Goal: Task Accomplishment & Management: Manage account settings

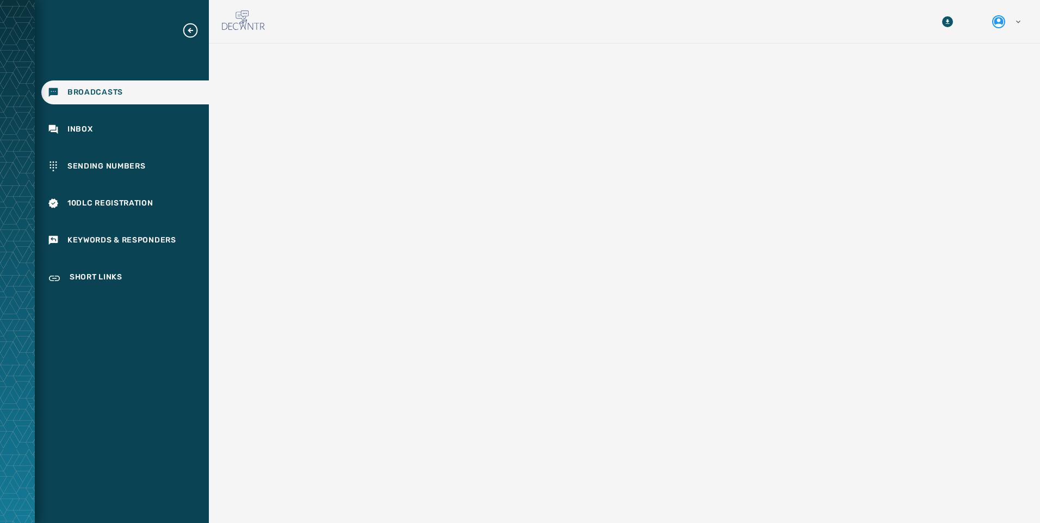
scroll to position [98, 0]
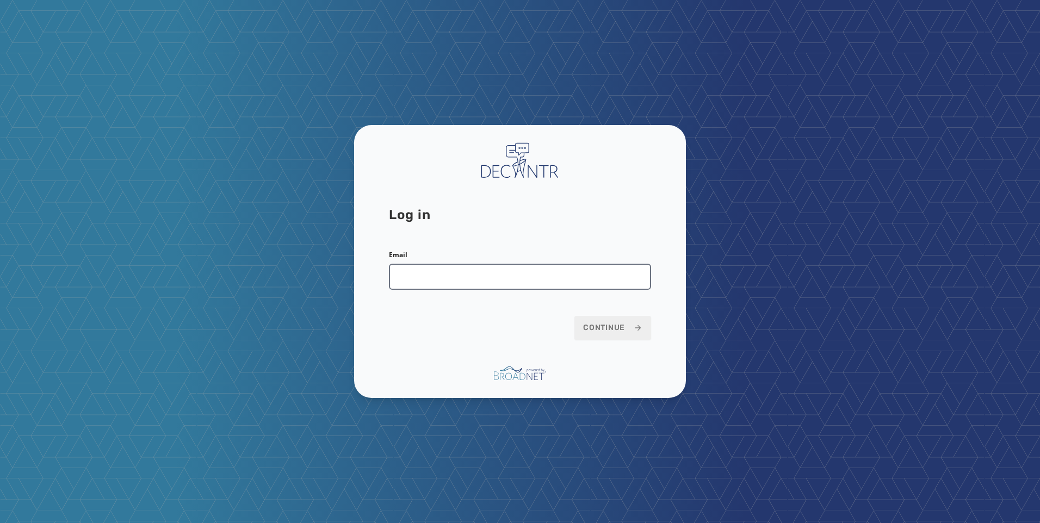
click at [458, 284] on input "Email" at bounding box center [520, 277] width 262 height 26
type input "**********"
click at [609, 331] on span "Continue" at bounding box center [612, 328] width 59 height 11
click at [627, 330] on span "Continue" at bounding box center [612, 328] width 59 height 11
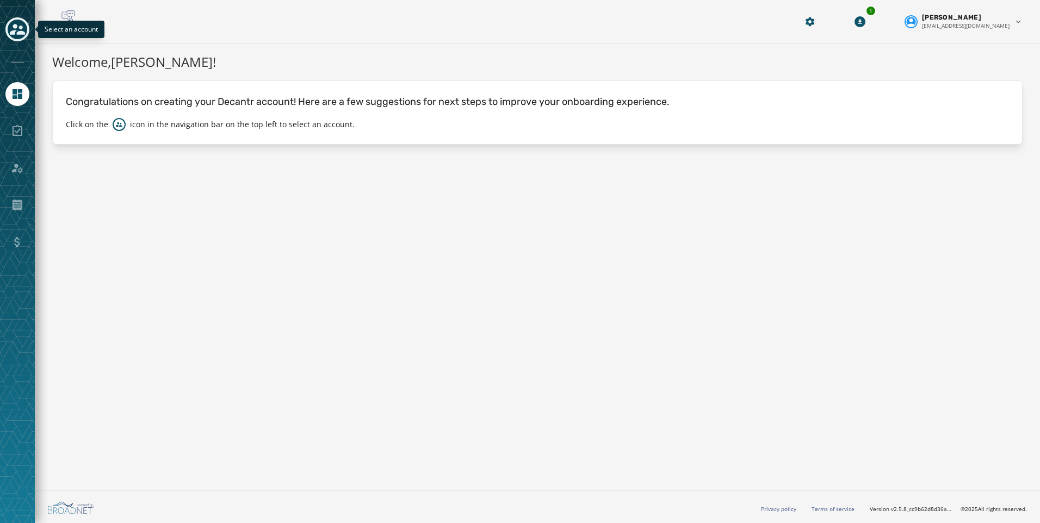
click at [16, 26] on icon "Toggle account select drawer" at bounding box center [17, 29] width 15 height 11
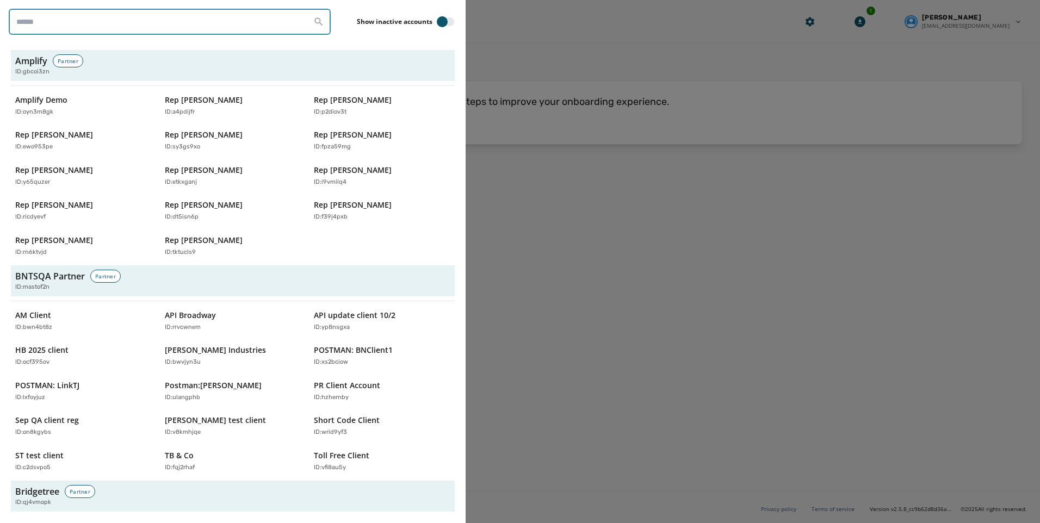
drag, startPoint x: 16, startPoint y: 26, endPoint x: 118, endPoint y: 26, distance: 101.2
click at [118, 26] on input "search" at bounding box center [170, 22] width 322 height 26
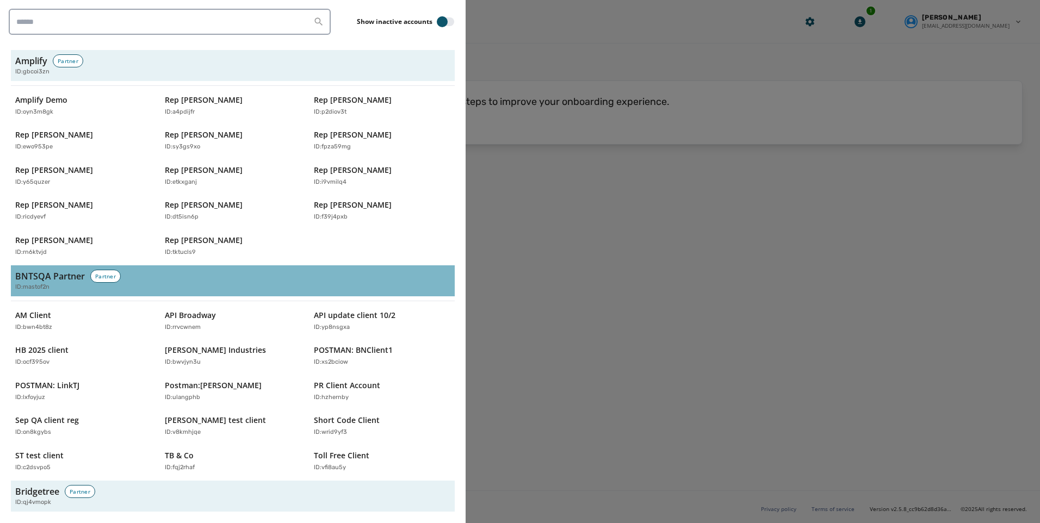
click at [363, 278] on div "BNTSQA Partner Partner ID: mastof2n" at bounding box center [232, 281] width 435 height 22
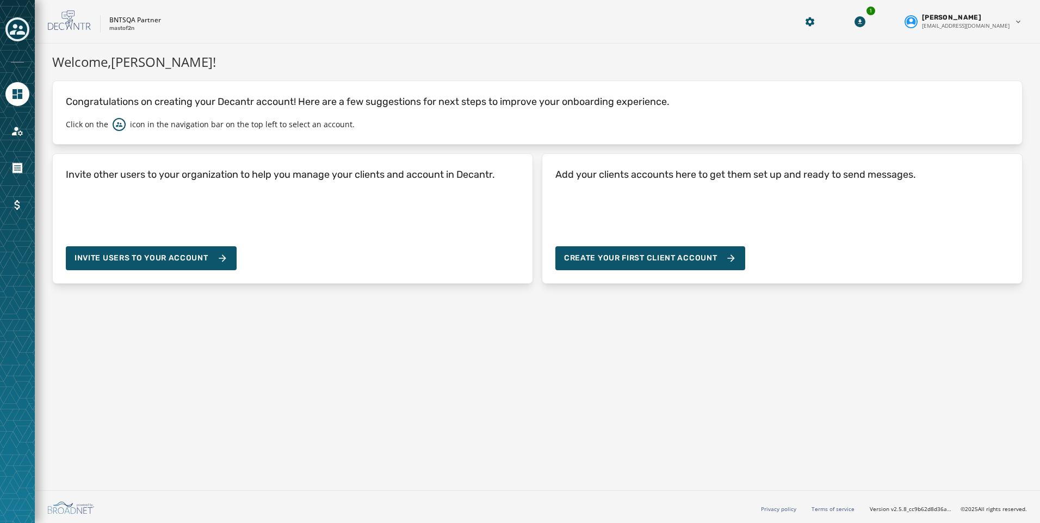
click at [16, 22] on icon "Toggle account select drawer" at bounding box center [17, 29] width 15 height 15
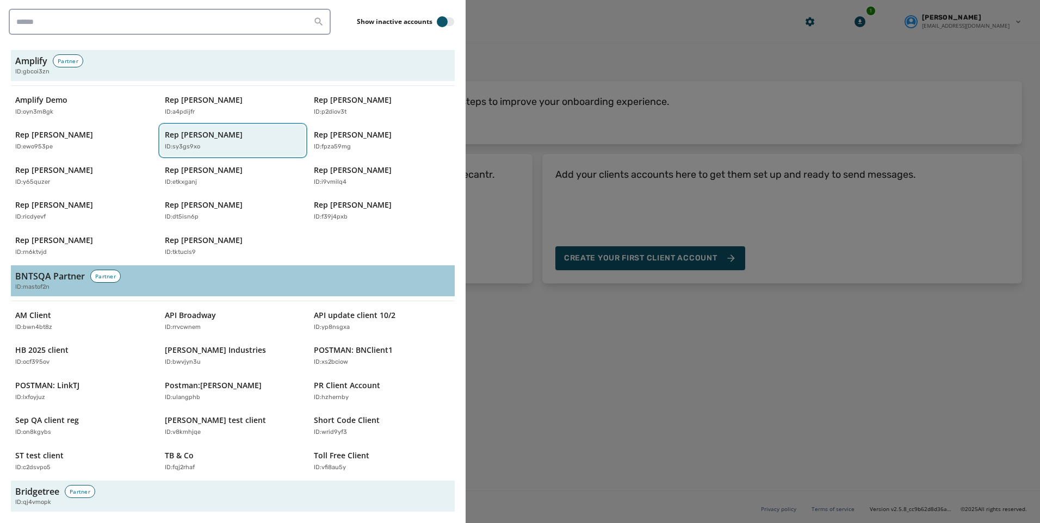
click at [198, 144] on div "ID: sy3gs9xo" at bounding box center [228, 147] width 126 height 9
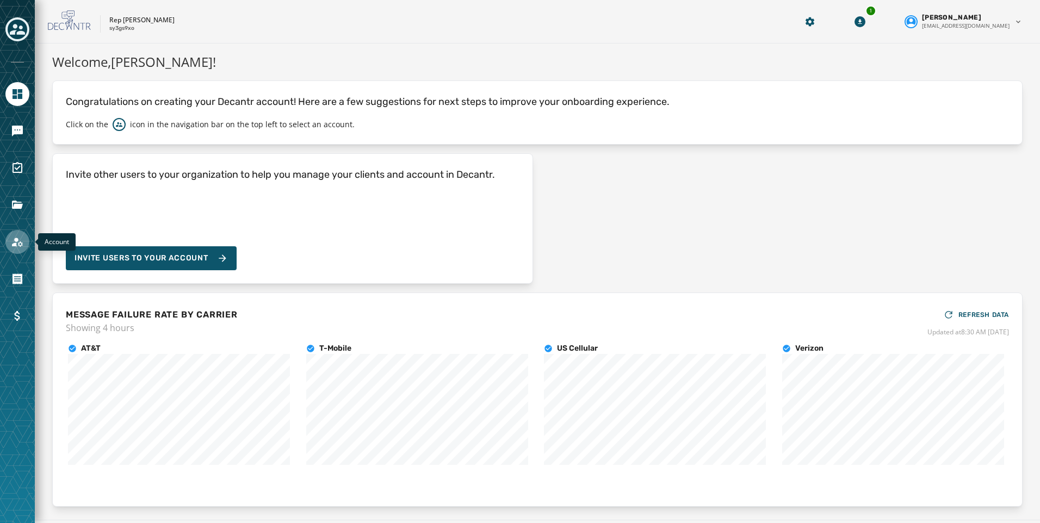
click at [15, 233] on link "Navigate to Account" at bounding box center [17, 242] width 24 height 24
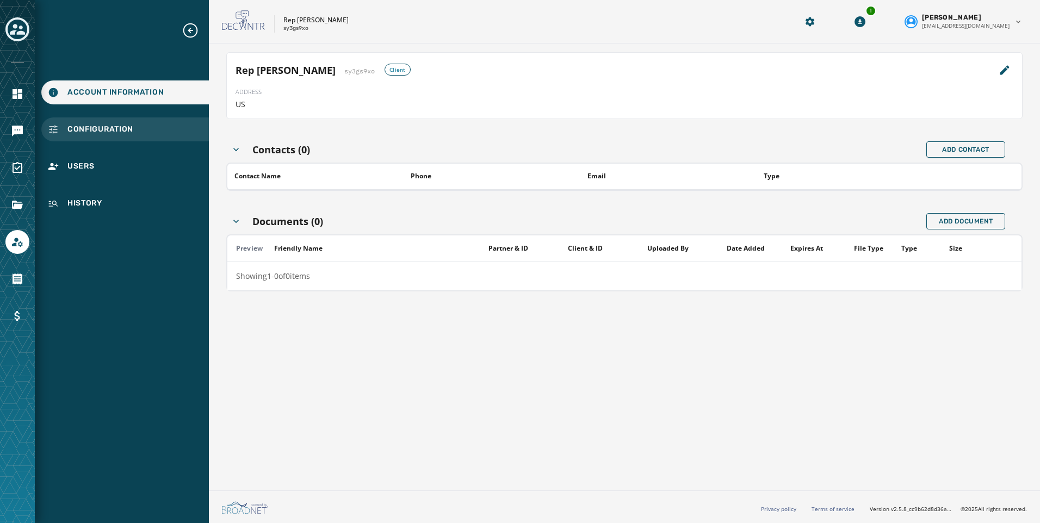
click at [100, 127] on span "Configuration" at bounding box center [100, 129] width 66 height 11
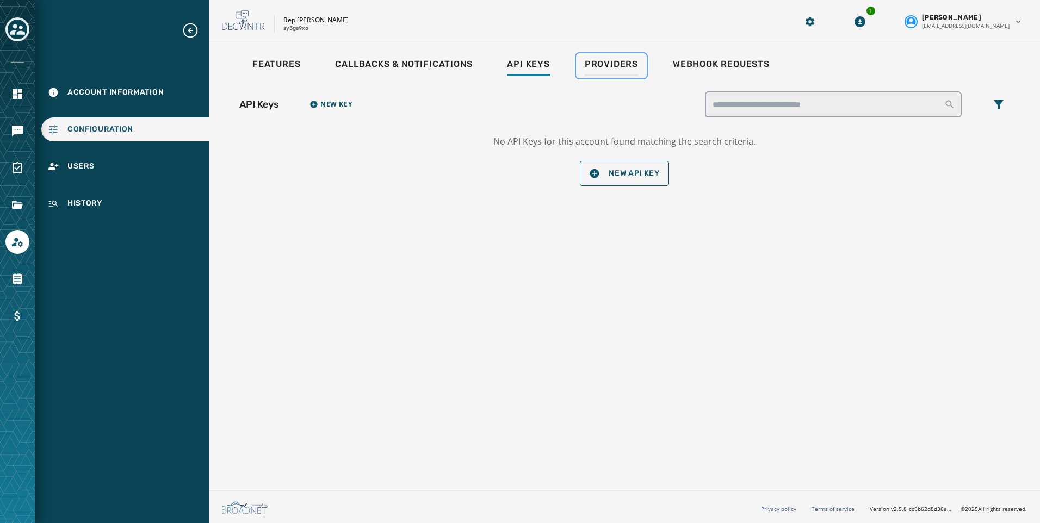
click at [607, 77] on link "Providers" at bounding box center [611, 65] width 71 height 25
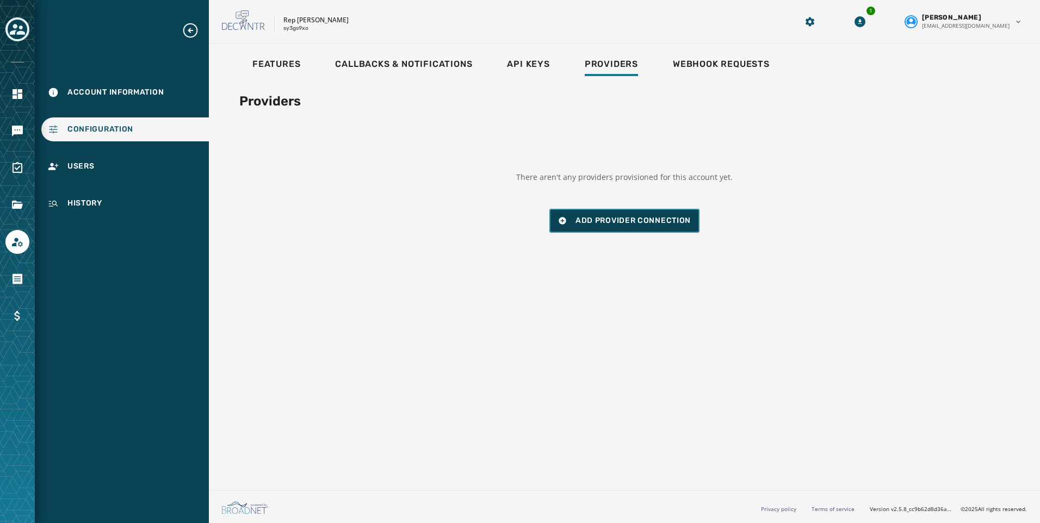
click at [627, 215] on button "Add Provider Connection" at bounding box center [625, 221] width 150 height 24
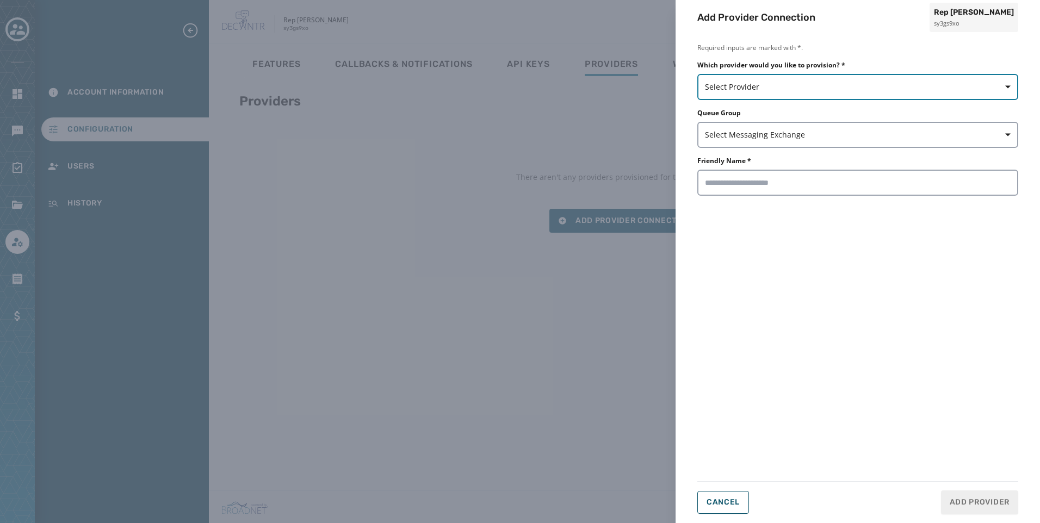
click at [757, 92] on span "Select Provider" at bounding box center [858, 87] width 306 height 11
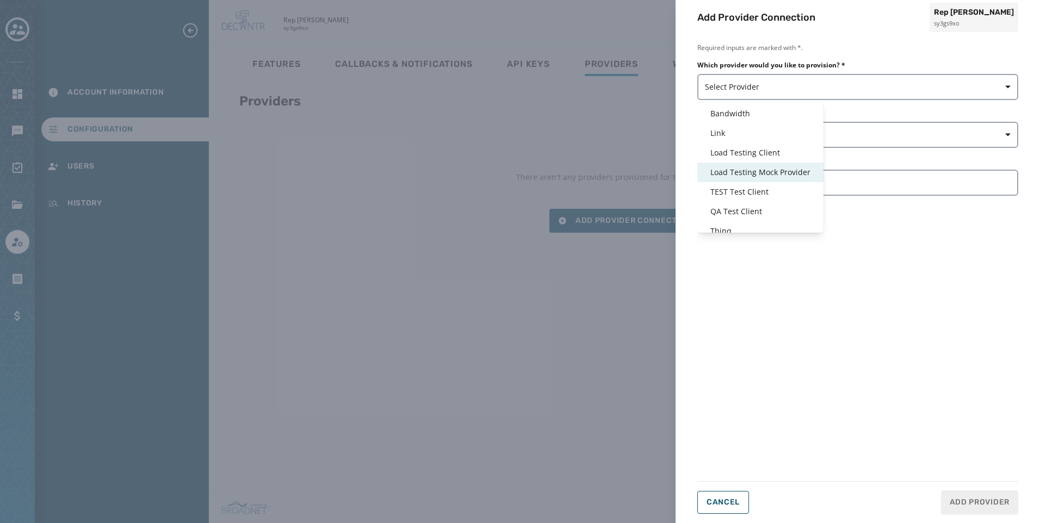
scroll to position [26, 0]
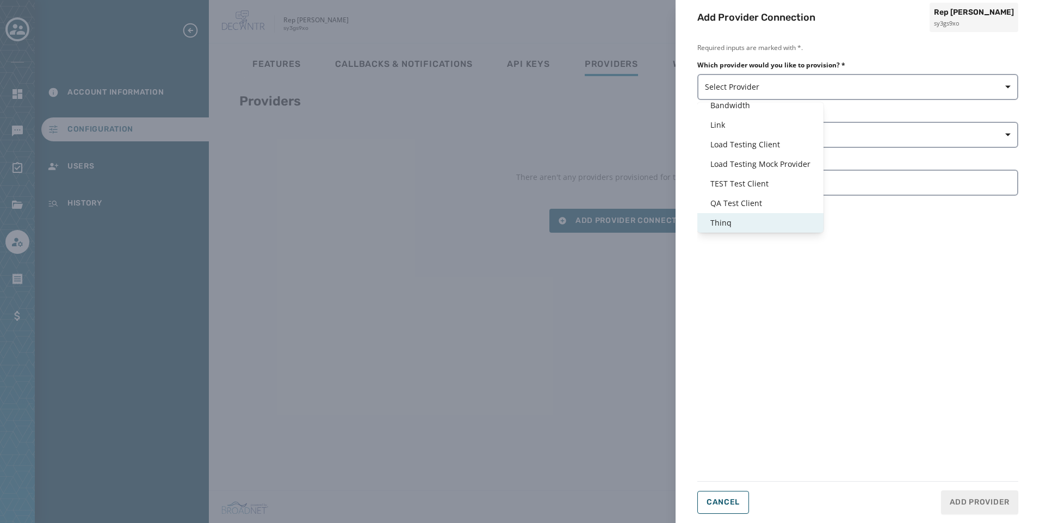
click at [761, 230] on div "Thinq" at bounding box center [761, 223] width 126 height 20
type input "*****"
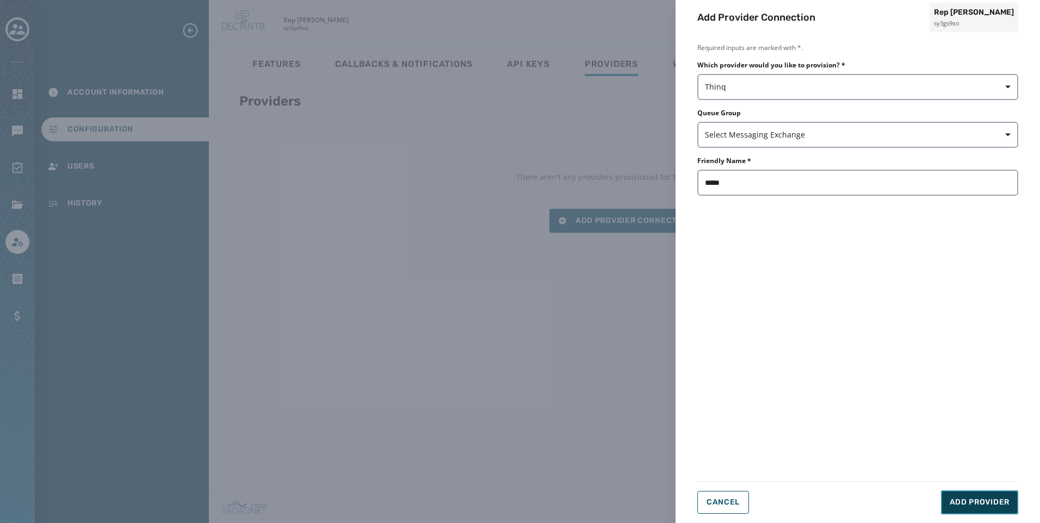
click at [987, 504] on span "Add Provider" at bounding box center [980, 502] width 60 height 11
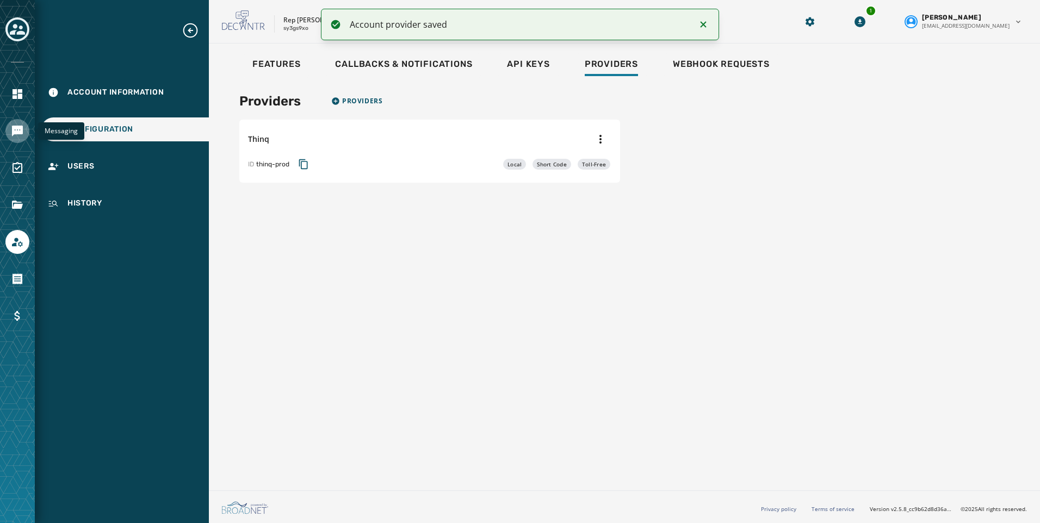
click at [9, 136] on link "Navigate to Messaging" at bounding box center [17, 131] width 24 height 24
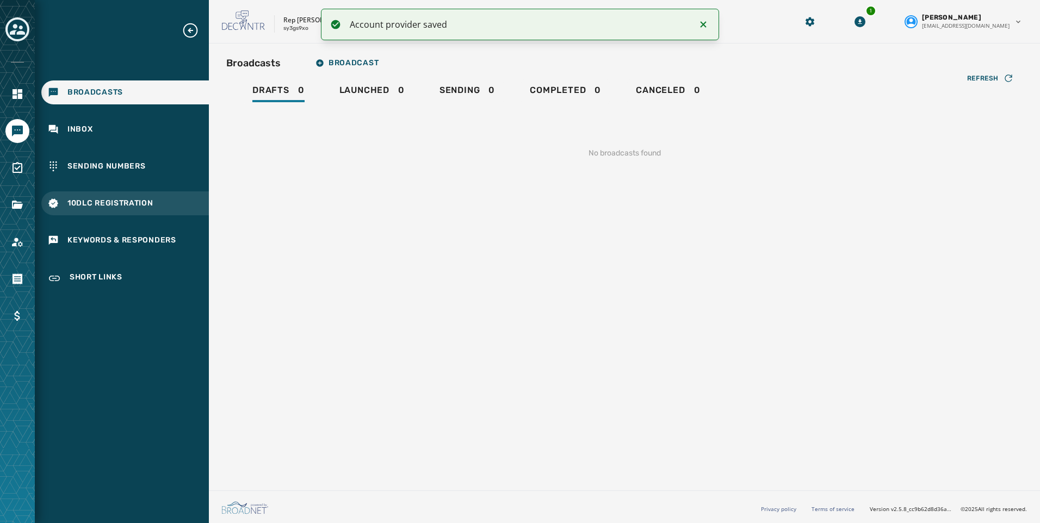
click at [135, 196] on div "10DLC Registration" at bounding box center [125, 204] width 168 height 24
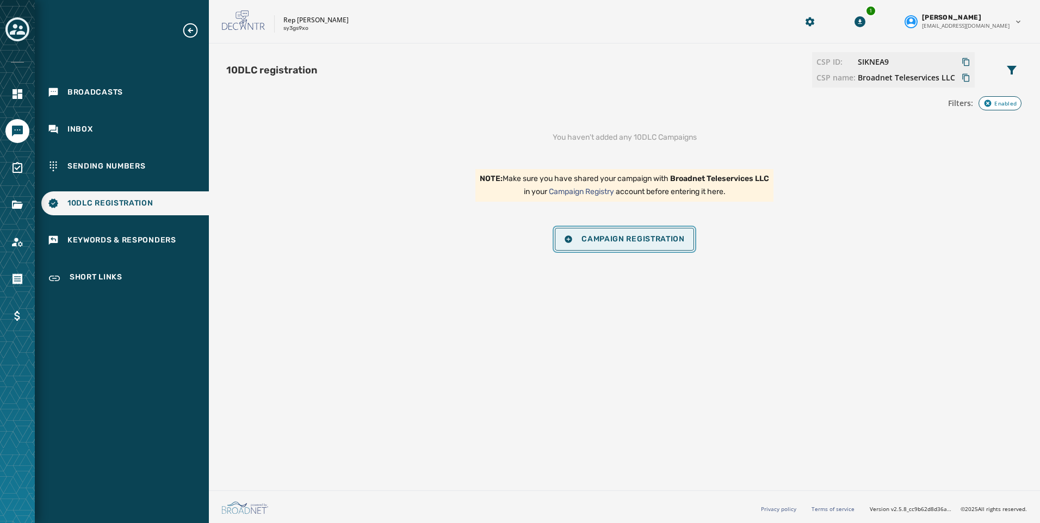
click at [656, 234] on button "Campaign Registration" at bounding box center [624, 239] width 139 height 23
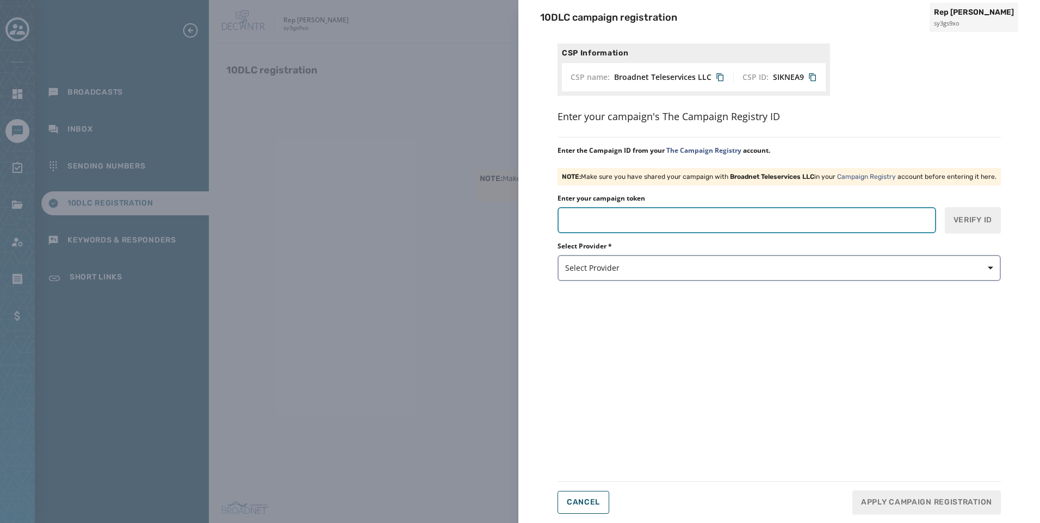
paste input "*******"
type input "*******"
click at [960, 217] on span "Verify ID" at bounding box center [973, 220] width 39 height 11
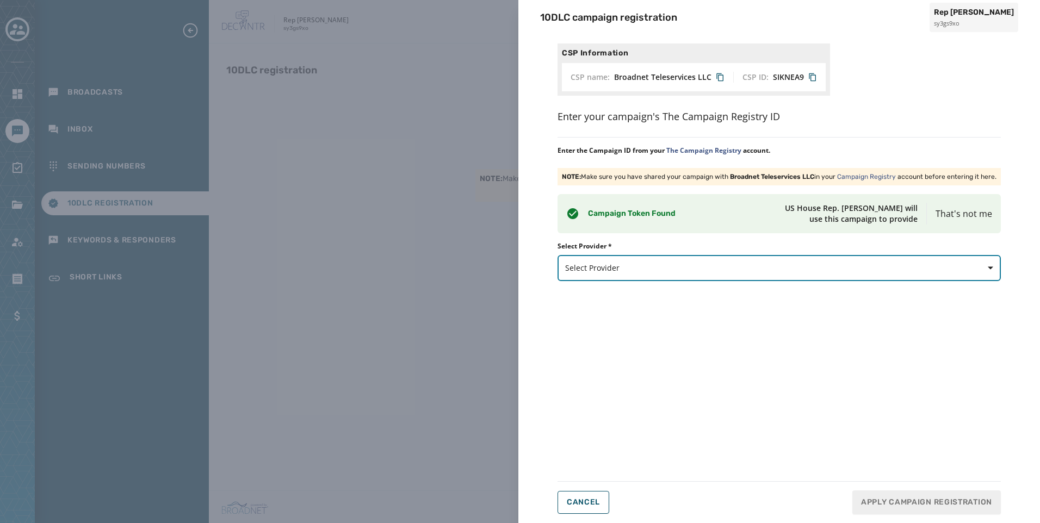
click at [661, 268] on span "Select Provider" at bounding box center [779, 268] width 428 height 11
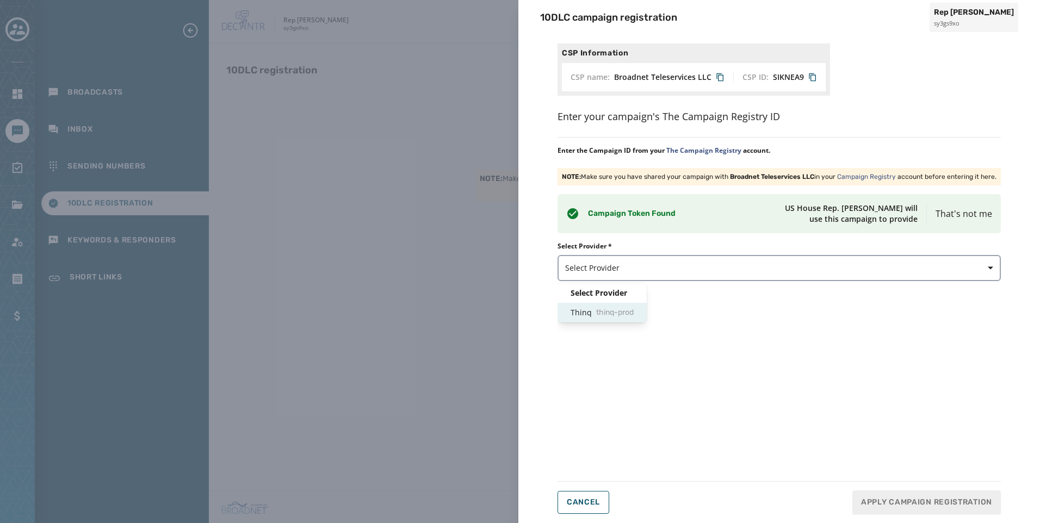
drag, startPoint x: 612, startPoint y: 316, endPoint x: 652, endPoint y: 353, distance: 54.7
click at [611, 316] on span "thinq-prod" at bounding box center [615, 312] width 38 height 11
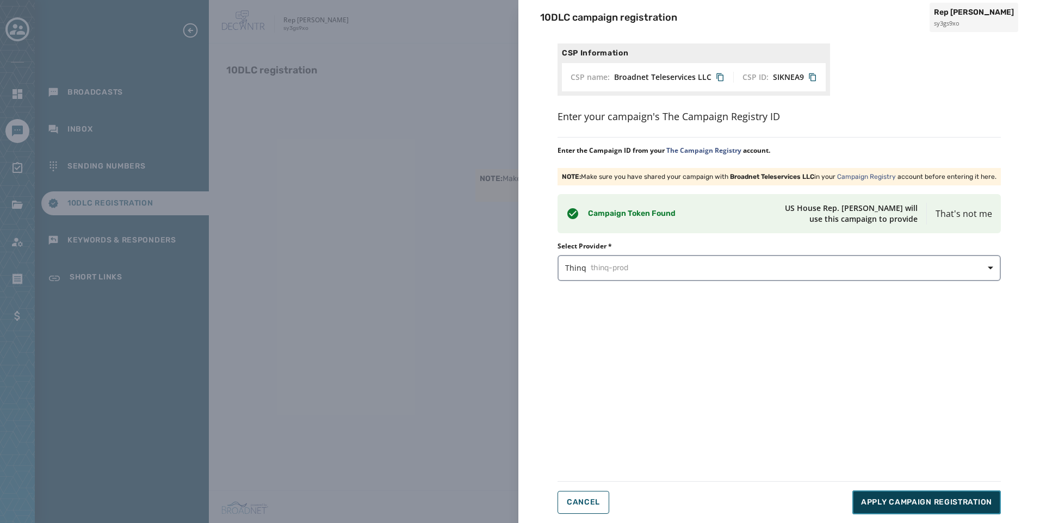
click at [910, 500] on span "Apply Campaign Registration" at bounding box center [926, 502] width 131 height 11
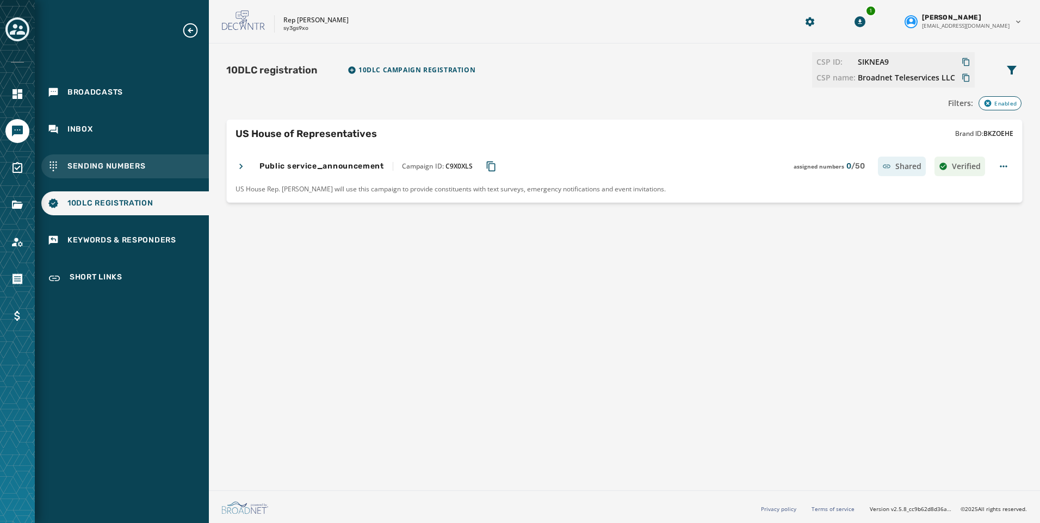
drag, startPoint x: 150, startPoint y: 162, endPoint x: 186, endPoint y: 162, distance: 35.9
click at [150, 162] on div "Sending Numbers" at bounding box center [125, 167] width 168 height 24
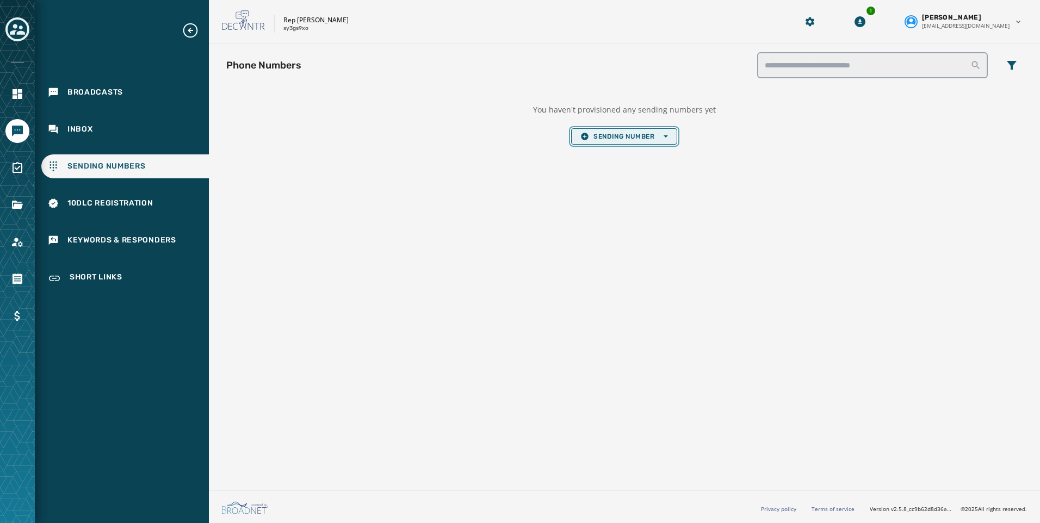
click at [613, 136] on span "Sending Number Open options" at bounding box center [624, 136] width 87 height 9
click at [620, 153] on span "Local Long Code" at bounding box center [624, 153] width 87 height 9
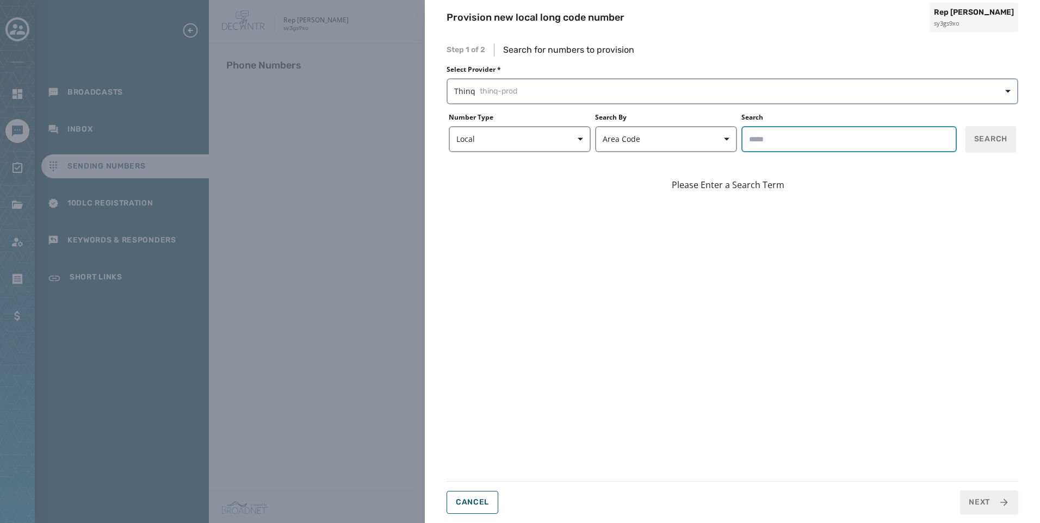
click at [825, 140] on input "Search" at bounding box center [849, 139] width 215 height 26
click at [980, 141] on span "Search" at bounding box center [990, 139] width 33 height 11
drag, startPoint x: 767, startPoint y: 140, endPoint x: 712, endPoint y: 139, distance: 55.0
click at [712, 139] on form "Number Type Local Search By Area Code Search ***** Search" at bounding box center [733, 132] width 572 height 39
type input "*****"
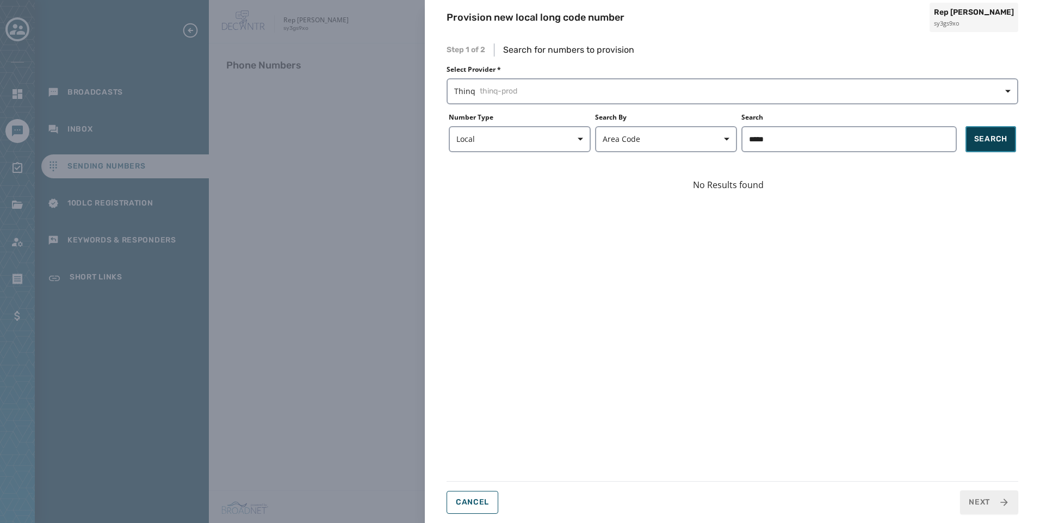
click at [1001, 136] on span "Search" at bounding box center [990, 139] width 33 height 11
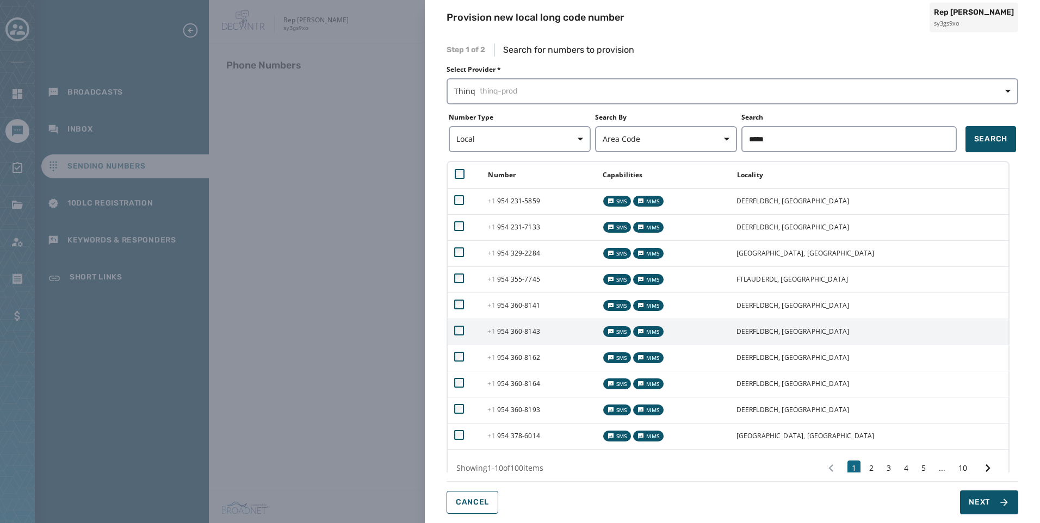
click at [462, 323] on td at bounding box center [464, 332] width 33 height 26
click at [990, 503] on span "Next" at bounding box center [979, 502] width 21 height 11
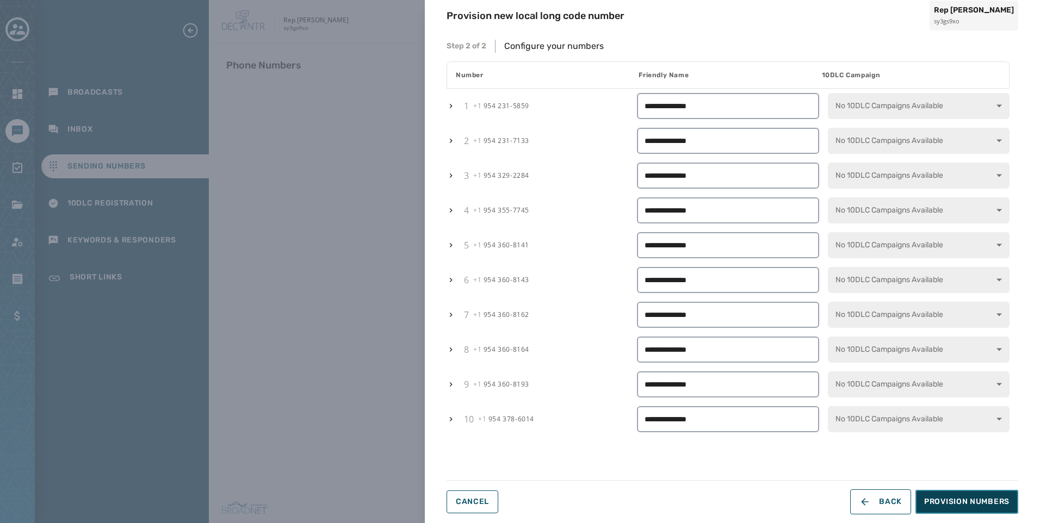
click at [967, 504] on span "Provision Numbers" at bounding box center [966, 502] width 85 height 11
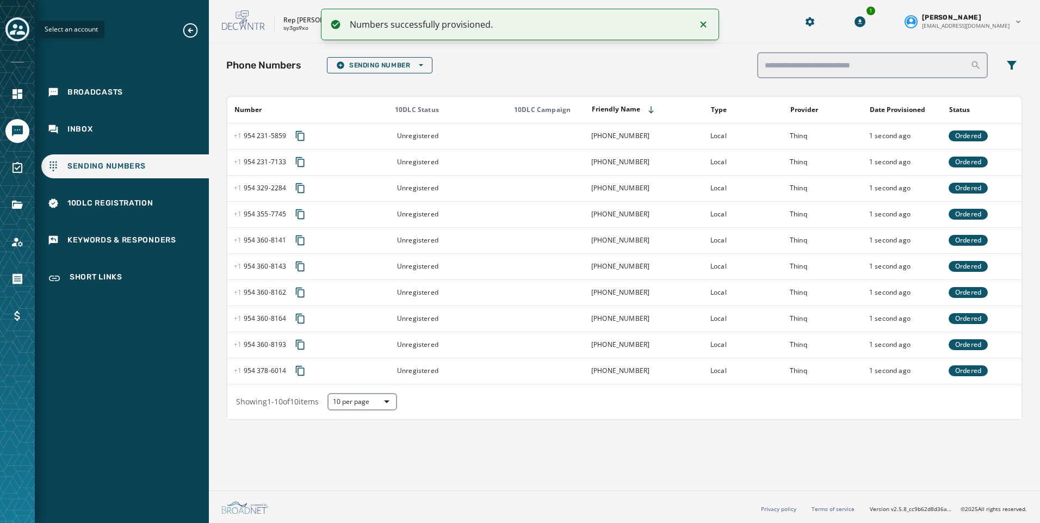
click at [14, 29] on icon "Toggle account select drawer" at bounding box center [17, 29] width 15 height 15
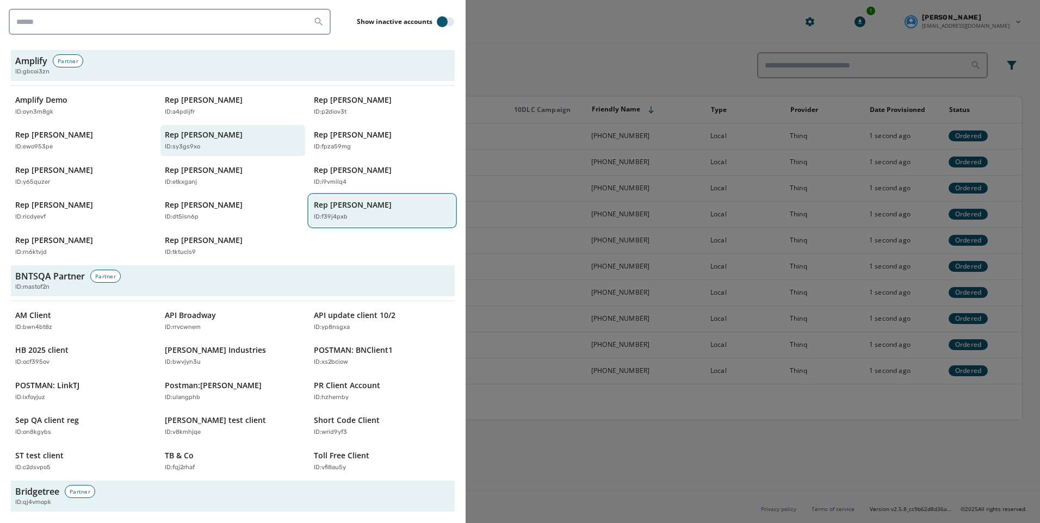
click at [352, 200] on p "Rep [PERSON_NAME]" at bounding box center [353, 205] width 78 height 11
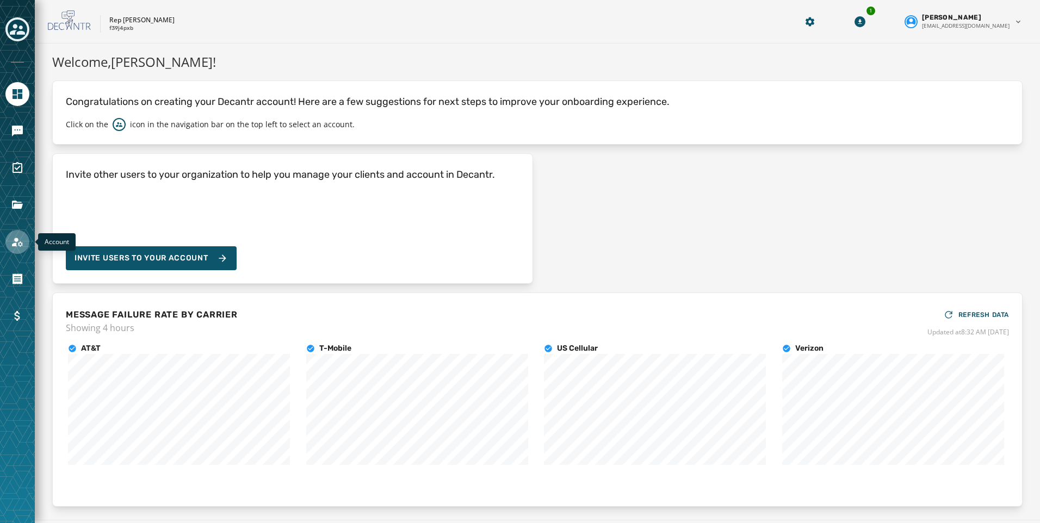
click at [13, 246] on icon "Navigate to Account" at bounding box center [17, 242] width 13 height 13
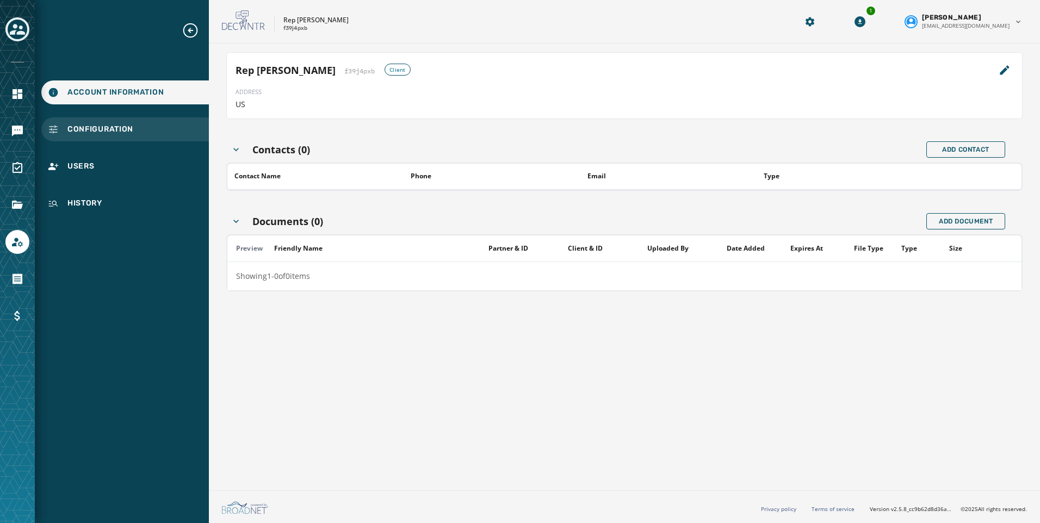
click at [92, 140] on div "Configuration" at bounding box center [125, 130] width 168 height 24
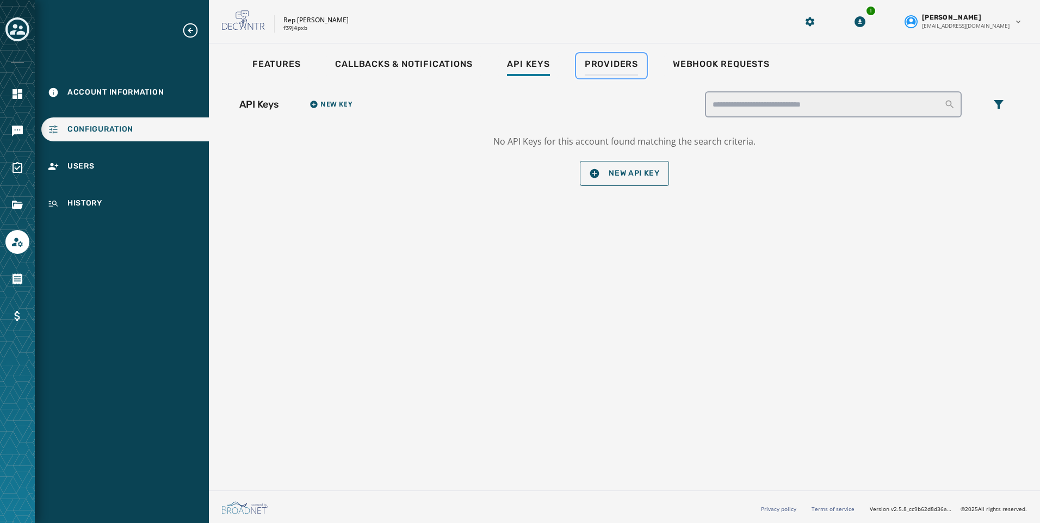
click at [594, 67] on span "Providers" at bounding box center [611, 64] width 53 height 11
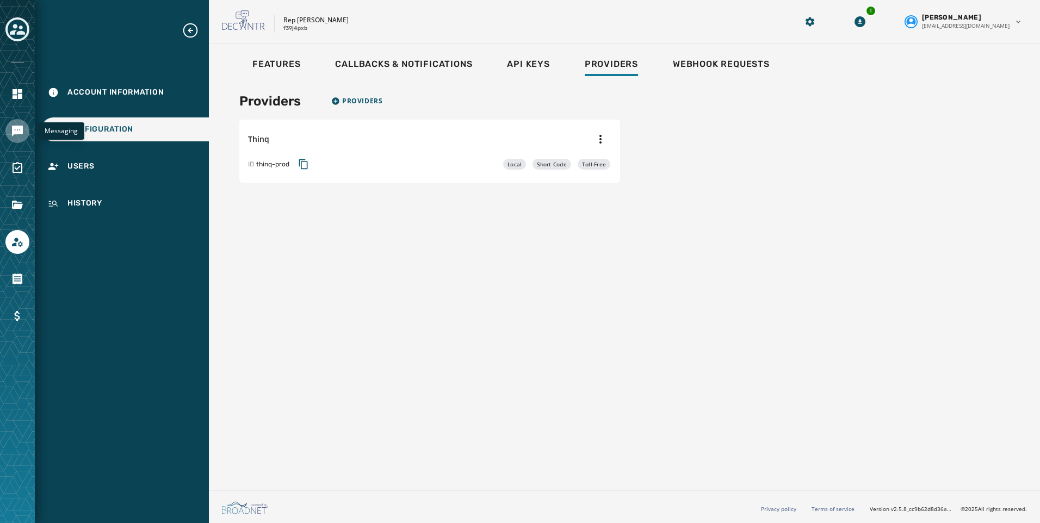
click at [16, 131] on icon "Navigate to Messaging" at bounding box center [17, 131] width 11 height 11
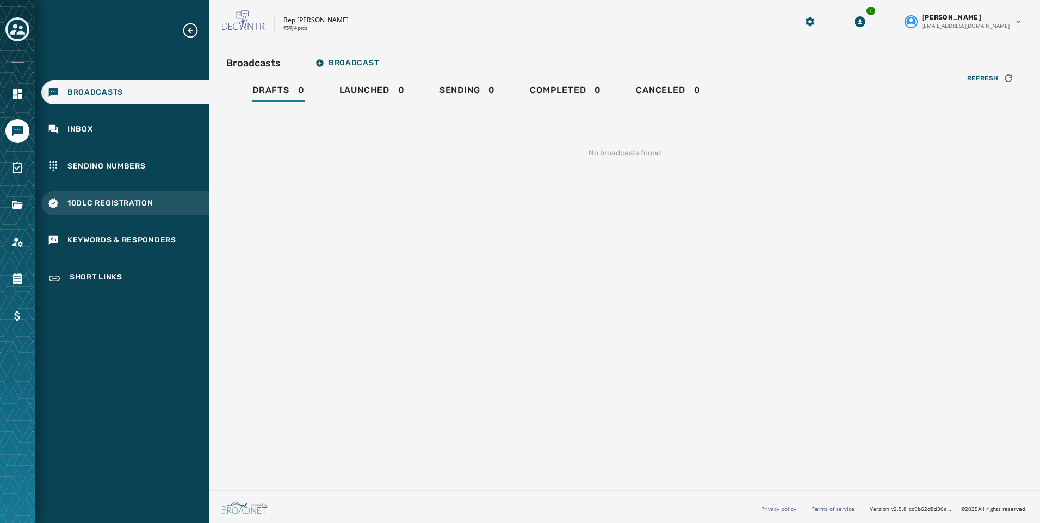
click at [102, 198] on div "10DLC Registration" at bounding box center [125, 204] width 168 height 24
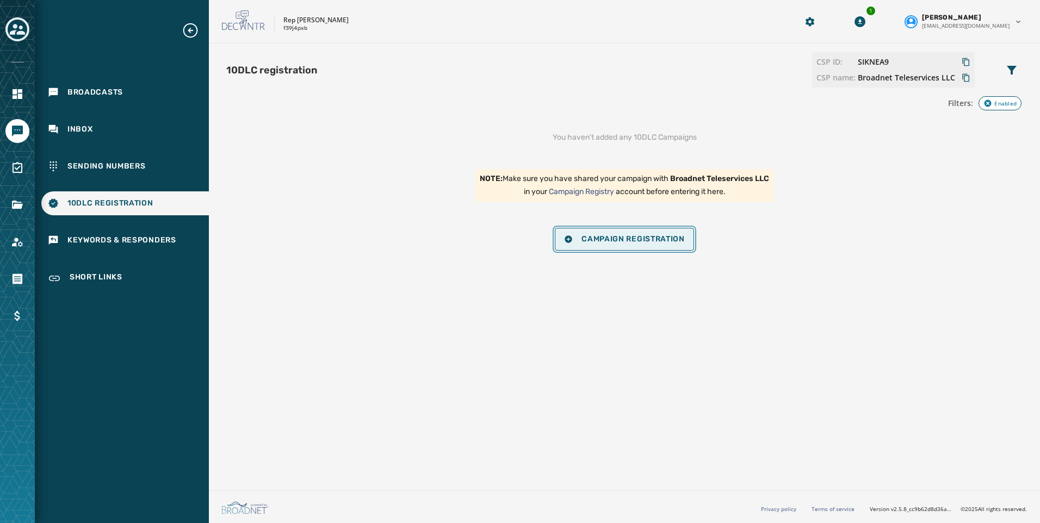
click at [668, 236] on span "Campaign Registration" at bounding box center [624, 239] width 121 height 9
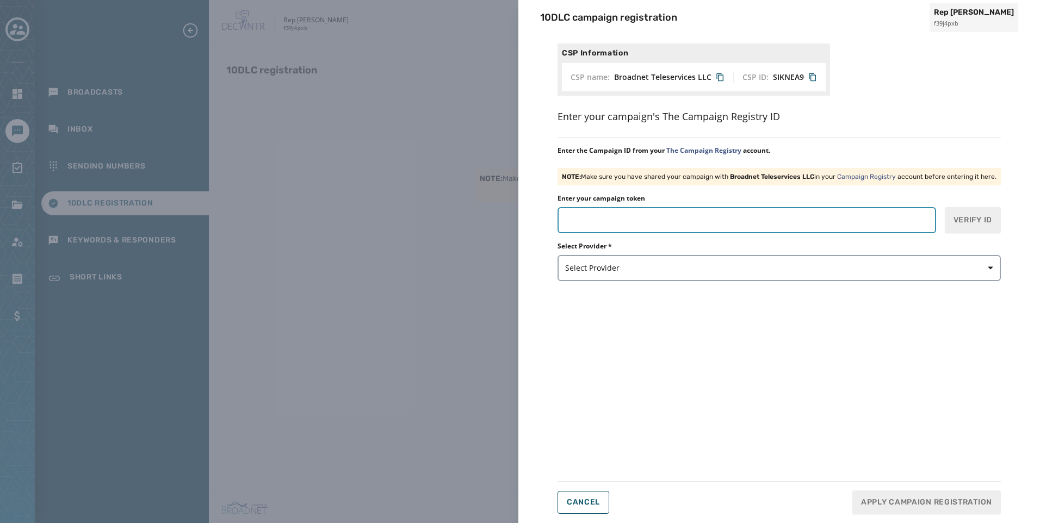
click at [675, 226] on input "Enter your campaign token" at bounding box center [747, 220] width 379 height 26
paste input "*******"
type input "*******"
click at [954, 222] on span "Verify ID" at bounding box center [973, 220] width 39 height 11
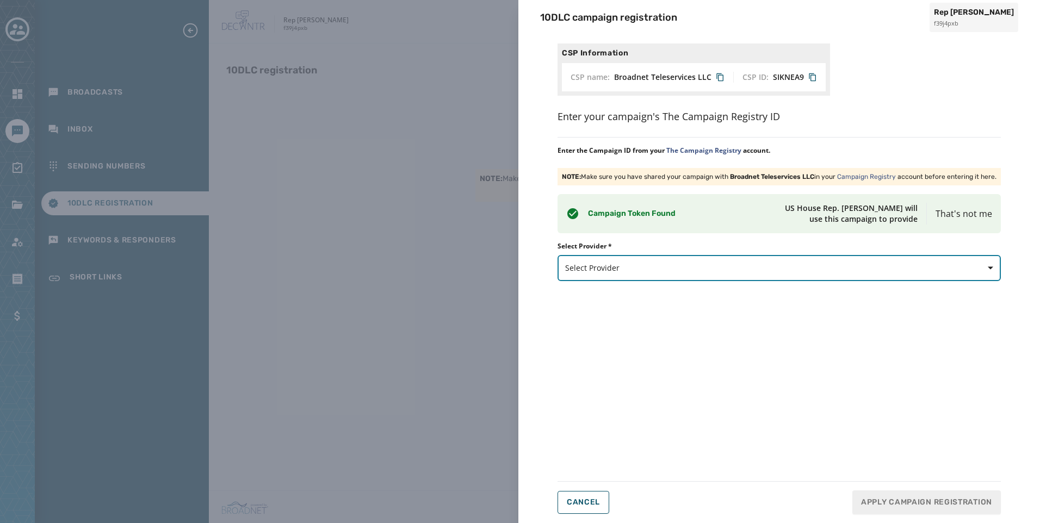
click at [676, 264] on span "Select Provider" at bounding box center [779, 268] width 428 height 11
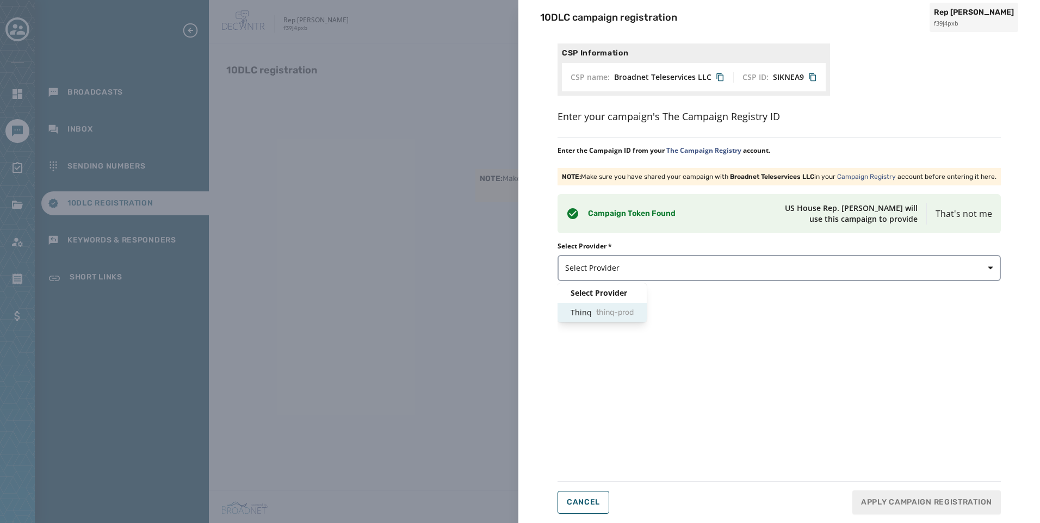
click at [641, 313] on div "Thinq thinq-prod" at bounding box center [602, 313] width 89 height 20
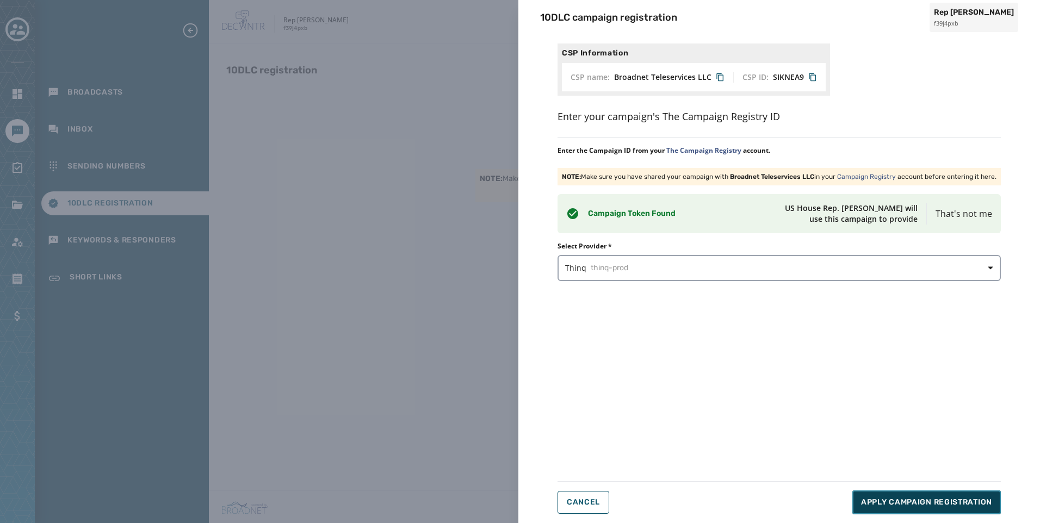
click at [959, 497] on button "Apply Campaign Registration" at bounding box center [927, 503] width 149 height 24
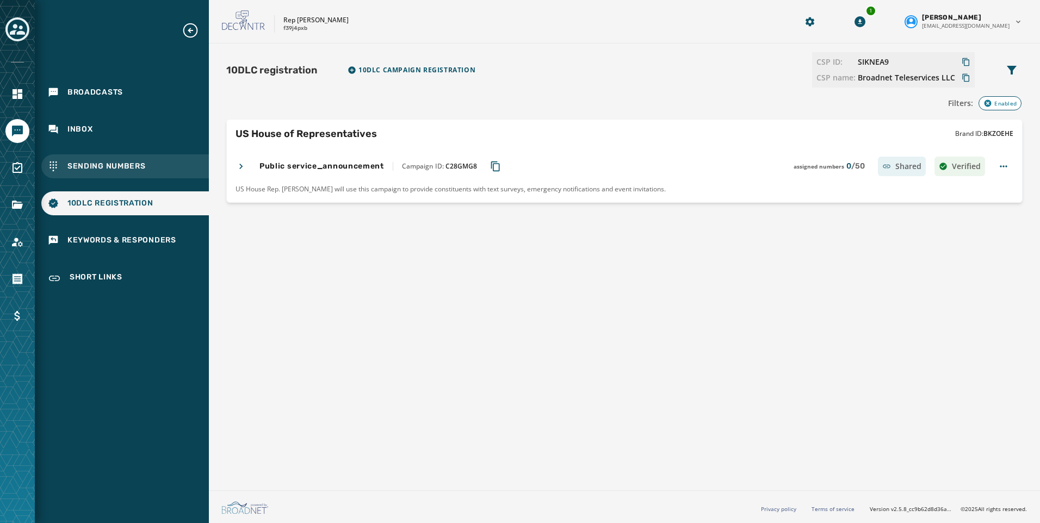
click at [103, 161] on div "Sending Numbers" at bounding box center [125, 167] width 168 height 24
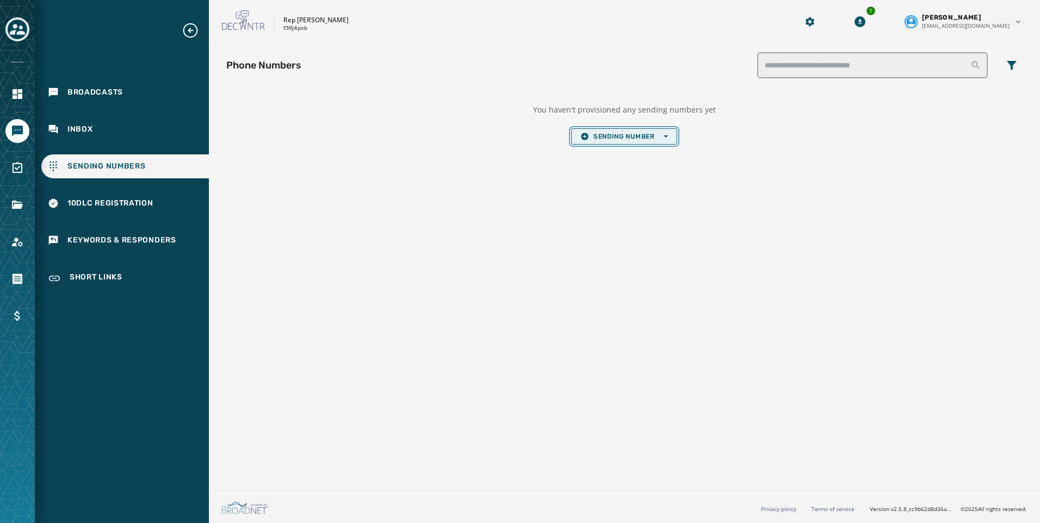
click at [631, 133] on span "Sending Number Open options" at bounding box center [624, 136] width 87 height 9
click at [627, 151] on span "Local Long Code" at bounding box center [624, 153] width 87 height 9
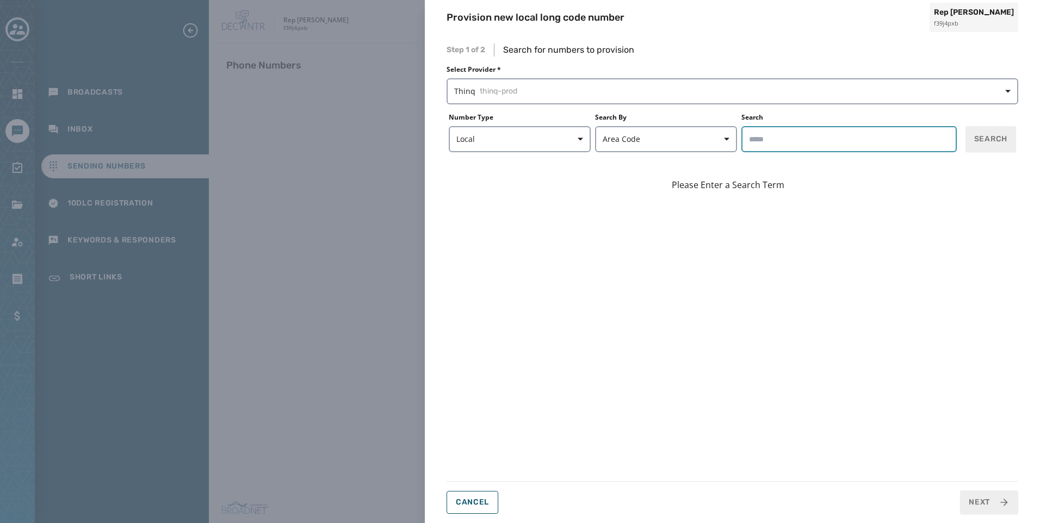
click at [789, 131] on input "Search" at bounding box center [849, 139] width 215 height 26
type input "*****"
click at [988, 145] on button "Search" at bounding box center [991, 139] width 51 height 26
click at [982, 143] on span "Search" at bounding box center [990, 139] width 33 height 11
drag, startPoint x: 266, startPoint y: 242, endPoint x: 279, endPoint y: 199, distance: 44.2
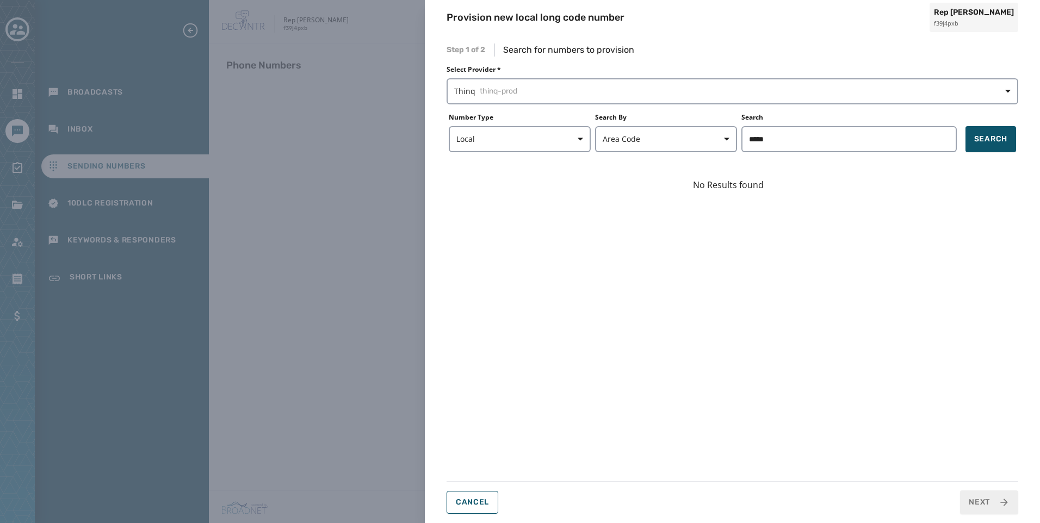
click at [266, 242] on div "Provision new local long code number Rep [PERSON_NAME] f39j4pxb Step 1 of 2 Sea…" at bounding box center [520, 261] width 1040 height 523
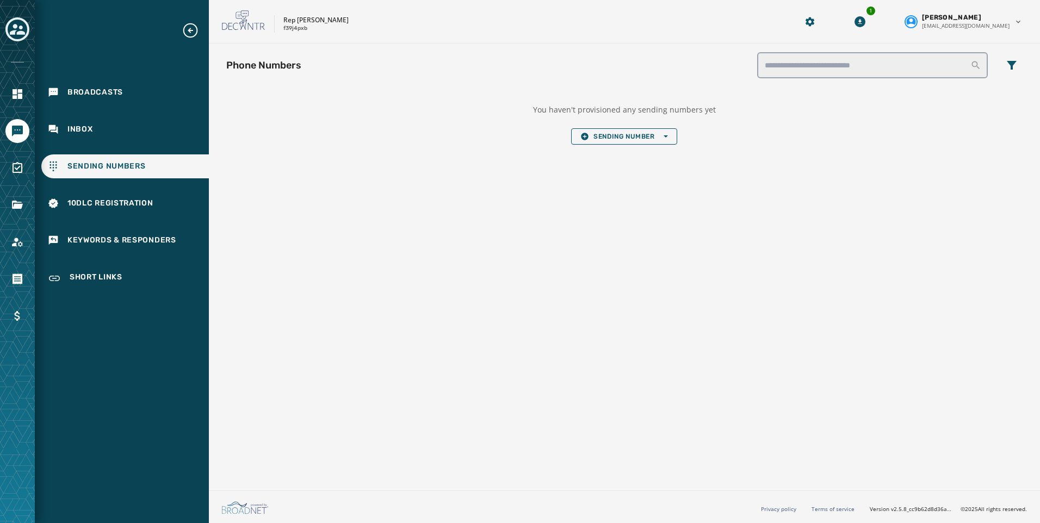
click at [10, 29] on icon "Toggle account select drawer" at bounding box center [17, 29] width 15 height 15
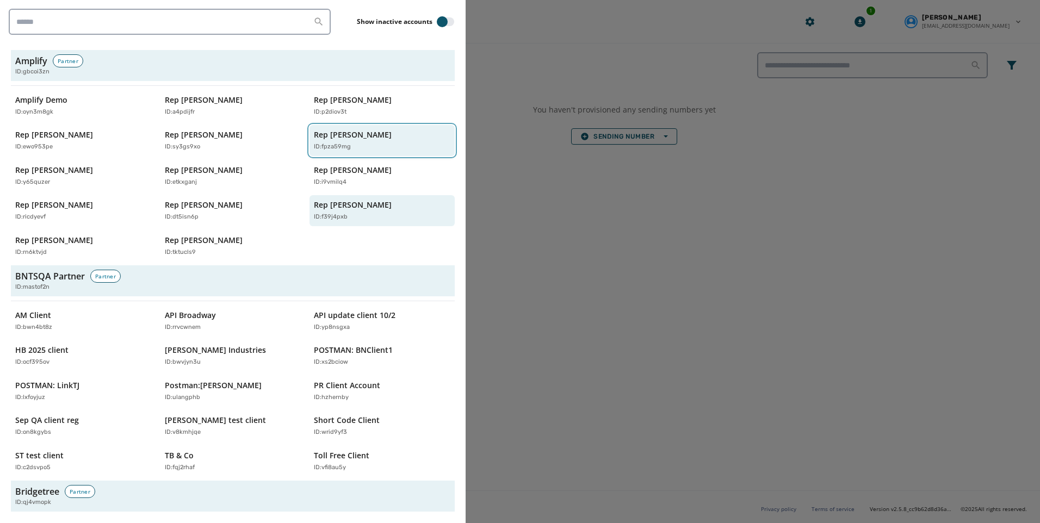
click at [310, 143] on button "Rep [PERSON_NAME] ID: fpza59mg" at bounding box center [382, 140] width 145 height 31
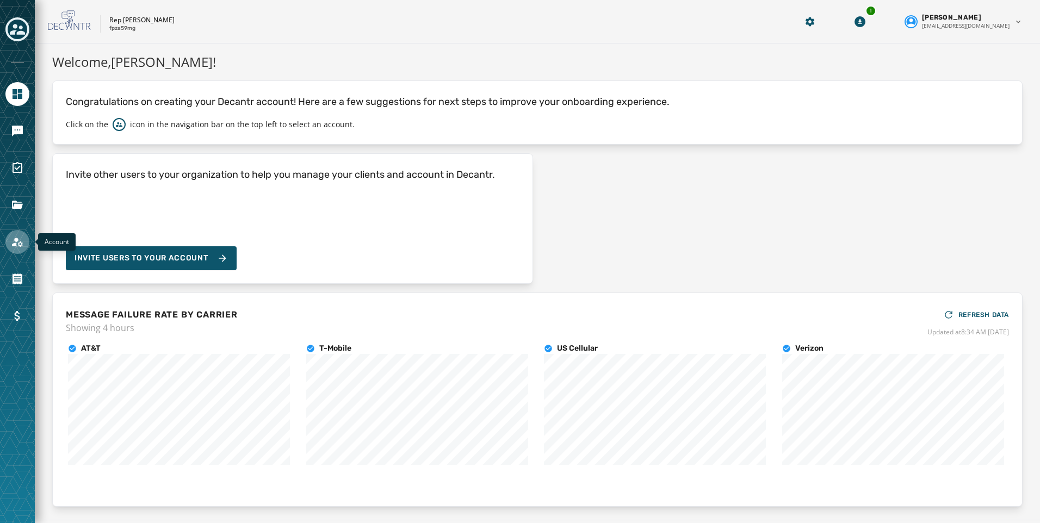
click at [13, 246] on icon "Navigate to Account" at bounding box center [17, 242] width 13 height 13
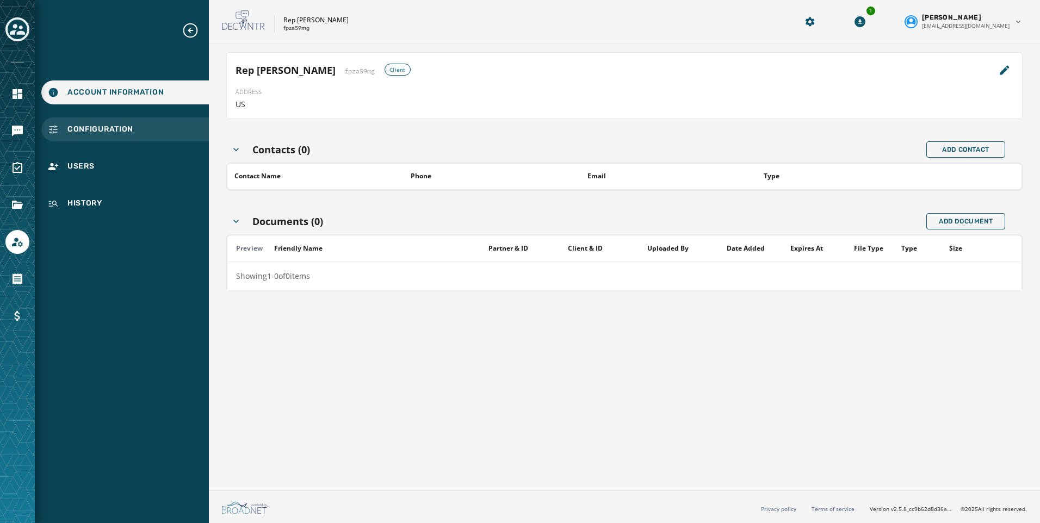
click at [108, 126] on span "Configuration" at bounding box center [100, 129] width 66 height 11
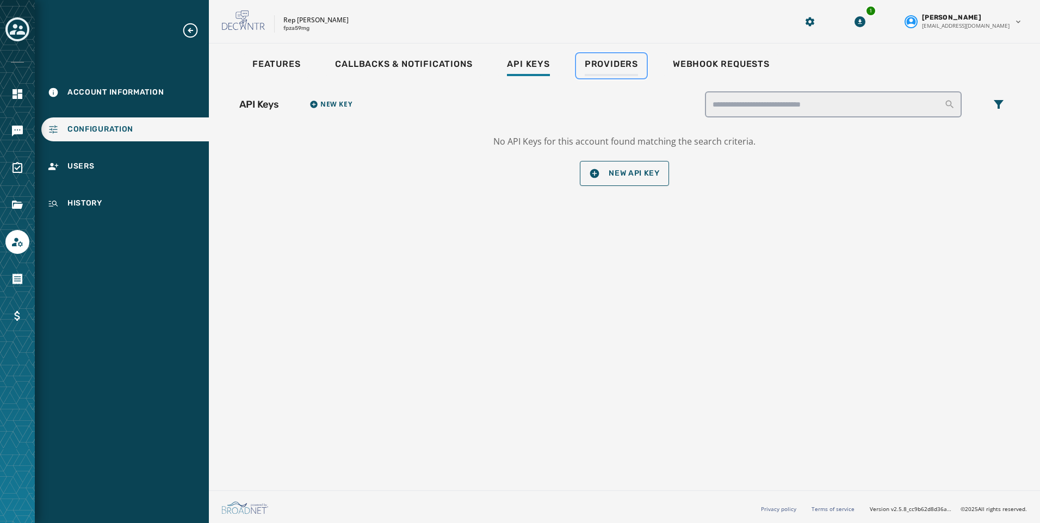
click at [585, 65] on span "Providers" at bounding box center [611, 64] width 53 height 11
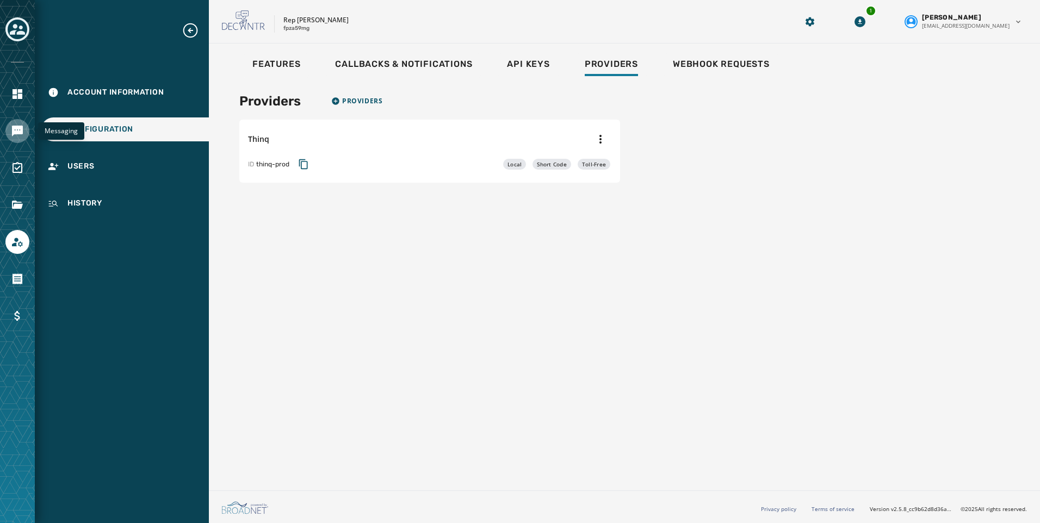
click at [22, 129] on icon "Navigate to Messaging" at bounding box center [17, 131] width 11 height 11
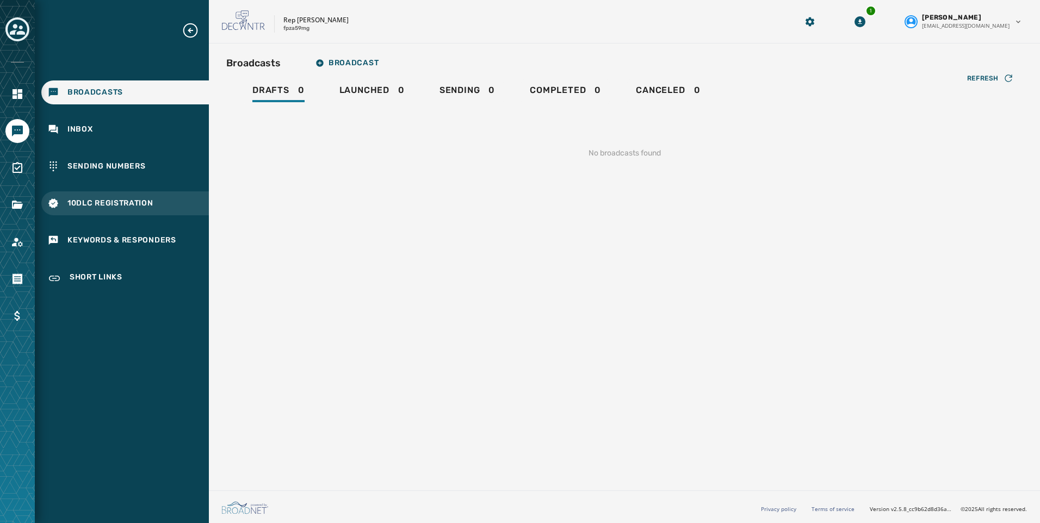
click at [112, 198] on span "10DLC Registration" at bounding box center [110, 203] width 86 height 11
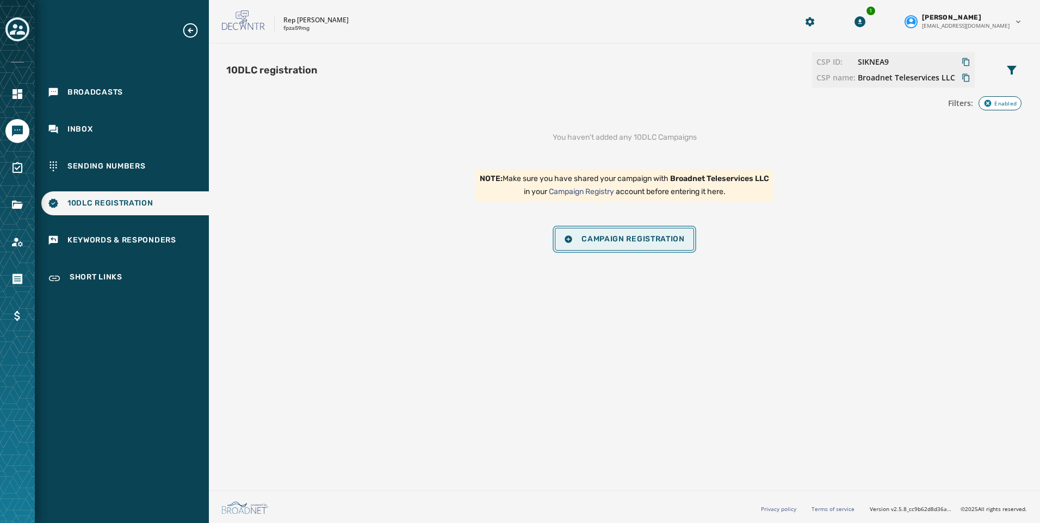
click at [626, 238] on span "Campaign Registration" at bounding box center [624, 239] width 121 height 9
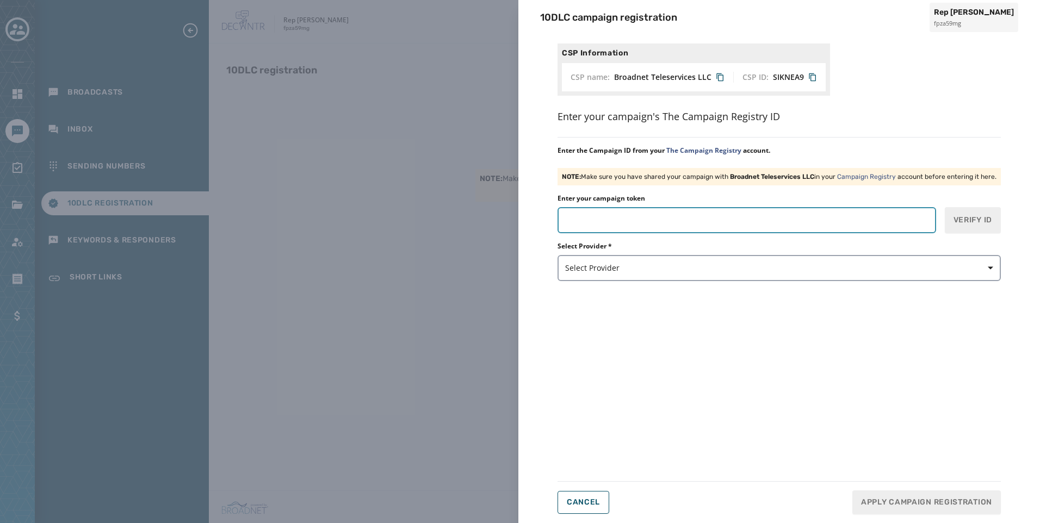
paste input "*******"
type input "*******"
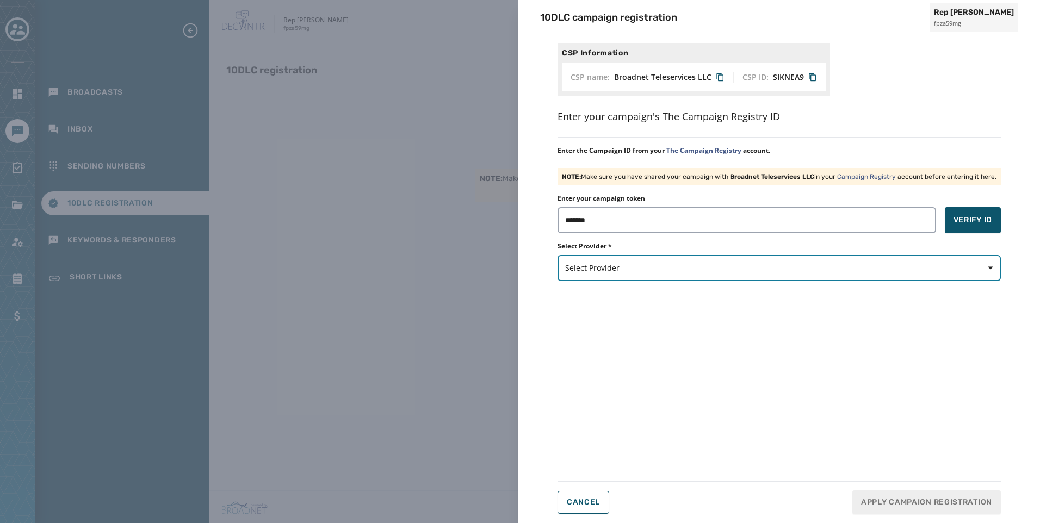
click at [667, 274] on button "Select Provider" at bounding box center [779, 268] width 443 height 26
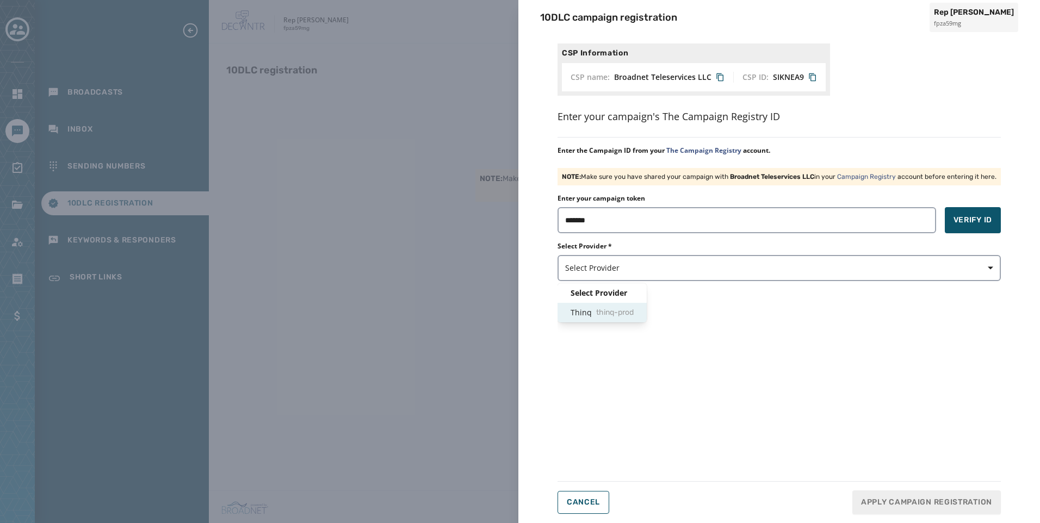
click at [635, 306] on div "Thinq thinq-prod" at bounding box center [602, 313] width 89 height 20
click at [973, 224] on span "Verify ID" at bounding box center [973, 220] width 39 height 11
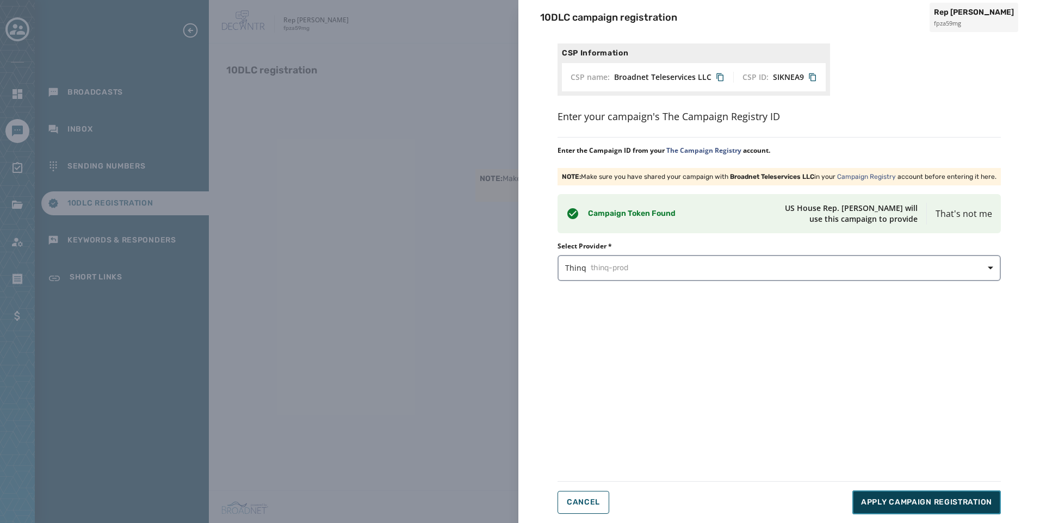
click at [930, 499] on span "Apply Campaign Registration" at bounding box center [926, 502] width 131 height 11
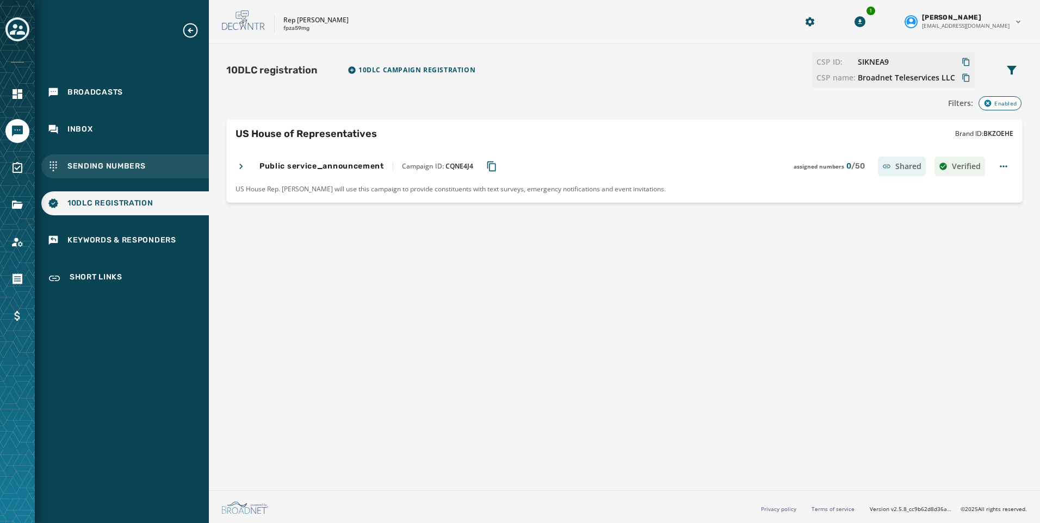
click at [89, 165] on span "Sending Numbers" at bounding box center [106, 166] width 78 height 11
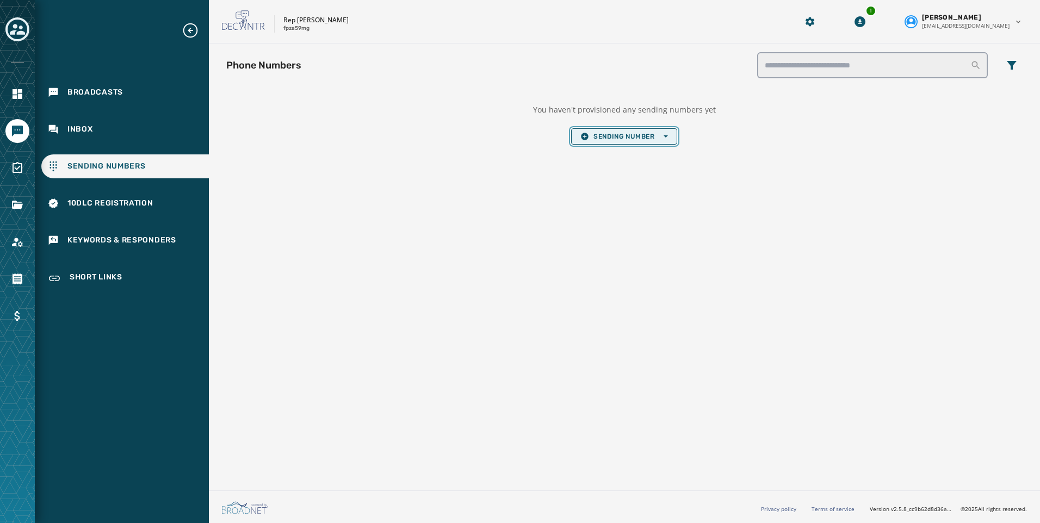
click at [630, 137] on span "Sending Number Open options" at bounding box center [624, 136] width 87 height 9
click at [630, 151] on span "Local Long Code" at bounding box center [624, 153] width 87 height 9
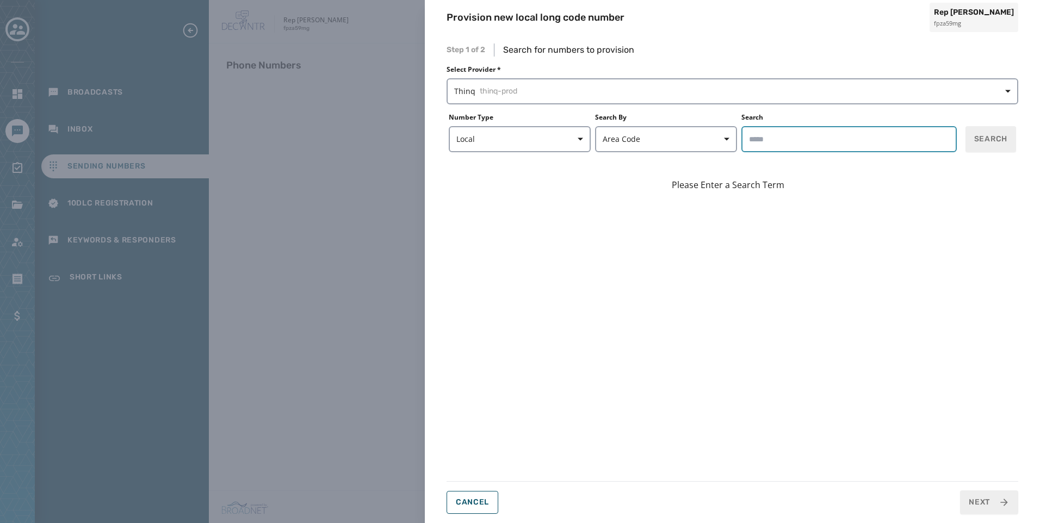
click at [790, 141] on input "Search" at bounding box center [849, 139] width 215 height 26
type input "*****"
click at [976, 146] on button "Search" at bounding box center [991, 139] width 51 height 26
click at [41, 27] on div "Provision new local long code number Rep [PERSON_NAME] fpza59mg Step 1 of 2 Sea…" at bounding box center [520, 261] width 1040 height 523
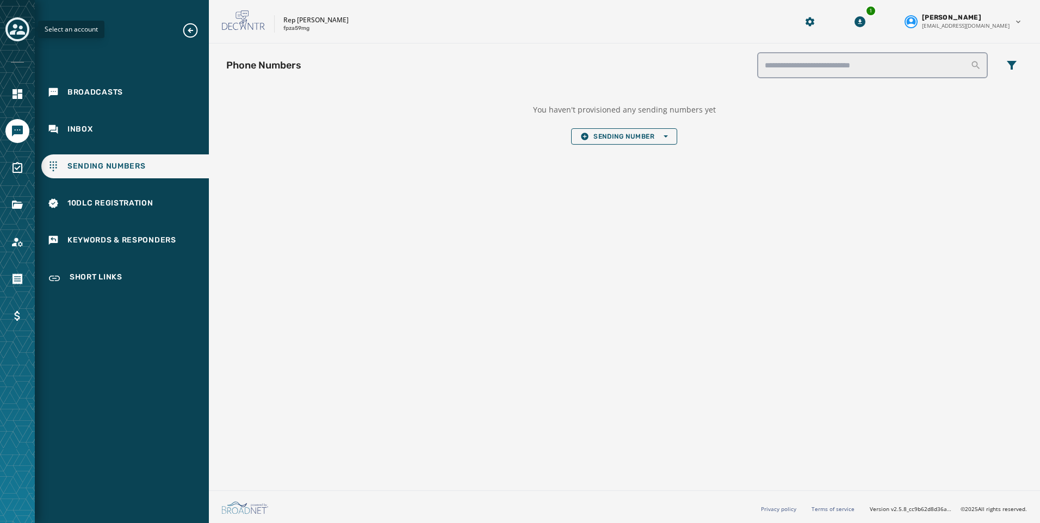
click at [13, 27] on icon "Toggle account select drawer" at bounding box center [17, 29] width 15 height 15
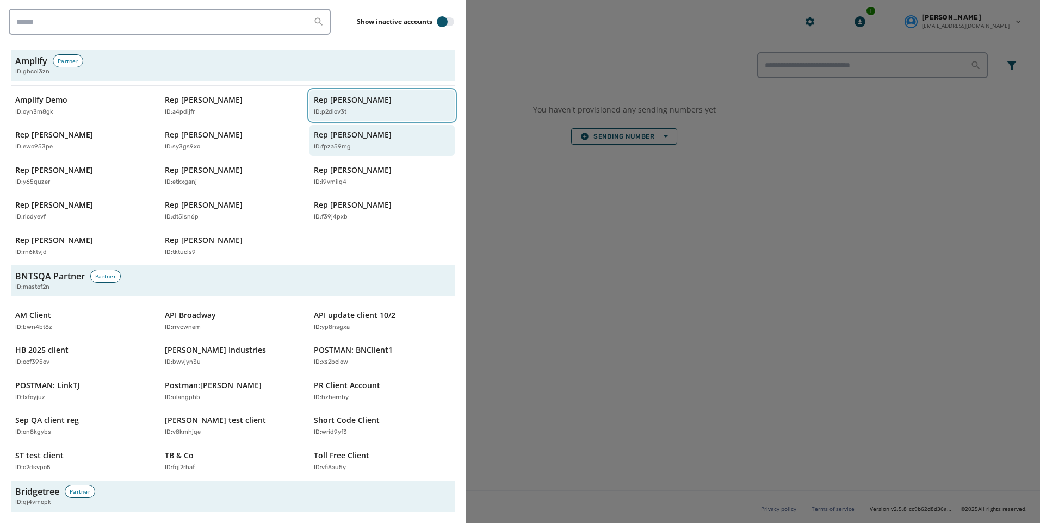
click at [331, 104] on p "Rep [PERSON_NAME]" at bounding box center [353, 100] width 78 height 11
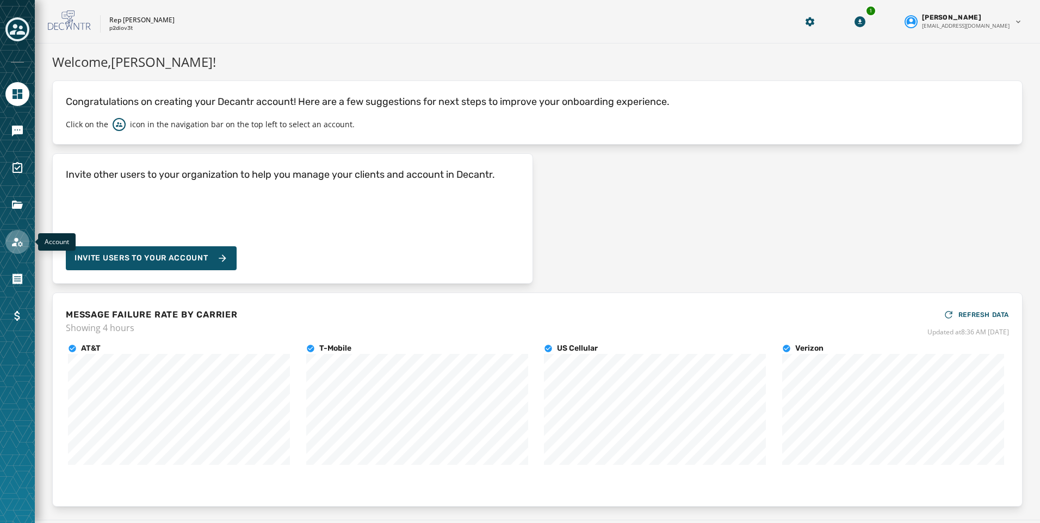
click at [20, 248] on icon "Navigate to Account" at bounding box center [17, 242] width 13 height 13
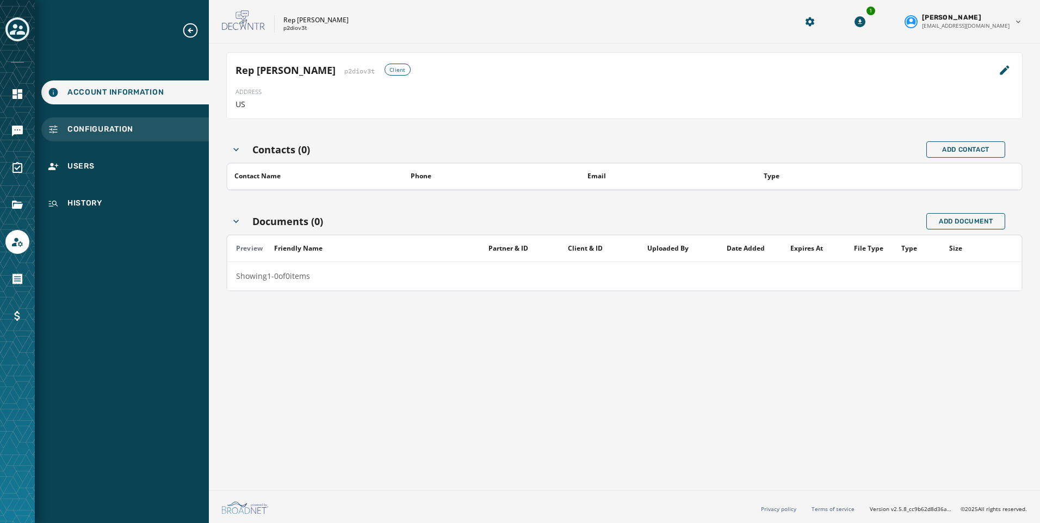
click at [103, 126] on span "Configuration" at bounding box center [100, 129] width 66 height 11
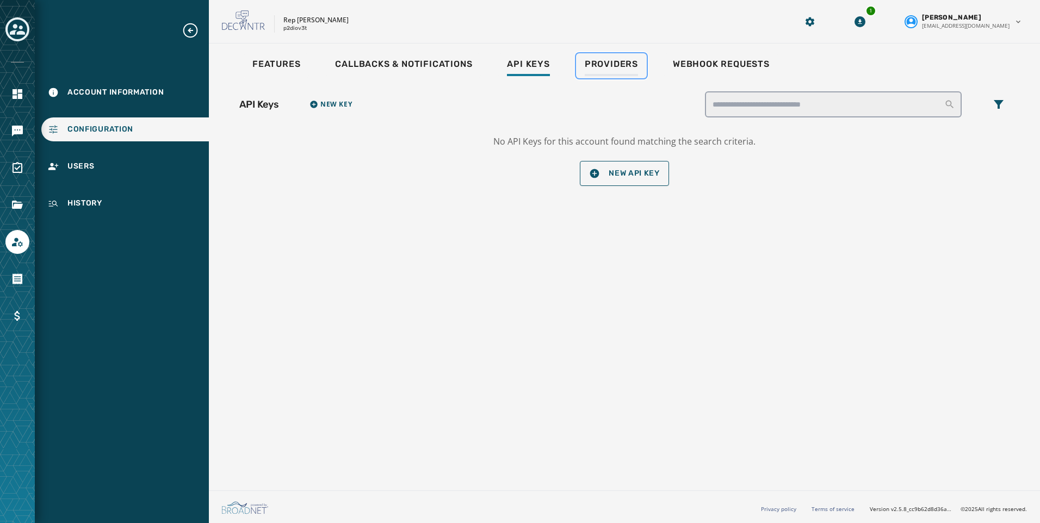
click at [577, 65] on link "Providers" at bounding box center [611, 65] width 71 height 25
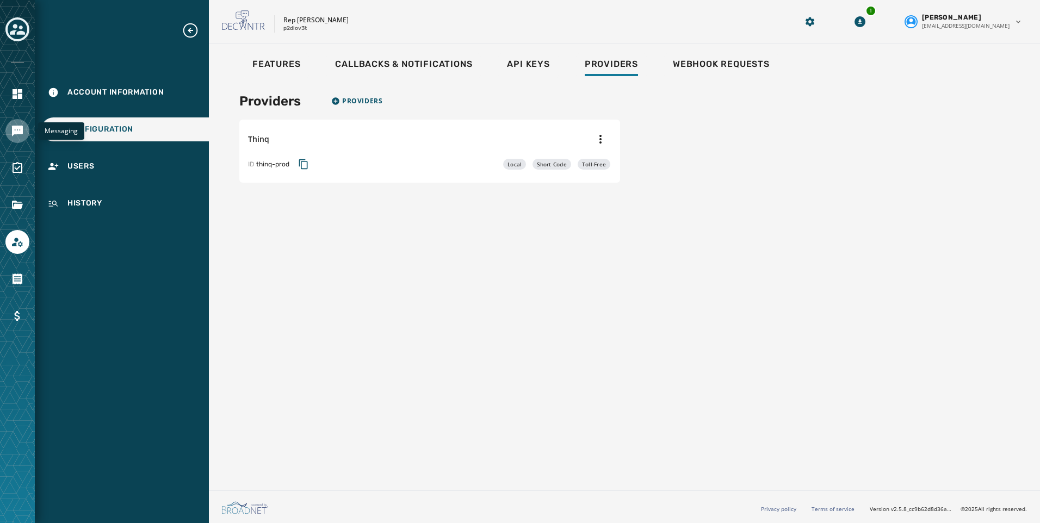
click at [18, 126] on icon "Navigate to Messaging" at bounding box center [17, 131] width 11 height 11
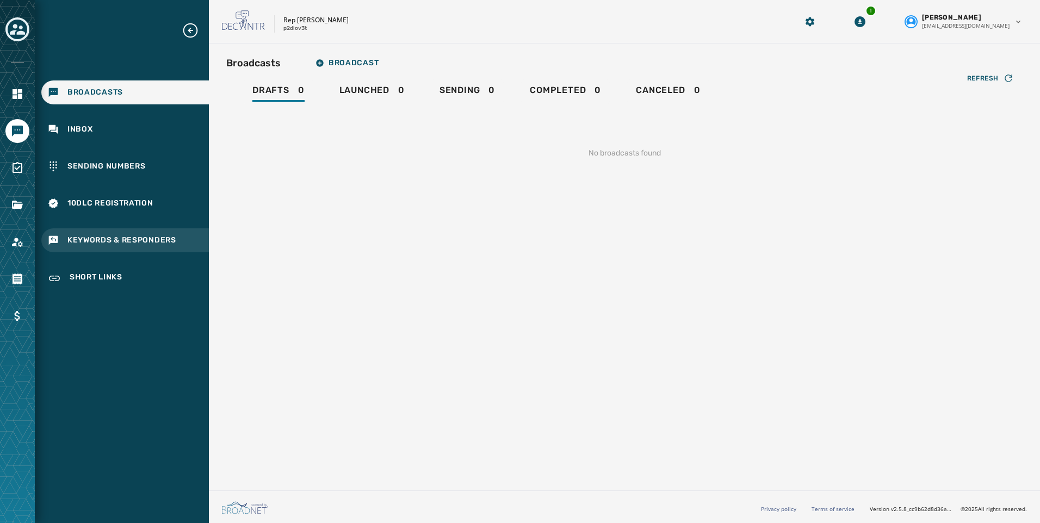
click at [148, 233] on div "Keywords & Responders" at bounding box center [125, 241] width 168 height 24
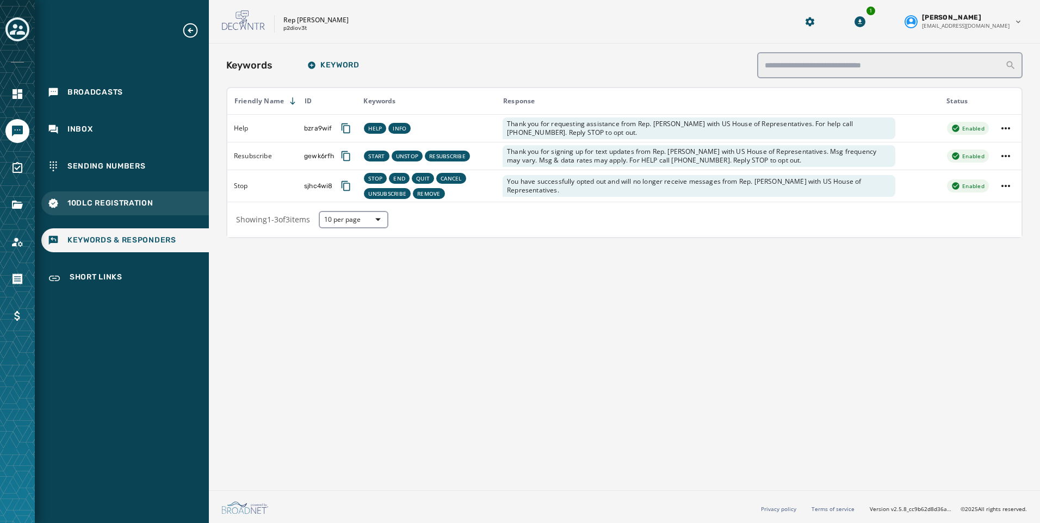
click at [120, 209] on div "10DLC Registration" at bounding box center [125, 204] width 168 height 24
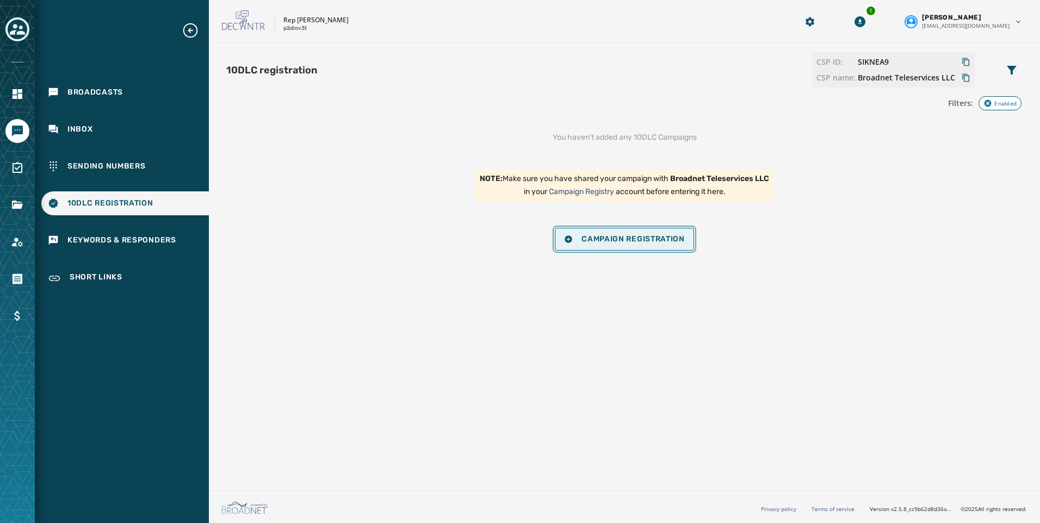
click at [607, 242] on span "Campaign Registration" at bounding box center [624, 239] width 121 height 9
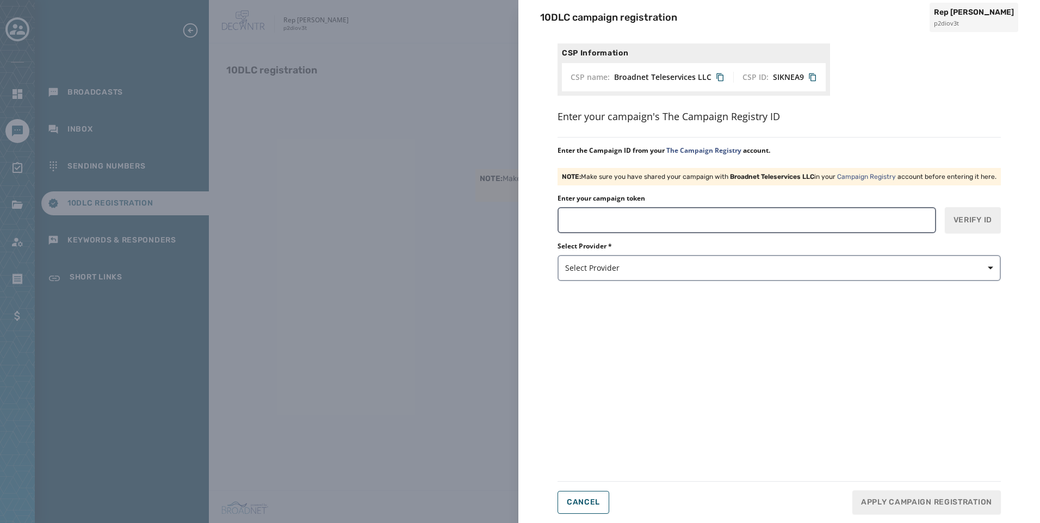
click at [655, 207] on div "Enter your campaign token" at bounding box center [747, 213] width 379 height 39
drag, startPoint x: 662, startPoint y: 220, endPoint x: 664, endPoint y: 229, distance: 9.5
click at [662, 220] on input "Enter your campaign token" at bounding box center [747, 220] width 379 height 26
paste input "*******"
type input "*******"
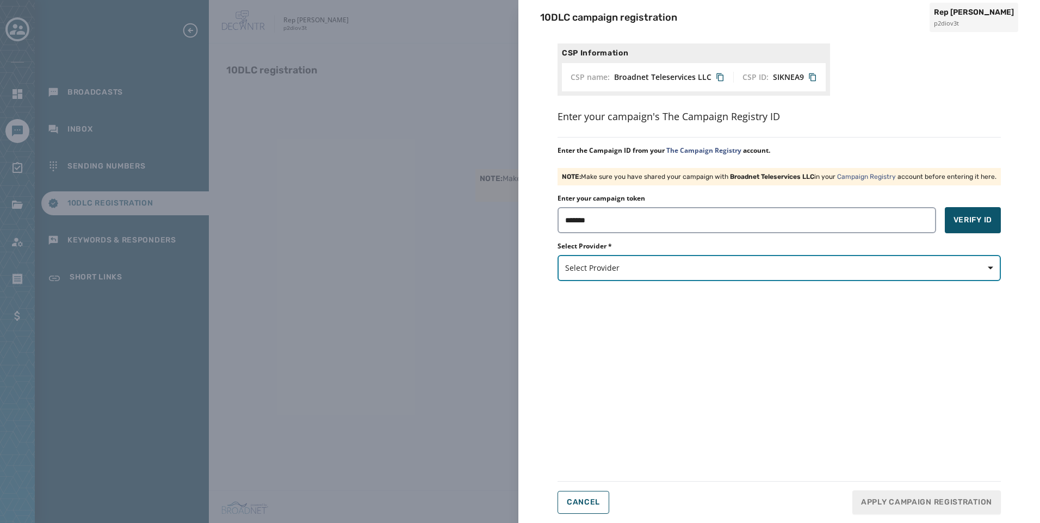
click at [624, 270] on span "Select Provider" at bounding box center [779, 268] width 428 height 11
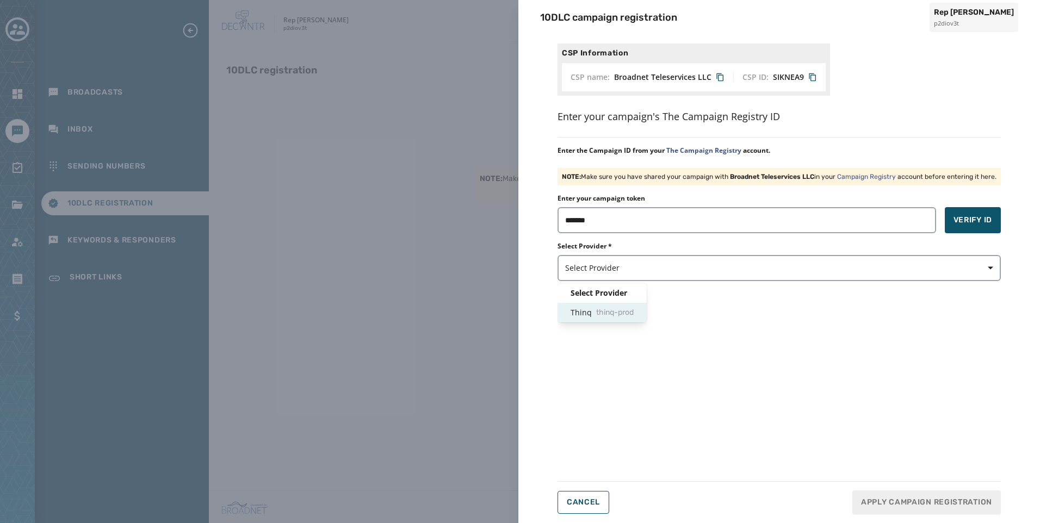
click at [634, 313] on span "thinq-prod" at bounding box center [615, 312] width 38 height 11
click at [970, 211] on button "Verify ID" at bounding box center [973, 220] width 56 height 26
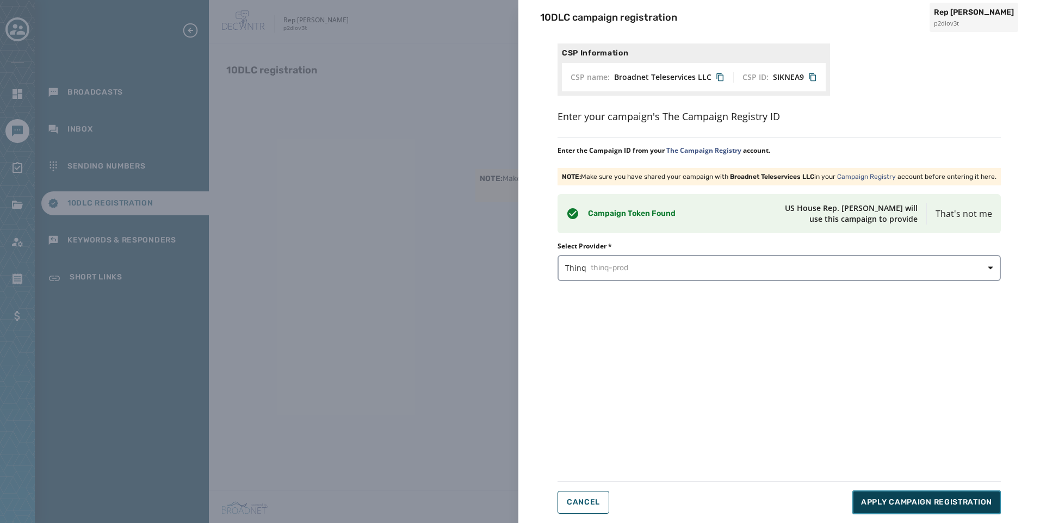
click at [914, 503] on span "Apply Campaign Registration" at bounding box center [926, 502] width 131 height 11
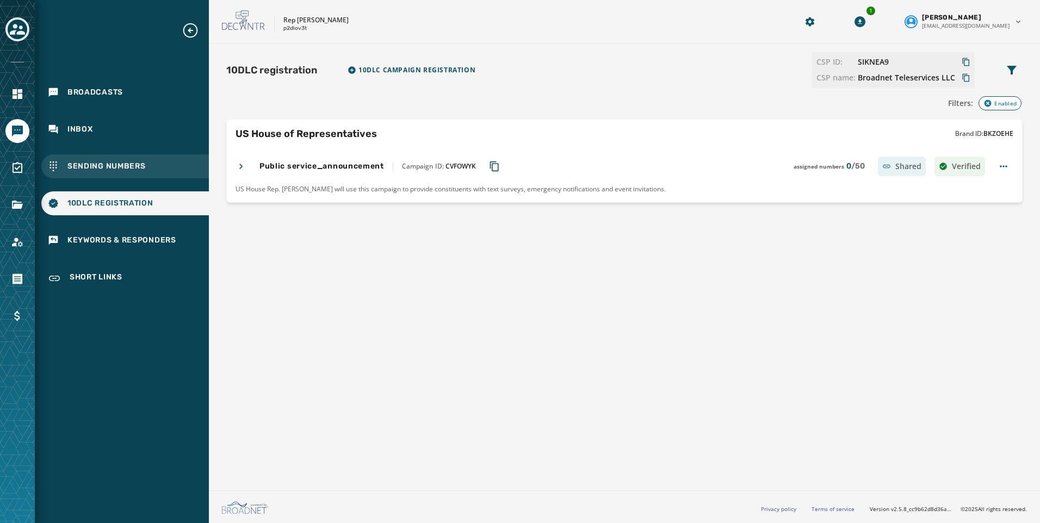
click at [76, 163] on span "Sending Numbers" at bounding box center [106, 166] width 78 height 11
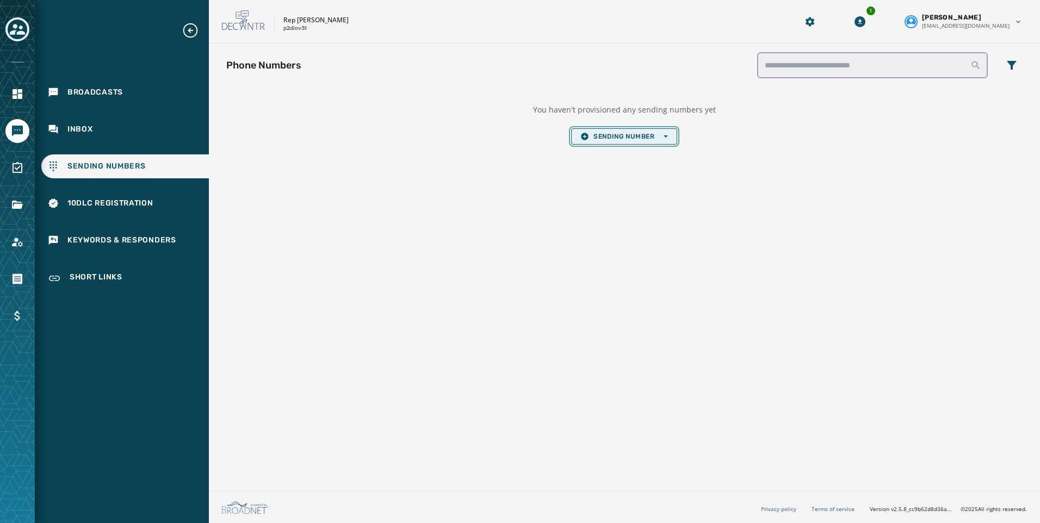
drag, startPoint x: 598, startPoint y: 138, endPoint x: 623, endPoint y: 144, distance: 25.3
click at [598, 138] on span "Sending Number Open options" at bounding box center [624, 136] width 87 height 9
click at [631, 151] on span "Local Long Code" at bounding box center [624, 153] width 87 height 9
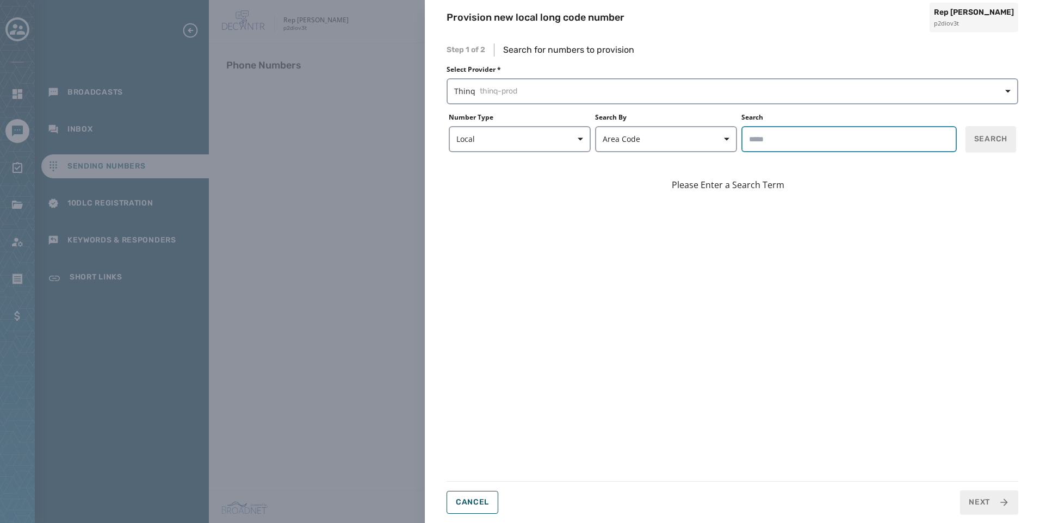
click at [847, 132] on input "Search" at bounding box center [849, 139] width 215 height 26
type input "*****"
click at [995, 137] on span "Search" at bounding box center [990, 139] width 33 height 11
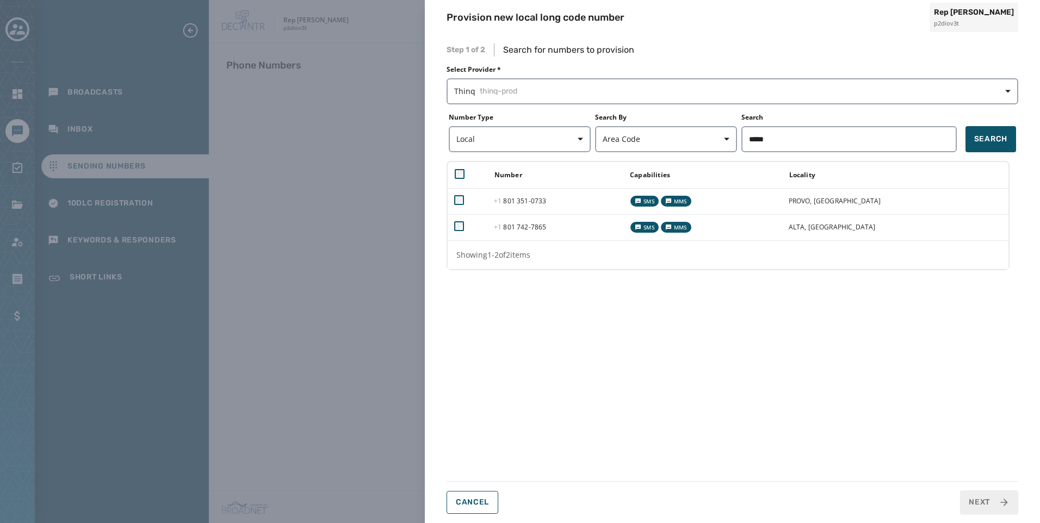
drag, startPoint x: 320, startPoint y: 207, endPoint x: 290, endPoint y: 222, distance: 34.1
click at [321, 207] on div "Provision new local long code number Rep [PERSON_NAME] p2diov3t Step 1 of 2 Sea…" at bounding box center [520, 261] width 1040 height 523
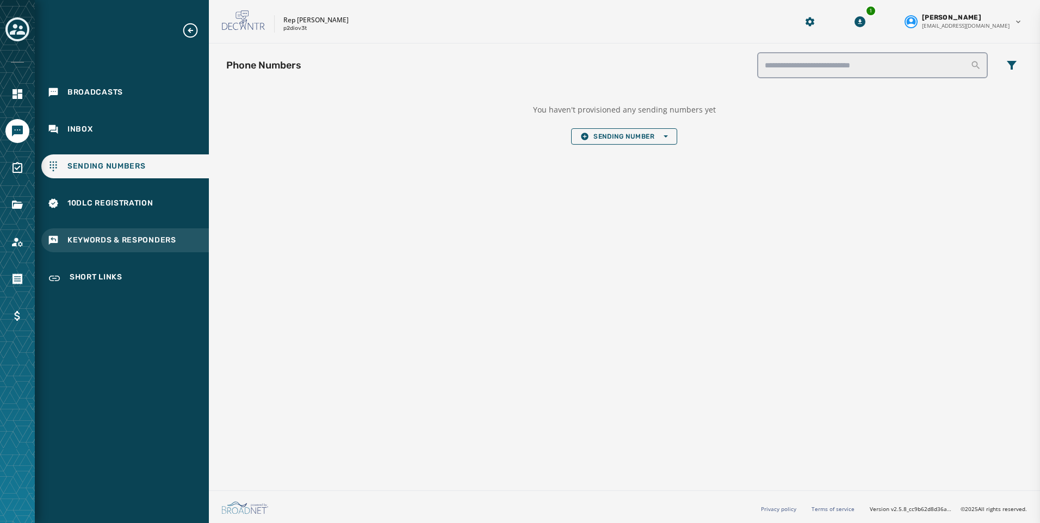
click at [123, 239] on span "Keywords & Responders" at bounding box center [121, 240] width 109 height 11
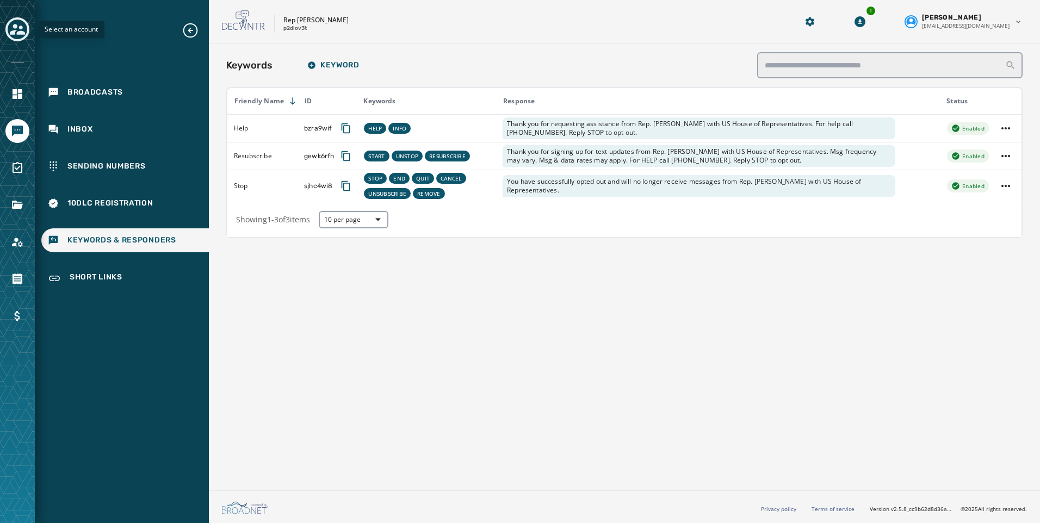
click at [18, 28] on icon "Toggle account select drawer" at bounding box center [17, 29] width 15 height 15
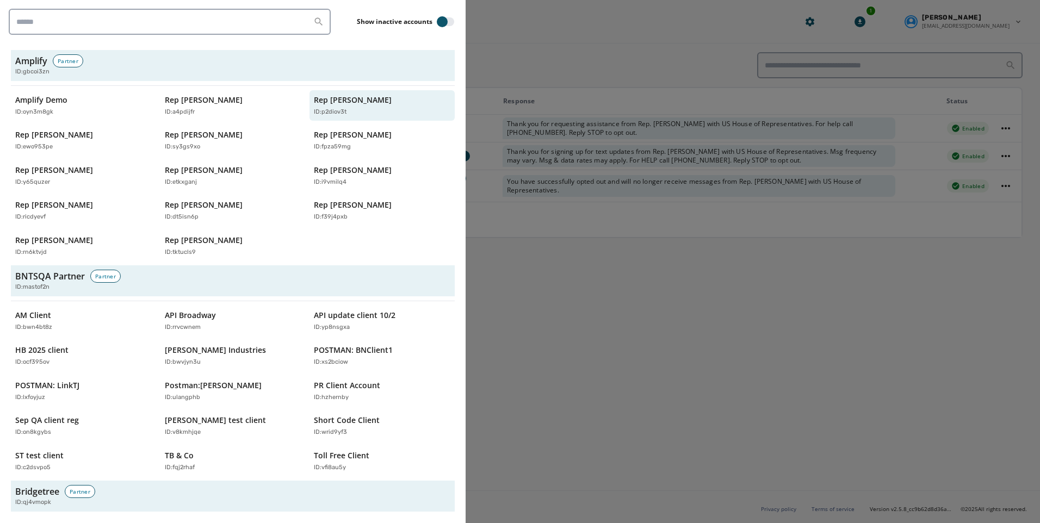
click at [525, 316] on div at bounding box center [520, 261] width 1040 height 523
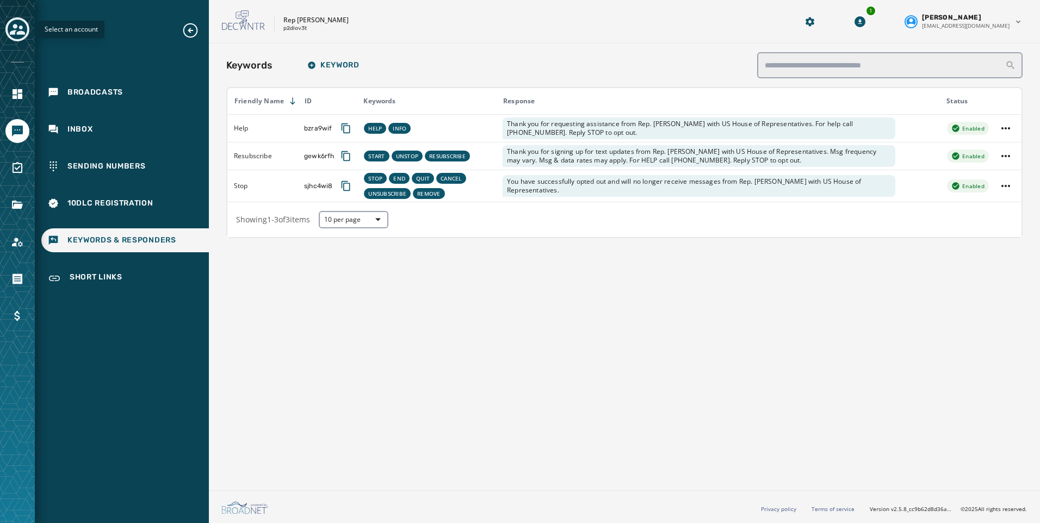
click at [22, 30] on icon "Toggle account select drawer" at bounding box center [17, 29] width 15 height 15
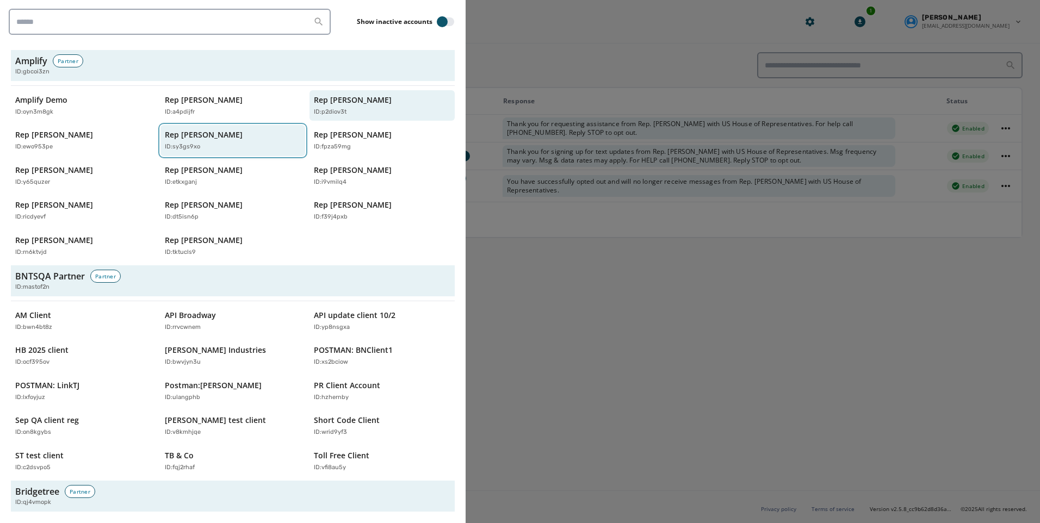
click at [218, 135] on p "Rep [PERSON_NAME]" at bounding box center [204, 134] width 78 height 11
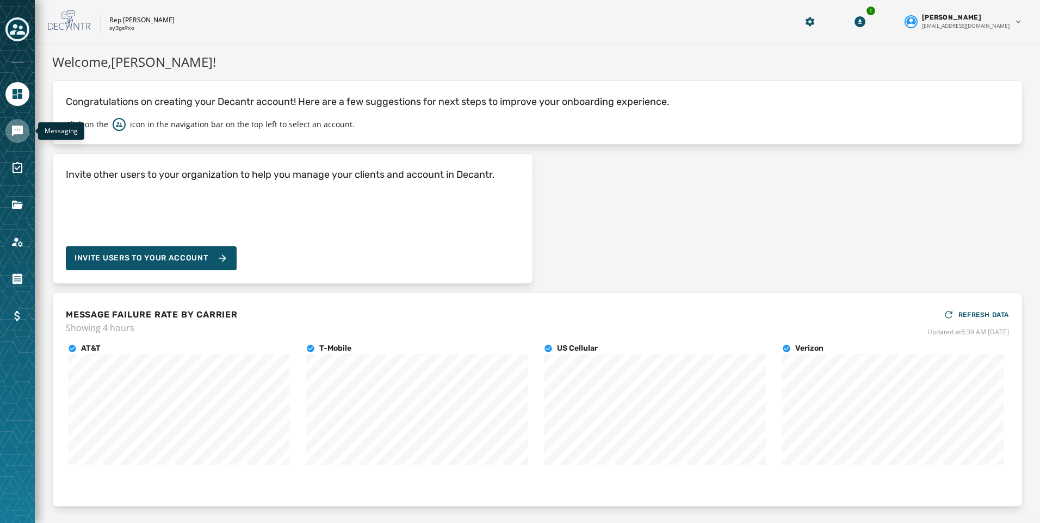
click at [21, 138] on link "Navigate to Messaging" at bounding box center [17, 131] width 24 height 24
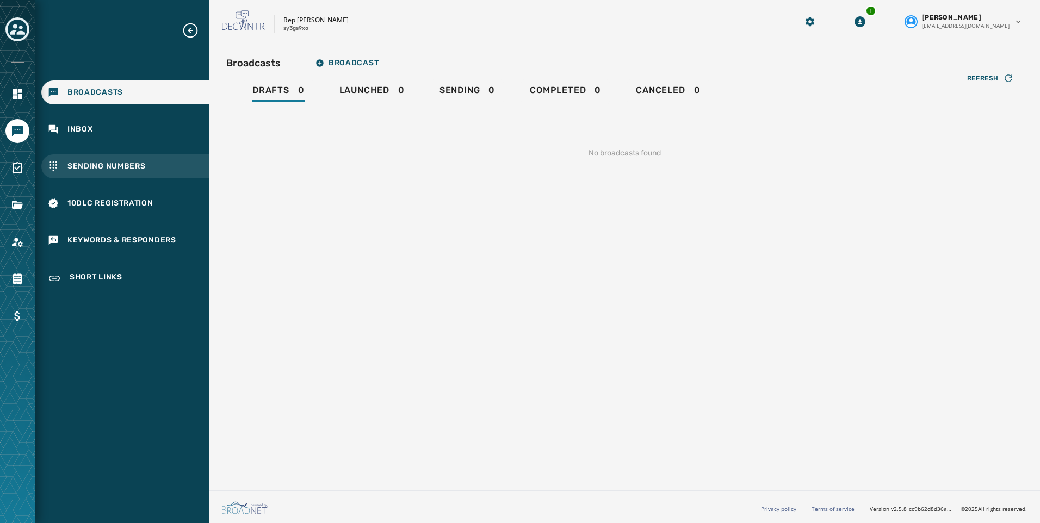
click at [123, 163] on span "Sending Numbers" at bounding box center [106, 166] width 78 height 11
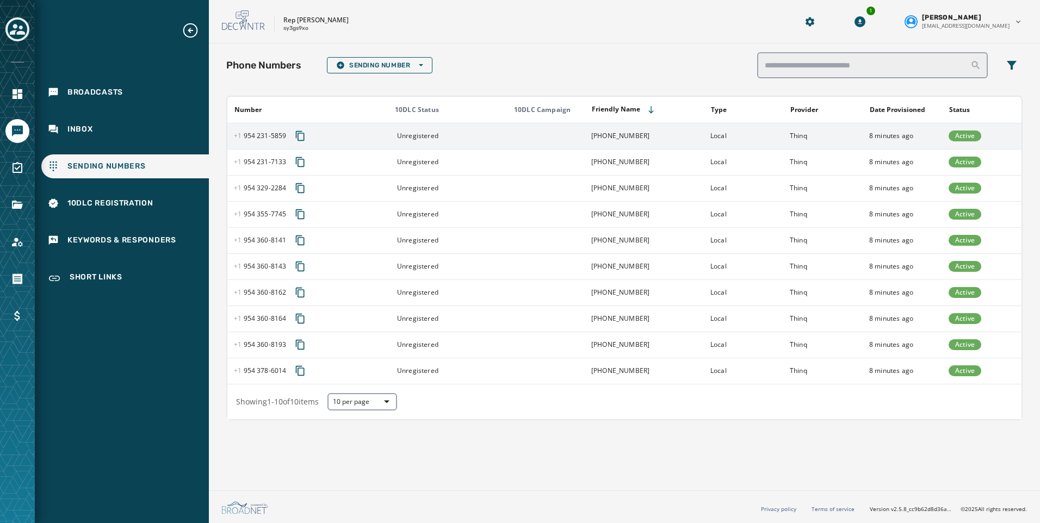
click at [479, 140] on div "Unregistered" at bounding box center [449, 136] width 112 height 9
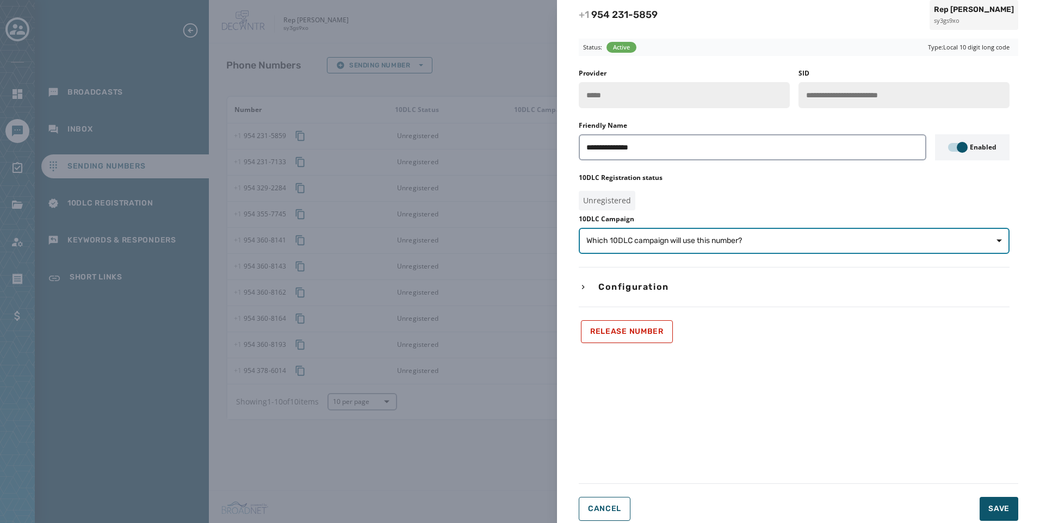
click at [692, 233] on button "Which 10DLC campaign will use this number?" at bounding box center [794, 241] width 431 height 26
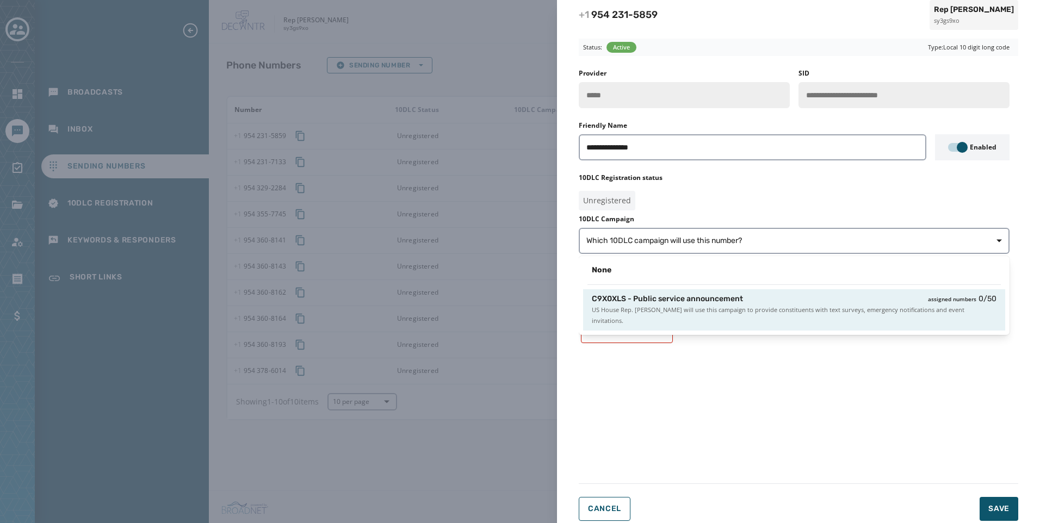
click at [691, 300] on span "C9X0XLS - Public service announcement" at bounding box center [667, 299] width 151 height 11
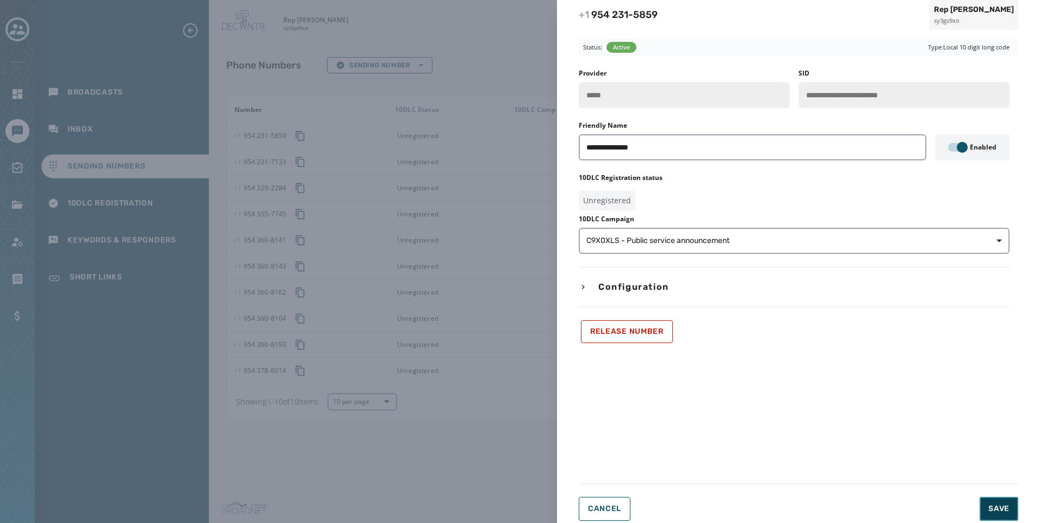
click at [1001, 510] on span "Save" at bounding box center [999, 509] width 21 height 11
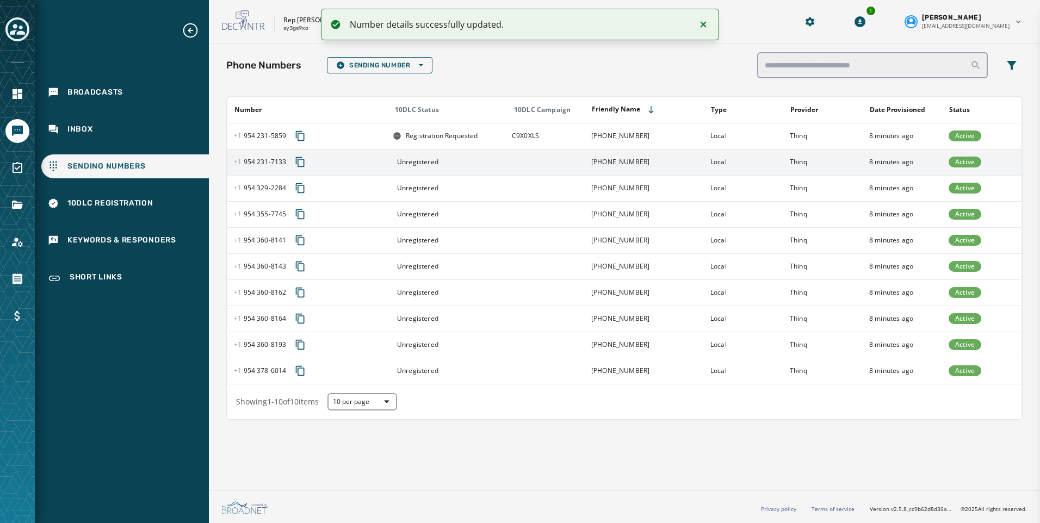
click at [545, 161] on td at bounding box center [544, 162] width 79 height 26
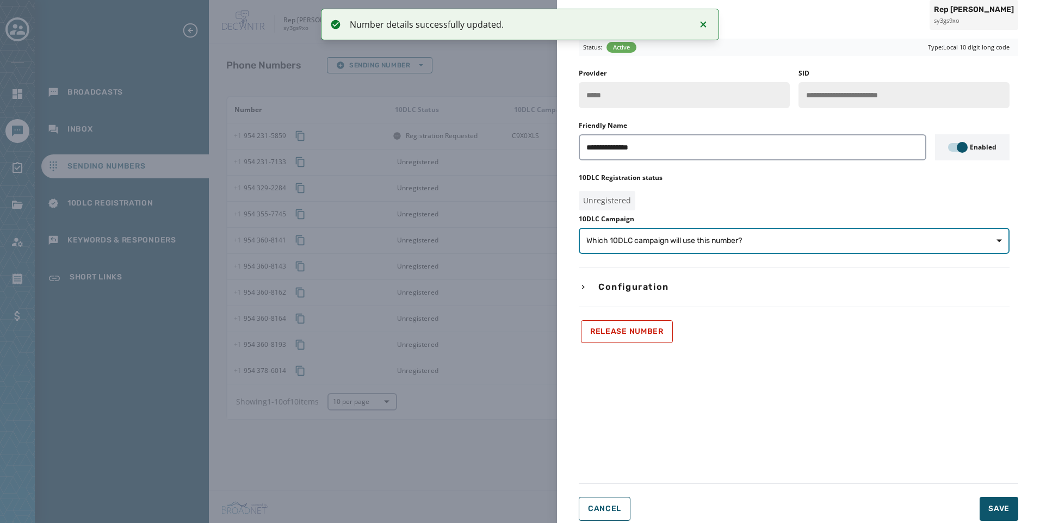
click at [699, 245] on span "Which 10DLC campaign will use this number?" at bounding box center [665, 241] width 156 height 11
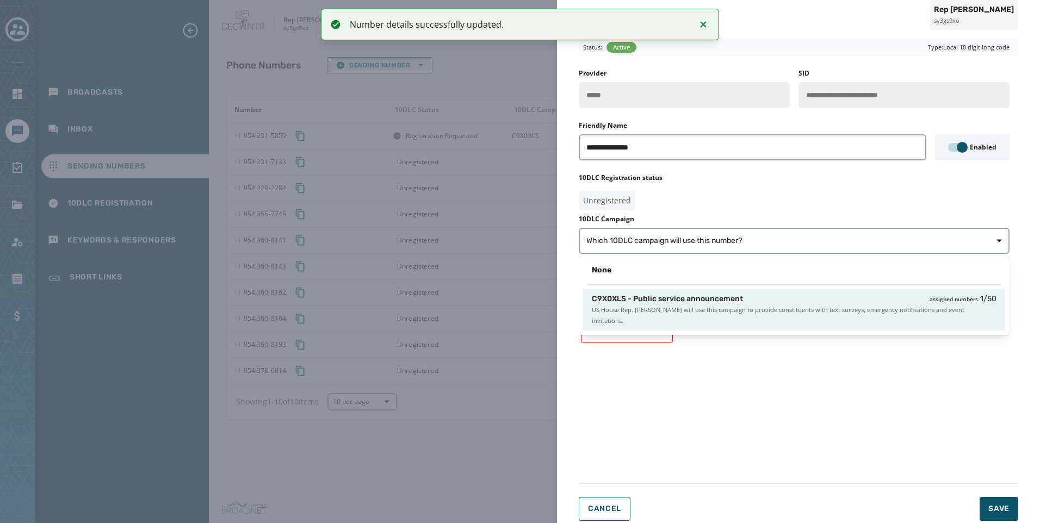
click at [714, 307] on span "US House Rep. [PERSON_NAME] will use this campaign to provide constituents with…" at bounding box center [794, 316] width 405 height 22
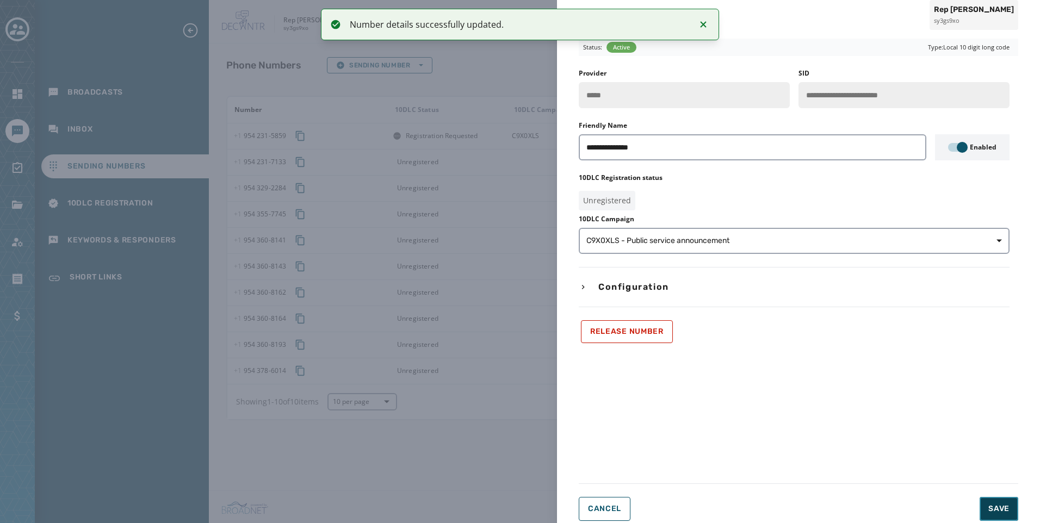
click at [991, 509] on span "Save" at bounding box center [999, 509] width 21 height 11
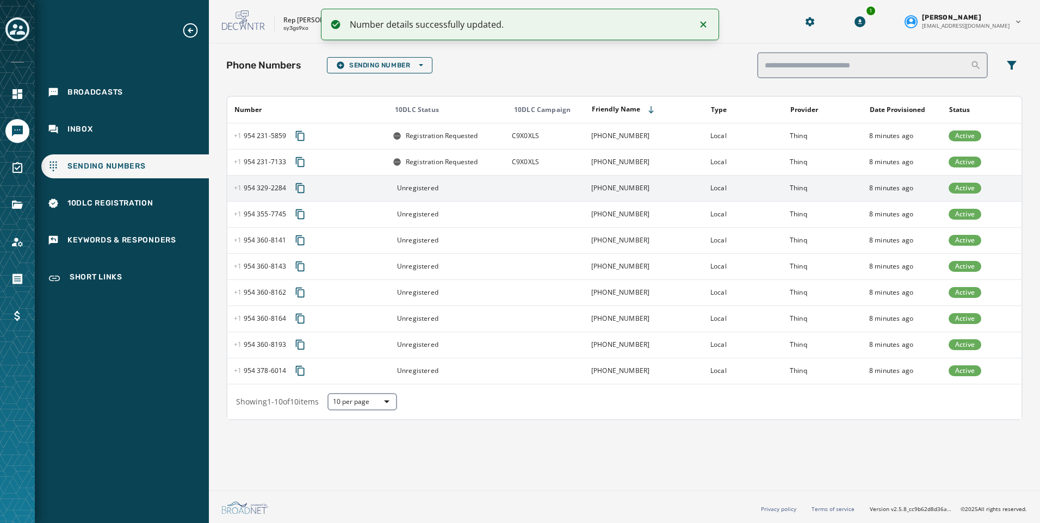
click at [487, 193] on td "Unregistered" at bounding box center [445, 188] width 119 height 26
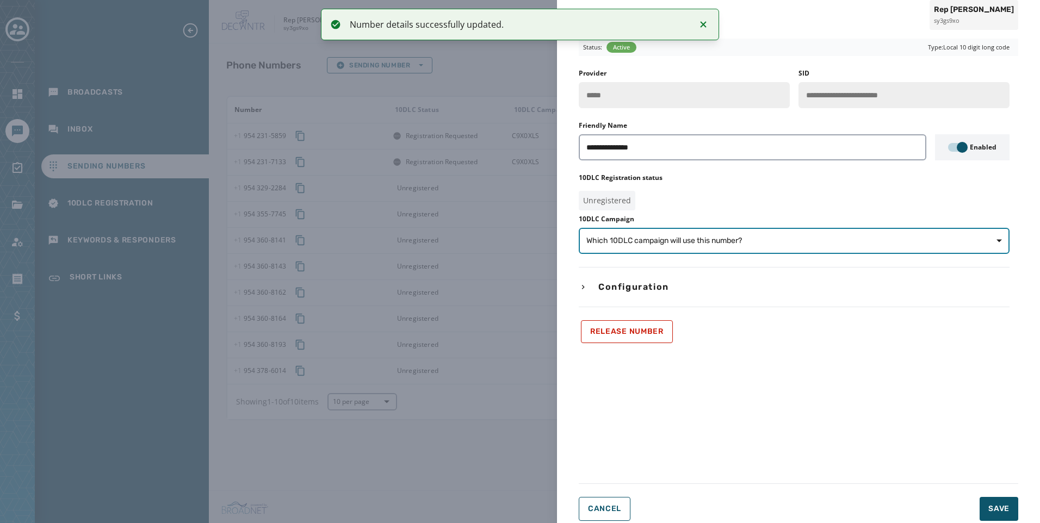
click at [672, 251] on button "Which 10DLC campaign will use this number?" at bounding box center [794, 241] width 431 height 26
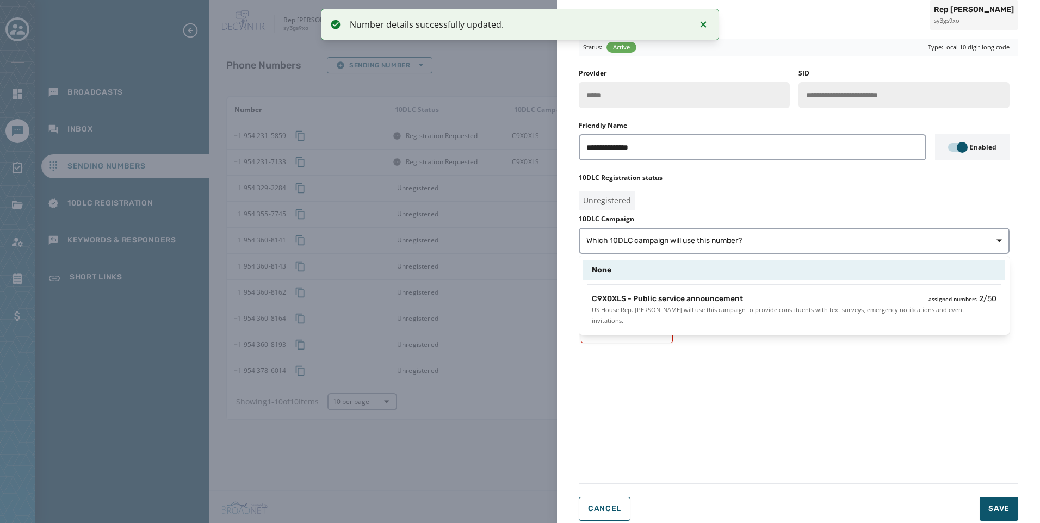
click at [684, 306] on span "US House Rep. [PERSON_NAME] will use this campaign to provide constituents with…" at bounding box center [794, 316] width 405 height 22
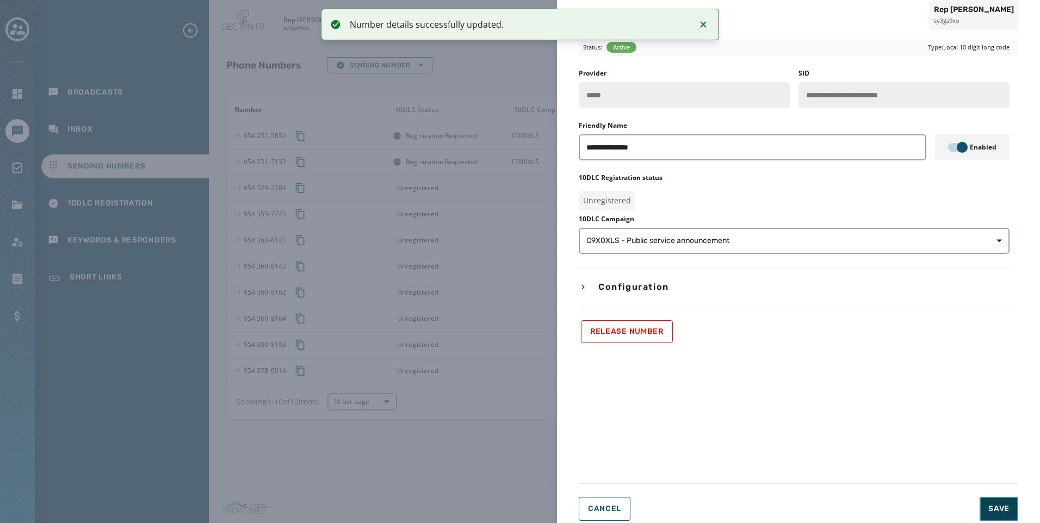
click at [1013, 509] on button "Save" at bounding box center [999, 509] width 39 height 24
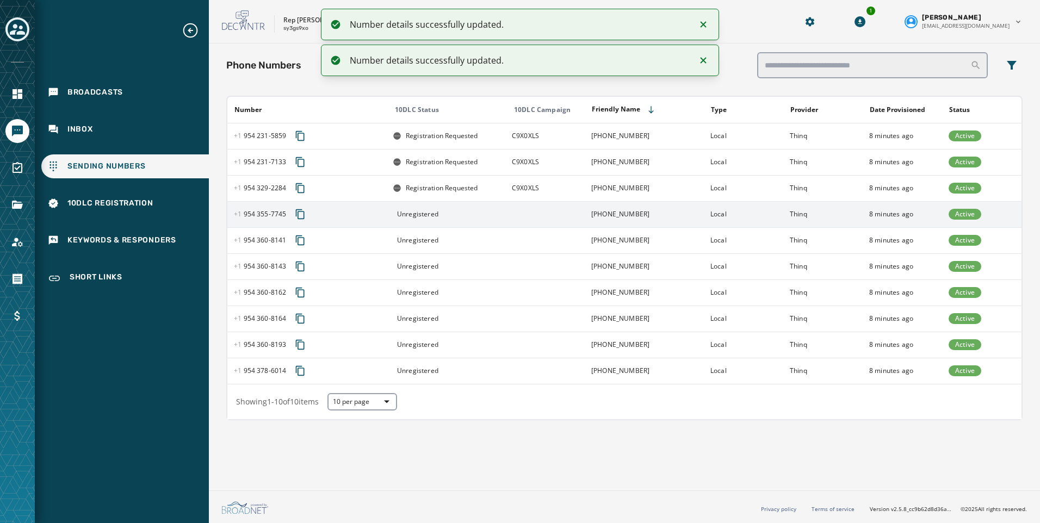
click at [538, 217] on td at bounding box center [544, 214] width 79 height 26
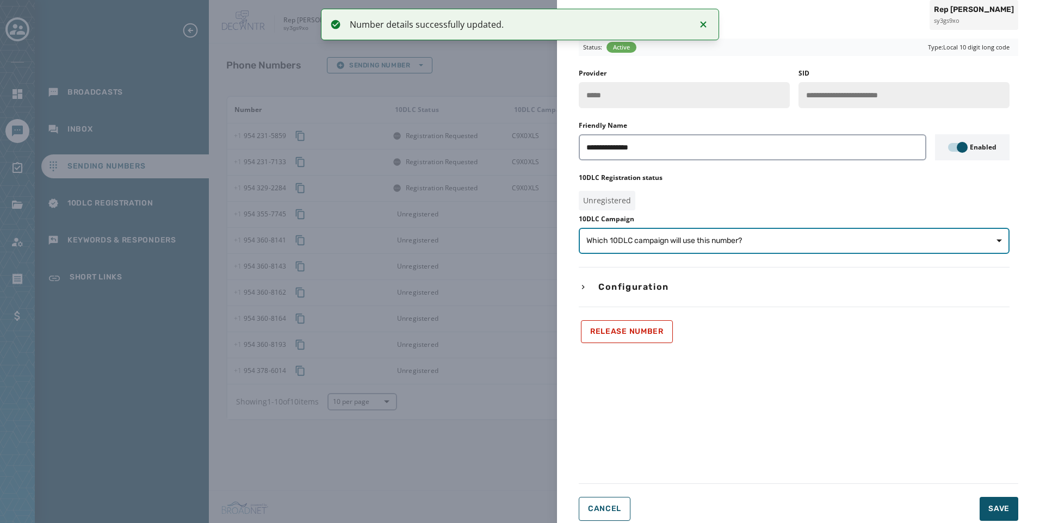
click at [762, 248] on button "Which 10DLC campaign will use this number?" at bounding box center [794, 241] width 431 height 26
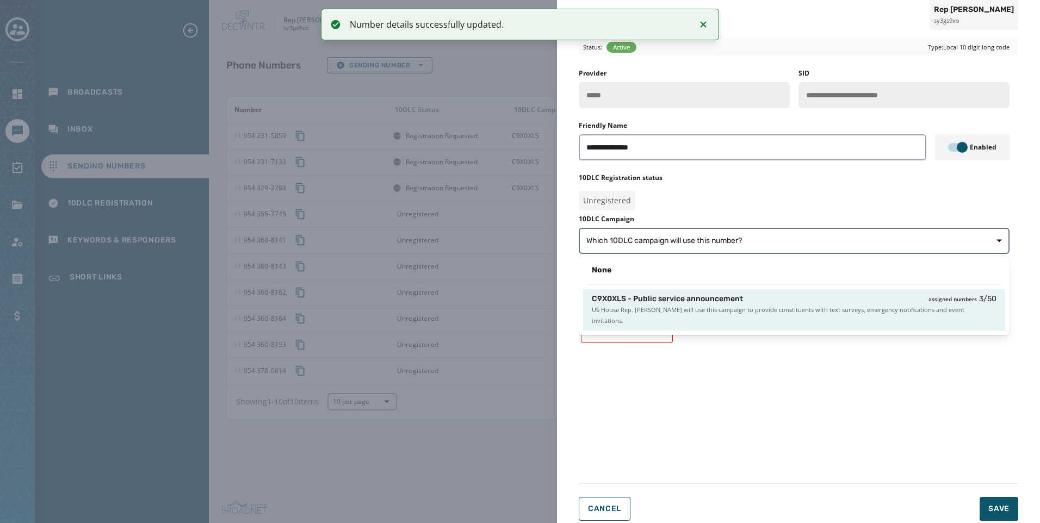
click at [779, 306] on span "US House Rep. [PERSON_NAME] will use this campaign to provide constituents with…" at bounding box center [794, 316] width 405 height 22
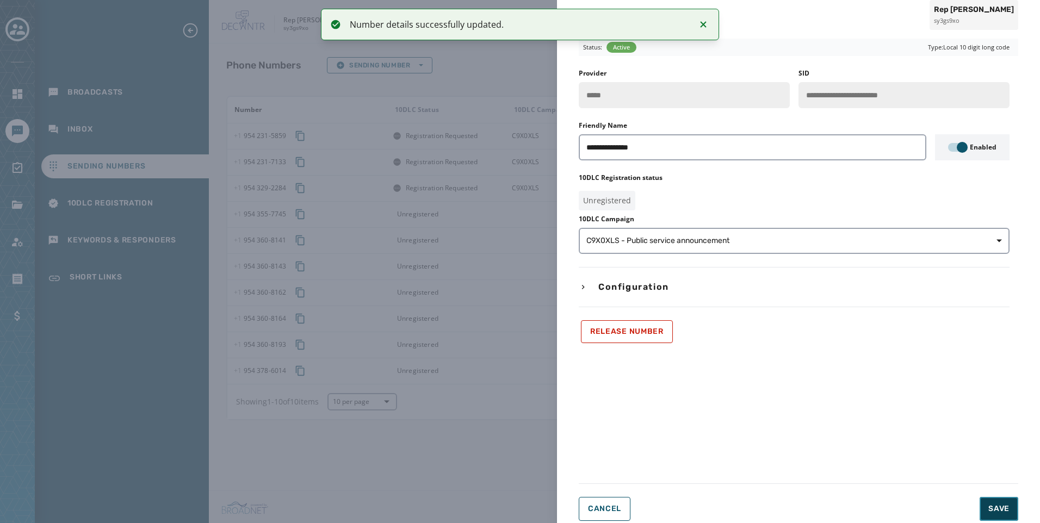
click at [984, 511] on button "Save" at bounding box center [999, 509] width 39 height 24
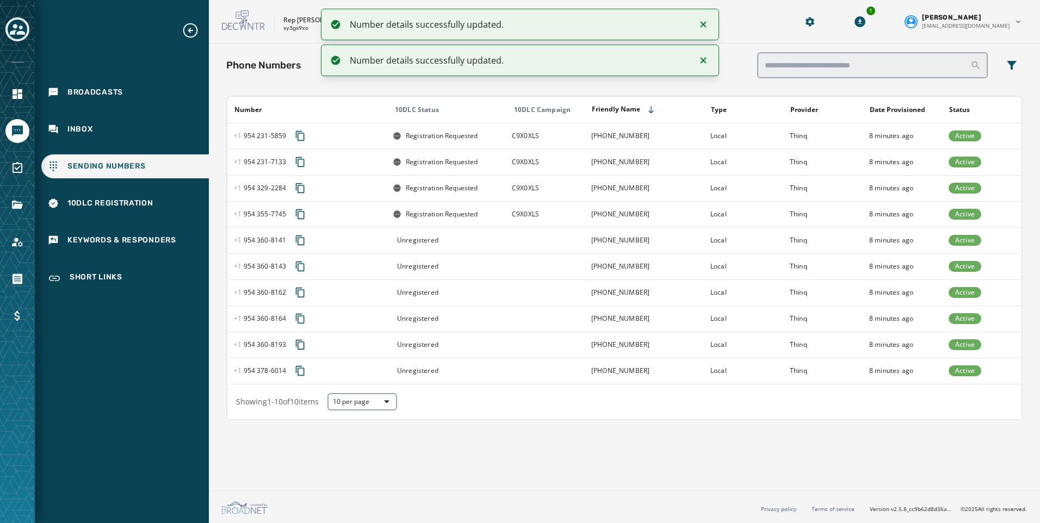
click at [526, 232] on td at bounding box center [544, 240] width 79 height 26
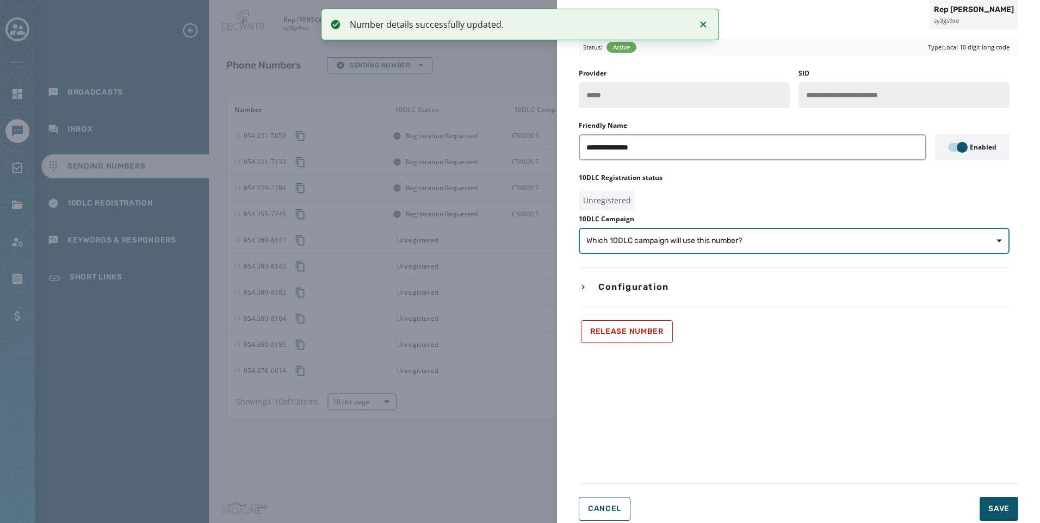
click at [779, 244] on span "Which 10DLC campaign will use this number?" at bounding box center [795, 241] width 416 height 11
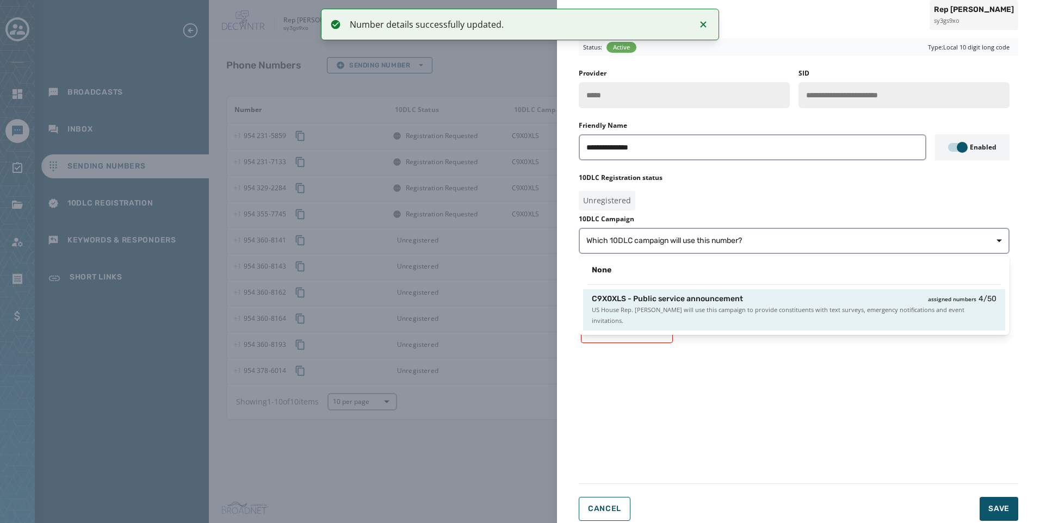
click at [804, 304] on div "C9X0XLS - Public service announcement assigned numbers 4 / 50" at bounding box center [794, 299] width 405 height 11
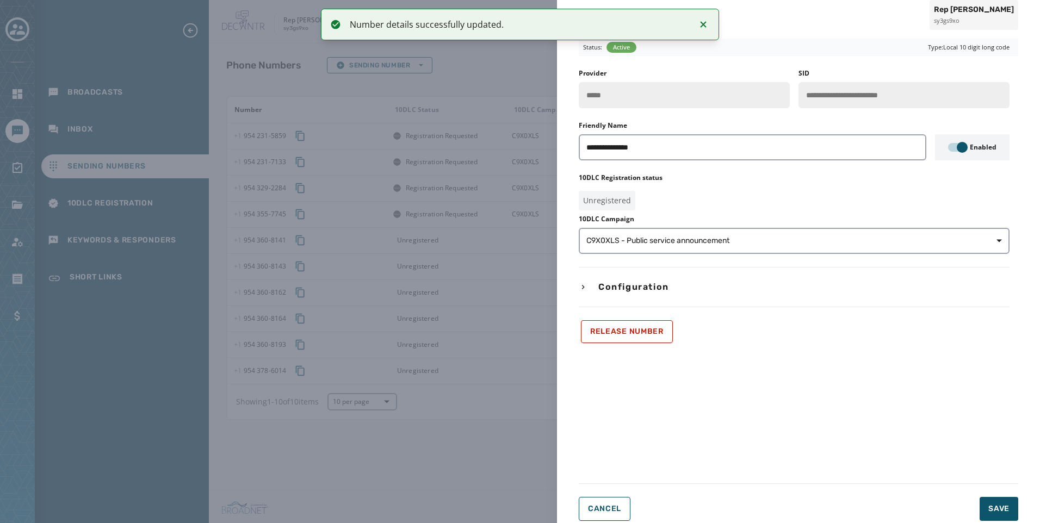
click at [974, 502] on div "Cancel Save" at bounding box center [799, 509] width 440 height 24
click at [1008, 507] on span "Save" at bounding box center [999, 509] width 21 height 11
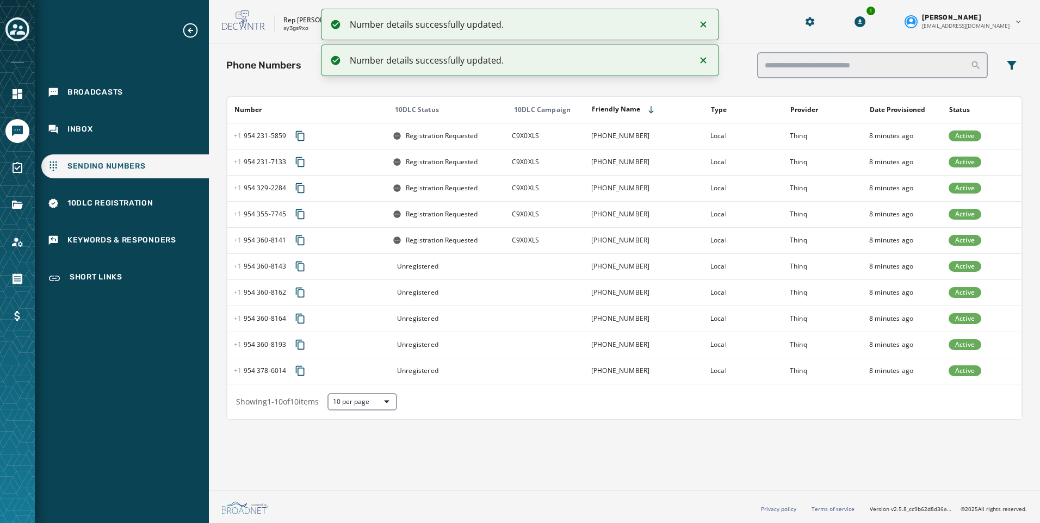
click at [558, 264] on td at bounding box center [544, 267] width 79 height 26
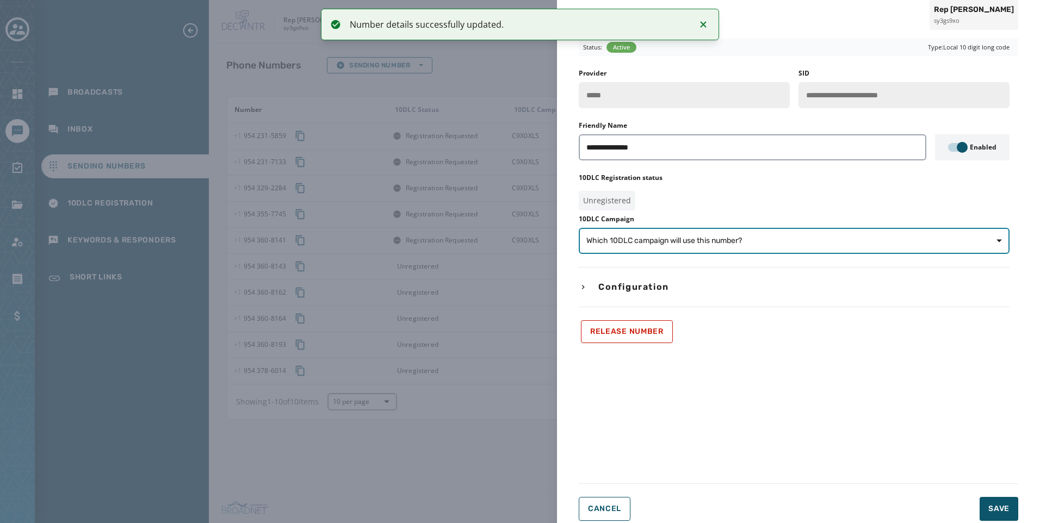
click at [785, 247] on button "Which 10DLC campaign will use this number?" at bounding box center [794, 241] width 431 height 26
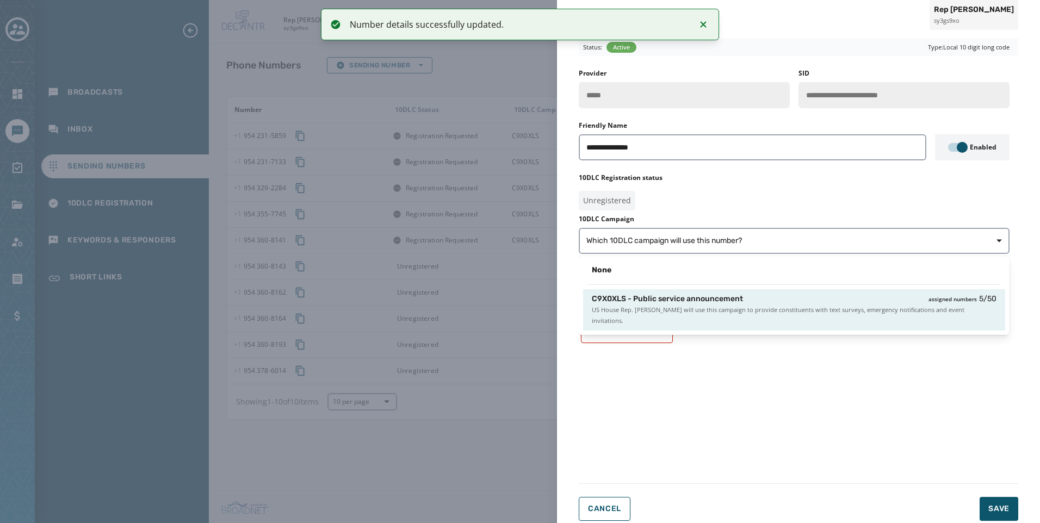
click at [799, 303] on div "C9X0XLS - Public service announcement assigned numbers 5 / 50" at bounding box center [794, 299] width 405 height 11
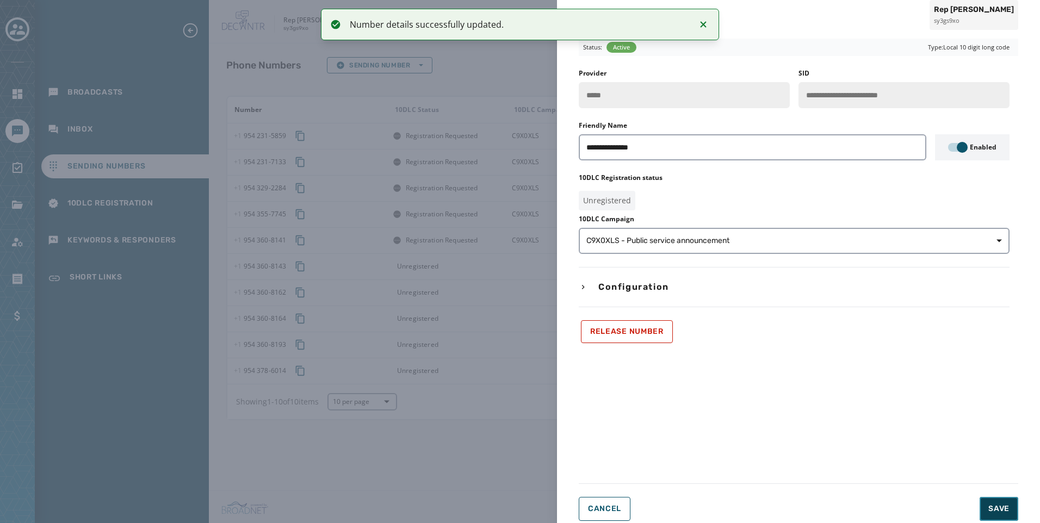
click at [1004, 510] on span "Save" at bounding box center [999, 509] width 21 height 11
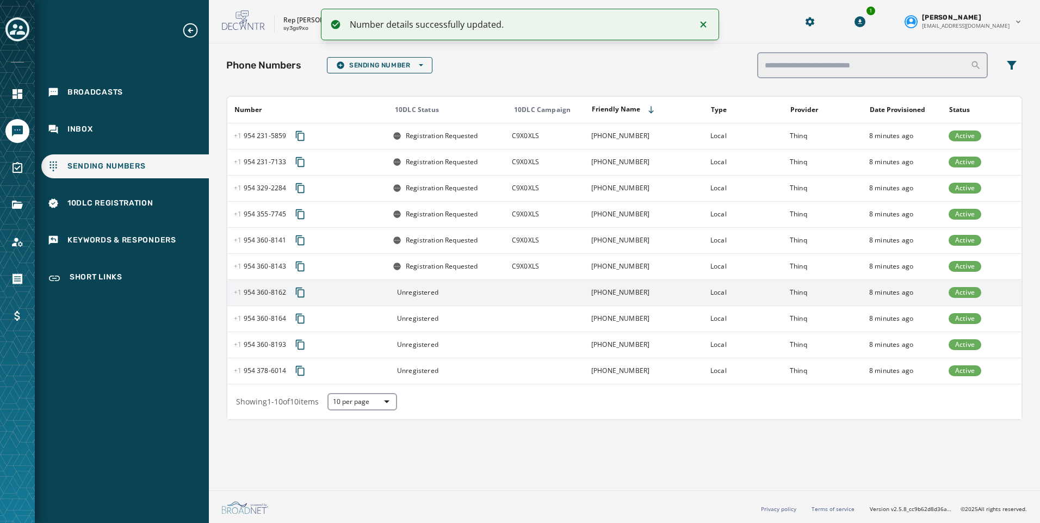
click at [573, 290] on td at bounding box center [544, 293] width 79 height 26
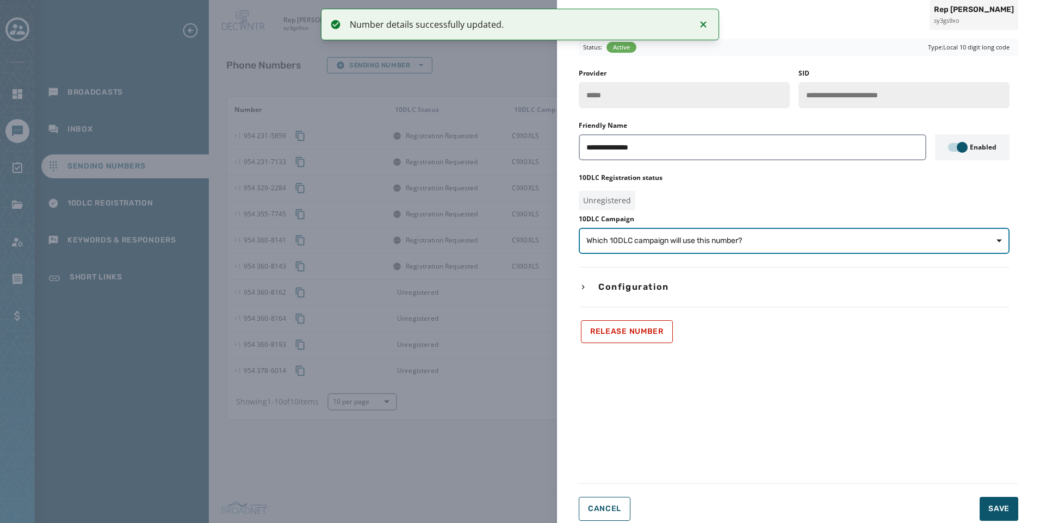
click at [808, 243] on span "Which 10DLC campaign will use this number?" at bounding box center [795, 241] width 416 height 11
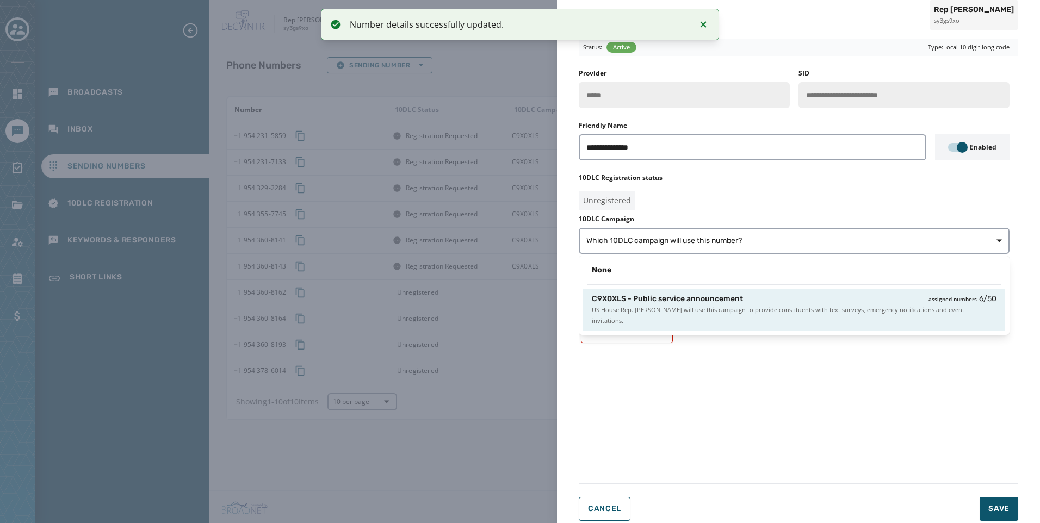
click at [840, 316] on div "C9X0XLS - Public service announcement assigned numbers 6 / 50 US House Rep. [PE…" at bounding box center [794, 309] width 422 height 41
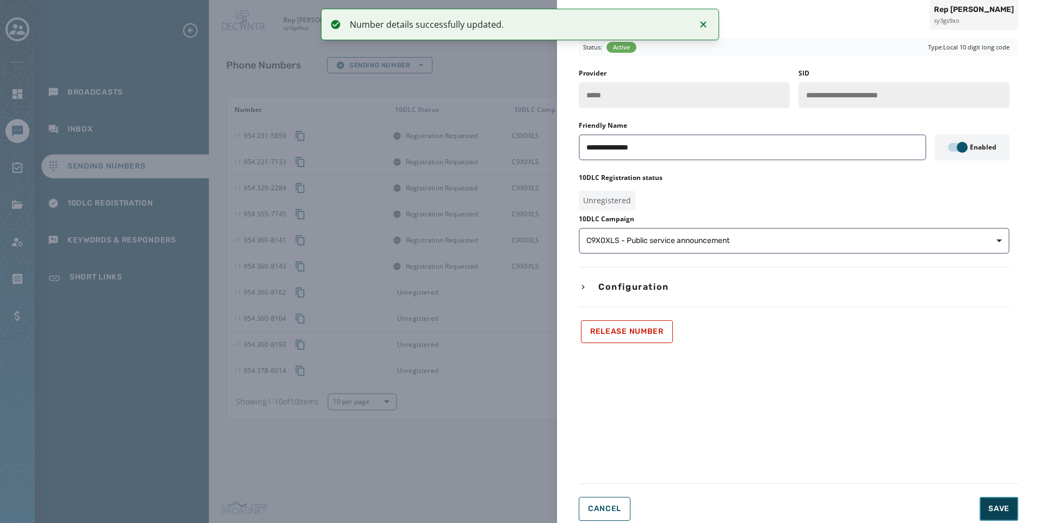
click at [994, 505] on span "Save" at bounding box center [999, 509] width 21 height 11
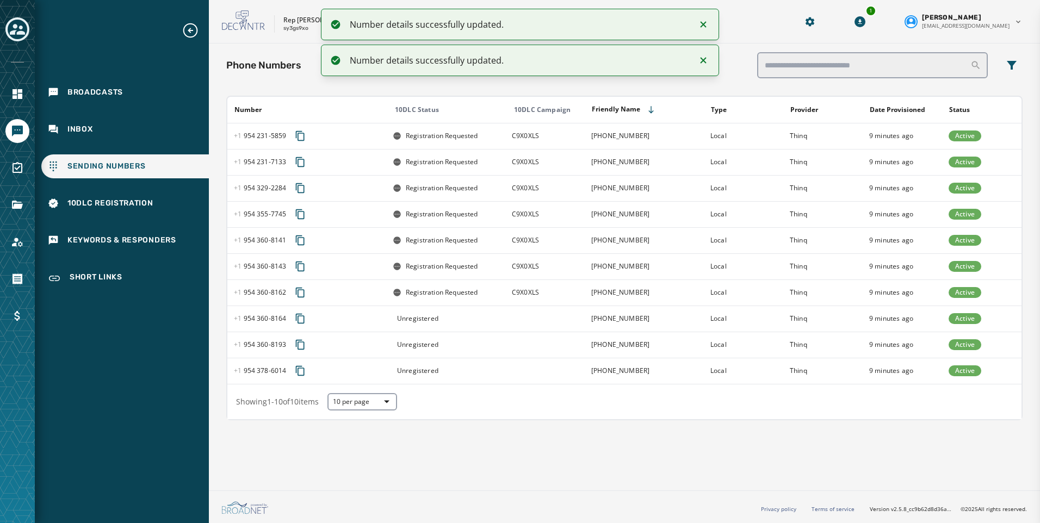
click at [568, 329] on td at bounding box center [544, 319] width 79 height 26
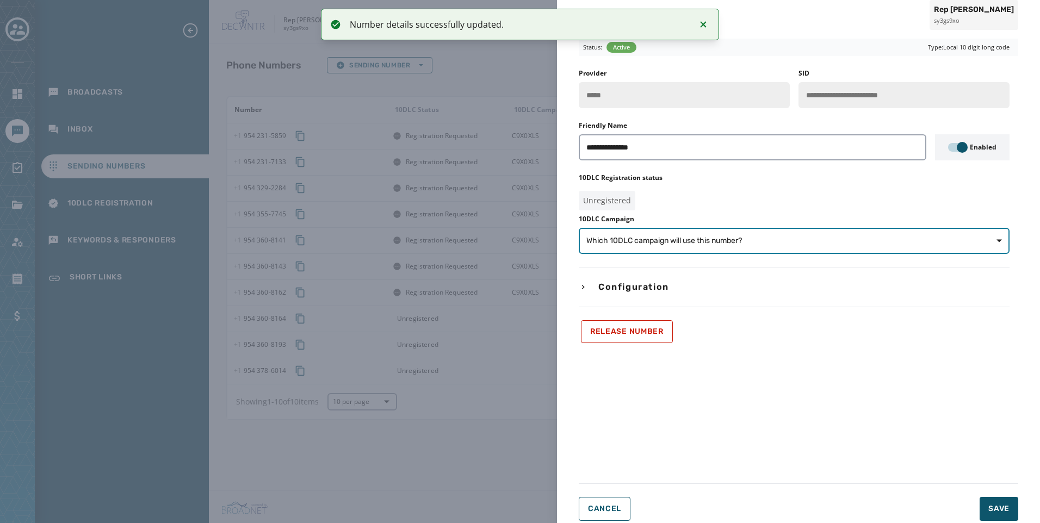
click at [848, 251] on button "Which 10DLC campaign will use this number?" at bounding box center [794, 241] width 431 height 26
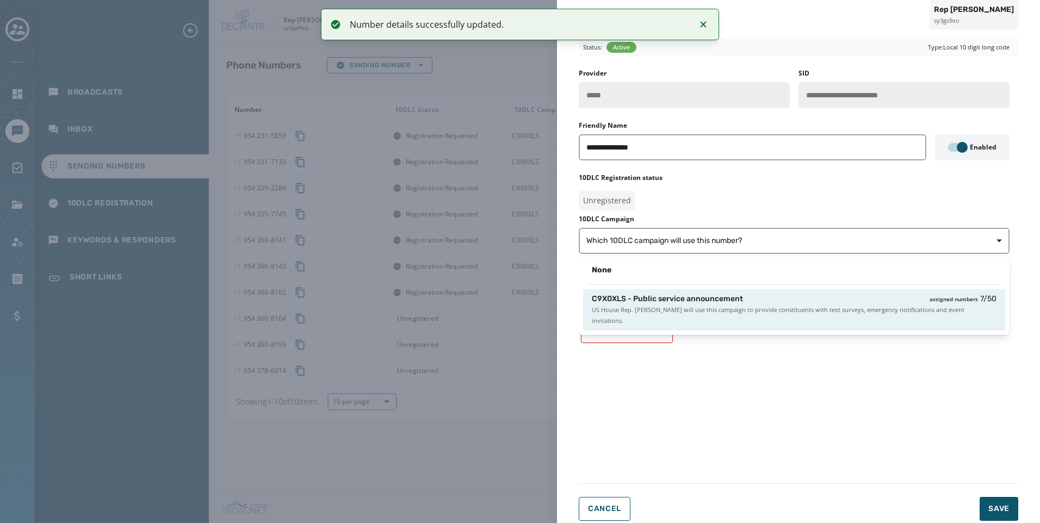
click at [859, 304] on div "C9X0XLS - Public service announcement assigned numbers 7 / 50" at bounding box center [794, 299] width 405 height 11
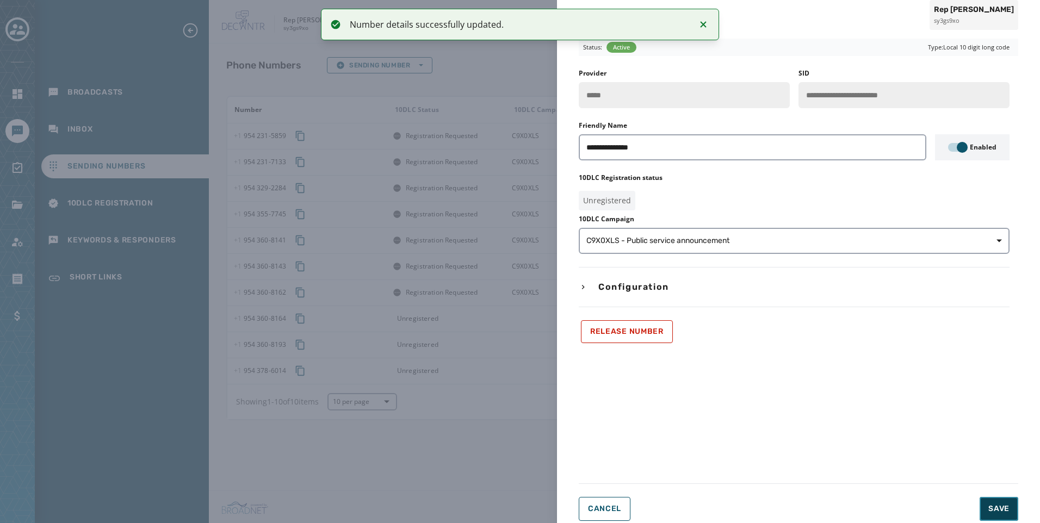
click at [998, 498] on button "Save" at bounding box center [999, 509] width 39 height 24
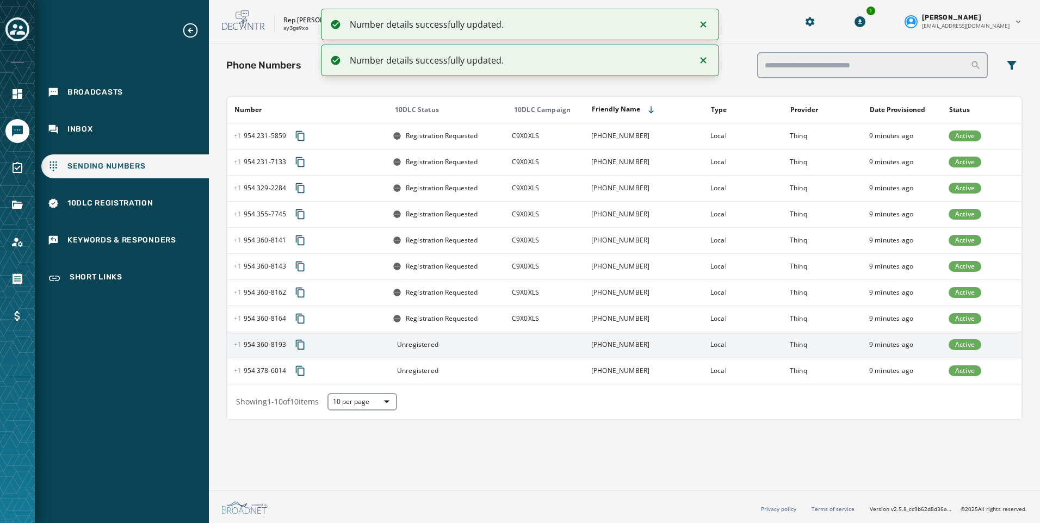
click at [583, 336] on td at bounding box center [544, 345] width 79 height 26
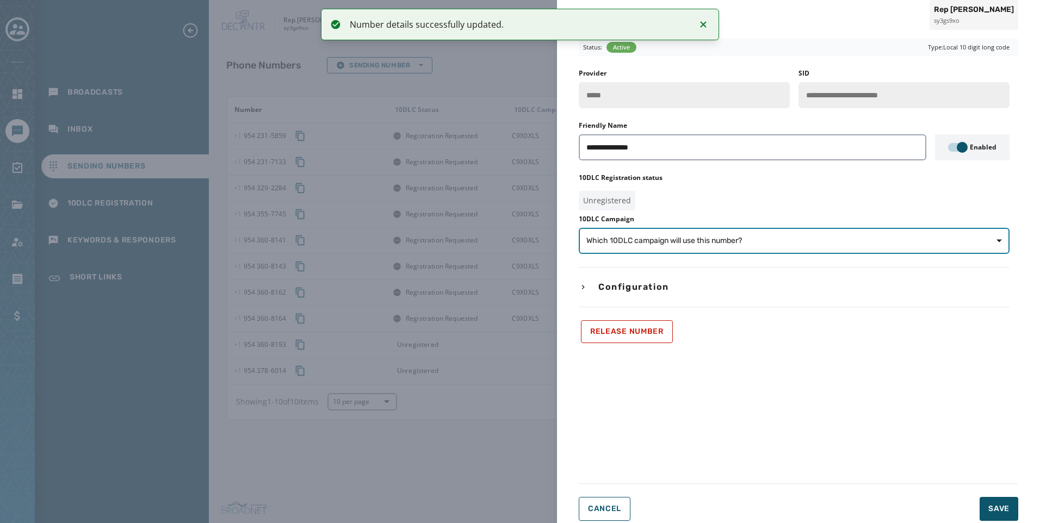
click at [749, 246] on span "Which 10DLC campaign will use this number?" at bounding box center [795, 241] width 416 height 11
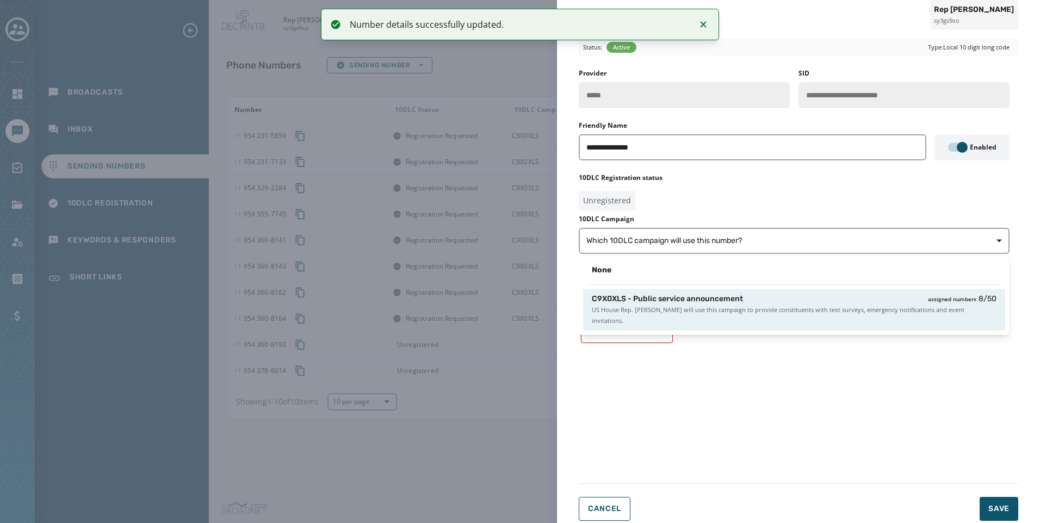
click at [764, 296] on div "C9X0XLS - Public service announcement assigned numbers 8 / 50" at bounding box center [794, 299] width 405 height 11
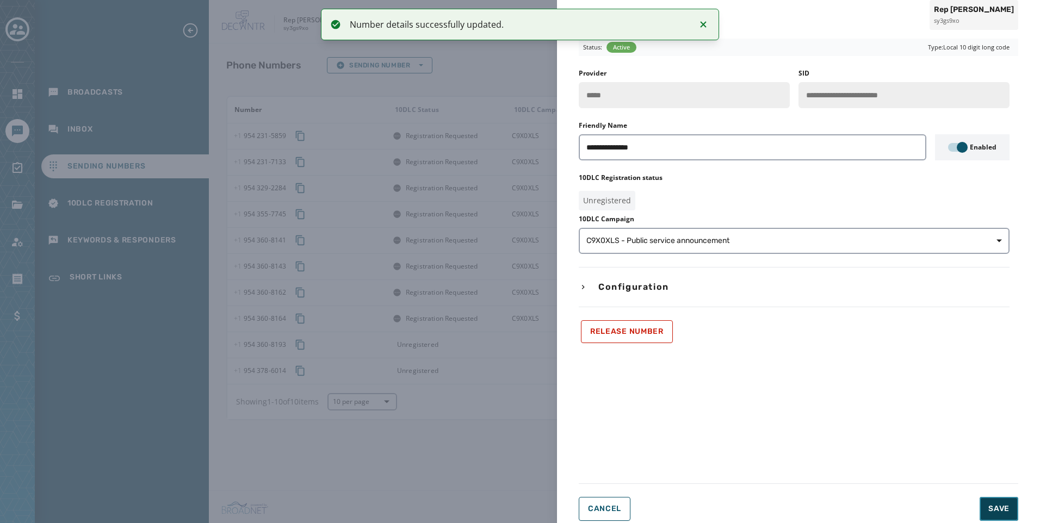
click at [1018, 498] on button "Save" at bounding box center [999, 509] width 39 height 24
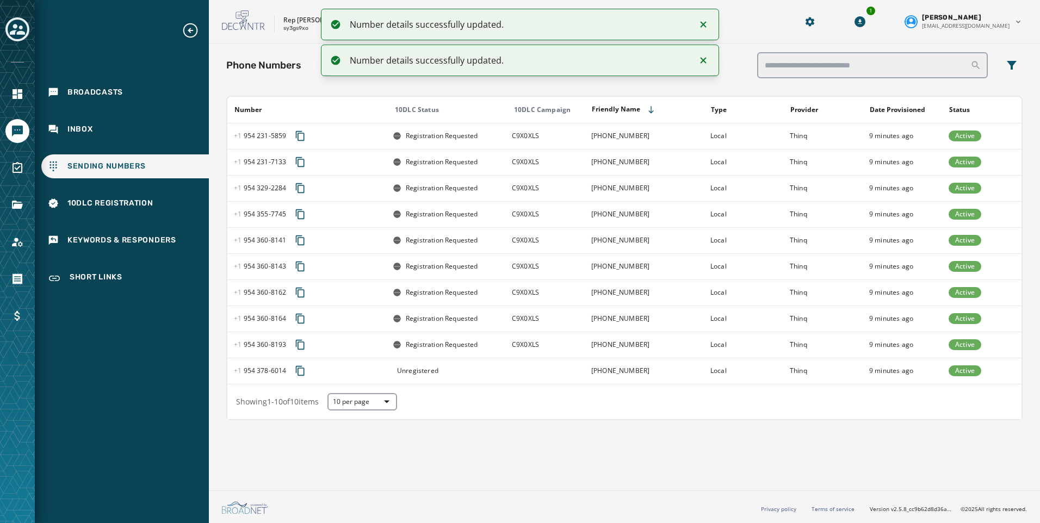
click at [542, 366] on td at bounding box center [544, 371] width 79 height 26
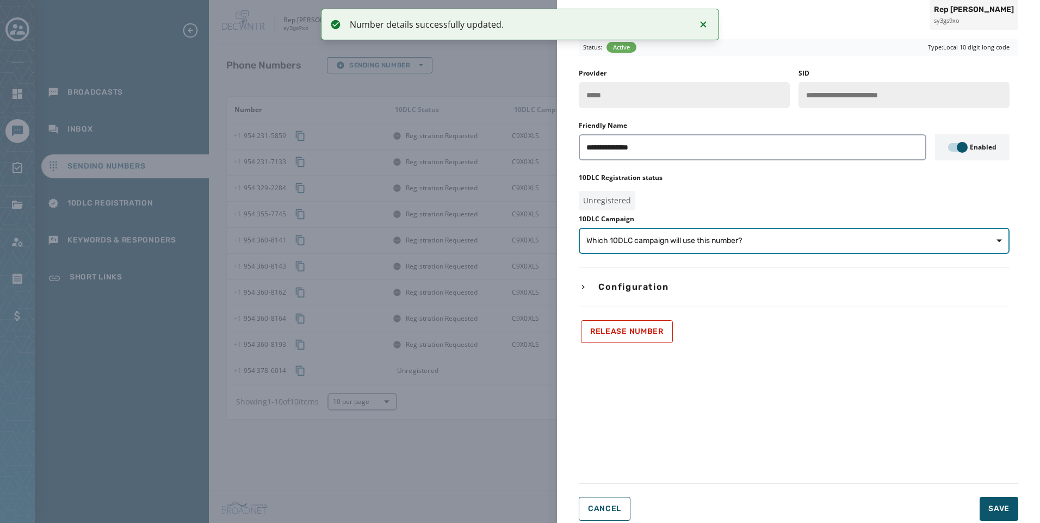
click at [832, 245] on span "Which 10DLC campaign will use this number?" at bounding box center [795, 241] width 416 height 11
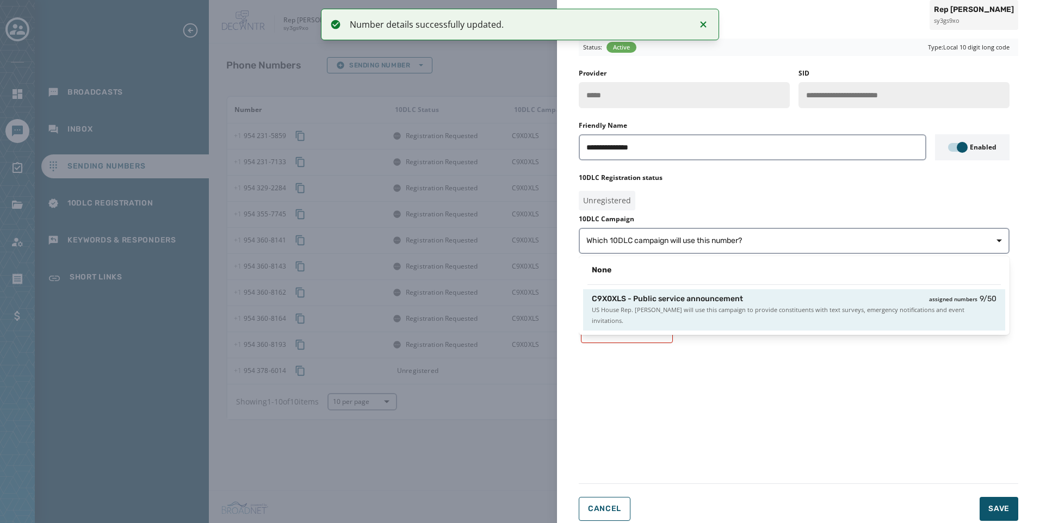
click at [837, 304] on div "C9X0XLS - Public service announcement assigned numbers 9 / 50" at bounding box center [794, 299] width 405 height 11
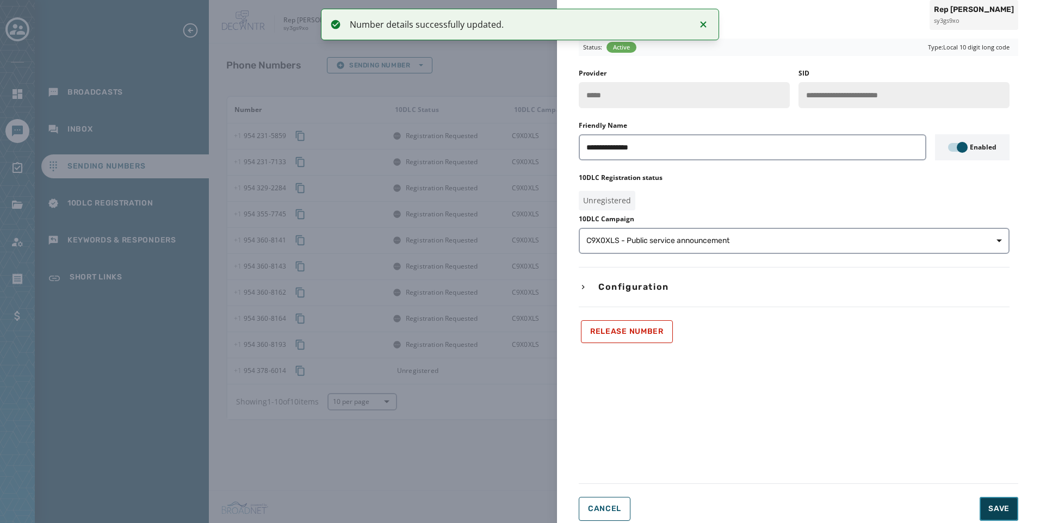
click at [984, 505] on button "Save" at bounding box center [999, 509] width 39 height 24
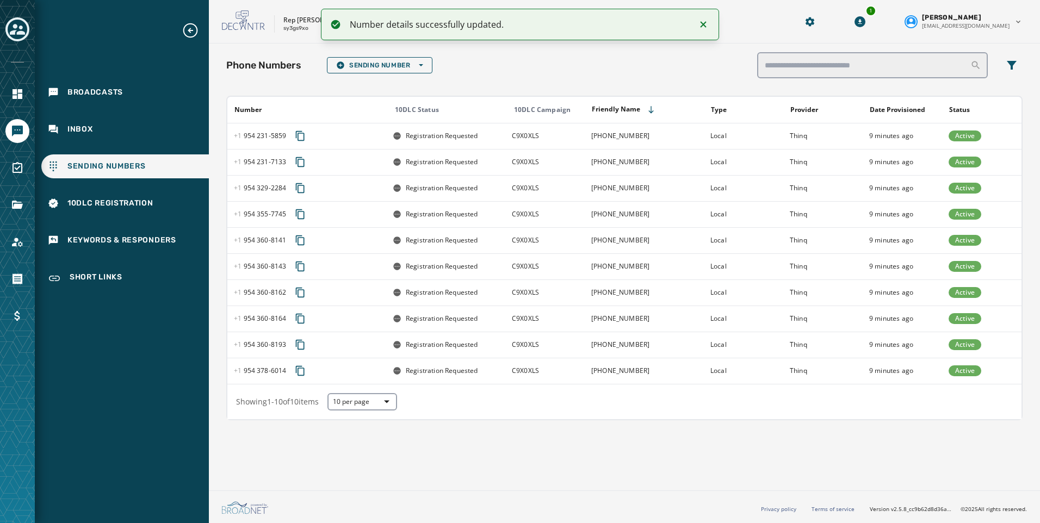
click at [3, 27] on div at bounding box center [17, 261] width 35 height 523
click at [8, 27] on div "Toggle account select drawer" at bounding box center [18, 30] width 20 height 20
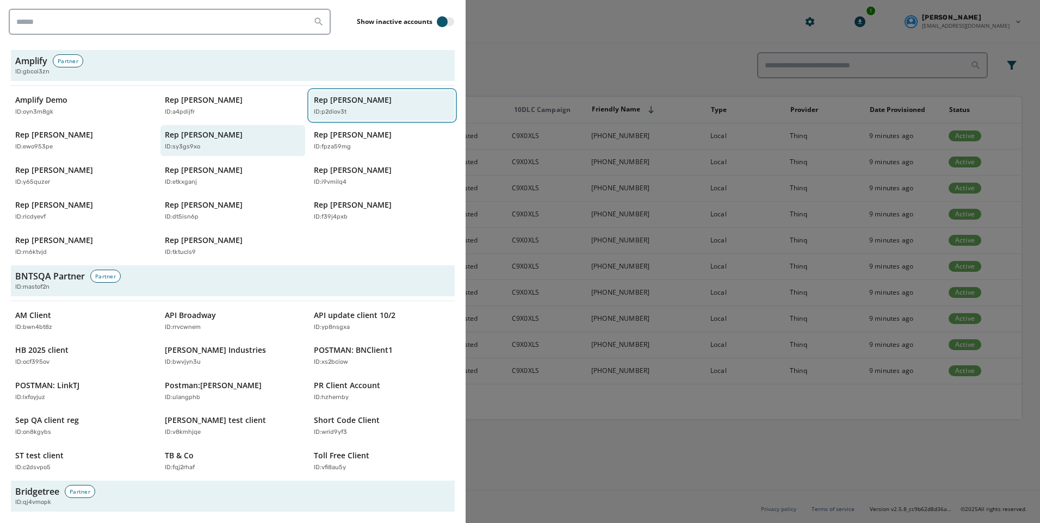
click at [354, 109] on div "ID: p2diov3t" at bounding box center [377, 112] width 126 height 9
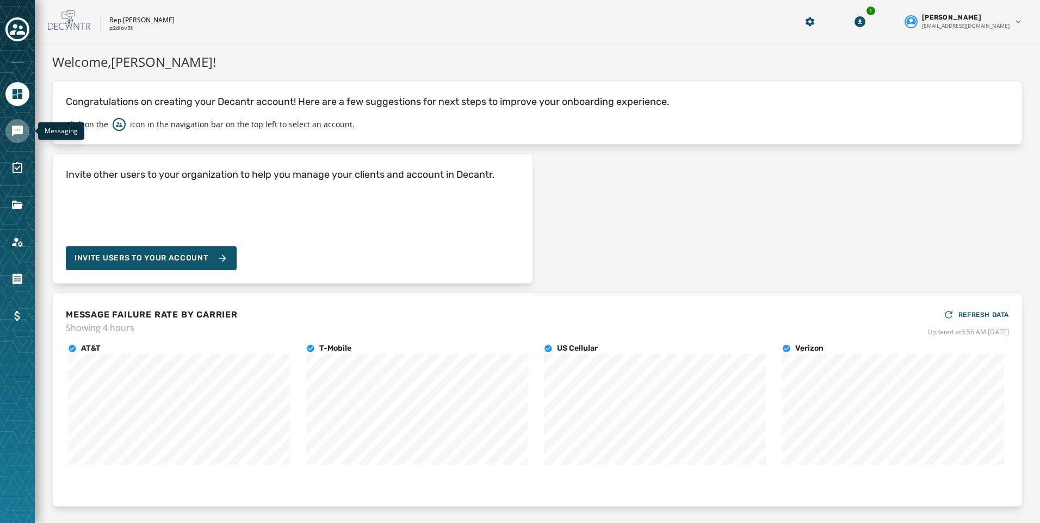
click at [13, 127] on icon "Navigate to Messaging" at bounding box center [17, 131] width 11 height 11
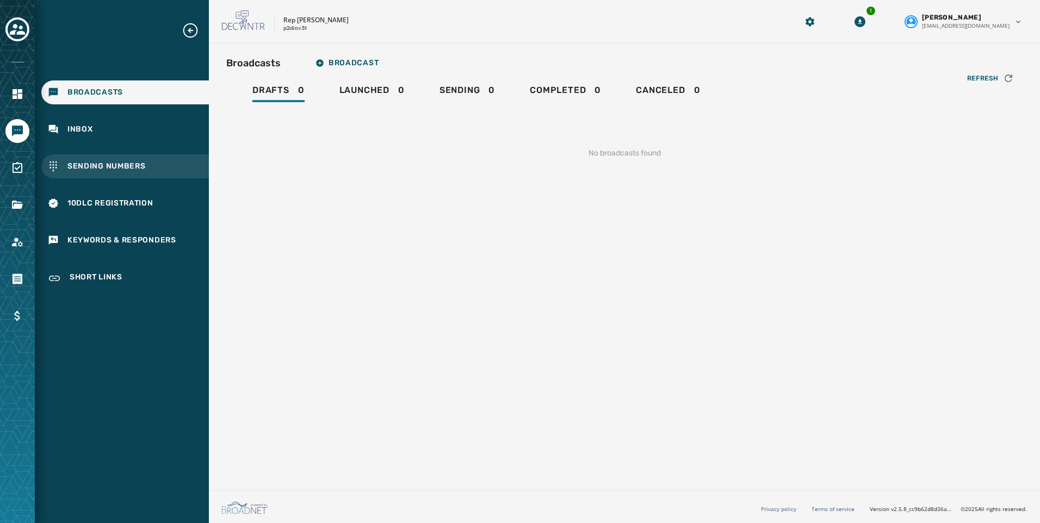
click at [137, 175] on div "Sending Numbers" at bounding box center [125, 167] width 168 height 24
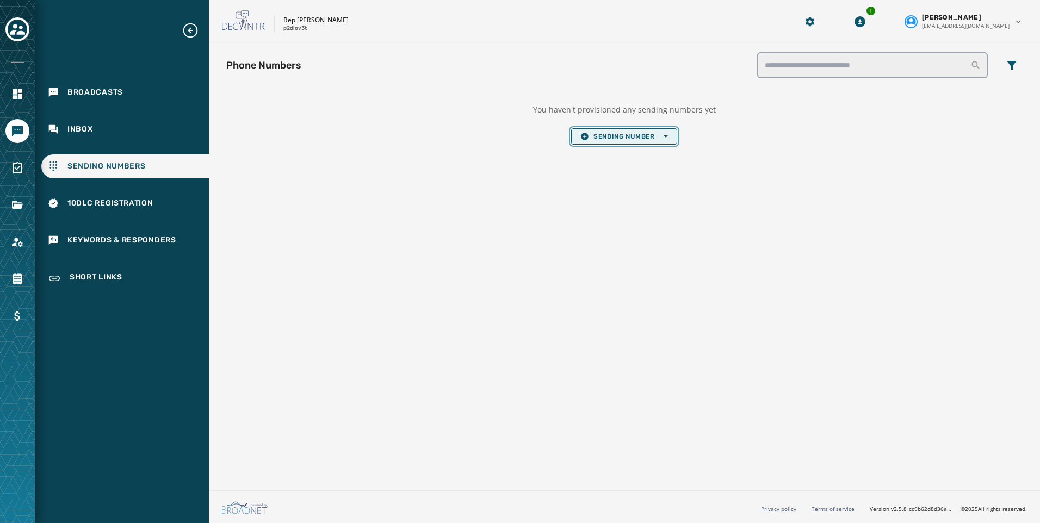
click at [609, 133] on span "Sending Number Open options" at bounding box center [624, 136] width 87 height 9
click at [624, 139] on span "Sending Number Open options" at bounding box center [624, 136] width 87 height 9
click at [625, 141] on button "Sending Number Open options" at bounding box center [624, 136] width 106 height 16
click at [630, 151] on span "Local Long Code" at bounding box center [624, 153] width 87 height 9
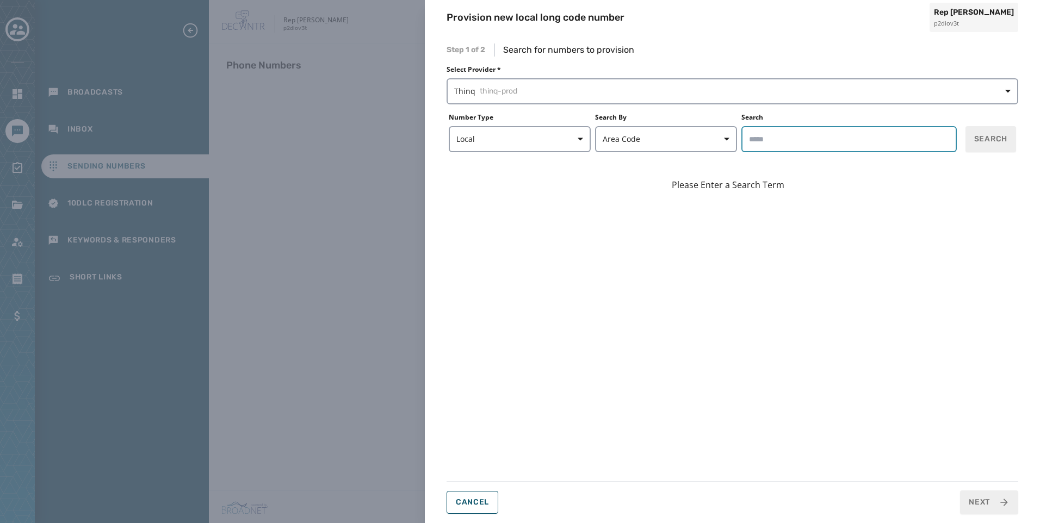
click at [795, 137] on input "Search" at bounding box center [849, 139] width 215 height 26
type input "*****"
click at [1002, 142] on span "Search" at bounding box center [990, 139] width 33 height 11
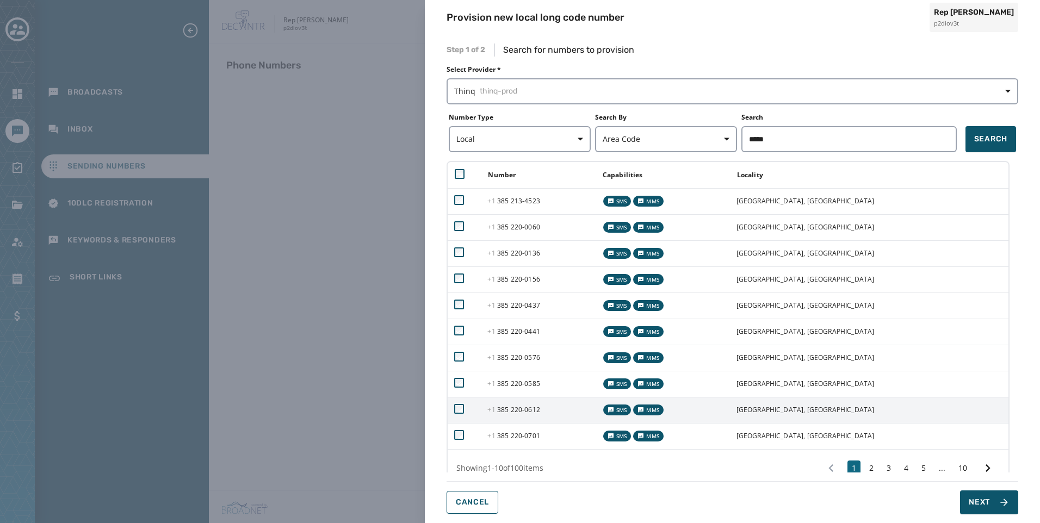
click at [461, 414] on td at bounding box center [464, 410] width 33 height 26
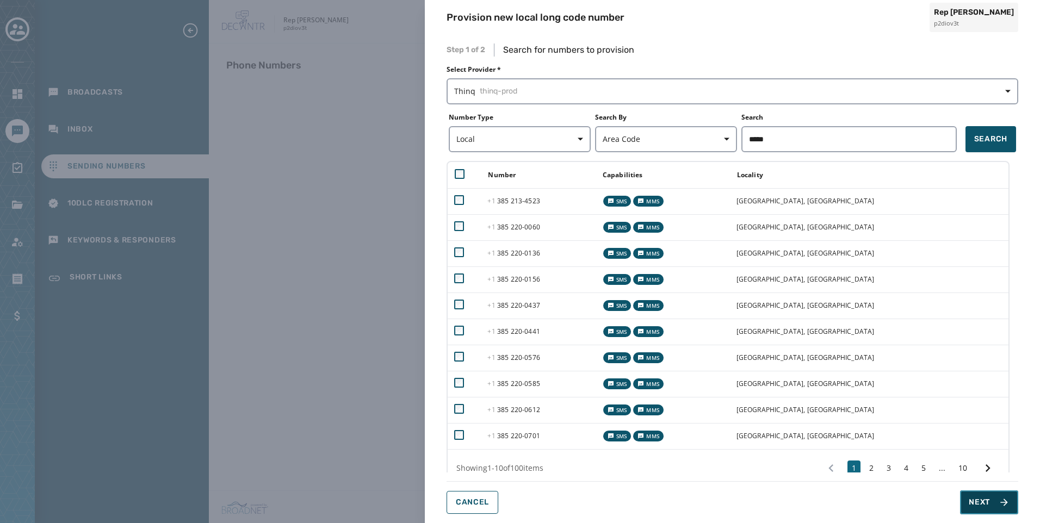
click at [998, 509] on button "Next" at bounding box center [989, 503] width 58 height 24
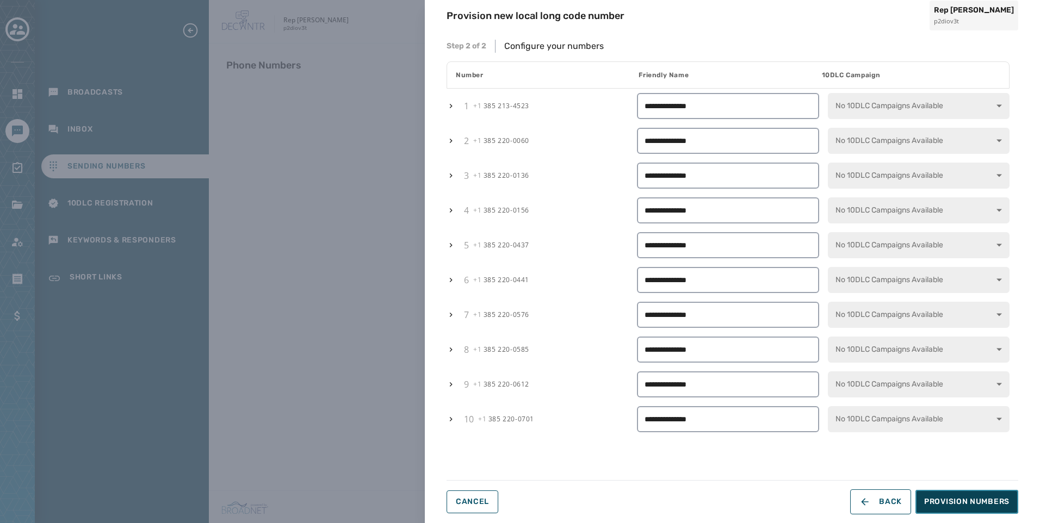
click at [977, 501] on span "Provision Numbers" at bounding box center [966, 502] width 85 height 11
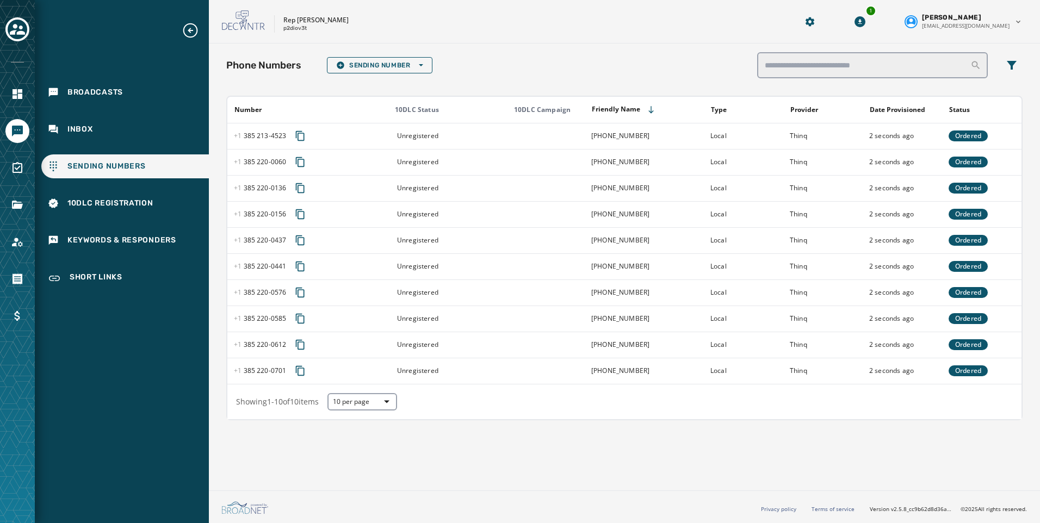
click at [4, 32] on div at bounding box center [17, 261] width 35 height 523
click at [14, 32] on icon "Toggle account select drawer" at bounding box center [17, 29] width 15 height 11
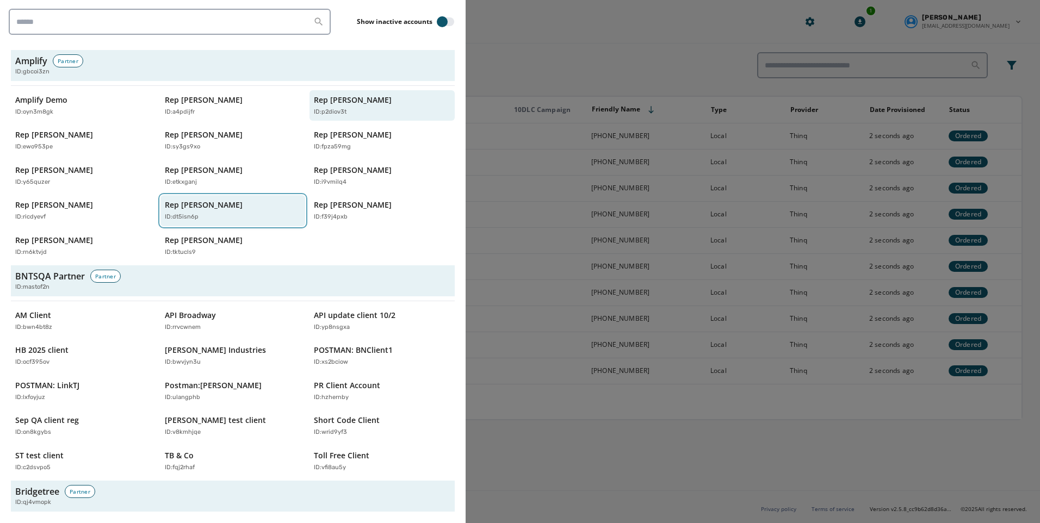
click at [298, 203] on button "Rep [PERSON_NAME] ID: dt5isn6p" at bounding box center [233, 210] width 145 height 31
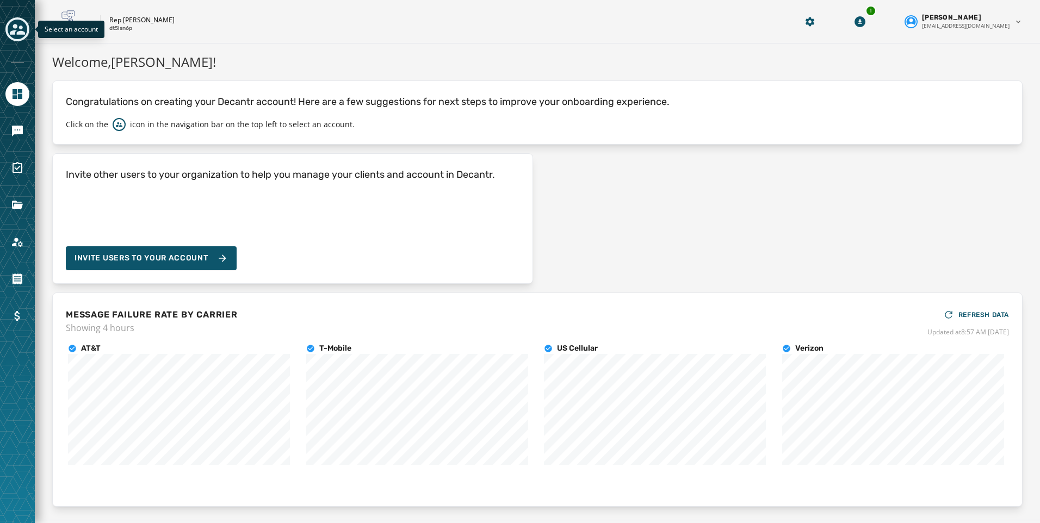
click at [9, 28] on div "Toggle account select drawer" at bounding box center [18, 30] width 20 height 20
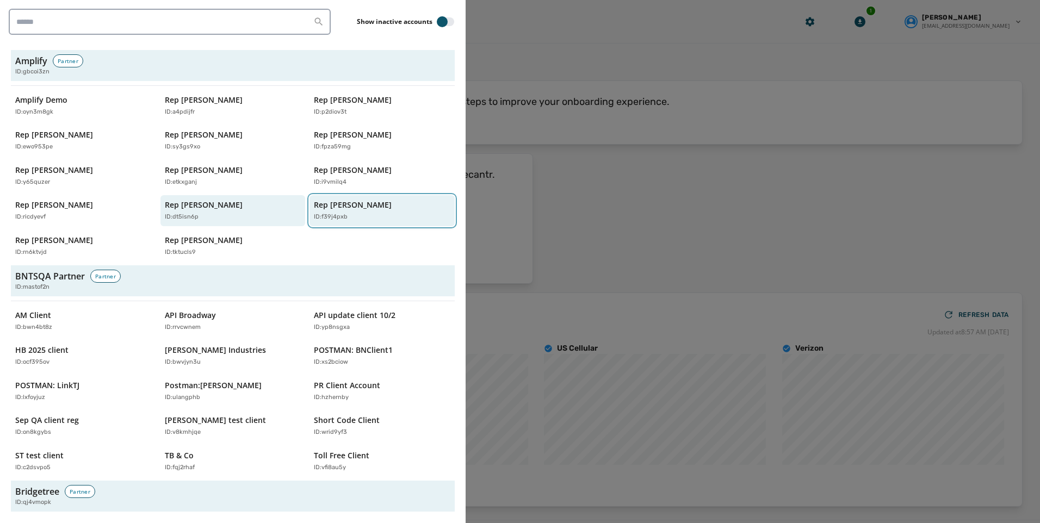
click at [339, 213] on p "ID: f39j4pxb" at bounding box center [331, 217] width 34 height 9
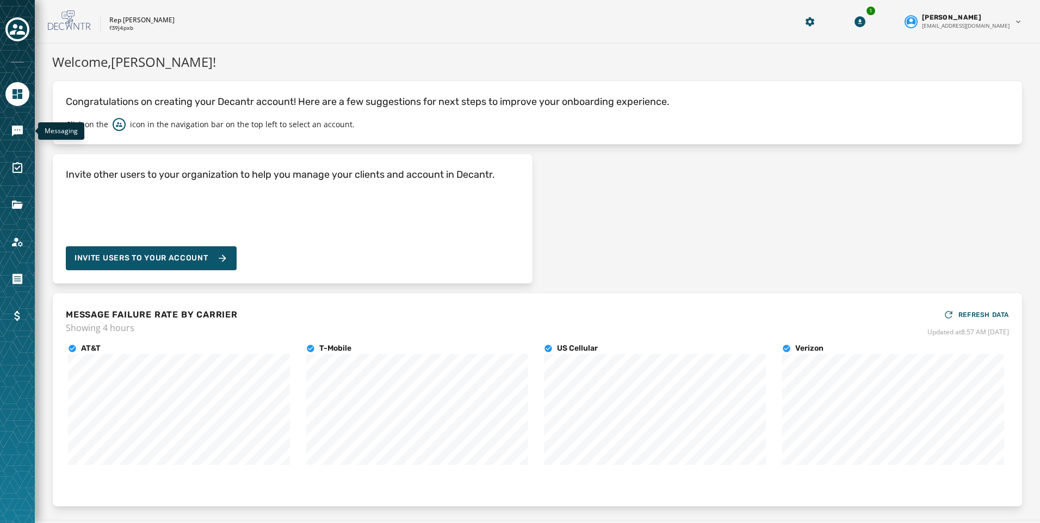
drag, startPoint x: 26, startPoint y: 126, endPoint x: 41, endPoint y: 135, distance: 17.5
click at [25, 127] on link "Navigate to Messaging" at bounding box center [17, 131] width 24 height 24
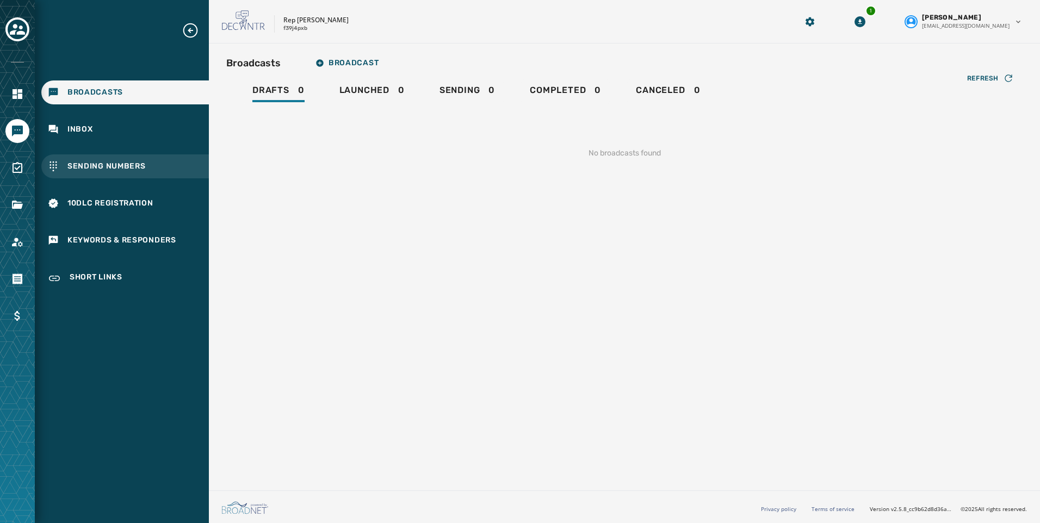
click at [122, 157] on div "Sending Numbers" at bounding box center [125, 167] width 168 height 24
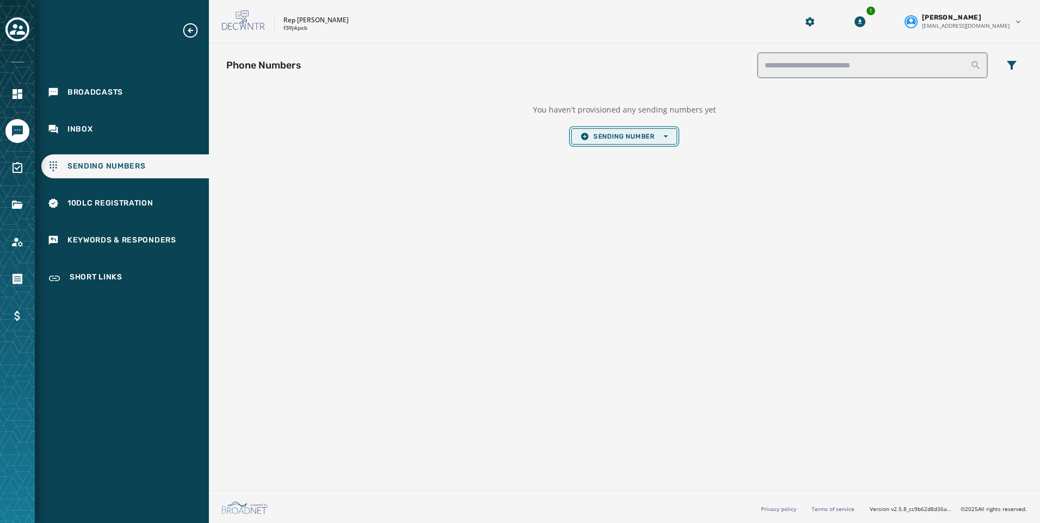
click at [613, 137] on span "Sending Number Open options" at bounding box center [624, 136] width 87 height 9
click at [616, 155] on span "Local Long Code" at bounding box center [624, 153] width 87 height 9
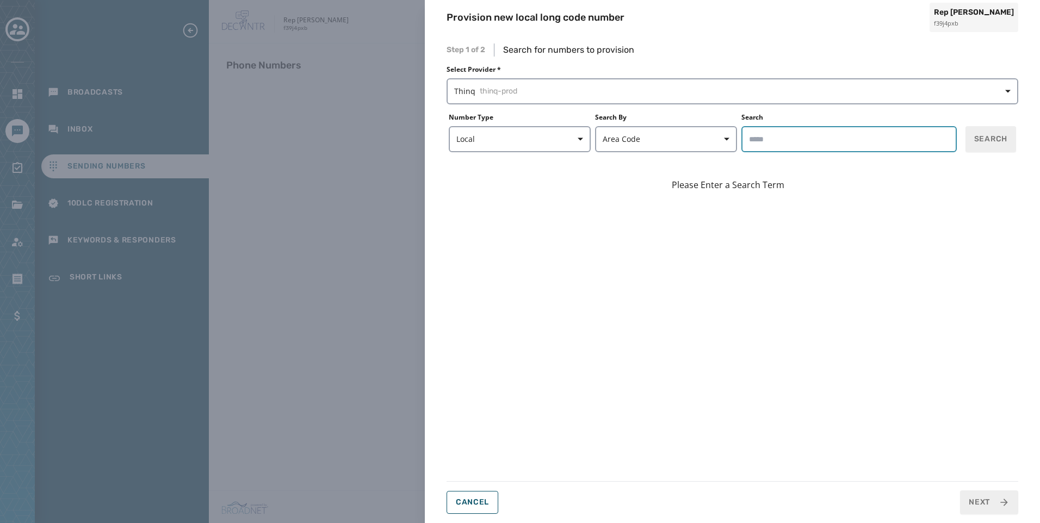
drag, startPoint x: 805, startPoint y: 126, endPoint x: 805, endPoint y: 137, distance: 10.9
click at [805, 126] on input "Search" at bounding box center [849, 139] width 215 height 26
type input "*****"
click at [1001, 142] on span "Search" at bounding box center [990, 139] width 33 height 11
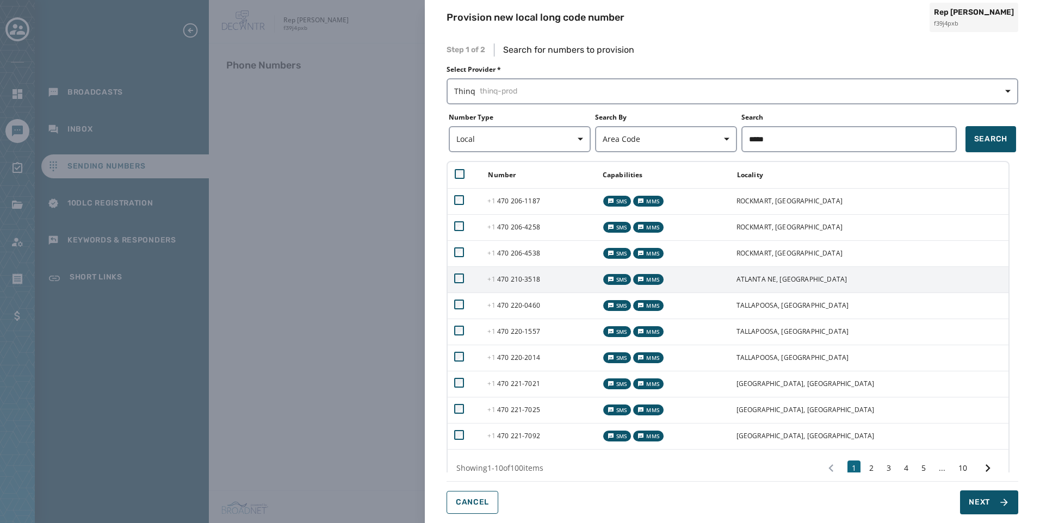
click at [461, 271] on td at bounding box center [464, 280] width 33 height 26
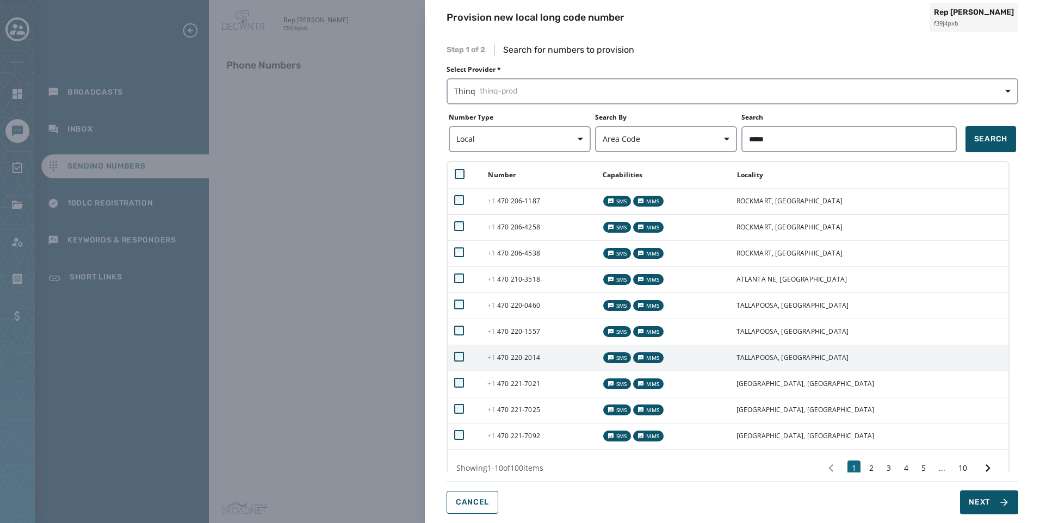
click at [464, 364] on td at bounding box center [464, 358] width 33 height 26
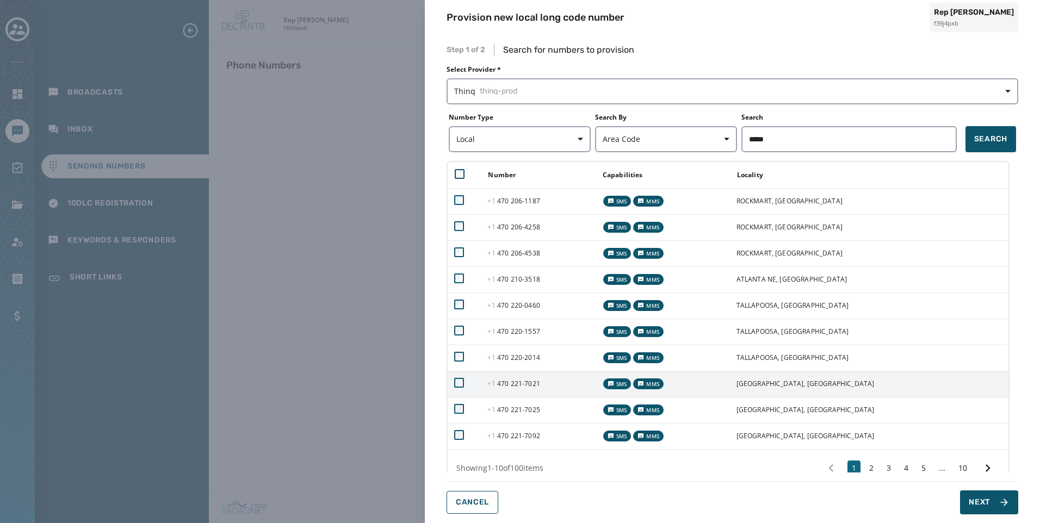
click at [463, 388] on td at bounding box center [464, 384] width 33 height 26
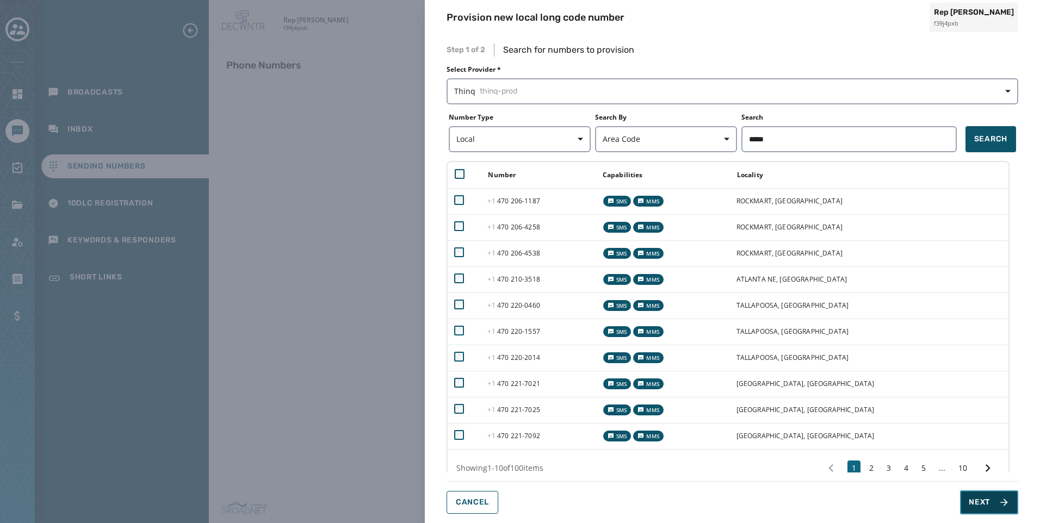
click at [976, 502] on span "Next" at bounding box center [979, 502] width 21 height 11
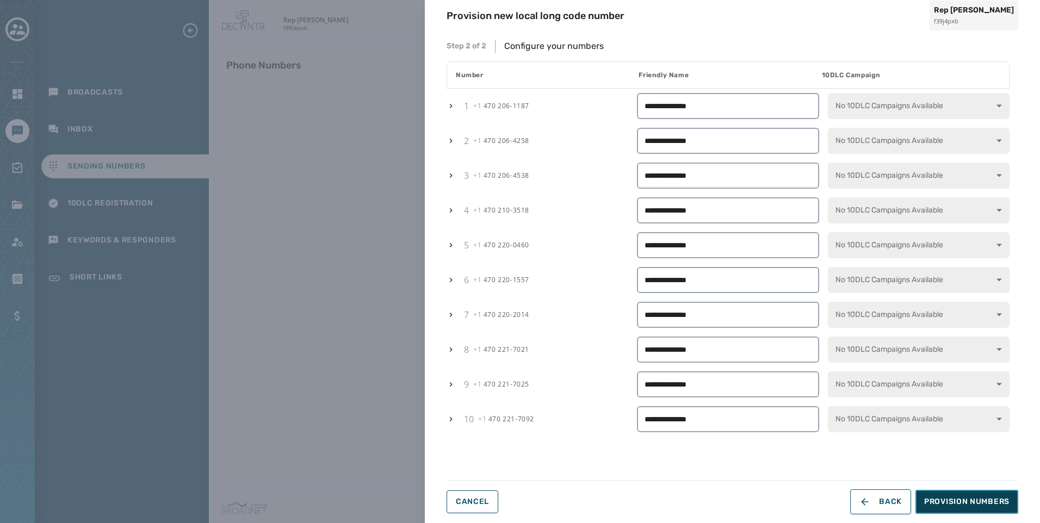
click at [979, 502] on span "Provision Numbers" at bounding box center [966, 502] width 85 height 11
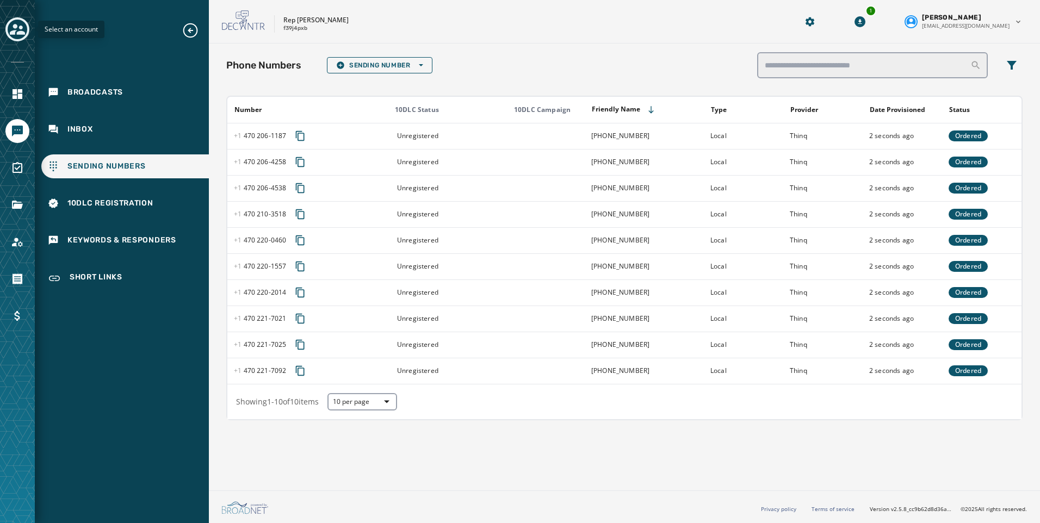
click at [11, 27] on icon "Toggle account select drawer" at bounding box center [17, 29] width 15 height 15
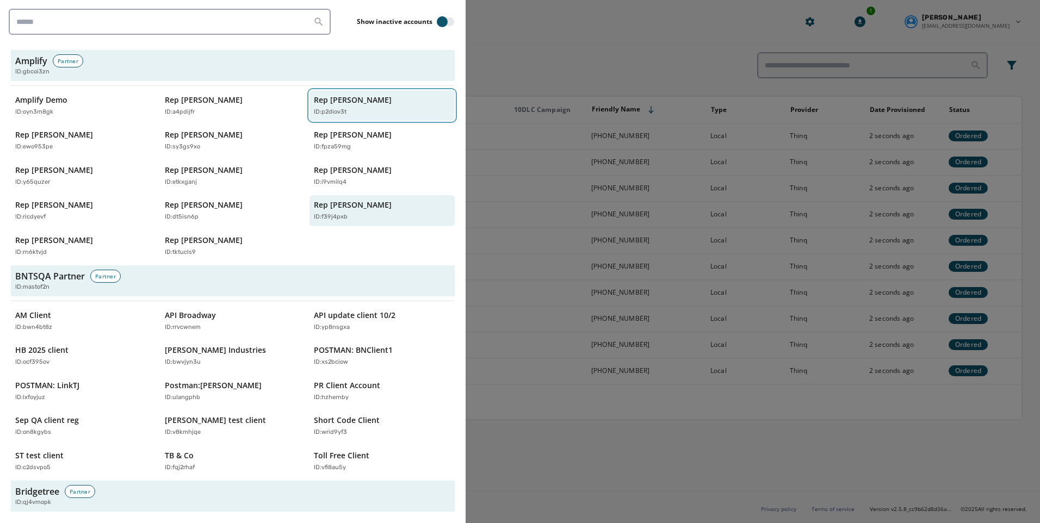
click at [340, 101] on p "Rep [PERSON_NAME]" at bounding box center [353, 100] width 78 height 11
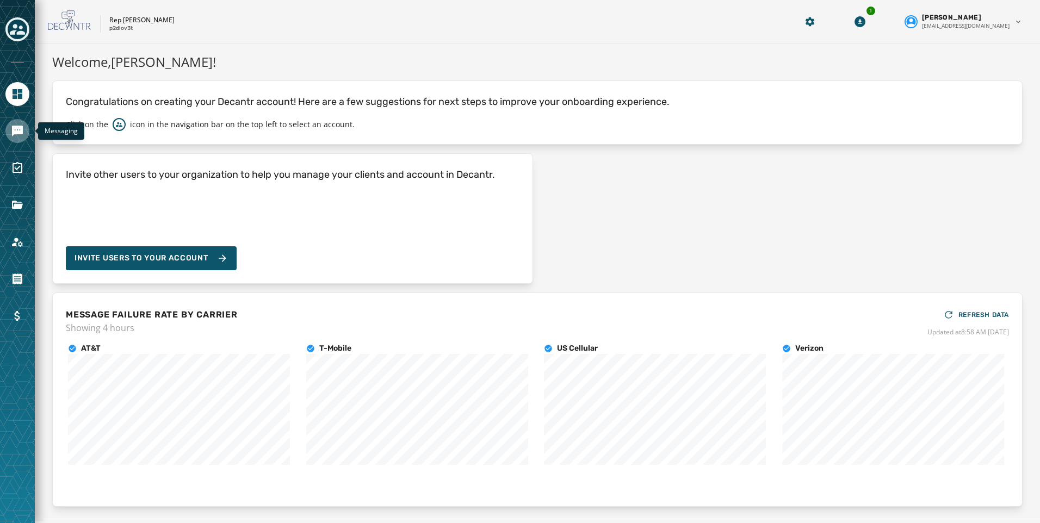
click at [12, 132] on icon "Navigate to Messaging" at bounding box center [17, 131] width 11 height 11
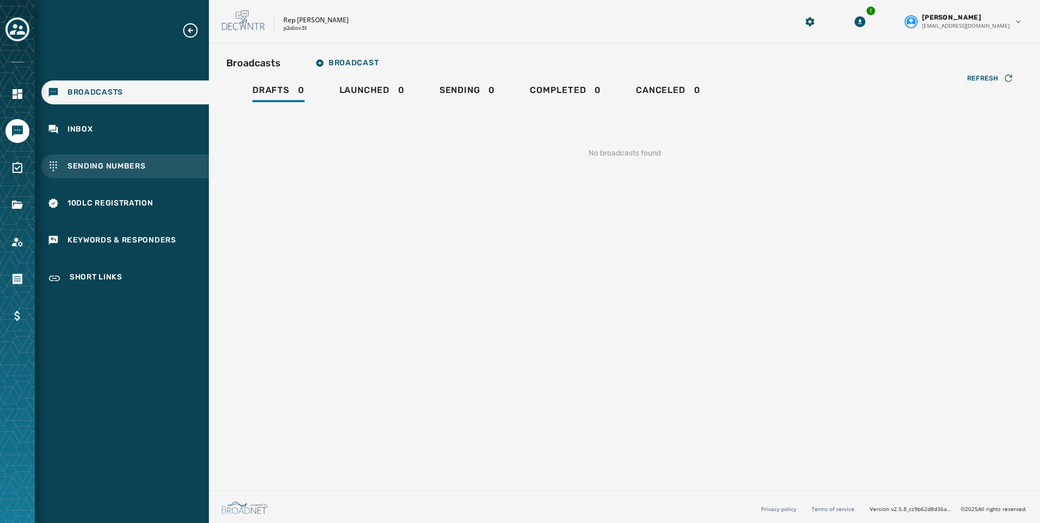
click at [104, 157] on div "Sending Numbers" at bounding box center [125, 167] width 168 height 24
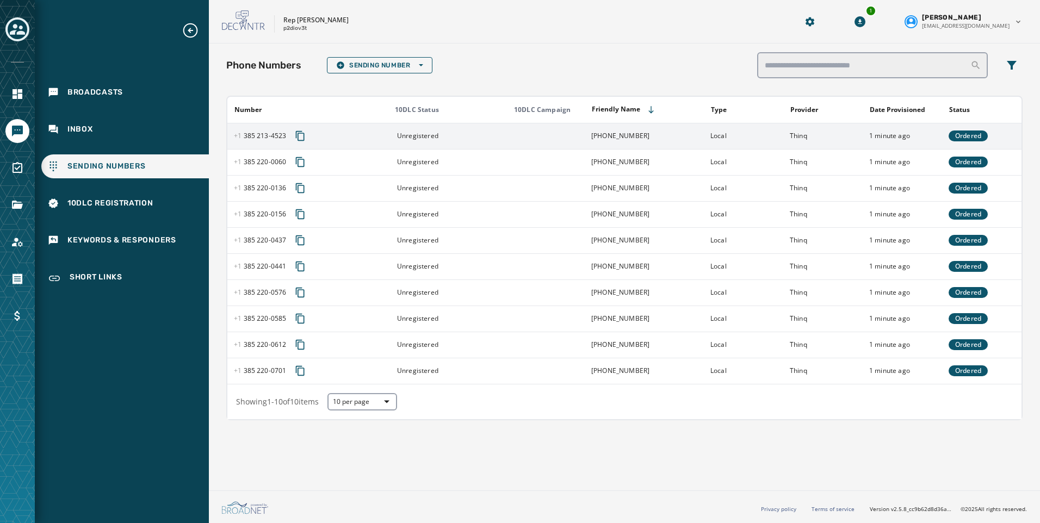
click at [519, 137] on td at bounding box center [544, 136] width 79 height 26
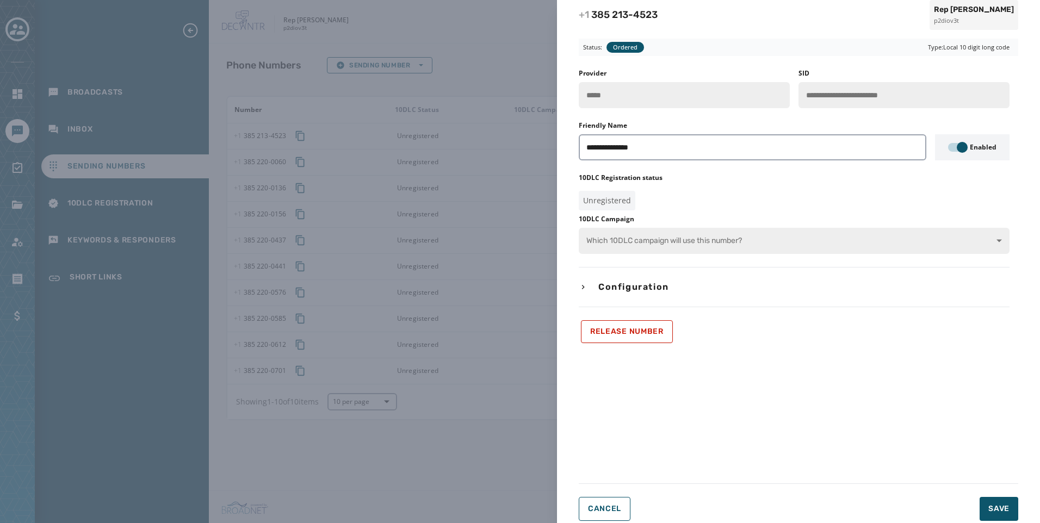
click at [497, 507] on div "**********" at bounding box center [520, 261] width 1040 height 523
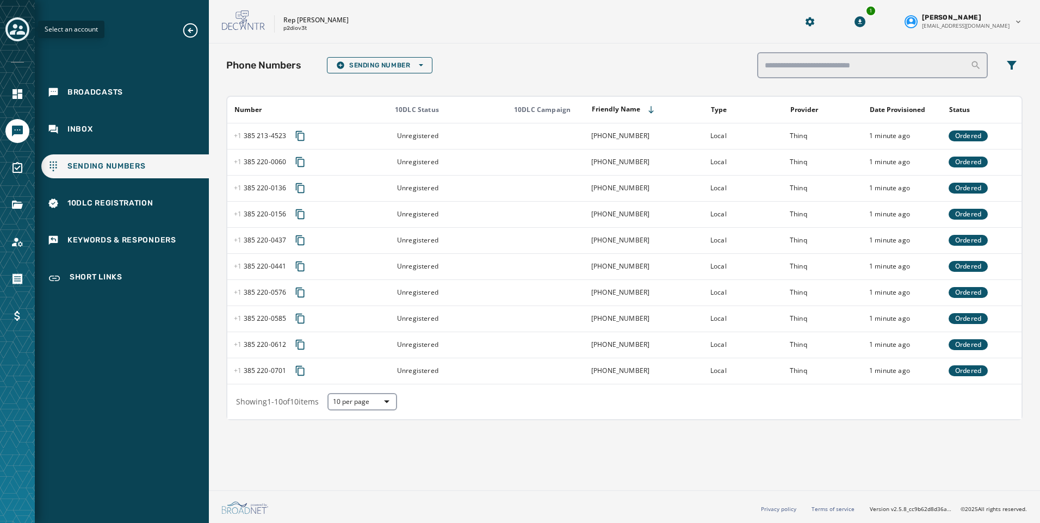
click at [17, 33] on icon "Toggle account select drawer" at bounding box center [17, 29] width 15 height 11
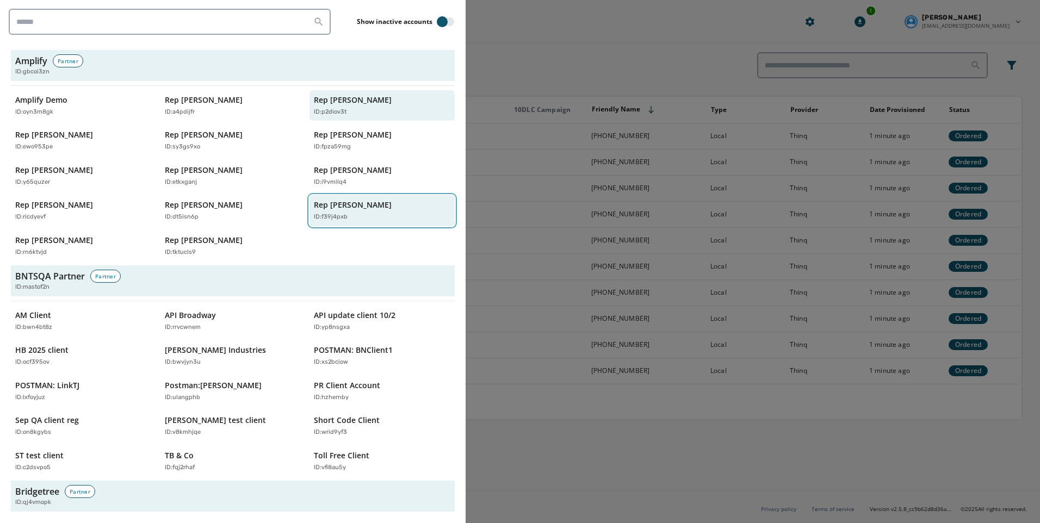
click at [372, 200] on p "Rep [PERSON_NAME]" at bounding box center [353, 205] width 78 height 11
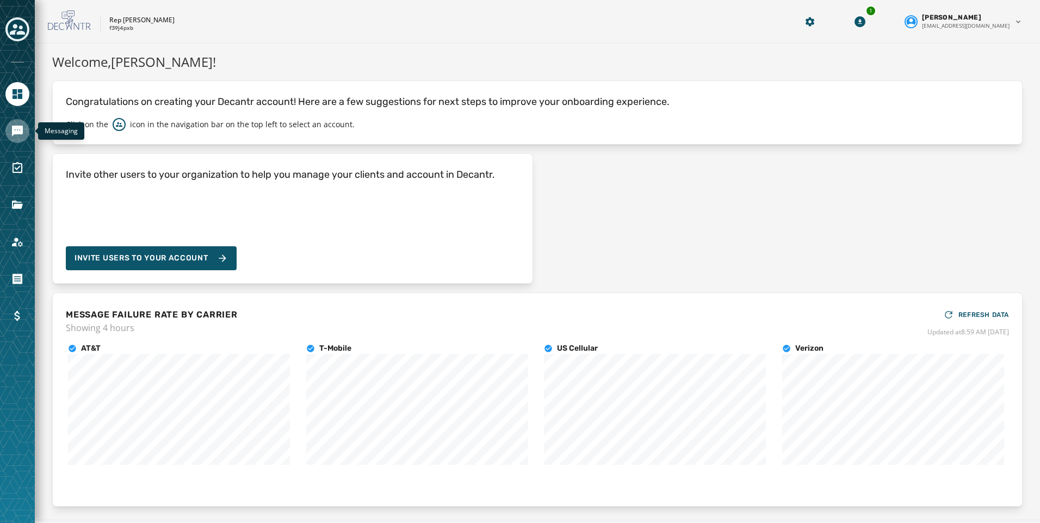
click at [17, 129] on icon "Navigate to Messaging" at bounding box center [17, 131] width 11 height 11
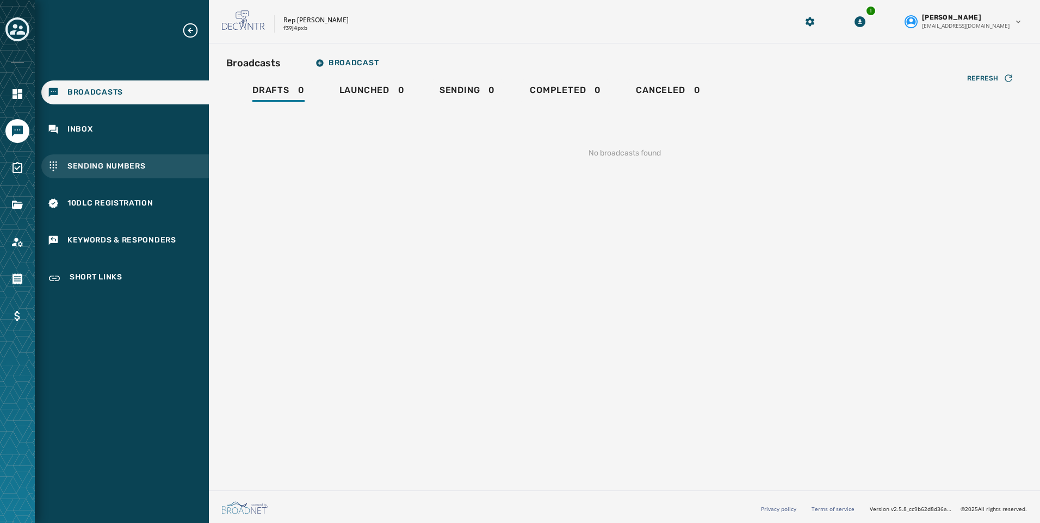
click at [117, 170] on span "Sending Numbers" at bounding box center [106, 166] width 78 height 11
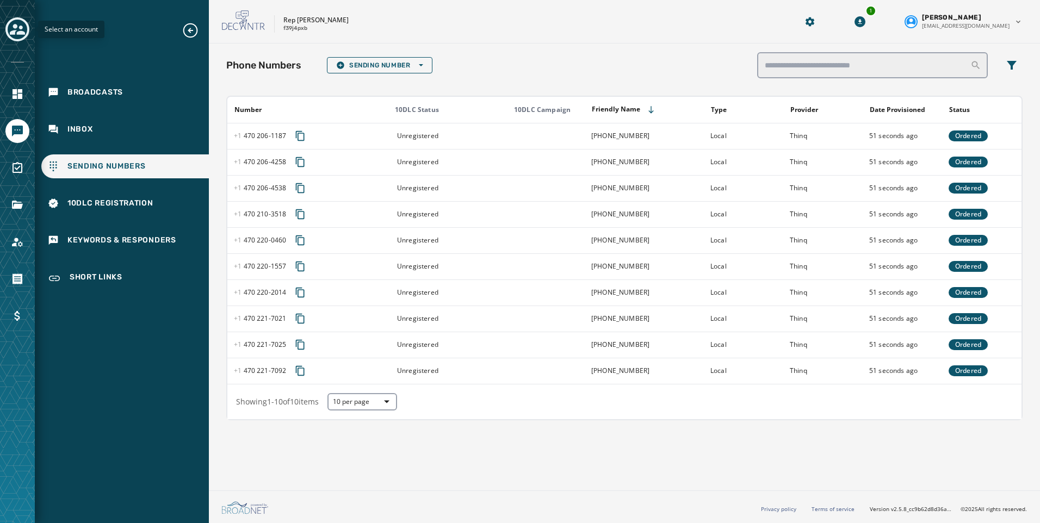
click at [22, 23] on icon "Toggle account select drawer" at bounding box center [17, 29] width 15 height 15
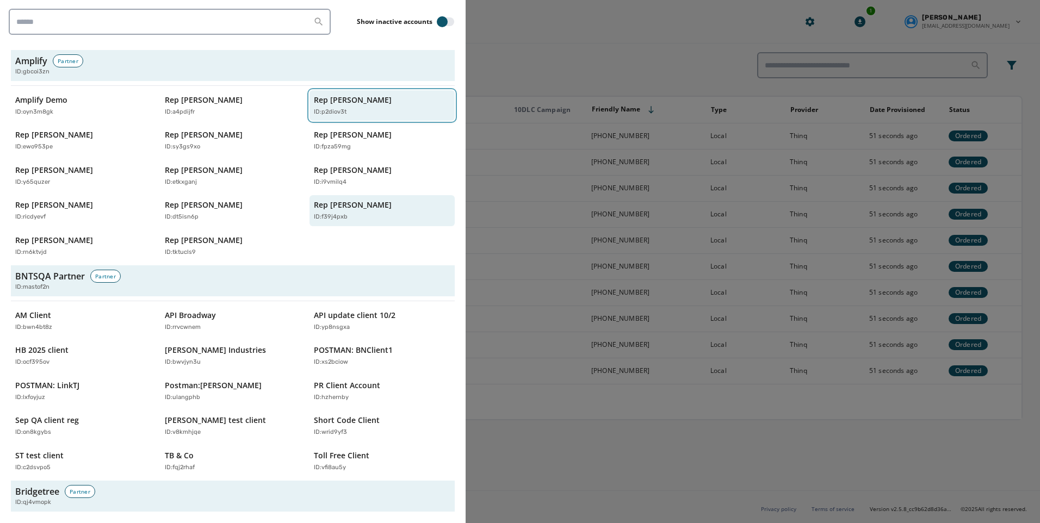
click at [328, 113] on p "ID: p2diov3t" at bounding box center [330, 112] width 33 height 9
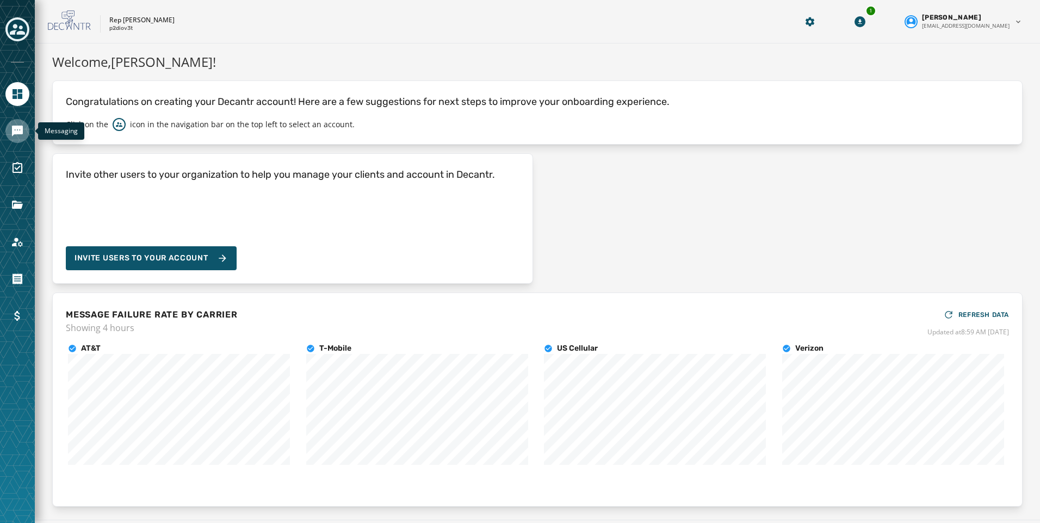
click at [20, 129] on icon "Navigate to Messaging" at bounding box center [17, 131] width 11 height 11
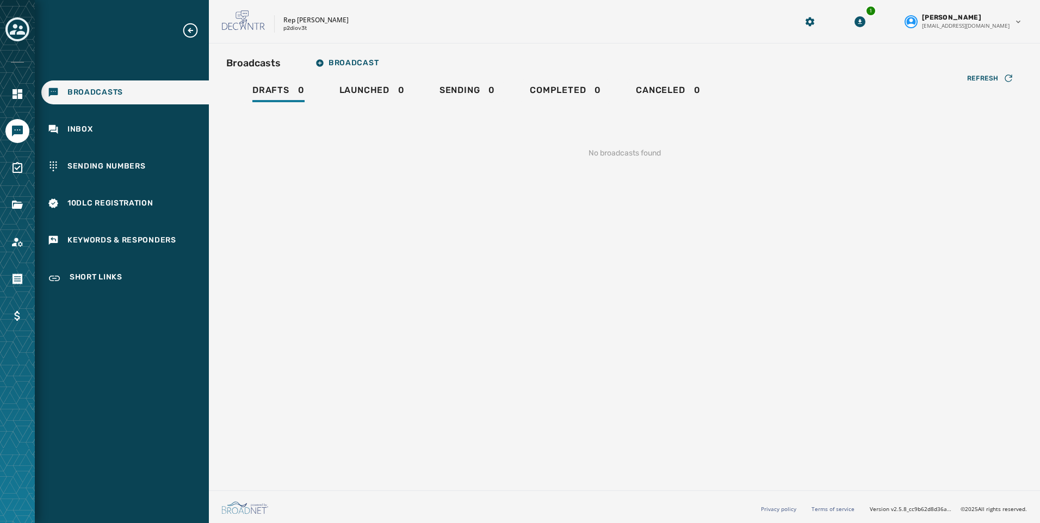
click at [131, 178] on div "Broadcasts Inbox Sending Numbers 10DLC Registration Keywords & Responders Short…" at bounding box center [122, 157] width 174 height 270
click at [129, 170] on span "Sending Numbers" at bounding box center [106, 166] width 78 height 11
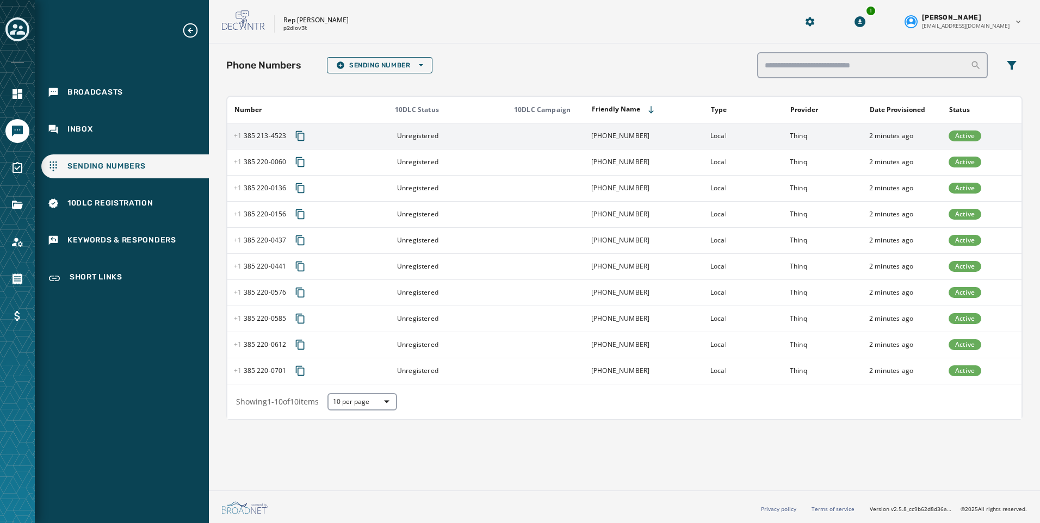
click at [511, 138] on td at bounding box center [544, 136] width 79 height 26
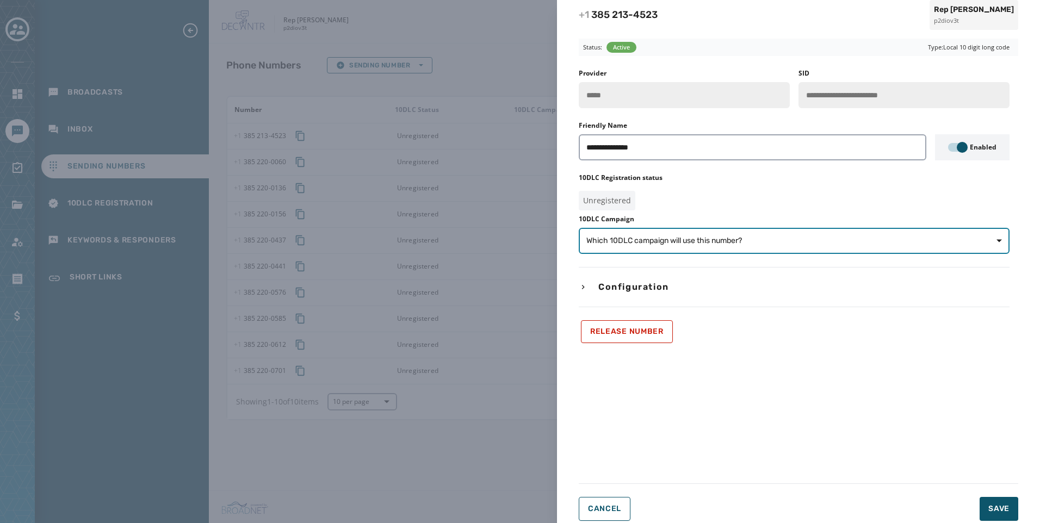
click at [733, 236] on span "Which 10DLC campaign will use this number?" at bounding box center [665, 241] width 156 height 11
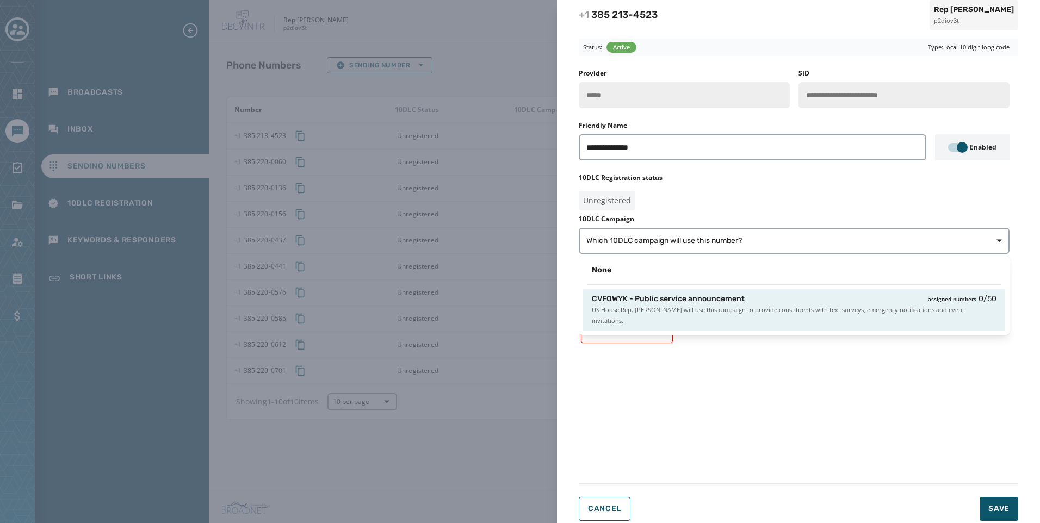
click at [755, 295] on div "CVFOWYK - Public service announcement assigned numbers 0 / 50" at bounding box center [794, 299] width 405 height 11
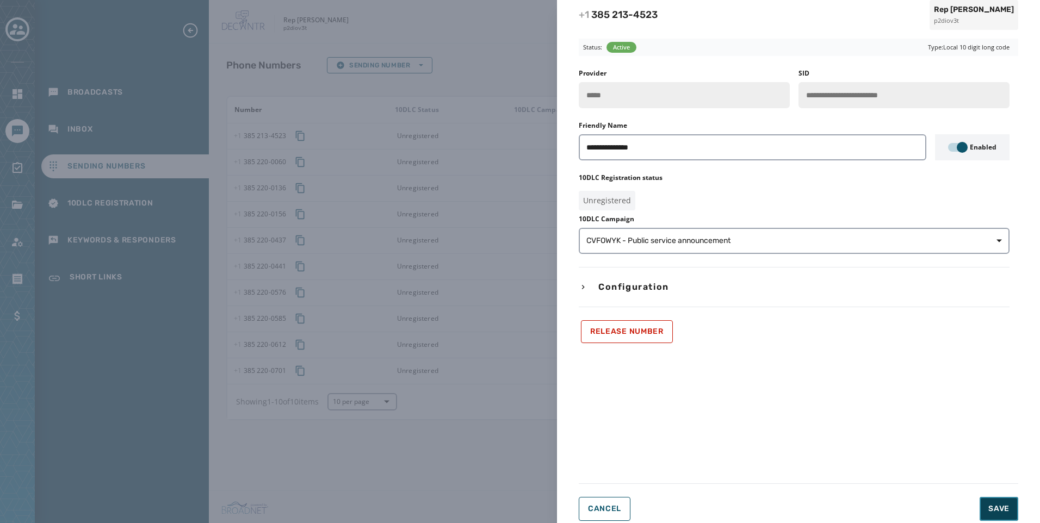
click at [992, 508] on span "Save" at bounding box center [999, 509] width 21 height 11
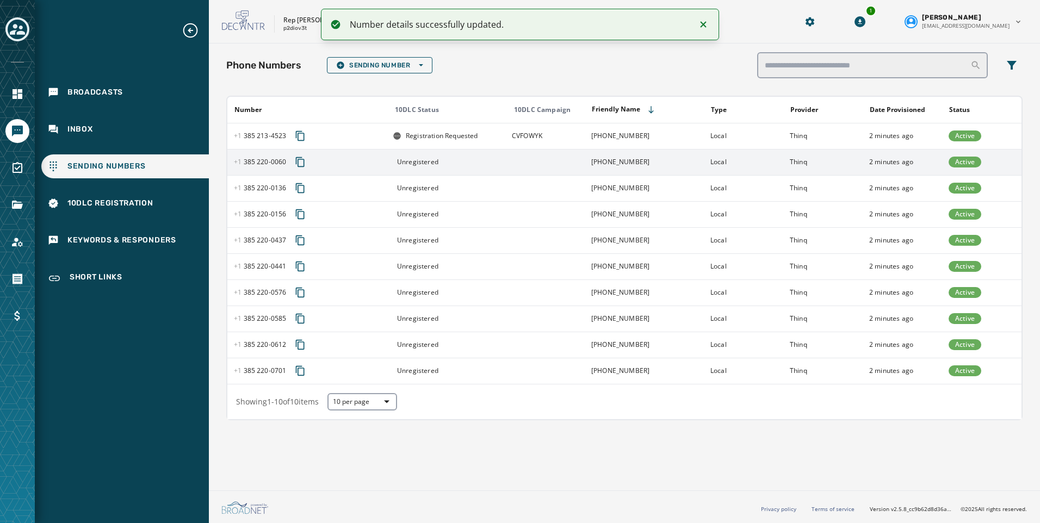
click at [492, 158] on div "Unregistered" at bounding box center [449, 162] width 112 height 9
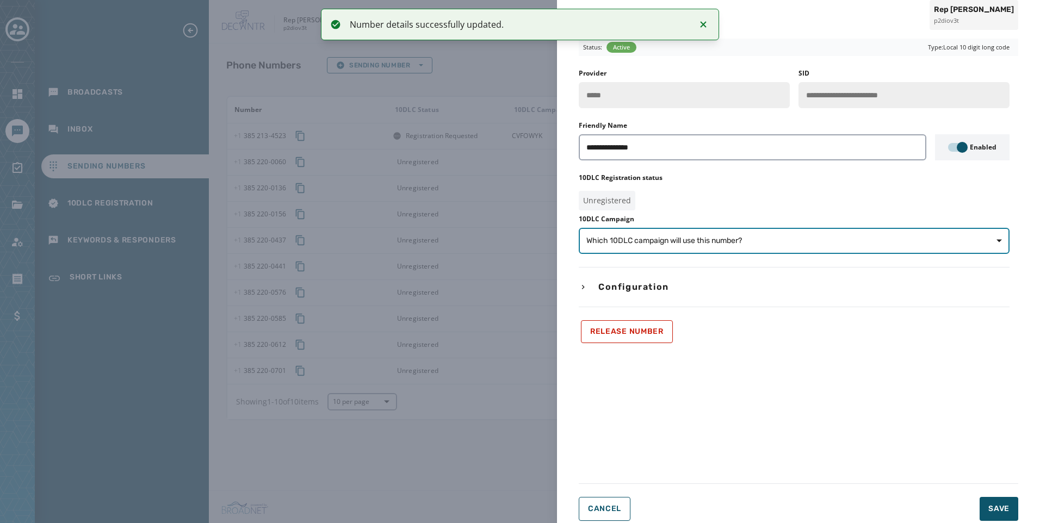
click at [755, 239] on span "Which 10DLC campaign will use this number?" at bounding box center [795, 241] width 416 height 11
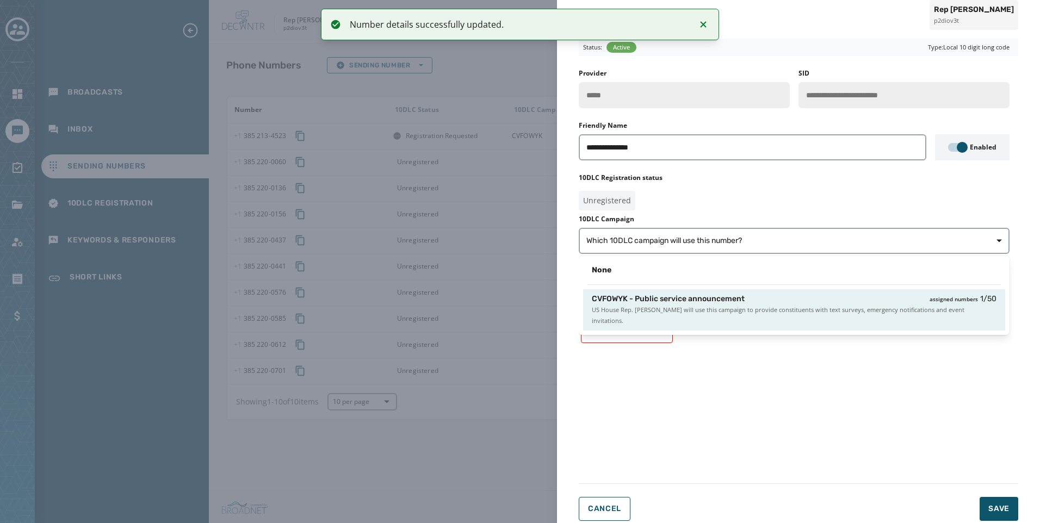
click at [775, 302] on div "CVFOWYK - Public service announcement assigned numbers 1 / 50" at bounding box center [794, 299] width 405 height 11
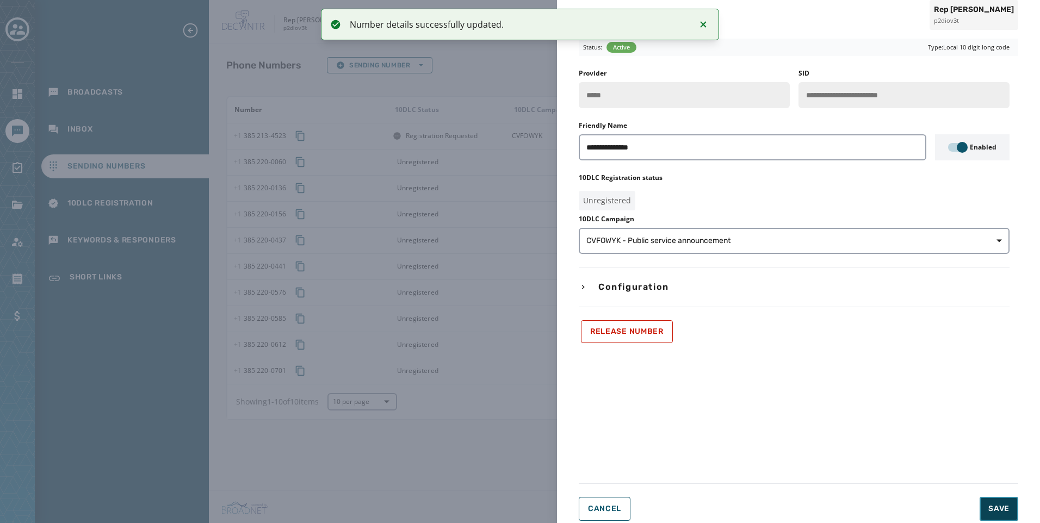
click at [999, 505] on span "Save" at bounding box center [999, 509] width 21 height 11
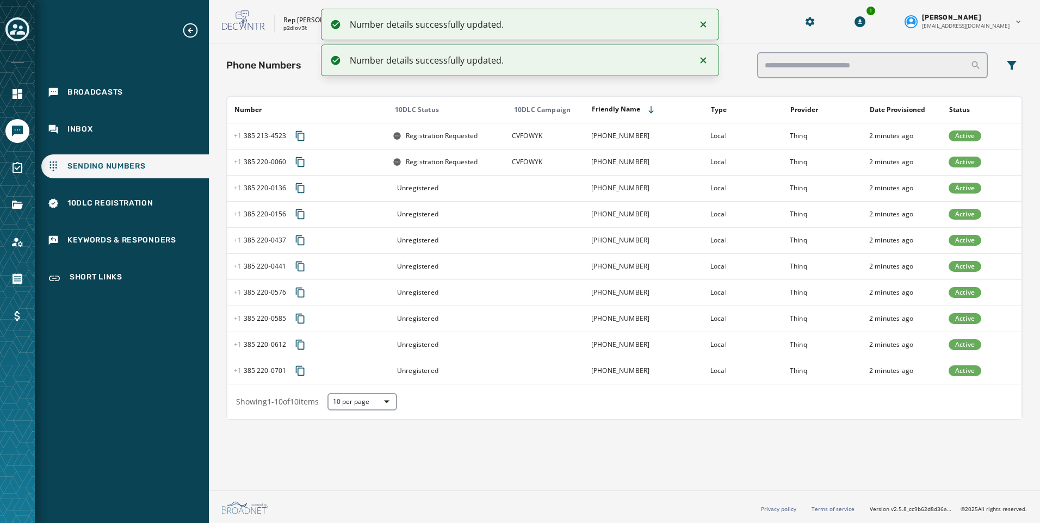
click at [504, 183] on td "Unregistered" at bounding box center [445, 188] width 119 height 26
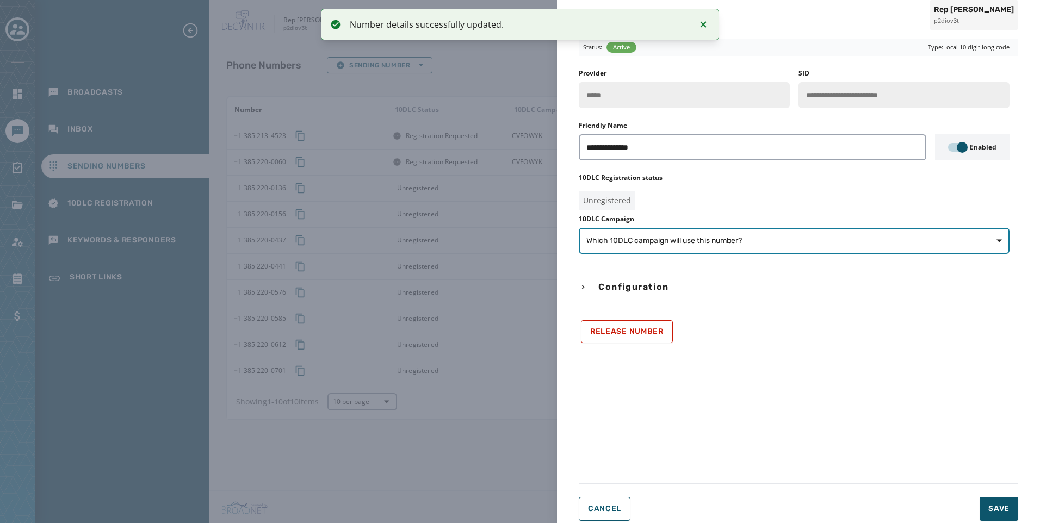
click at [812, 239] on span "Which 10DLC campaign will use this number?" at bounding box center [795, 241] width 416 height 11
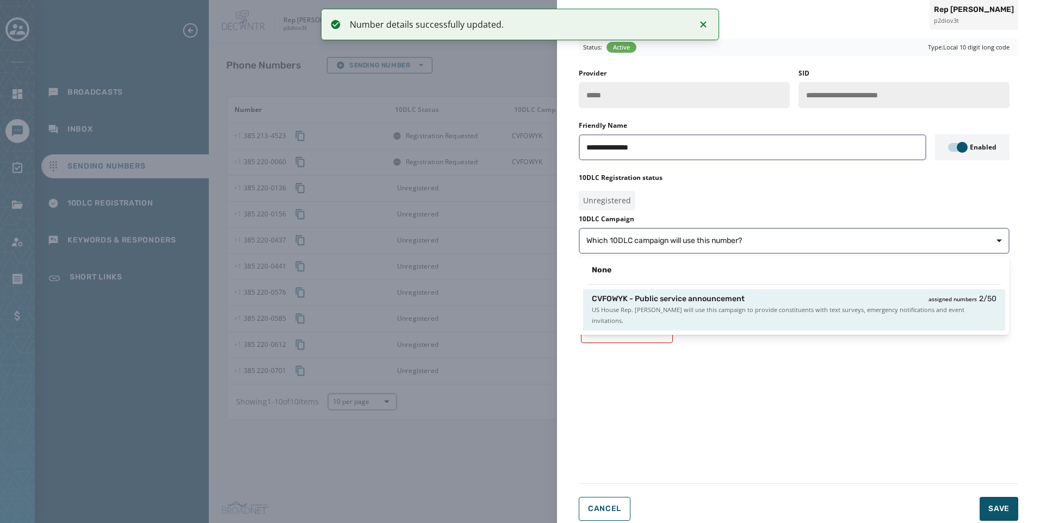
click at [837, 306] on span "US House Rep. [PERSON_NAME] will use this campaign to provide constituents with…" at bounding box center [794, 316] width 405 height 22
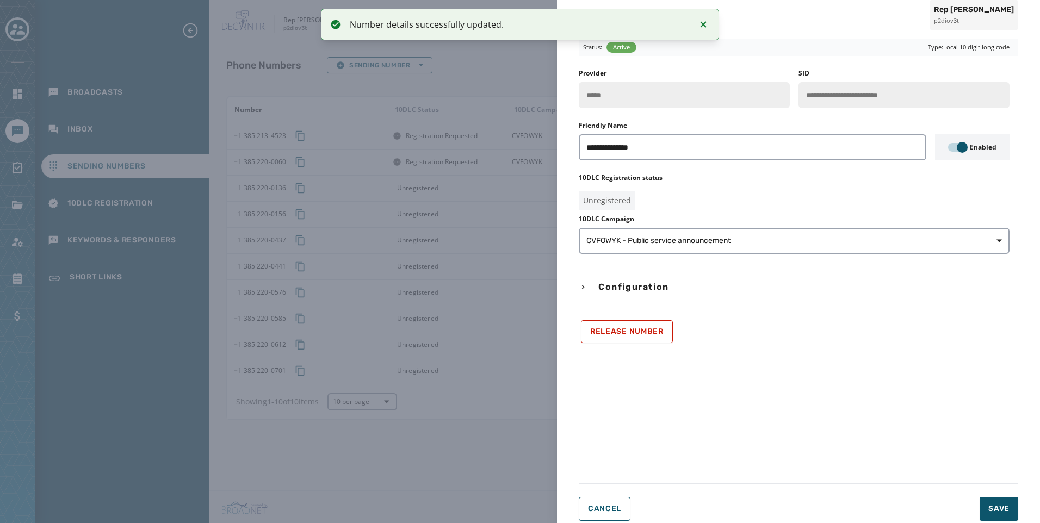
click at [1008, 496] on form "**********" at bounding box center [799, 280] width 440 height 483
click at [993, 502] on button "Save" at bounding box center [999, 509] width 39 height 24
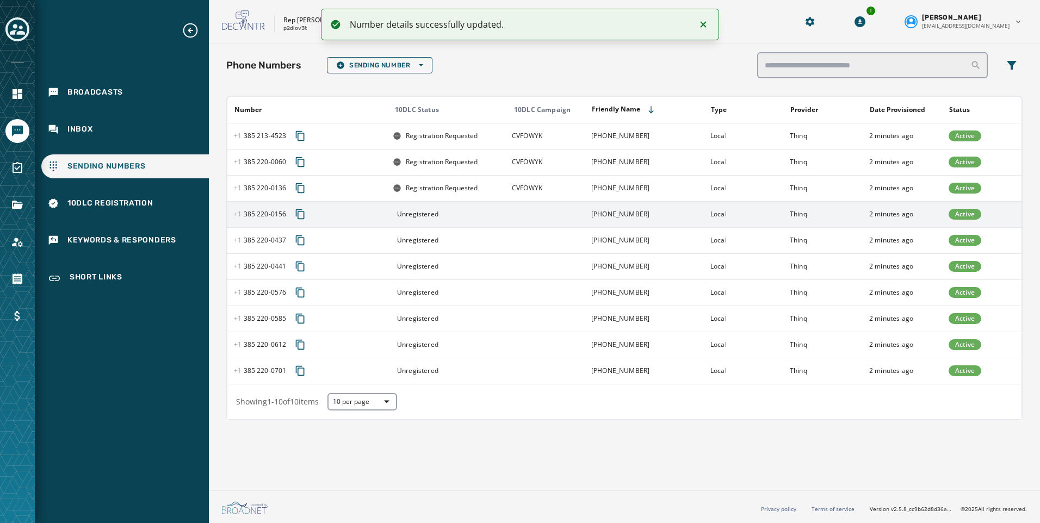
click at [523, 217] on td at bounding box center [544, 214] width 79 height 26
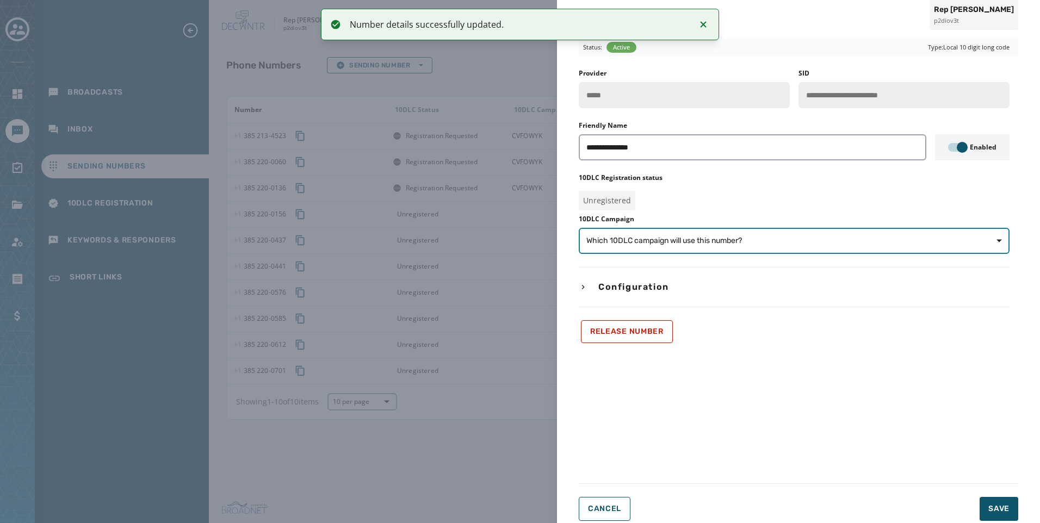
click at [844, 250] on button "Which 10DLC campaign will use this number?" at bounding box center [794, 241] width 431 height 26
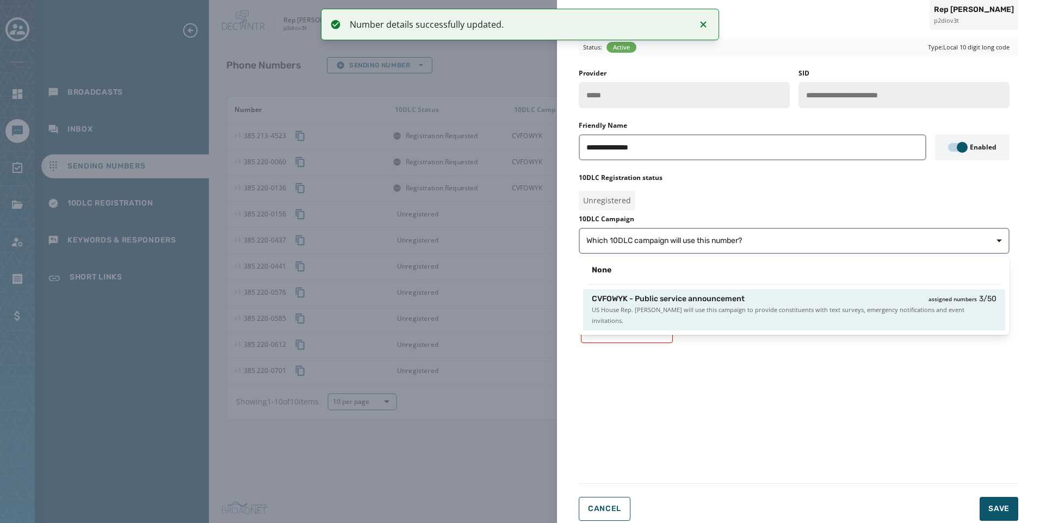
click at [856, 314] on span "US House Rep. [PERSON_NAME] will use this campaign to provide constituents with…" at bounding box center [794, 316] width 405 height 22
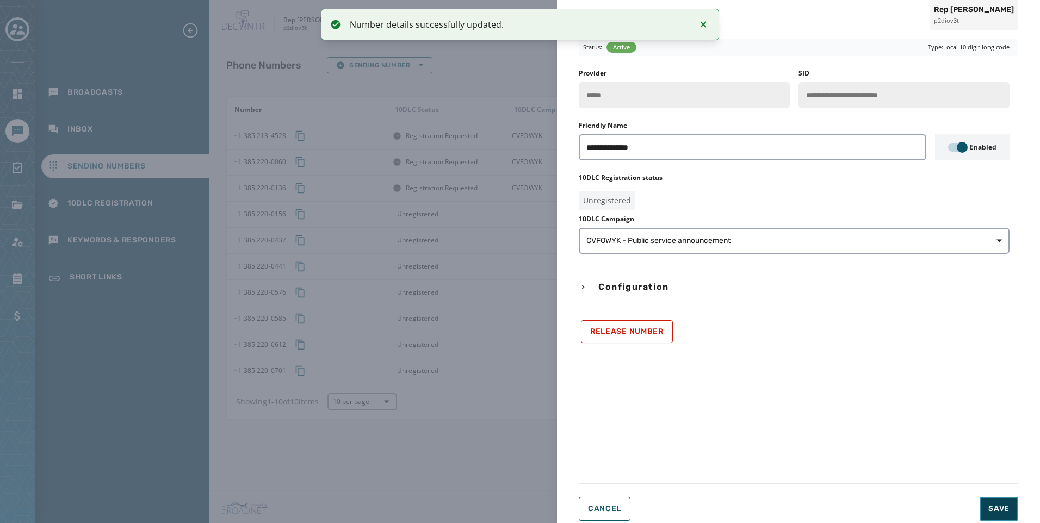
click at [999, 510] on span "Save" at bounding box center [999, 509] width 21 height 11
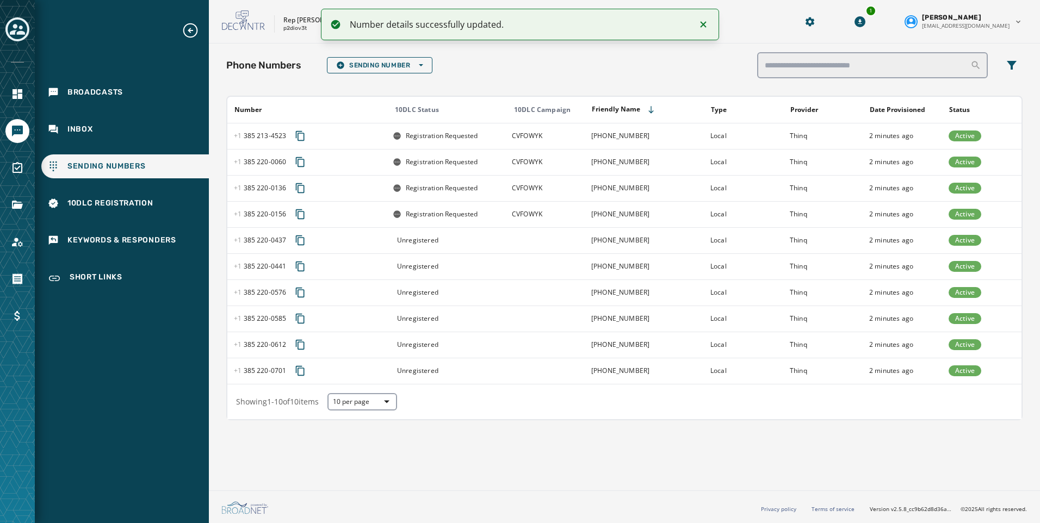
click at [551, 238] on td at bounding box center [544, 240] width 79 height 26
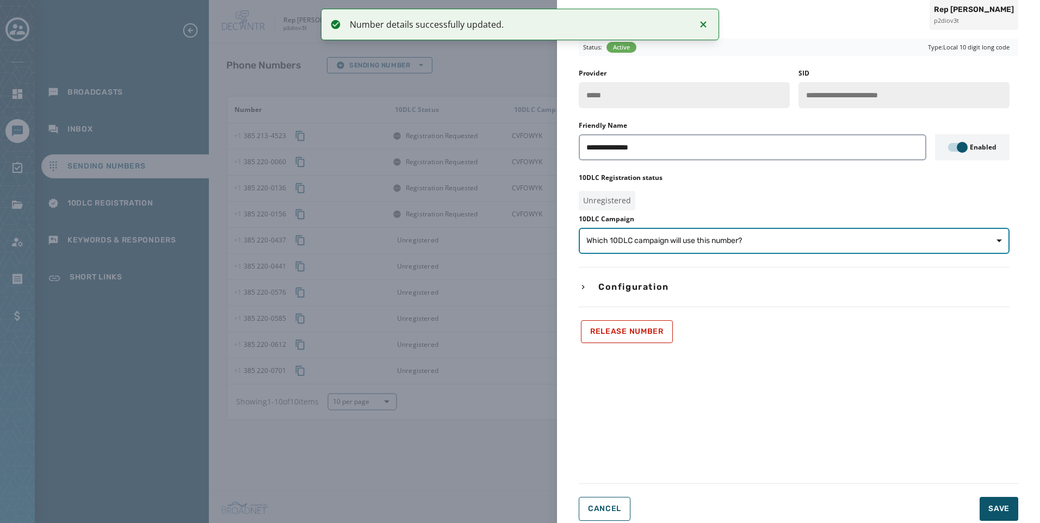
click at [875, 242] on span "Which 10DLC campaign will use this number?" at bounding box center [795, 241] width 416 height 11
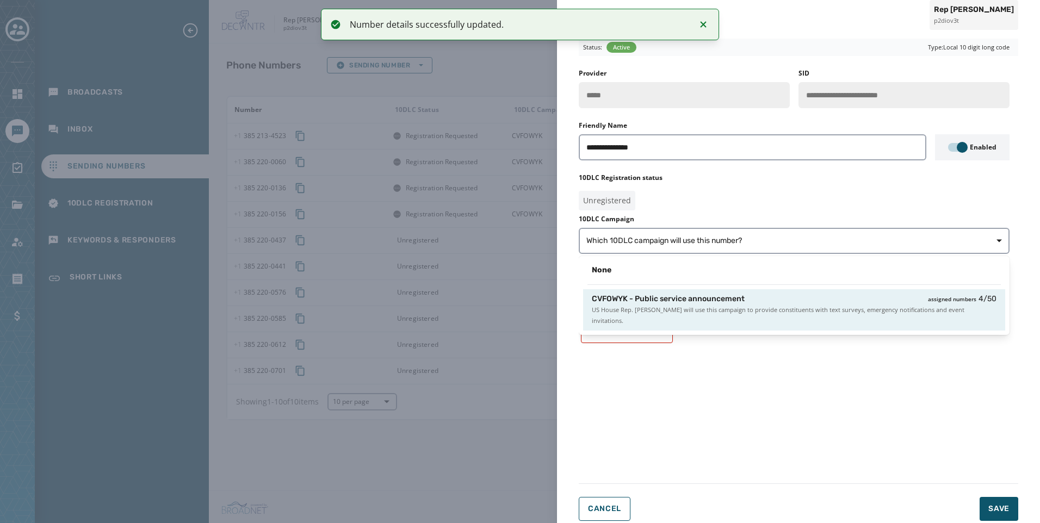
click at [893, 308] on span "US House Rep. [PERSON_NAME] will use this campaign to provide constituents with…" at bounding box center [794, 316] width 405 height 22
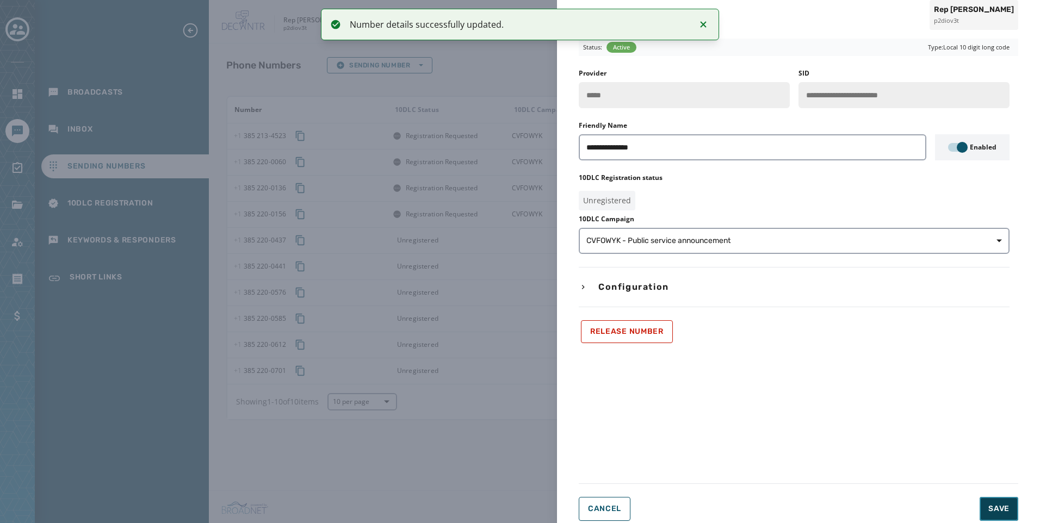
click at [994, 509] on span "Save" at bounding box center [999, 509] width 21 height 11
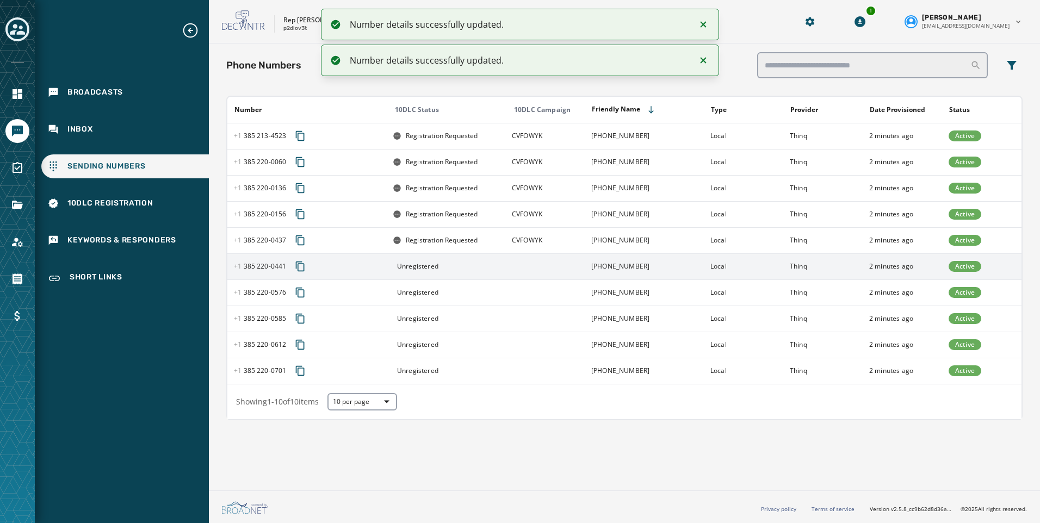
click at [559, 274] on td at bounding box center [544, 267] width 79 height 26
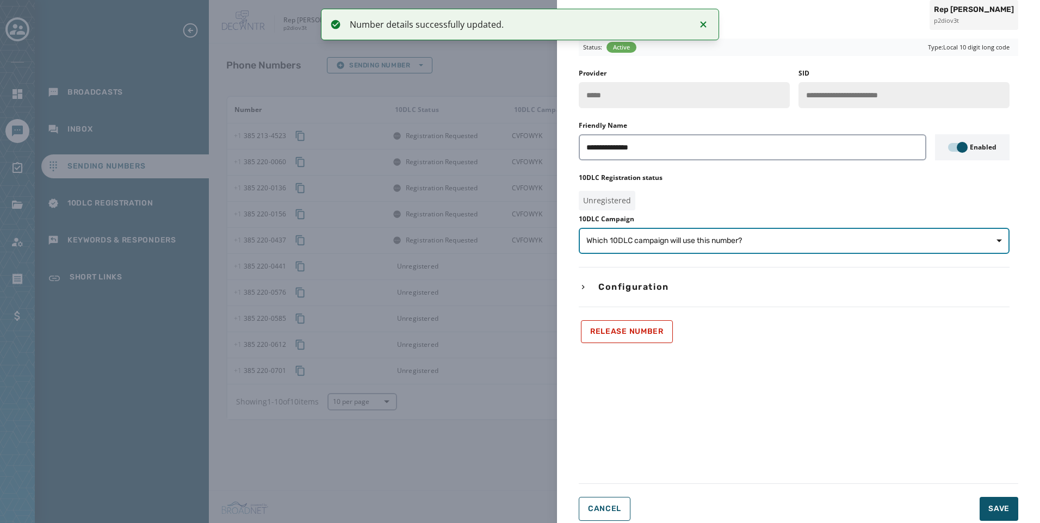
click at [945, 249] on button "Which 10DLC campaign will use this number?" at bounding box center [794, 241] width 431 height 26
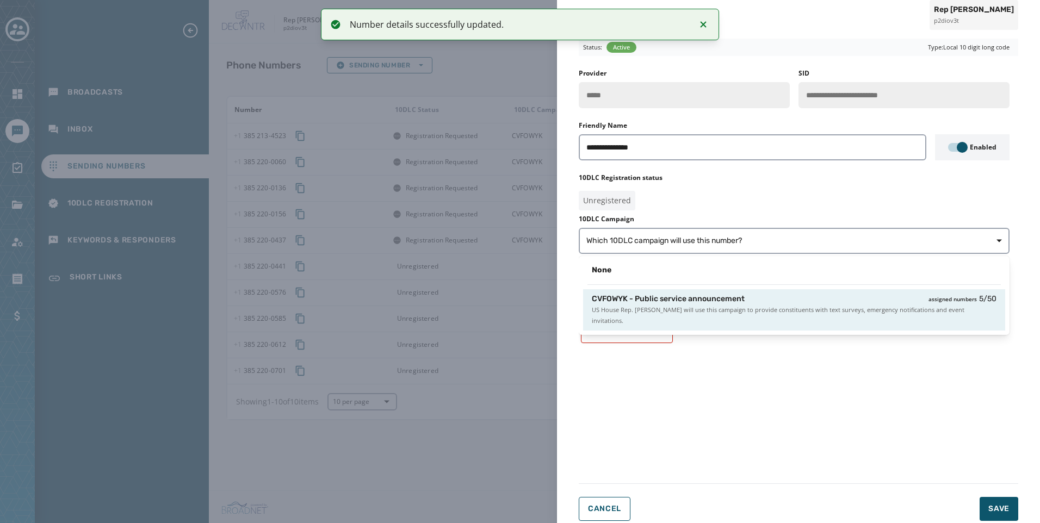
click at [924, 305] on span "US House Rep. [PERSON_NAME] will use this campaign to provide constituents with…" at bounding box center [794, 316] width 405 height 22
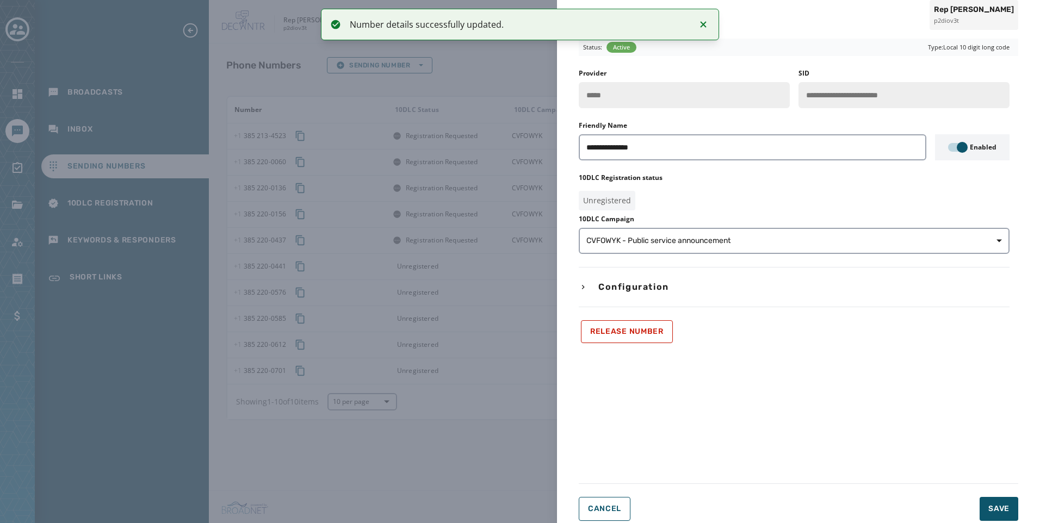
click at [1020, 499] on div "**********" at bounding box center [798, 280] width 483 height 501
click at [1020, 501] on div "**********" at bounding box center [798, 280] width 483 height 501
click at [1000, 504] on span "Save" at bounding box center [999, 509] width 21 height 11
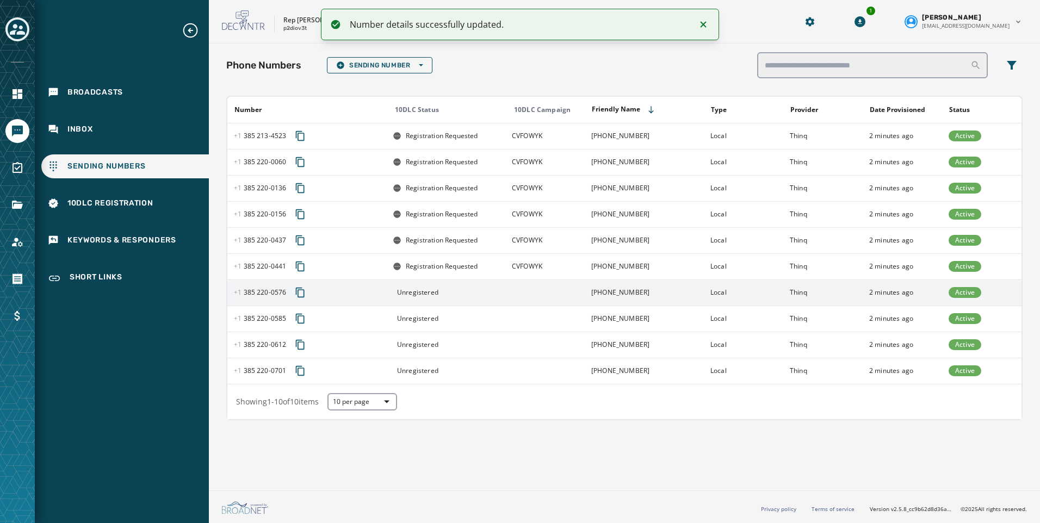
click at [496, 292] on div "Unregistered" at bounding box center [449, 292] width 112 height 9
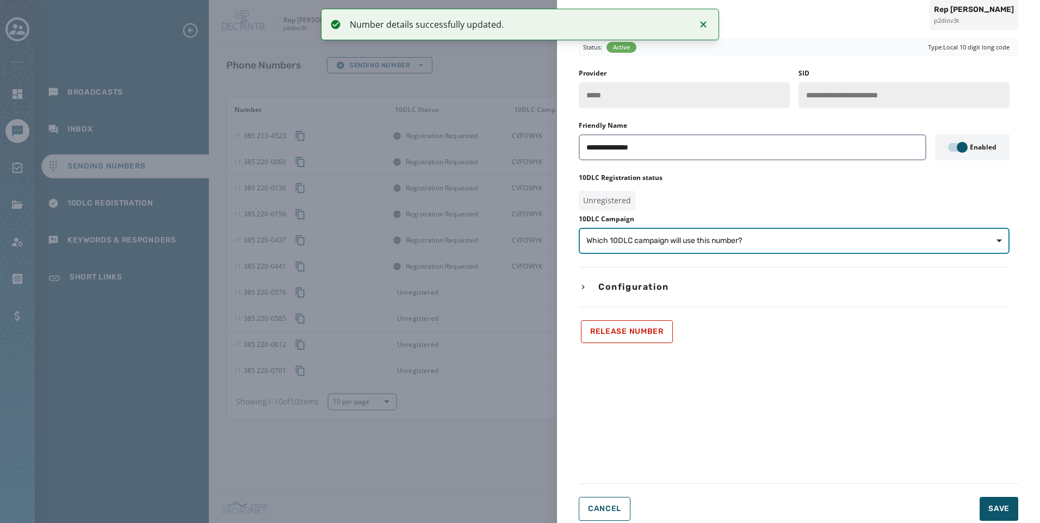
click at [774, 243] on span "Which 10DLC campaign will use this number?" at bounding box center [795, 241] width 416 height 11
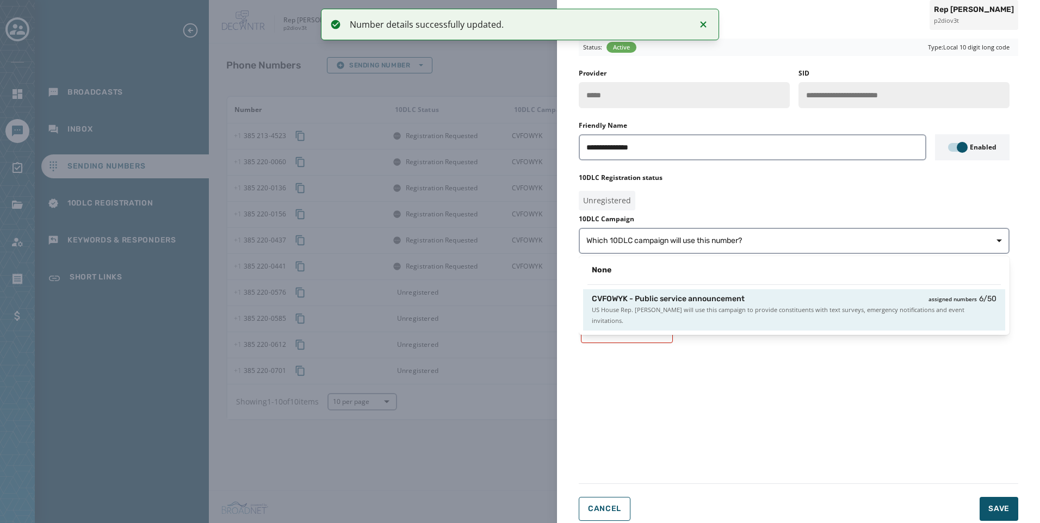
click at [811, 312] on span "US House Rep. [PERSON_NAME] will use this campaign to provide constituents with…" at bounding box center [794, 316] width 405 height 22
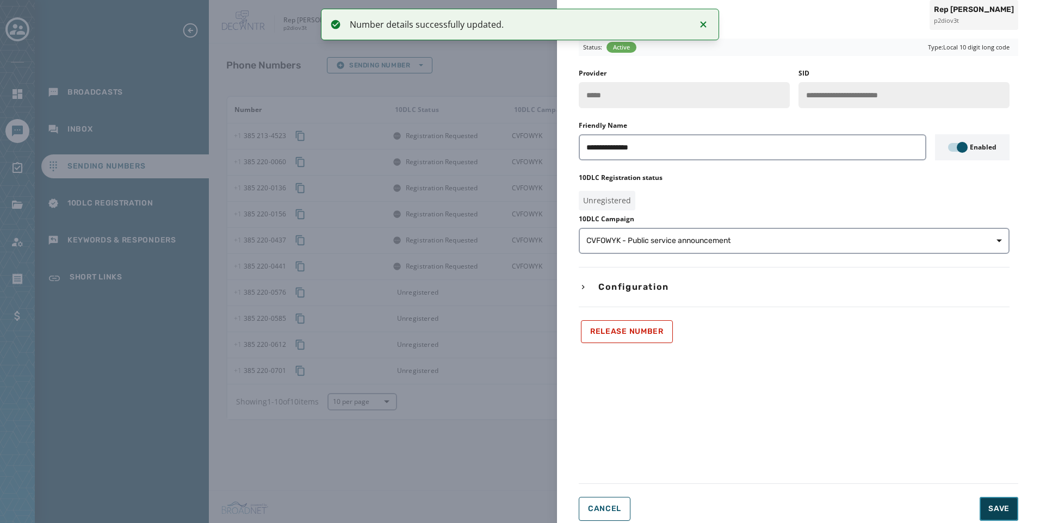
click at [996, 502] on button "Save" at bounding box center [999, 509] width 39 height 24
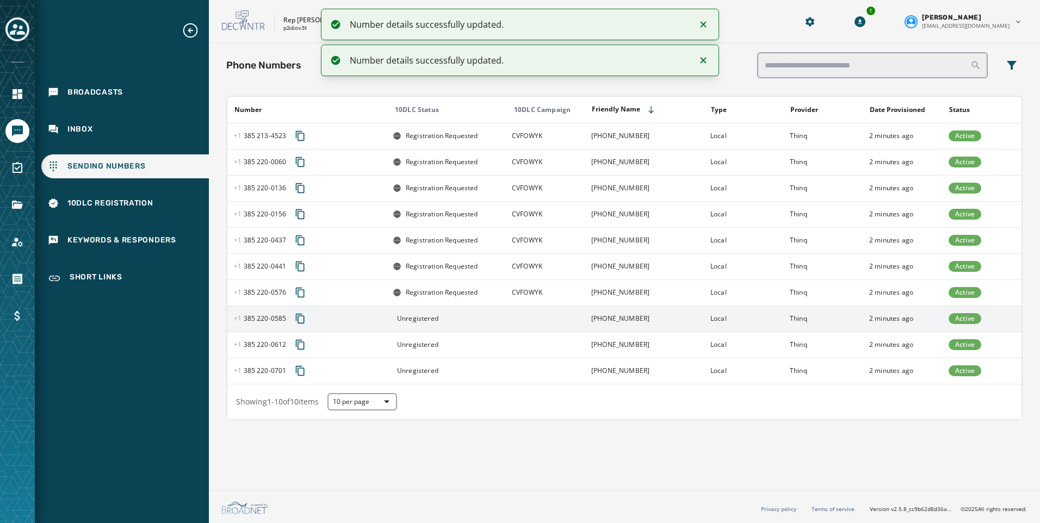
click at [570, 321] on td at bounding box center [544, 319] width 79 height 26
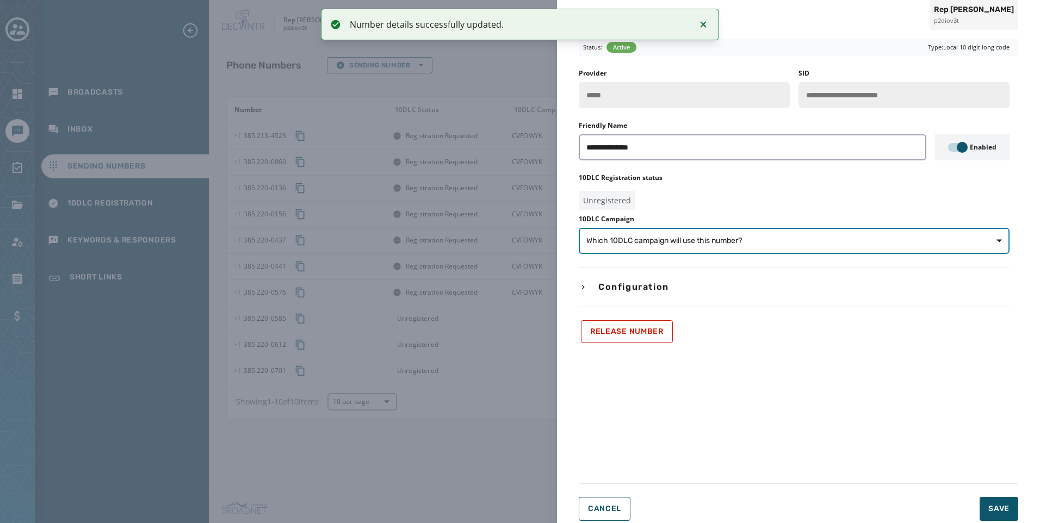
click at [805, 244] on span "Which 10DLC campaign will use this number?" at bounding box center [795, 241] width 416 height 11
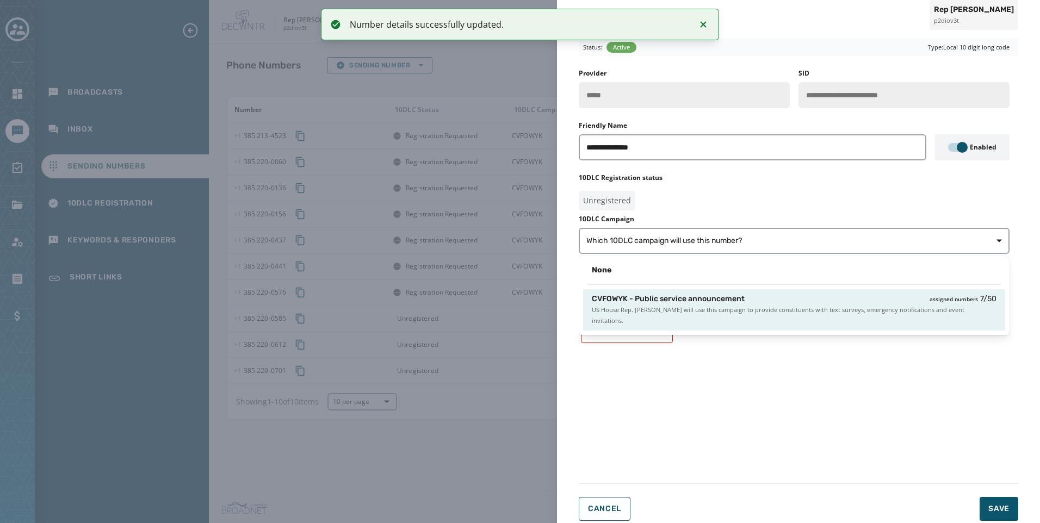
click at [825, 307] on span "US House Rep. [PERSON_NAME] will use this campaign to provide constituents with…" at bounding box center [794, 316] width 405 height 22
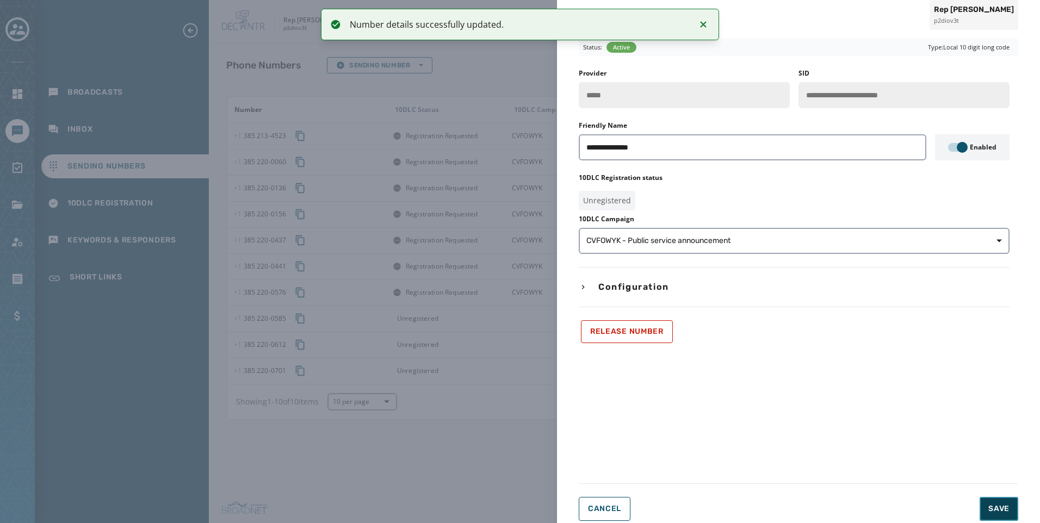
click at [990, 508] on span "Save" at bounding box center [999, 509] width 21 height 11
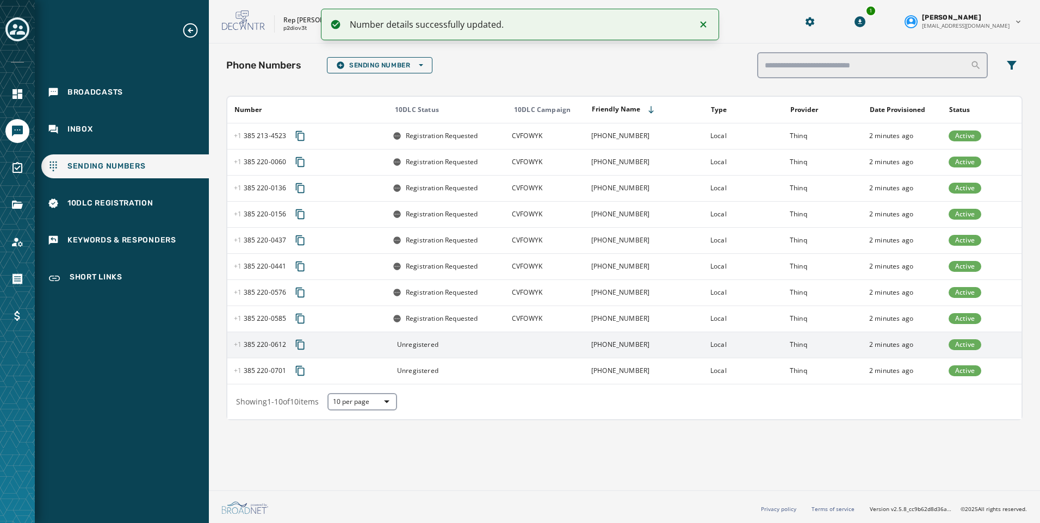
click at [552, 348] on td at bounding box center [544, 345] width 79 height 26
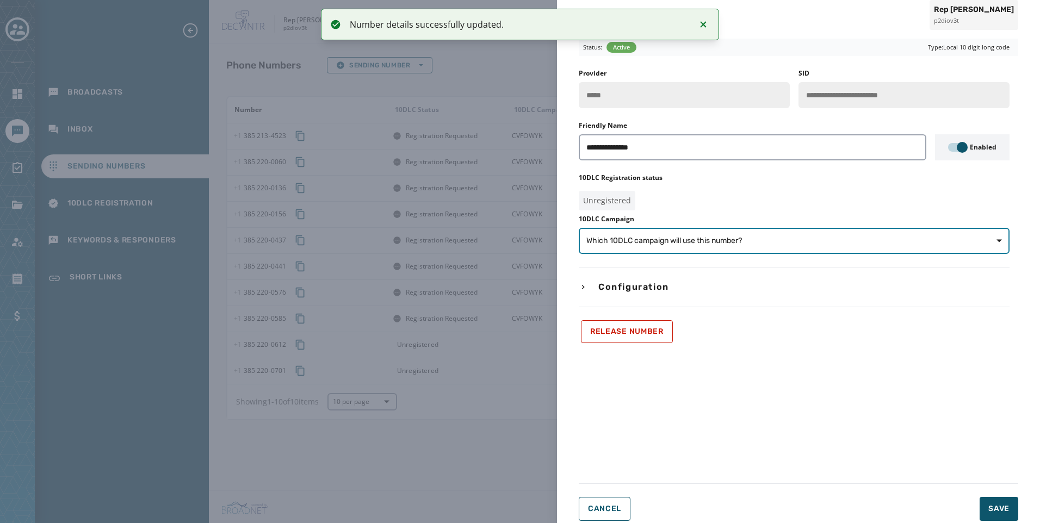
click at [867, 244] on span "Which 10DLC campaign will use this number?" at bounding box center [795, 241] width 416 height 11
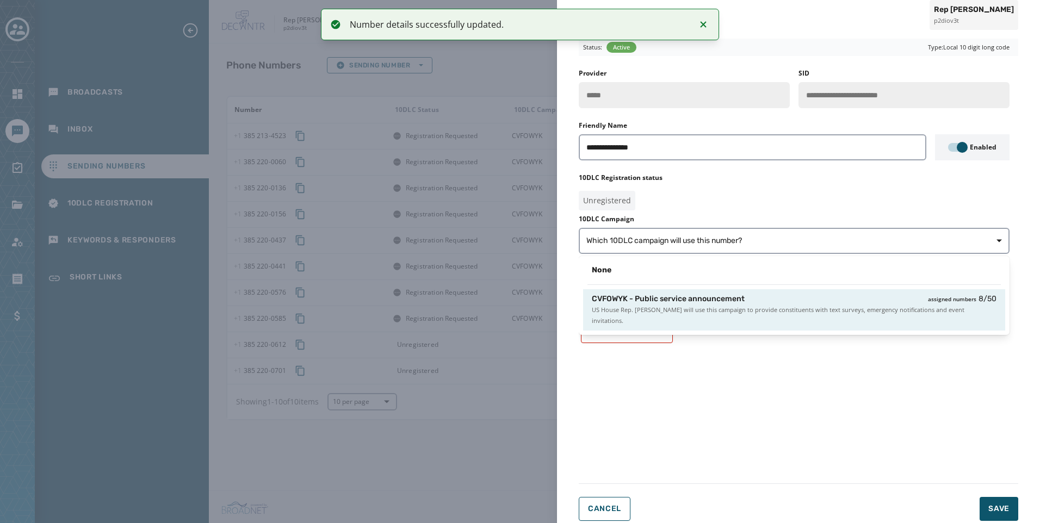
click at [888, 308] on span "US House Rep. [PERSON_NAME] will use this campaign to provide constituents with…" at bounding box center [794, 316] width 405 height 22
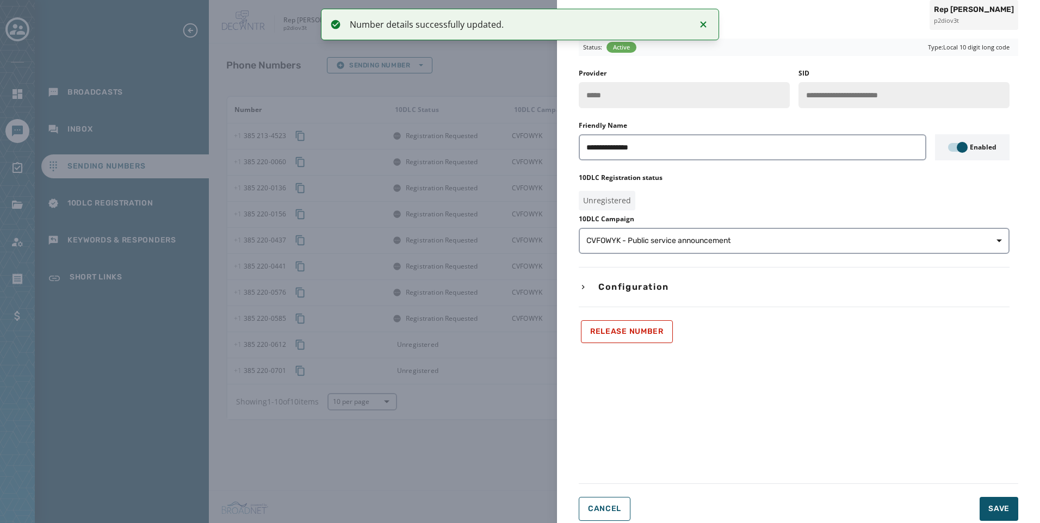
click at [1014, 496] on form "**********" at bounding box center [799, 280] width 440 height 483
click at [1013, 498] on button "Save" at bounding box center [999, 509] width 39 height 24
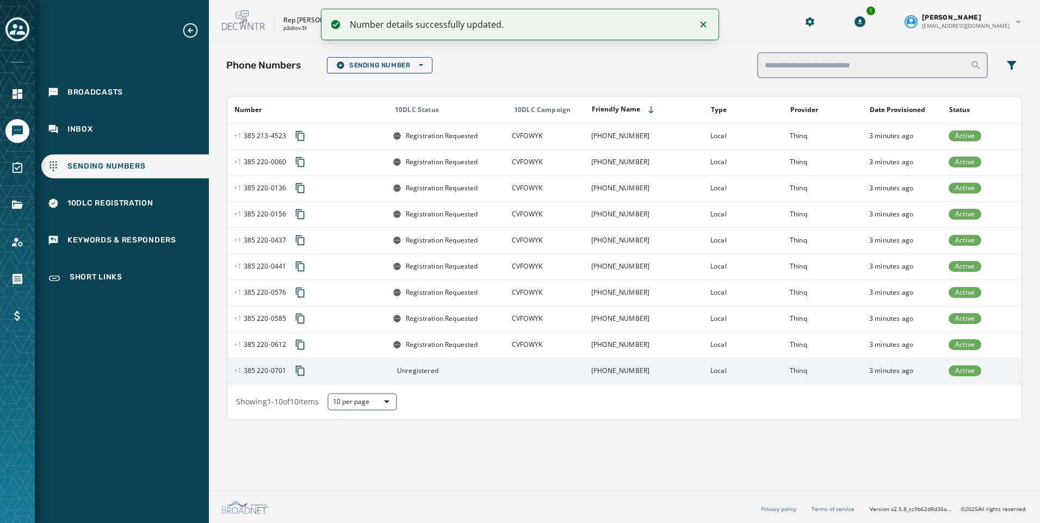
click at [551, 373] on td at bounding box center [544, 371] width 79 height 26
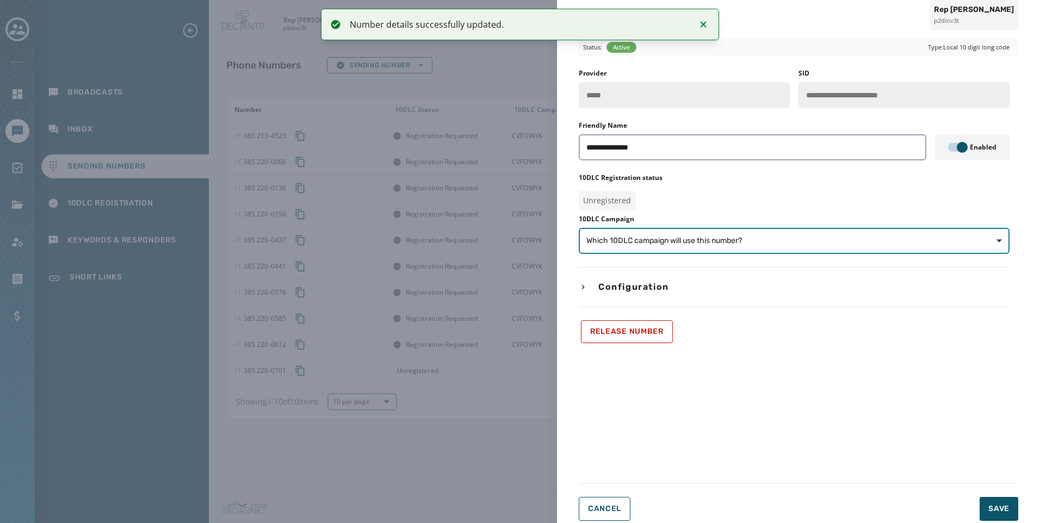
click at [838, 244] on span "Which 10DLC campaign will use this number?" at bounding box center [795, 241] width 416 height 11
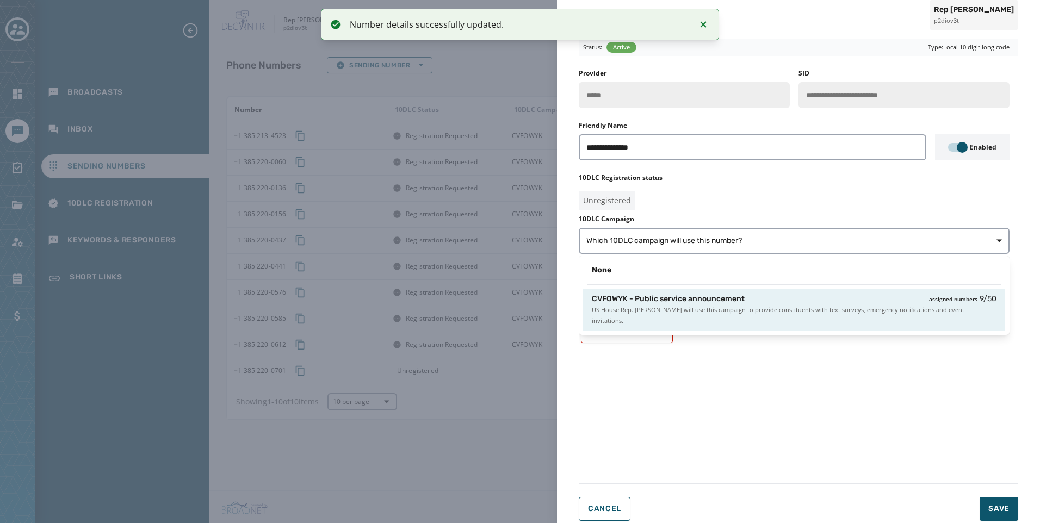
click at [867, 309] on span "US House Rep. [PERSON_NAME] will use this campaign to provide constituents with…" at bounding box center [794, 316] width 405 height 22
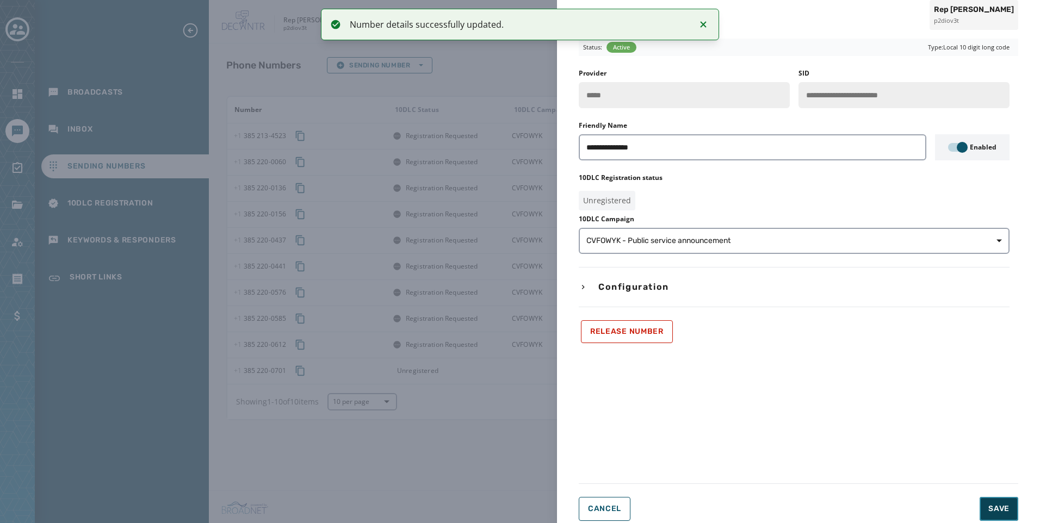
click at [1008, 501] on button "Save" at bounding box center [999, 509] width 39 height 24
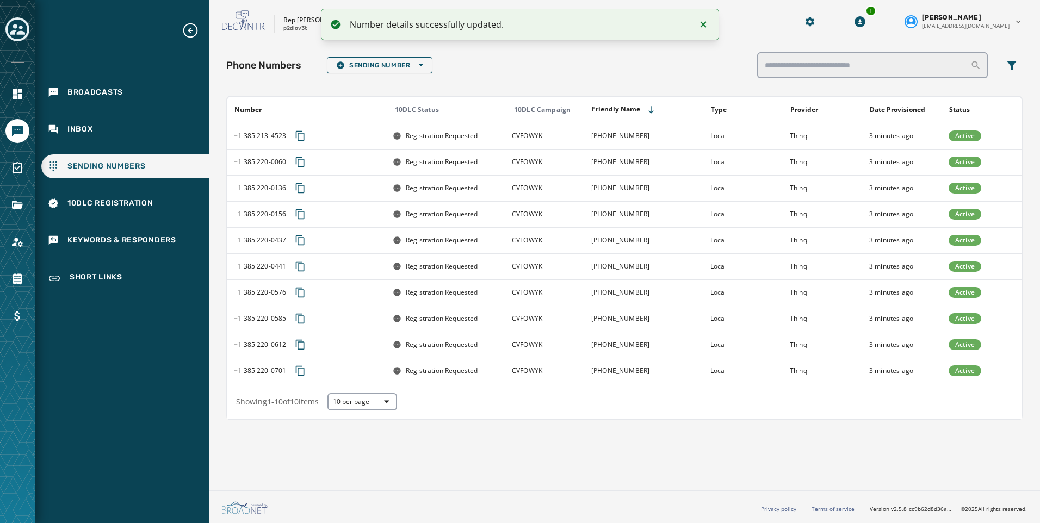
click at [9, 19] on div at bounding box center [17, 29] width 24 height 25
click at [9, 25] on div "Toggle account select drawer" at bounding box center [18, 30] width 20 height 20
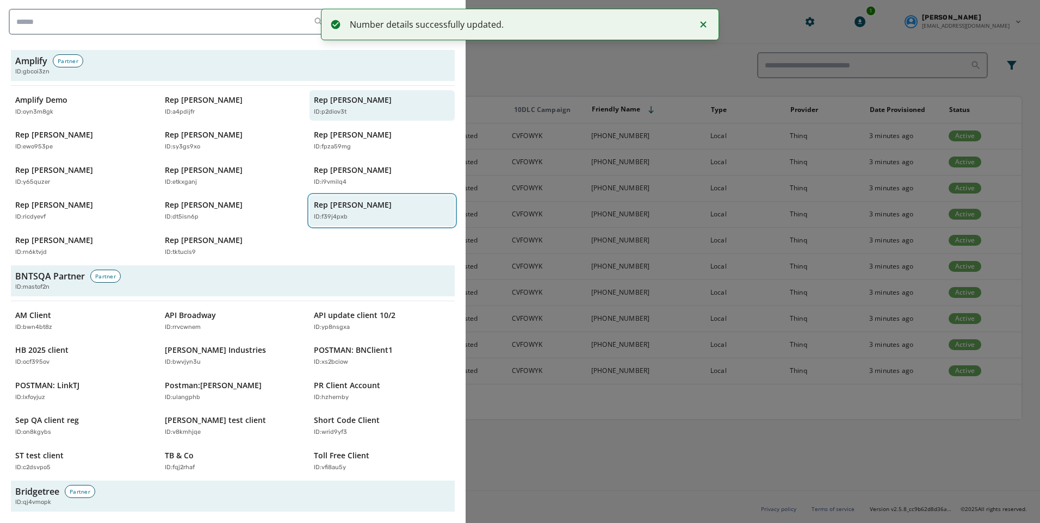
click at [323, 213] on p "ID: f39j4pxb" at bounding box center [331, 217] width 34 height 9
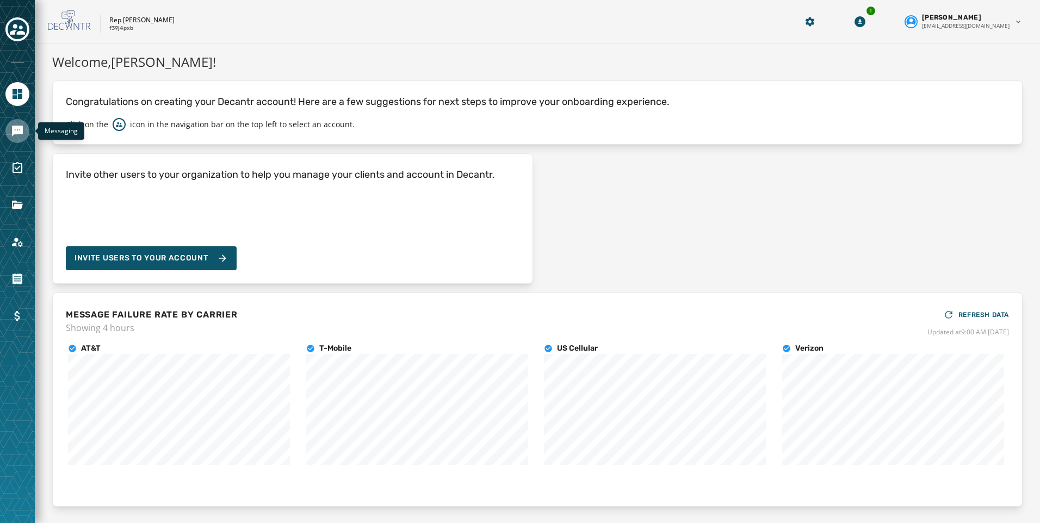
click at [24, 129] on link "Navigate to Messaging" at bounding box center [17, 131] width 24 height 24
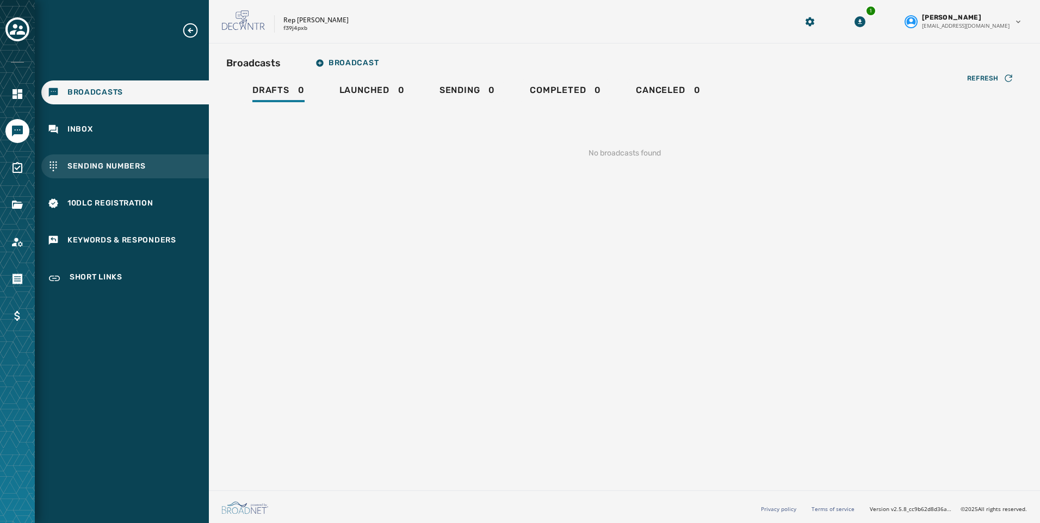
click at [114, 174] on div "Sending Numbers" at bounding box center [125, 167] width 168 height 24
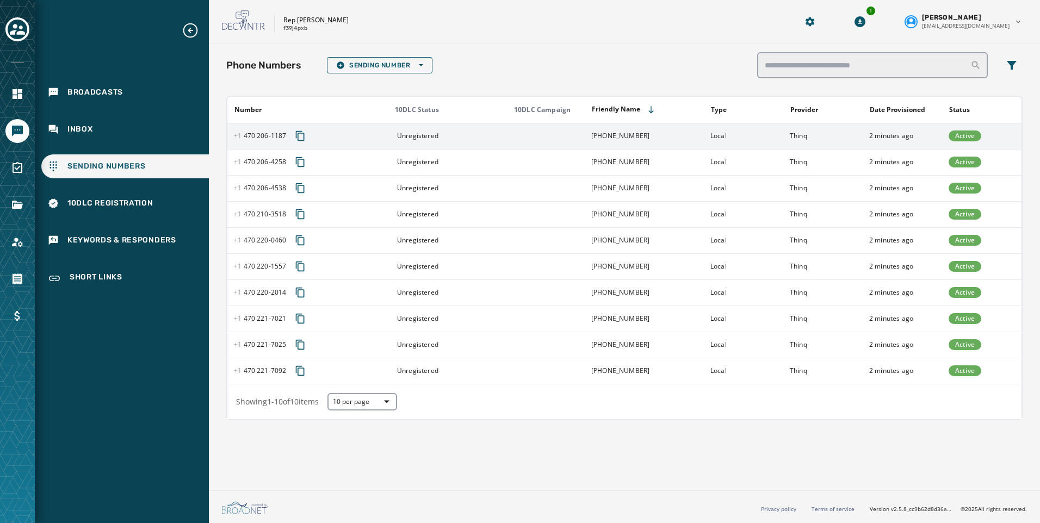
click at [535, 135] on td at bounding box center [544, 136] width 79 height 26
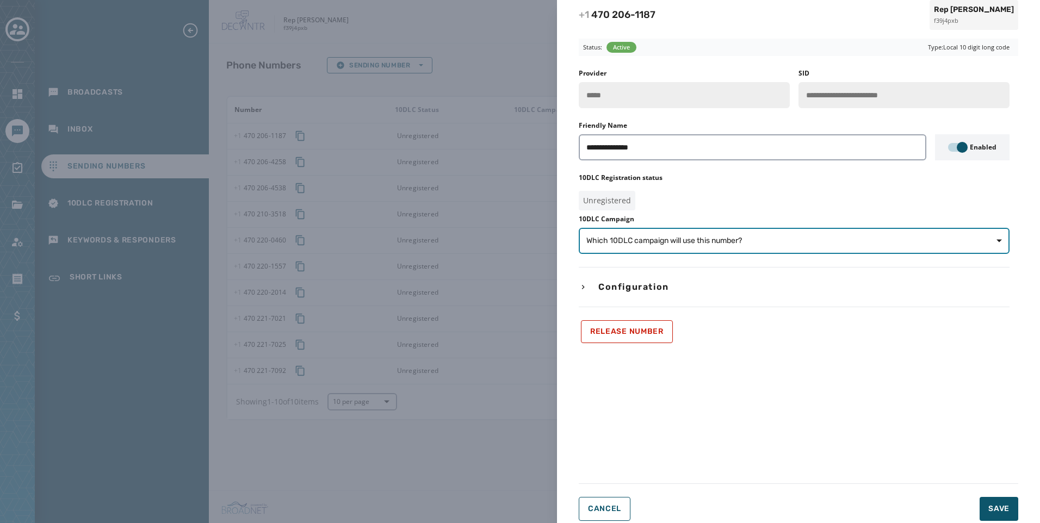
click at [794, 250] on button "Which 10DLC campaign will use this number?" at bounding box center [794, 241] width 431 height 26
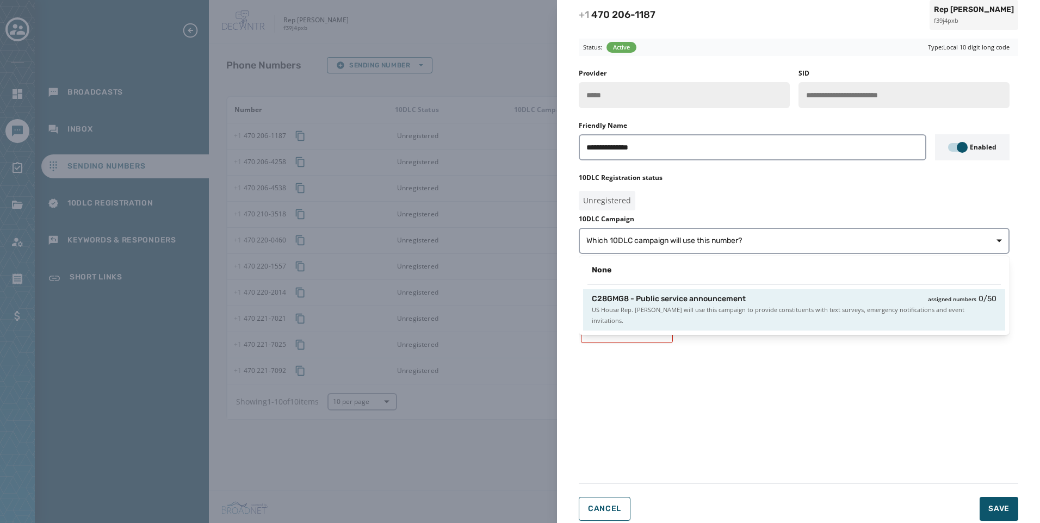
click at [804, 307] on span "US House Rep. [PERSON_NAME] will use this campaign to provide constituents with…" at bounding box center [794, 316] width 405 height 22
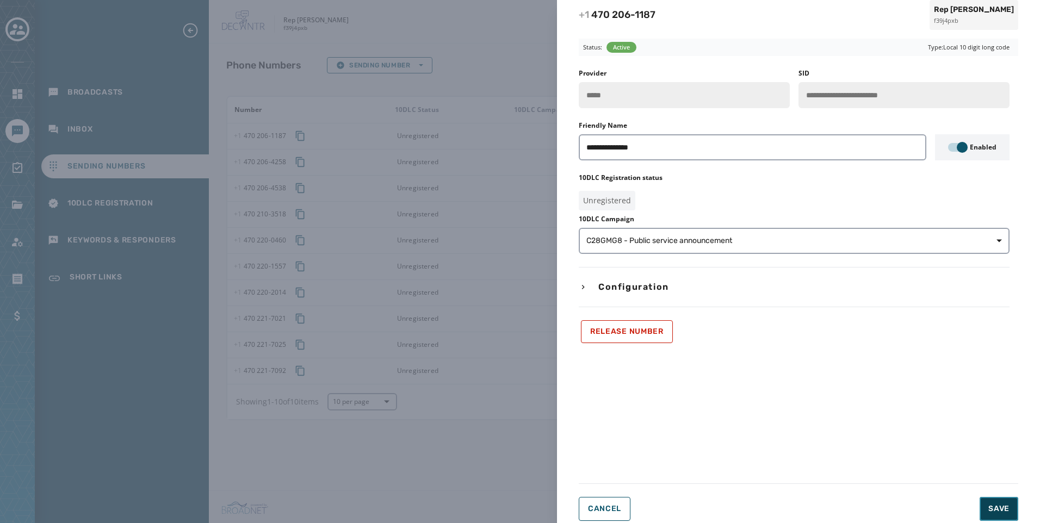
click at [995, 501] on button "Save" at bounding box center [999, 509] width 39 height 24
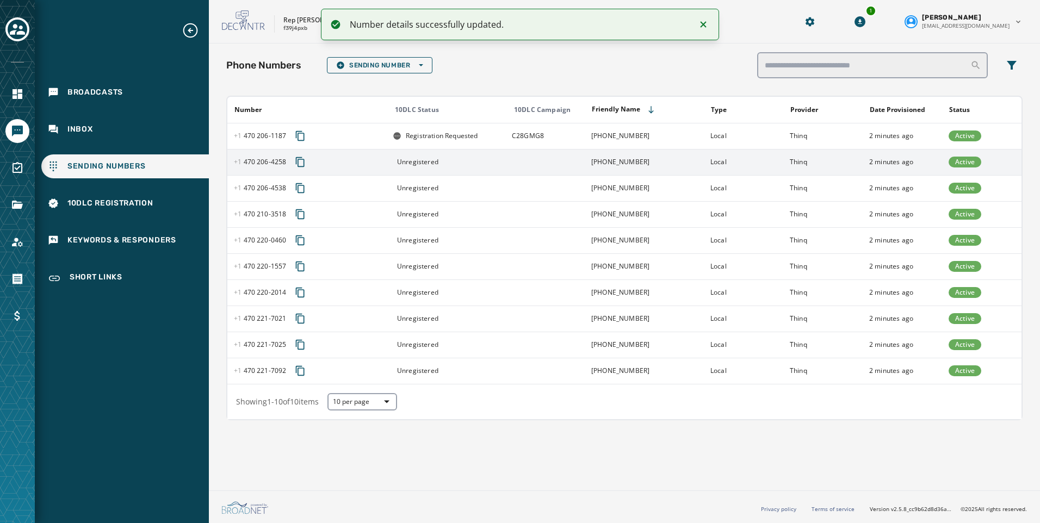
click at [537, 162] on td at bounding box center [544, 162] width 79 height 26
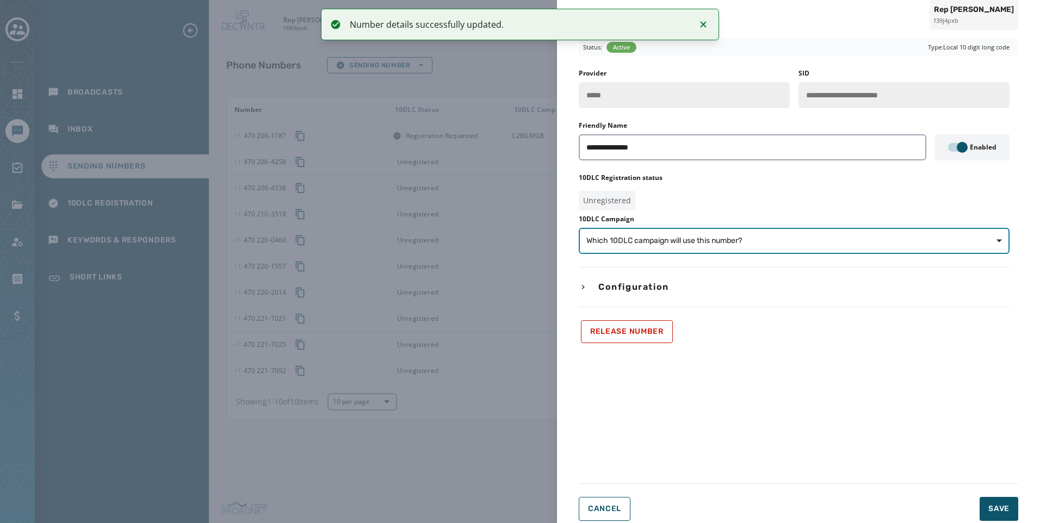
click at [688, 237] on span "Which 10DLC campaign will use this number?" at bounding box center [665, 241] width 156 height 11
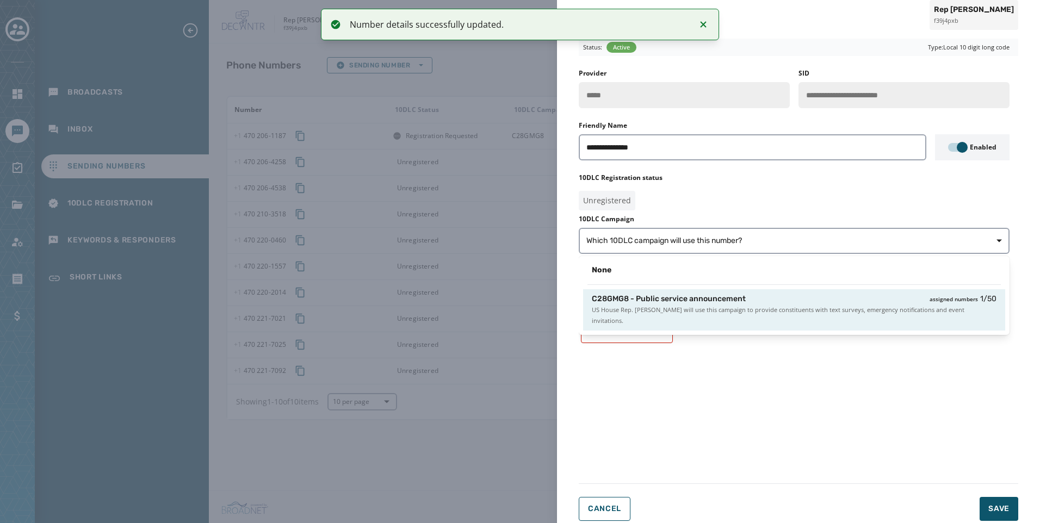
click at [731, 298] on span "C28GMG8 - Public service announcement" at bounding box center [669, 299] width 154 height 11
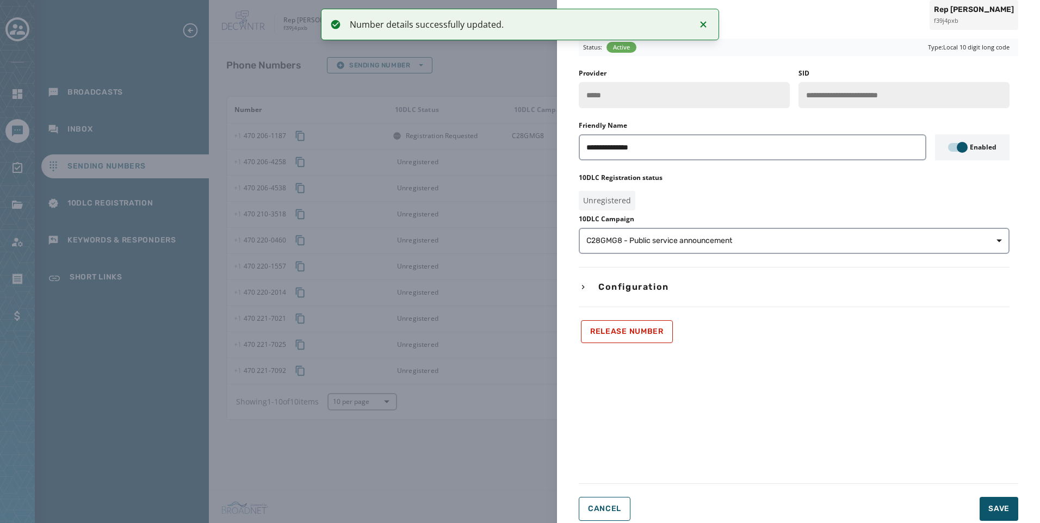
click at [1007, 495] on form "**********" at bounding box center [799, 280] width 440 height 483
click at [1006, 499] on button "Save" at bounding box center [999, 509] width 39 height 24
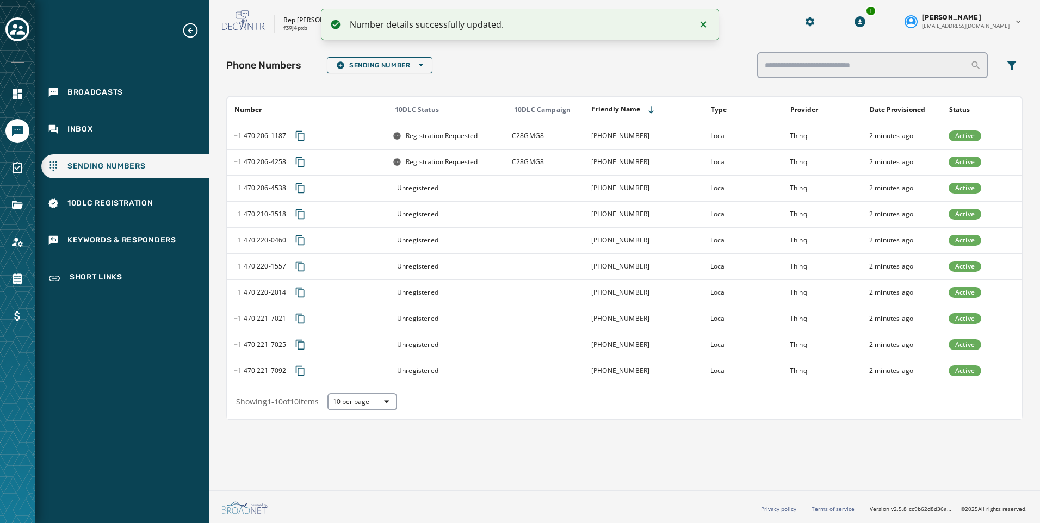
click at [517, 184] on td at bounding box center [544, 188] width 79 height 26
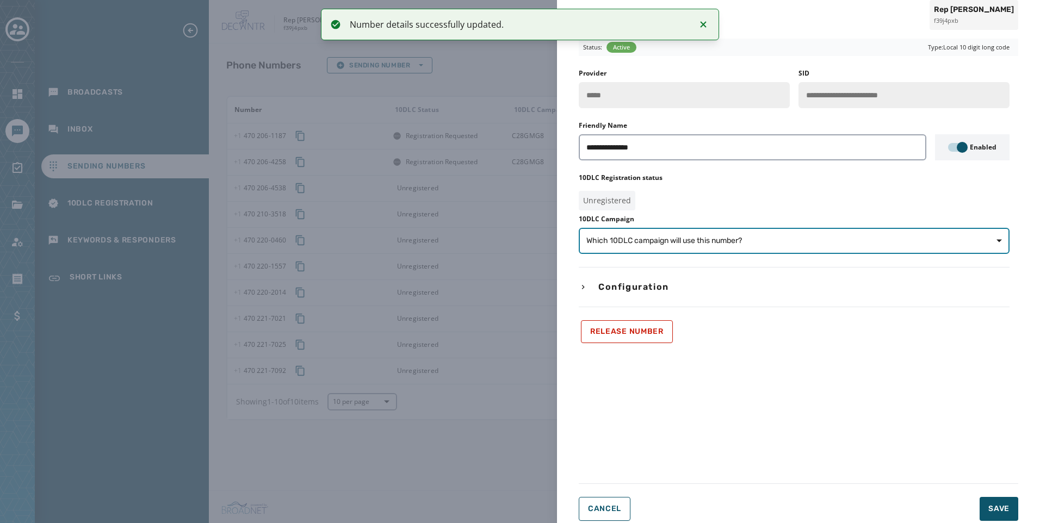
click at [746, 243] on span "Which 10DLC campaign will use this number?" at bounding box center [795, 241] width 416 height 11
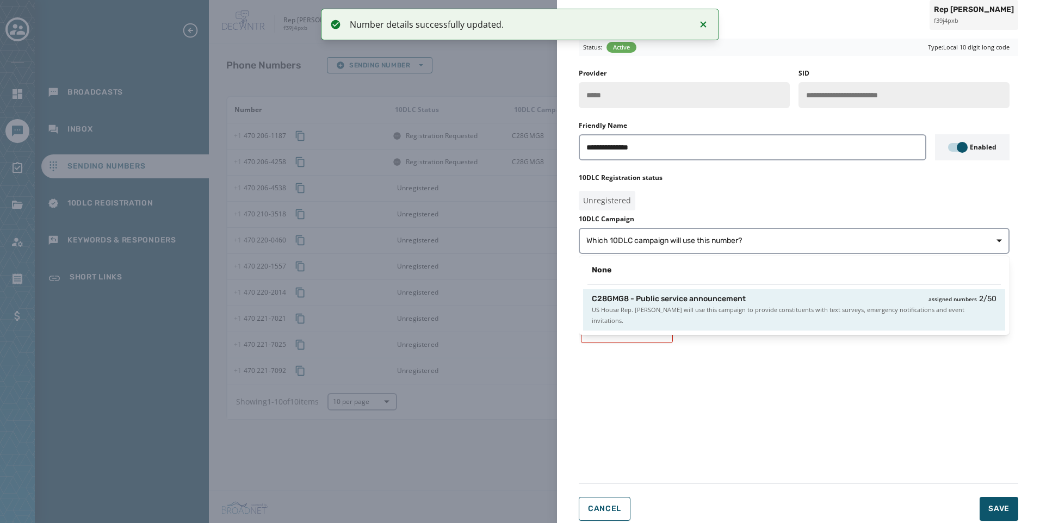
click at [755, 292] on div "C28GMG8 - Public service announcement assigned numbers 2 / 50 US House Rep. [PE…" at bounding box center [794, 309] width 422 height 41
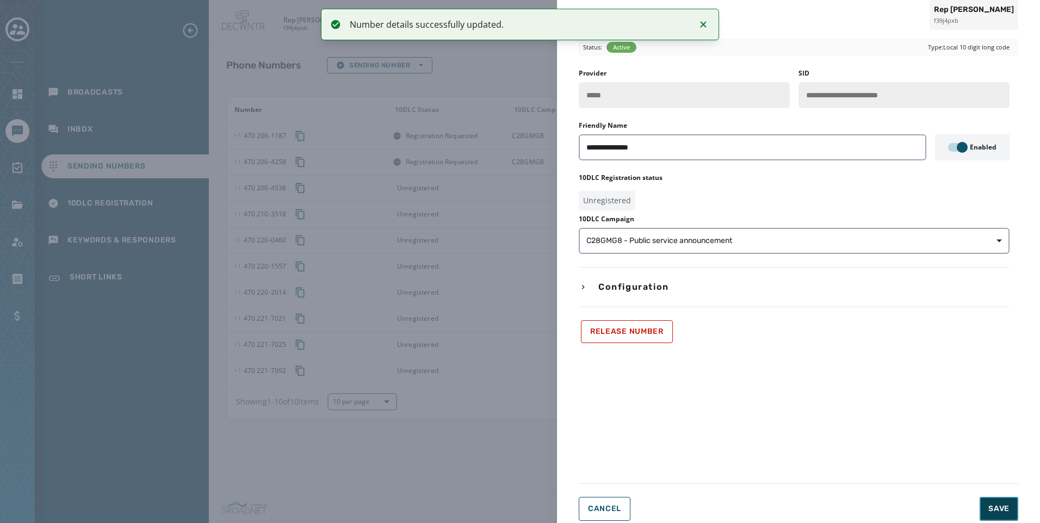
click at [1011, 512] on button "Save" at bounding box center [999, 509] width 39 height 24
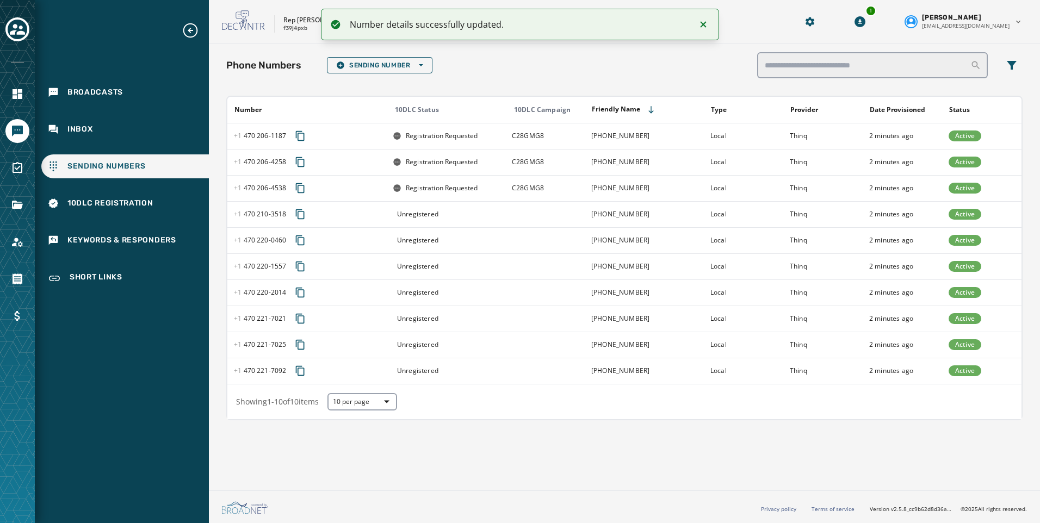
click at [484, 216] on div "Unregistered" at bounding box center [449, 214] width 112 height 9
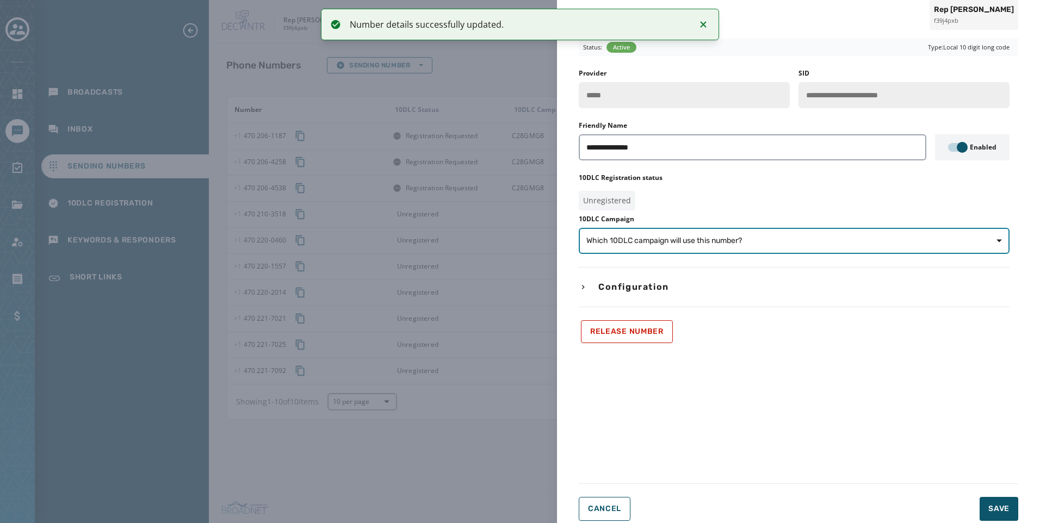
click at [776, 246] on span "Which 10DLC campaign will use this number?" at bounding box center [795, 241] width 416 height 11
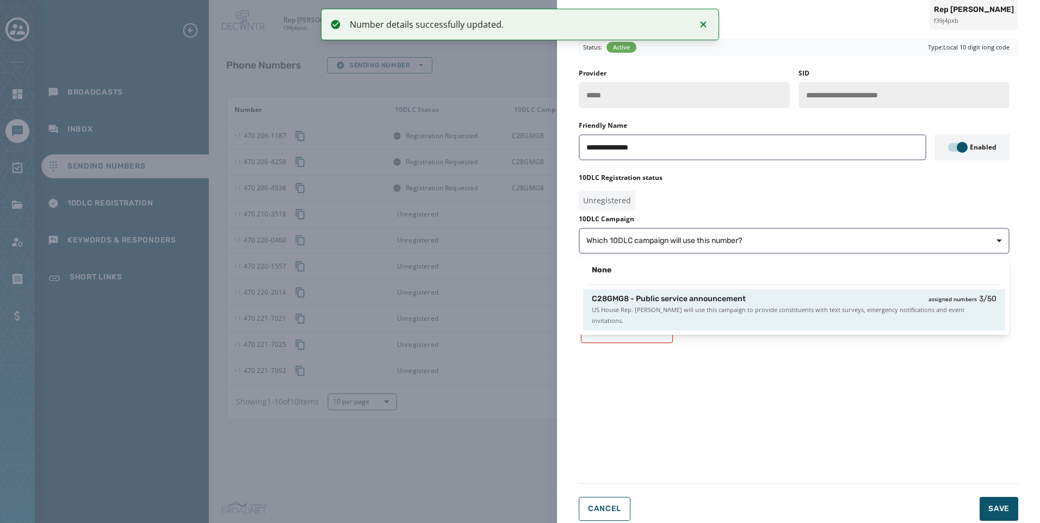
click at [797, 307] on span "US House Rep. [PERSON_NAME] will use this campaign to provide constituents with…" at bounding box center [794, 316] width 405 height 22
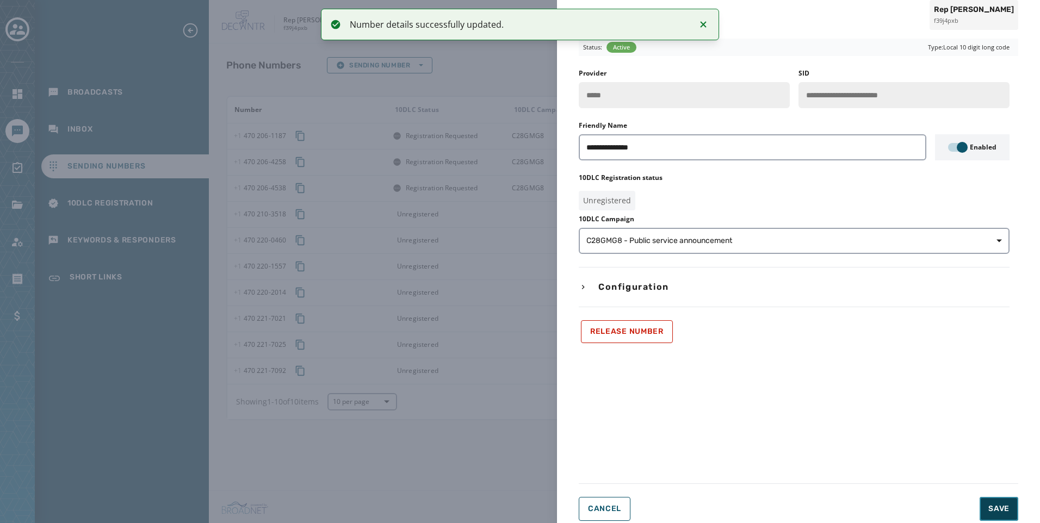
click at [1001, 507] on span "Save" at bounding box center [999, 509] width 21 height 11
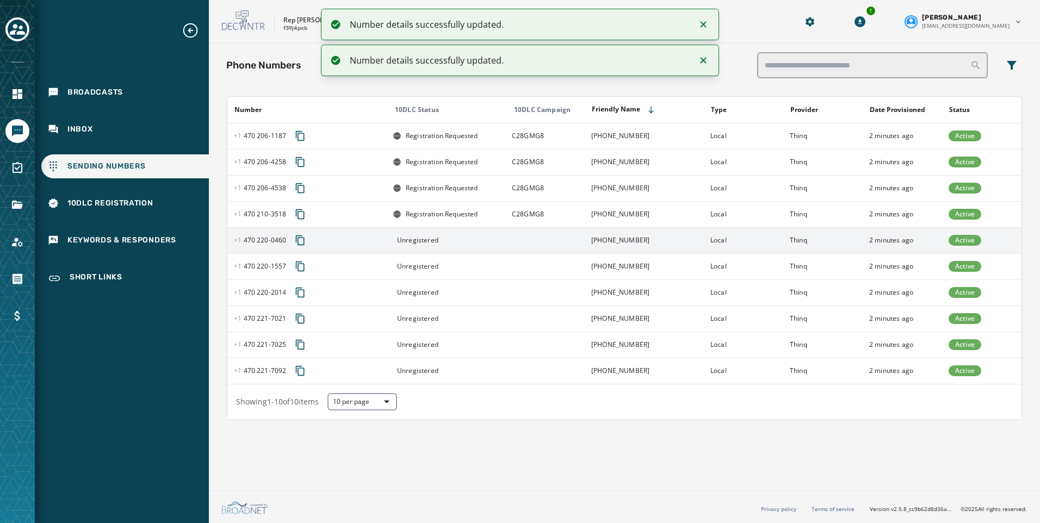
click at [506, 237] on td at bounding box center [544, 240] width 79 height 26
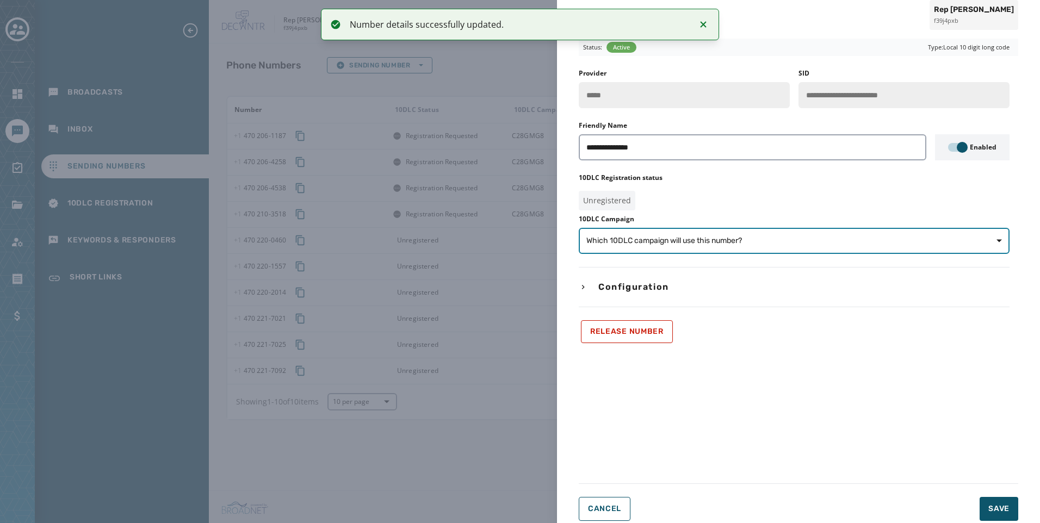
click at [778, 250] on button "Which 10DLC campaign will use this number?" at bounding box center [794, 241] width 431 height 26
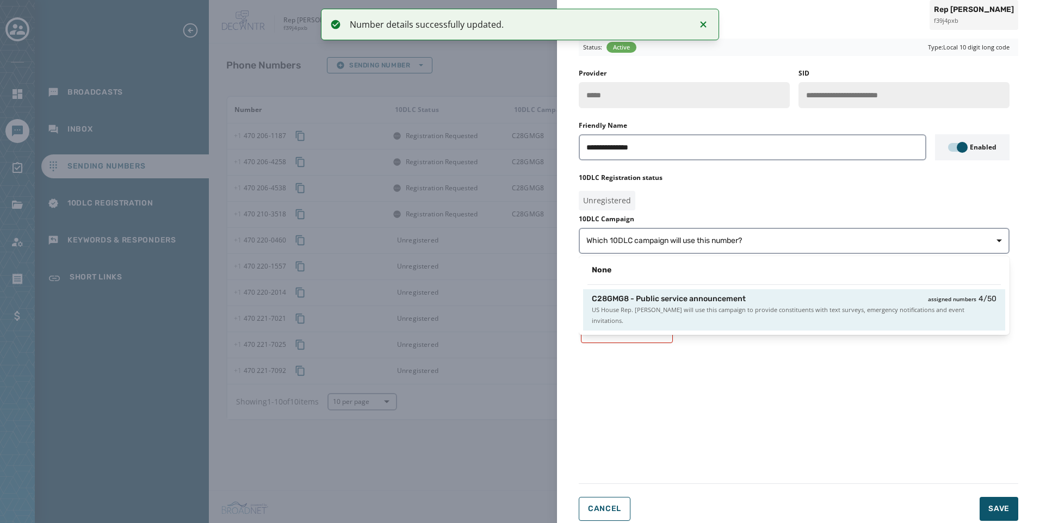
click at [799, 312] on span "US House Rep. [PERSON_NAME] will use this campaign to provide constituents with…" at bounding box center [794, 316] width 405 height 22
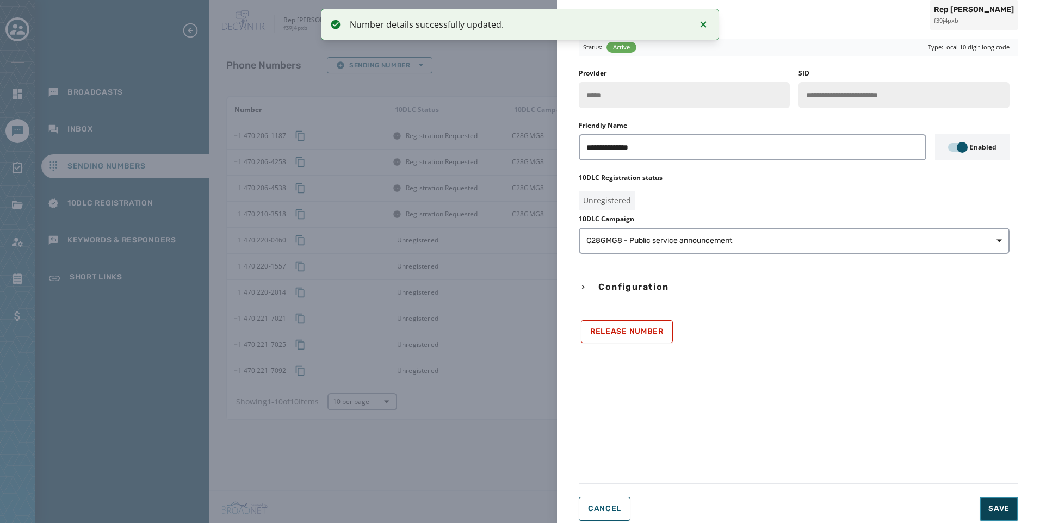
click at [1007, 501] on button "Save" at bounding box center [999, 509] width 39 height 24
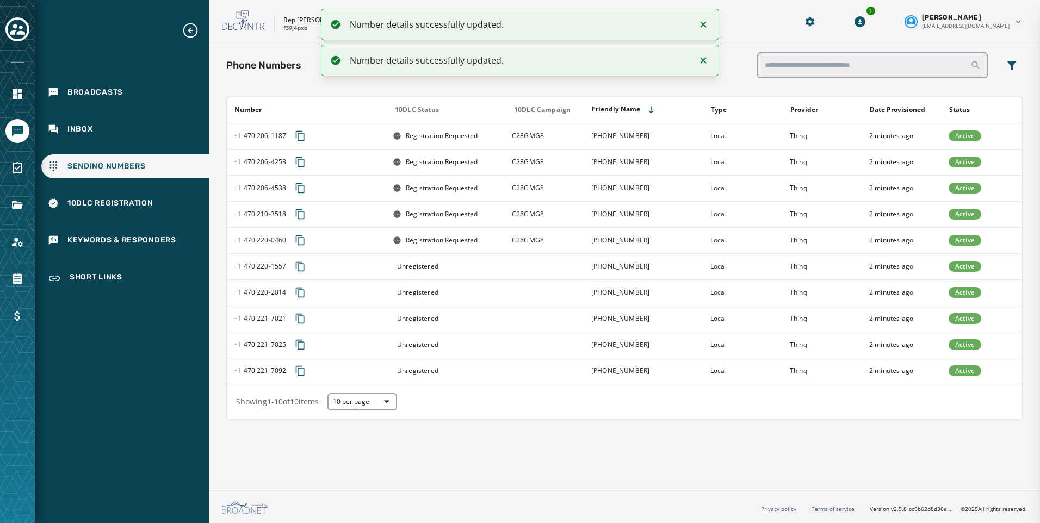
click at [528, 255] on div "**********" at bounding box center [520, 261] width 1040 height 523
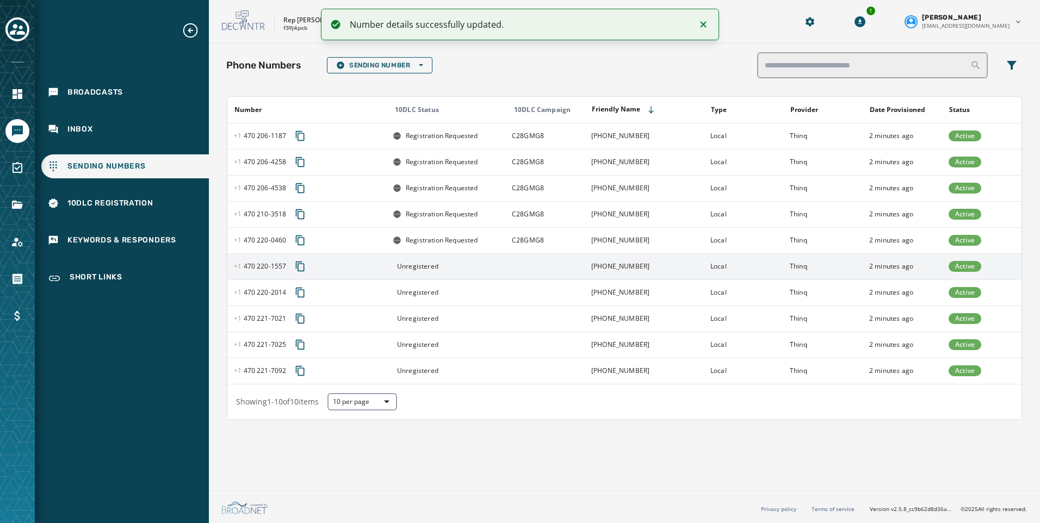
click at [565, 271] on td at bounding box center [544, 267] width 79 height 26
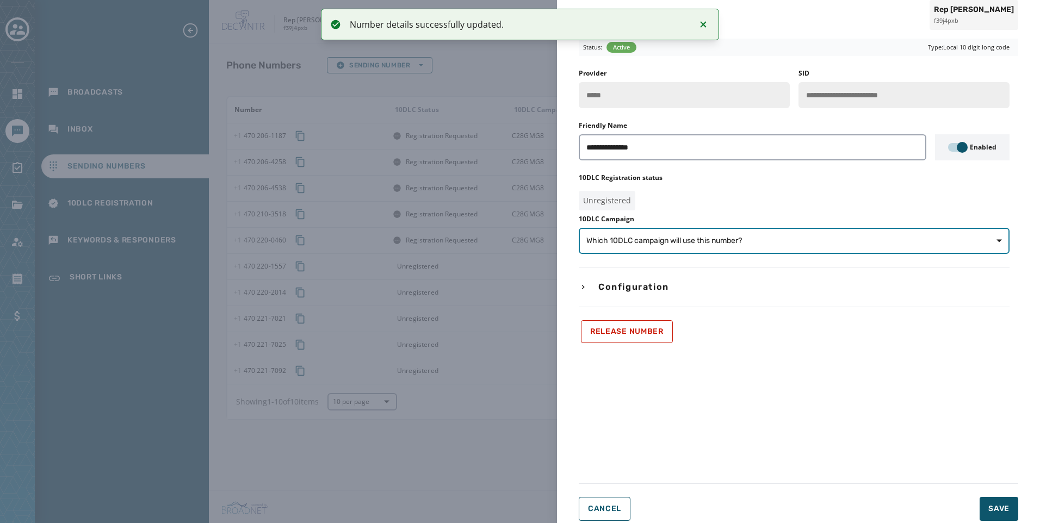
click at [764, 243] on span "Which 10DLC campaign will use this number?" at bounding box center [795, 241] width 416 height 11
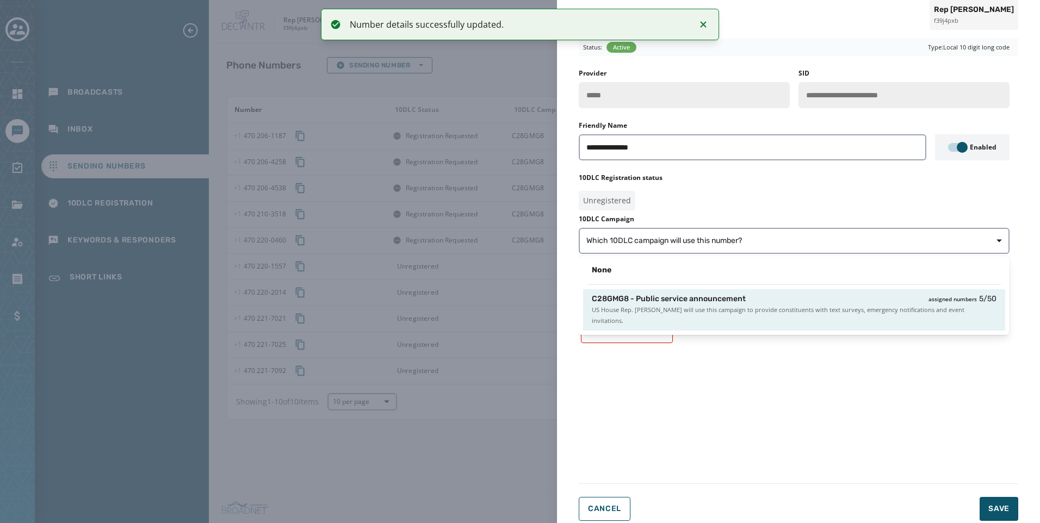
click at [792, 305] on span "US House Rep. [PERSON_NAME] will use this campaign to provide constituents with…" at bounding box center [794, 316] width 405 height 22
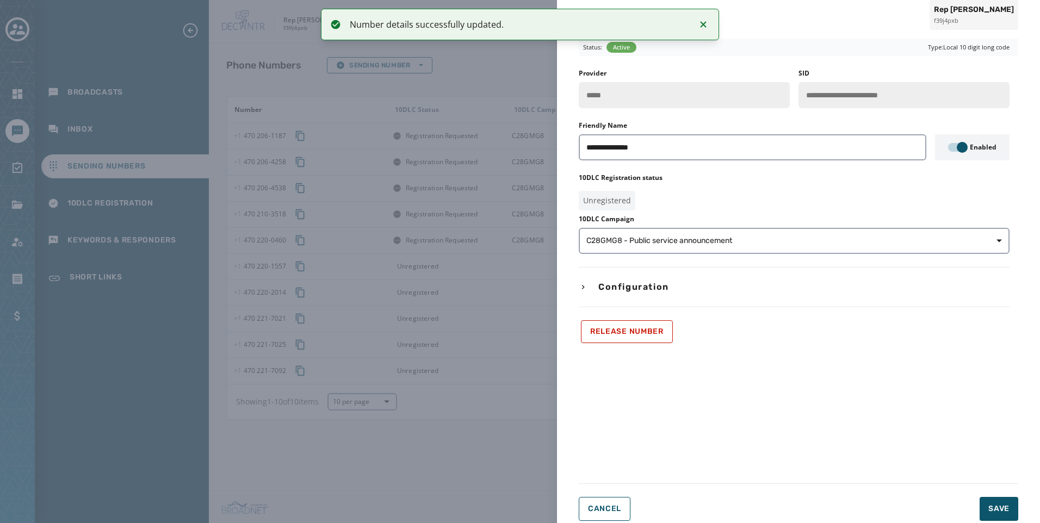
click at [1001, 493] on form "**********" at bounding box center [799, 280] width 440 height 483
click at [1010, 511] on button "Save" at bounding box center [999, 509] width 39 height 24
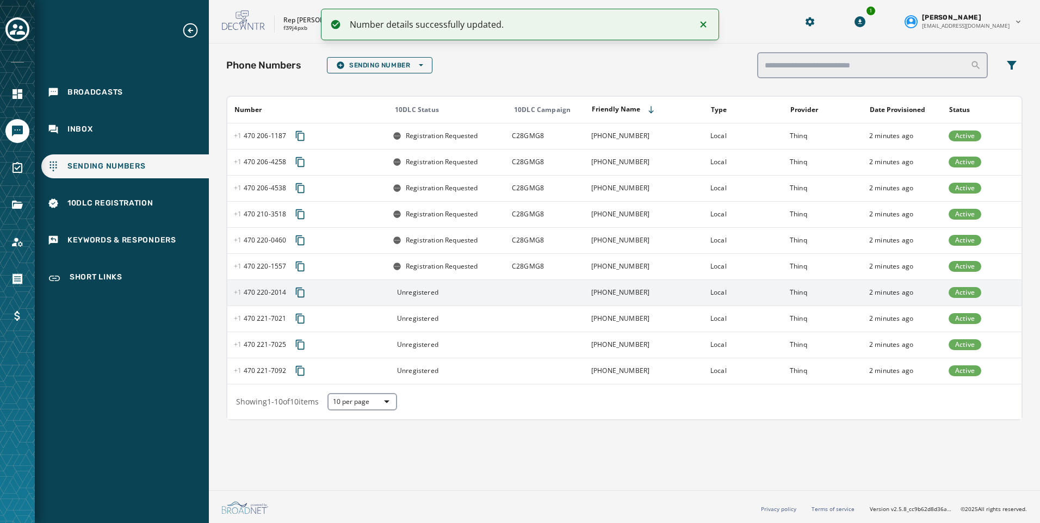
click at [512, 297] on td at bounding box center [544, 293] width 79 height 26
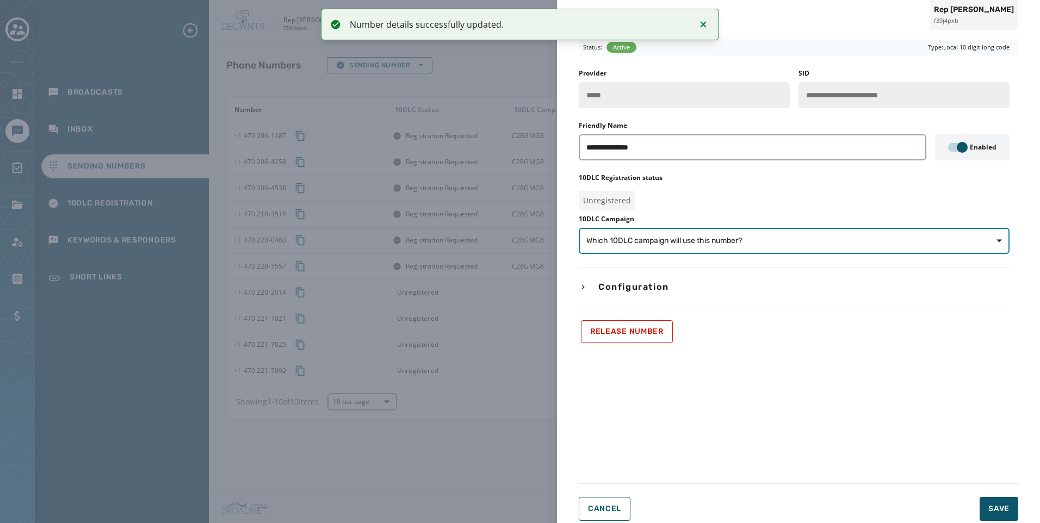
click at [756, 235] on button "Which 10DLC campaign will use this number?" at bounding box center [794, 241] width 431 height 26
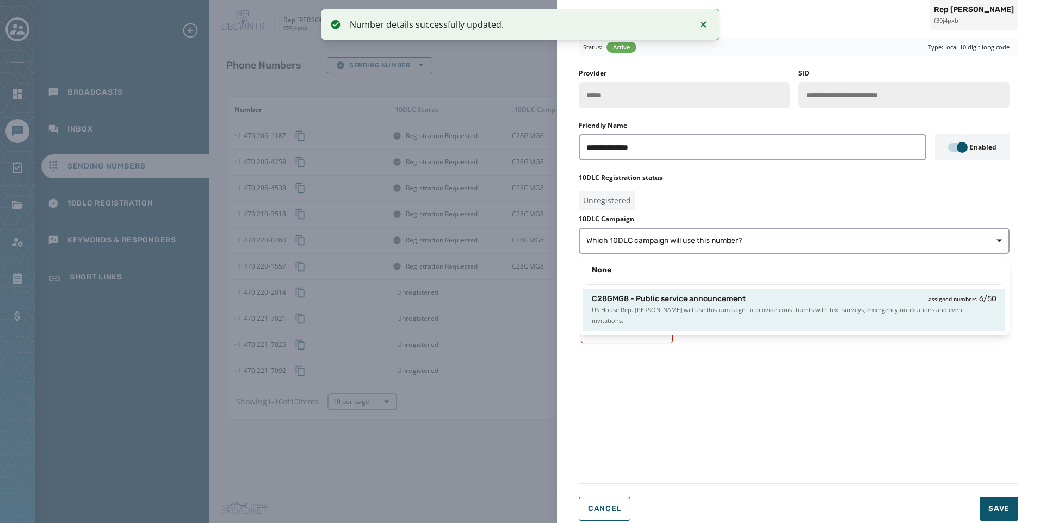
click at [818, 310] on span "US House Rep. [PERSON_NAME] will use this campaign to provide constituents with…" at bounding box center [794, 316] width 405 height 22
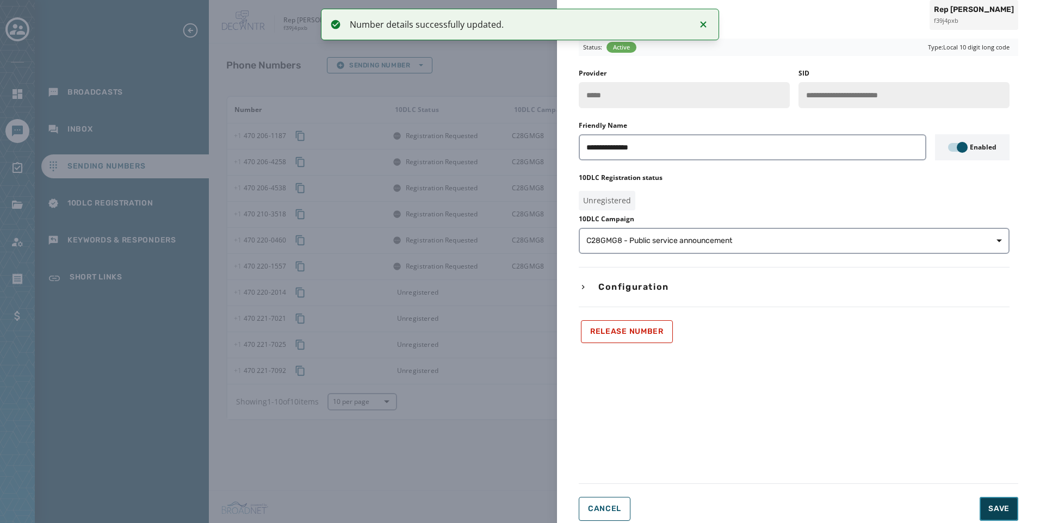
click at [1005, 516] on button "Save" at bounding box center [999, 509] width 39 height 24
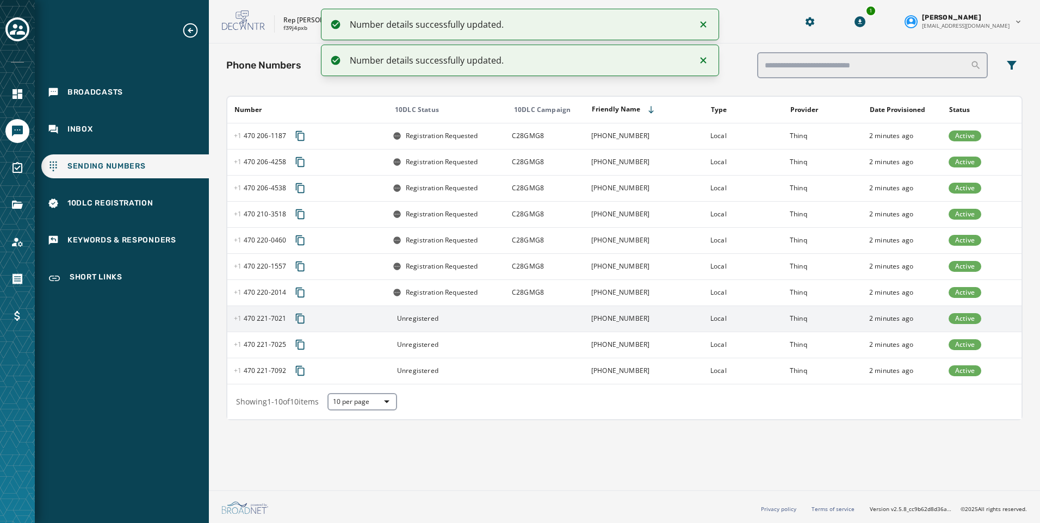
click at [544, 320] on td at bounding box center [544, 319] width 79 height 26
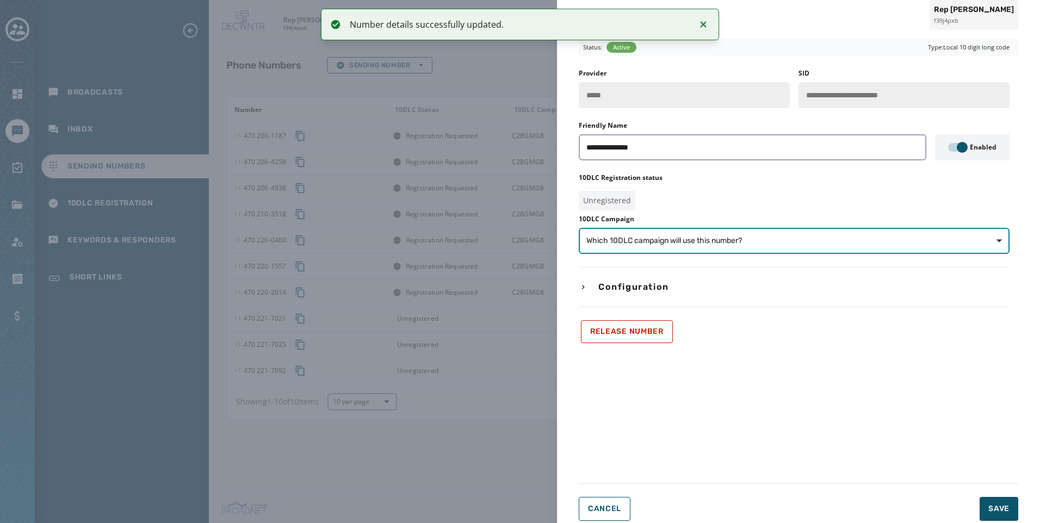
click at [773, 252] on button "Which 10DLC campaign will use this number?" at bounding box center [794, 241] width 431 height 26
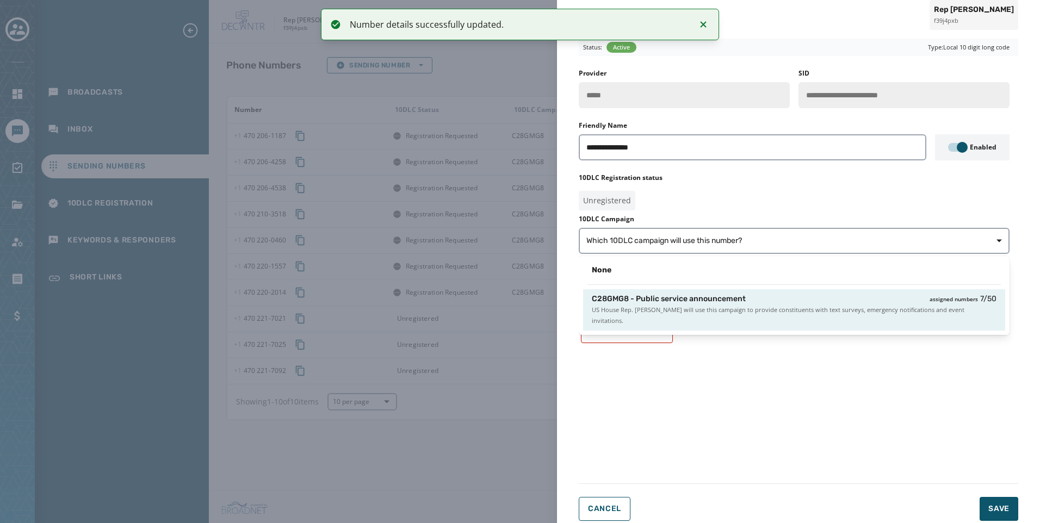
click at [812, 313] on span "US House Rep. [PERSON_NAME] will use this campaign to provide constituents with…" at bounding box center [794, 316] width 405 height 22
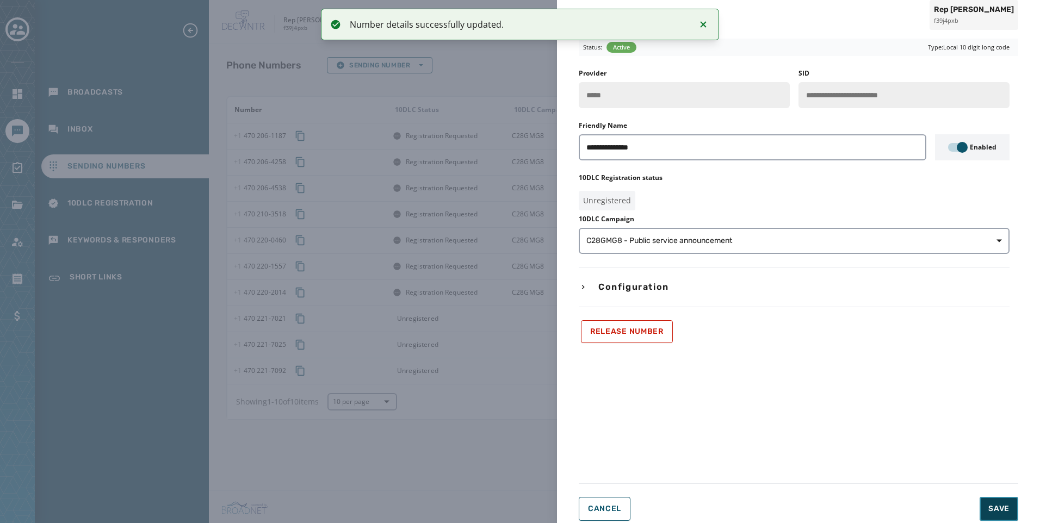
click at [1008, 504] on span "Save" at bounding box center [999, 509] width 21 height 11
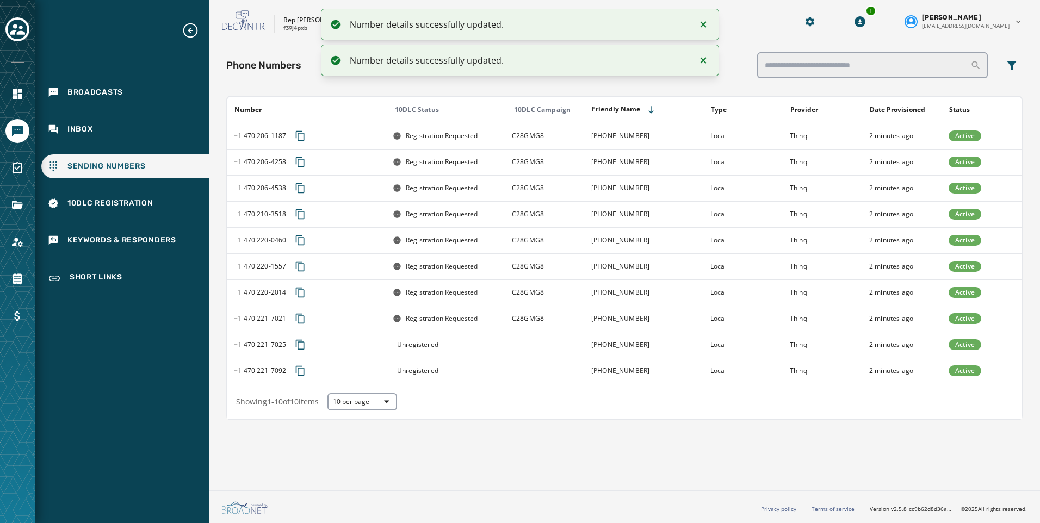
click at [569, 347] on td at bounding box center [544, 345] width 79 height 26
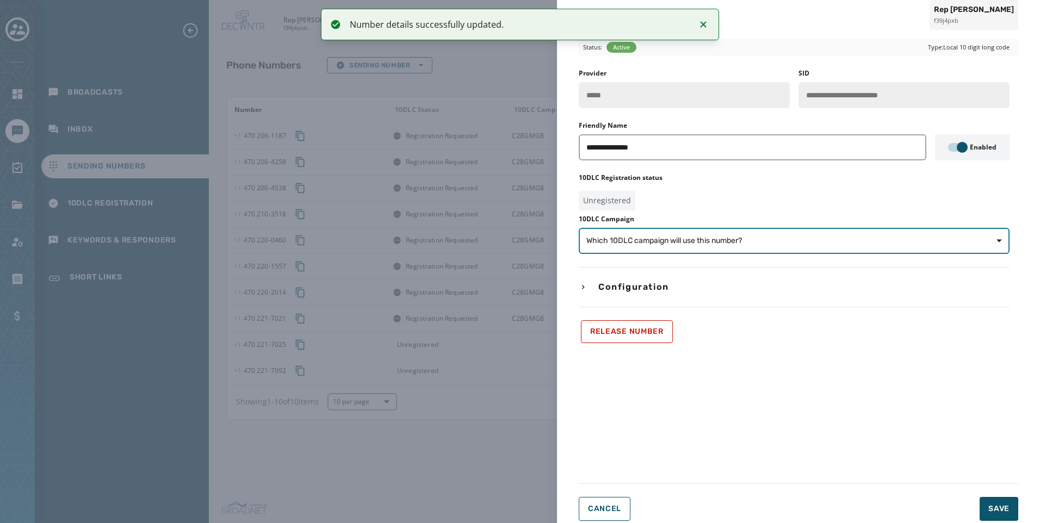
click at [832, 246] on span "Which 10DLC campaign will use this number?" at bounding box center [795, 241] width 416 height 11
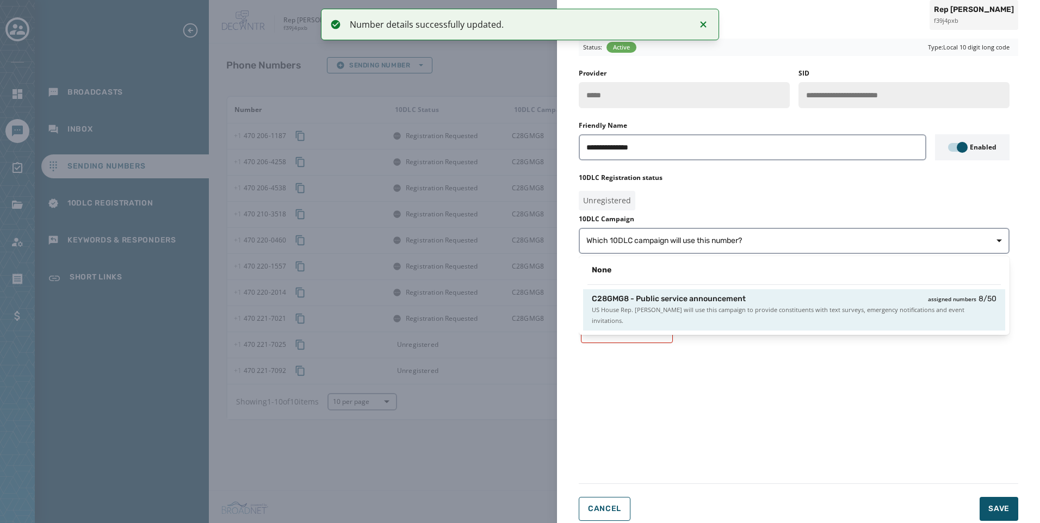
drag, startPoint x: 867, startPoint y: 305, endPoint x: 993, endPoint y: 434, distance: 180.1
click at [867, 306] on span "US House Rep. [PERSON_NAME] will use this campaign to provide constituents with…" at bounding box center [794, 316] width 405 height 22
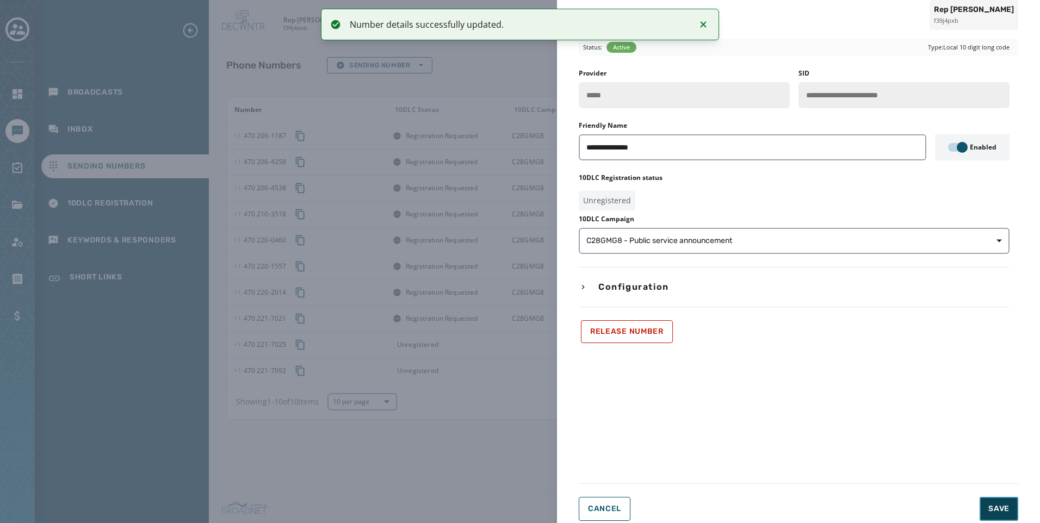
click at [1015, 519] on button "Save" at bounding box center [999, 509] width 39 height 24
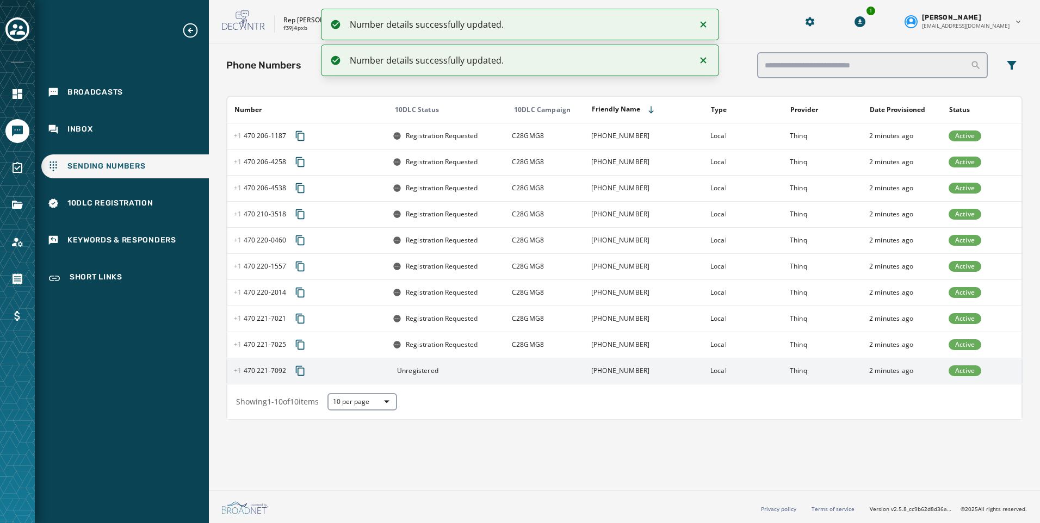
click at [536, 372] on td at bounding box center [544, 371] width 79 height 26
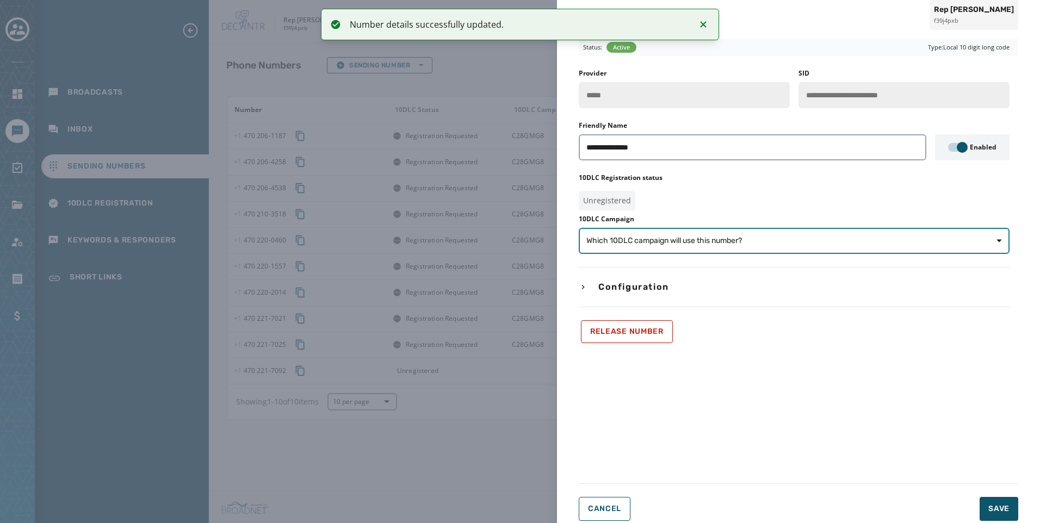
click at [831, 241] on span "Which 10DLC campaign will use this number?" at bounding box center [795, 241] width 416 height 11
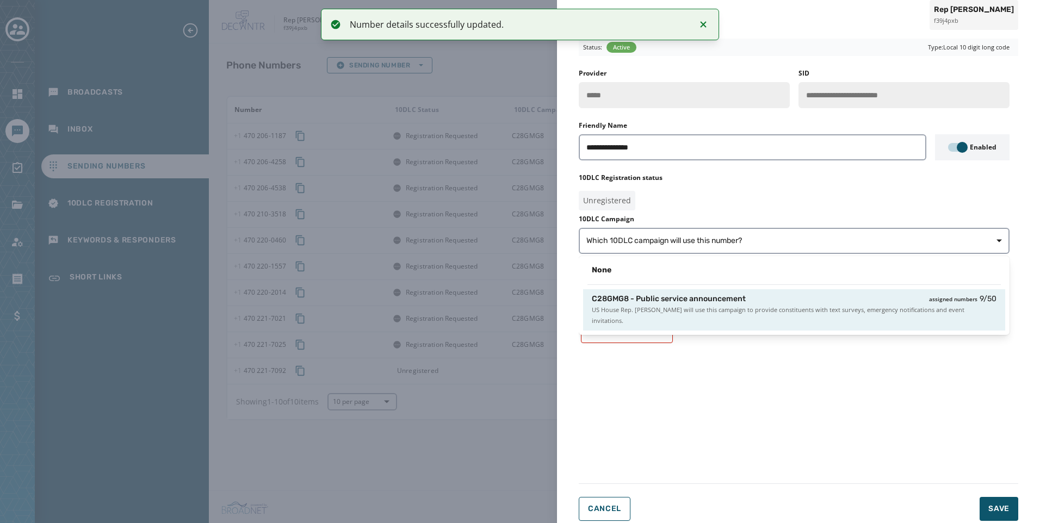
click at [863, 305] on span "US House Rep. [PERSON_NAME] will use this campaign to provide constituents with…" at bounding box center [794, 316] width 405 height 22
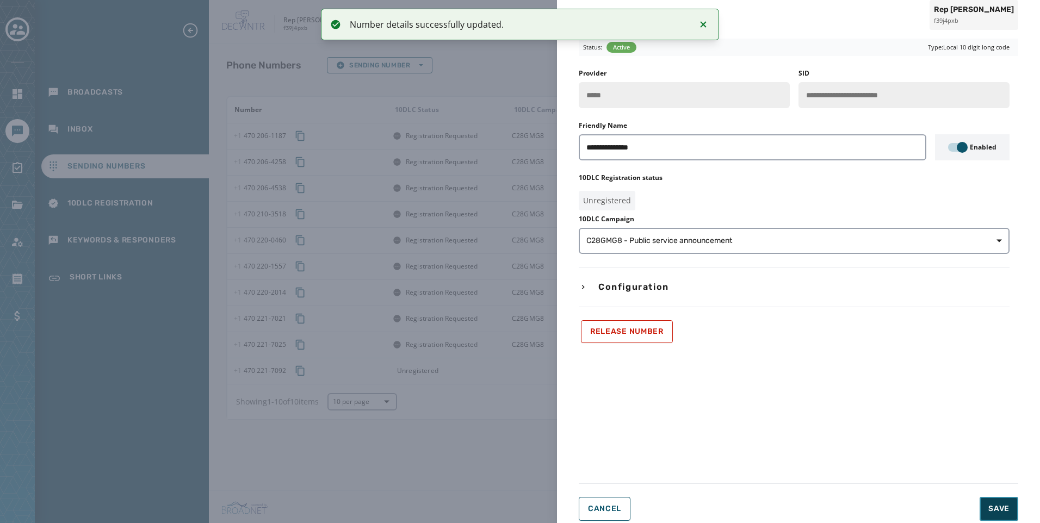
click at [1004, 515] on button "Save" at bounding box center [999, 509] width 39 height 24
